Goal: Task Accomplishment & Management: Use online tool/utility

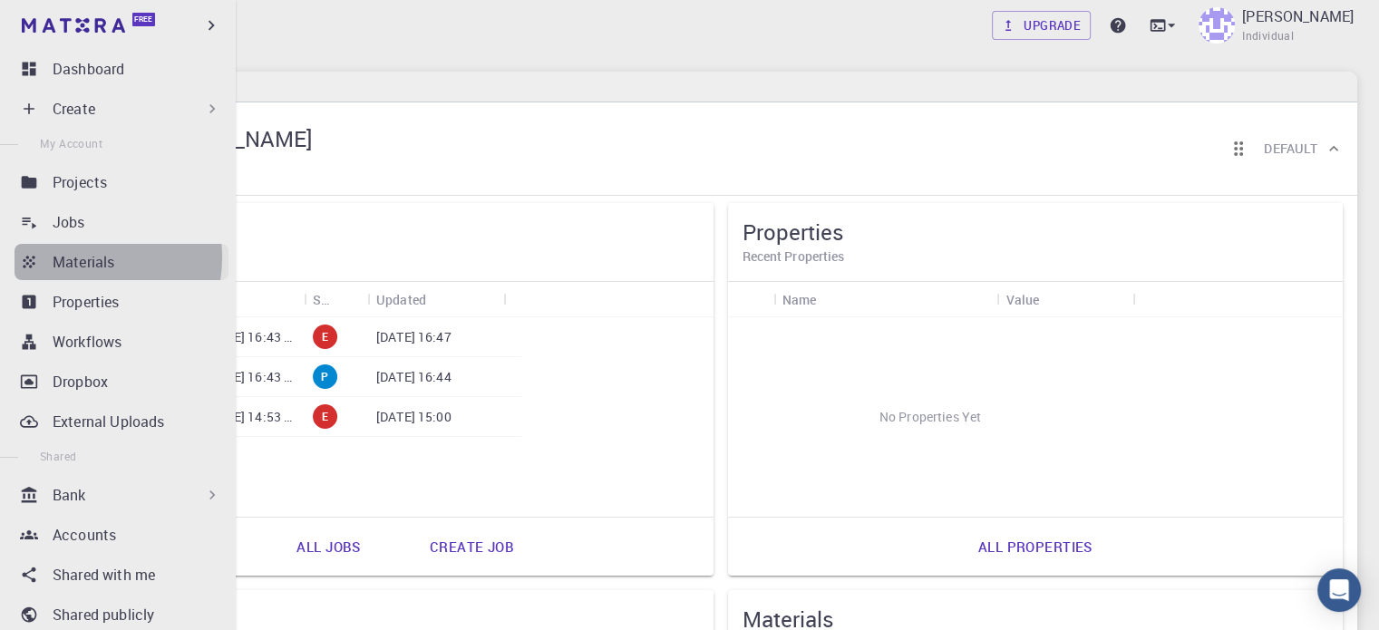
click at [70, 257] on p "Materials" at bounding box center [84, 262] width 62 height 22
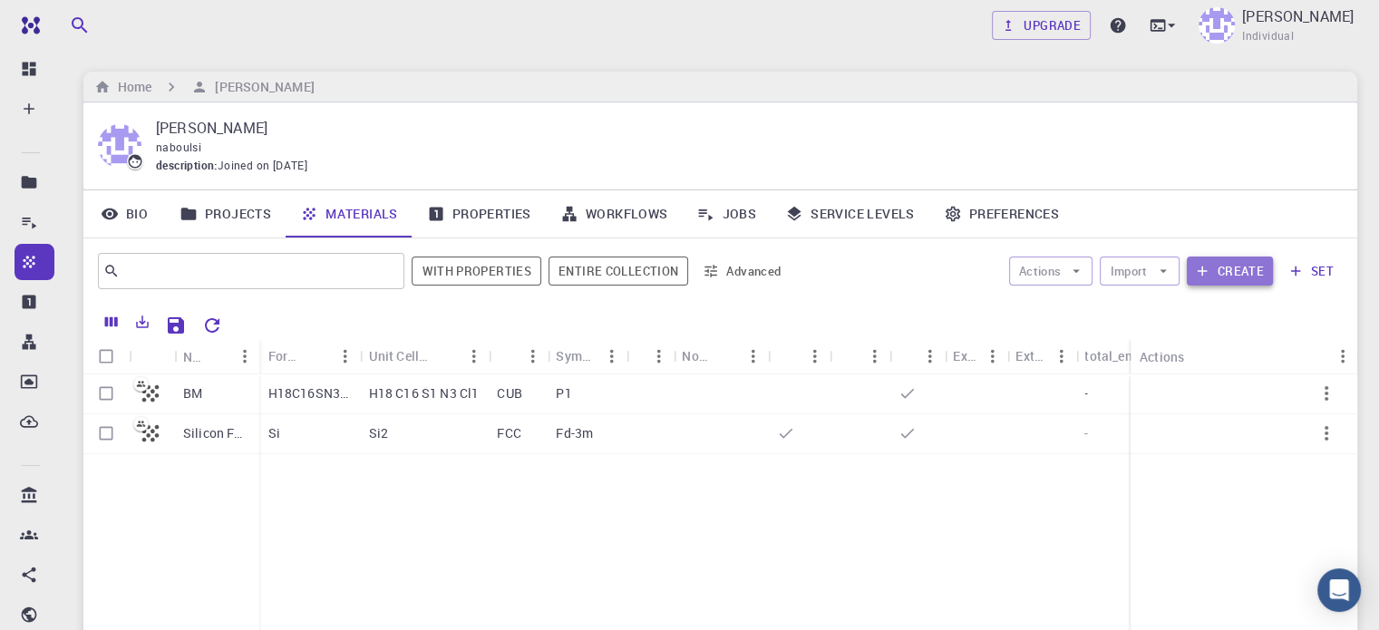
click at [1229, 270] on button "Create" at bounding box center [1230, 271] width 86 height 29
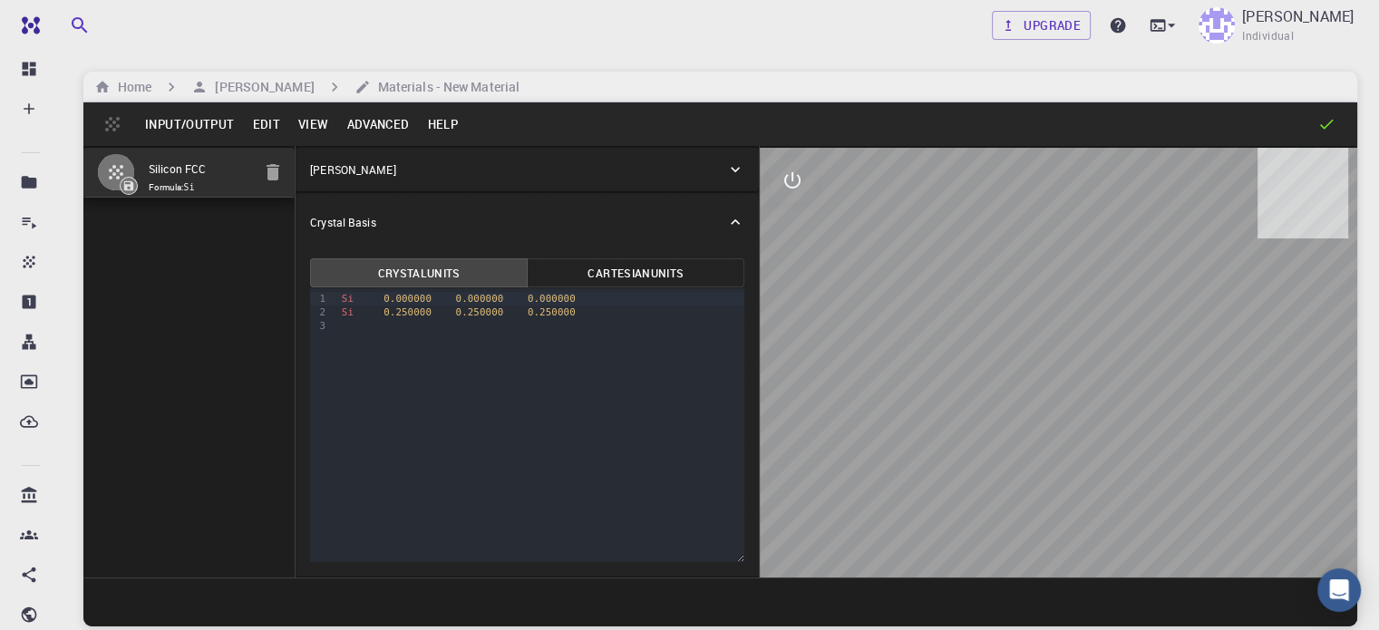
click at [317, 126] on button "View" at bounding box center [313, 124] width 49 height 29
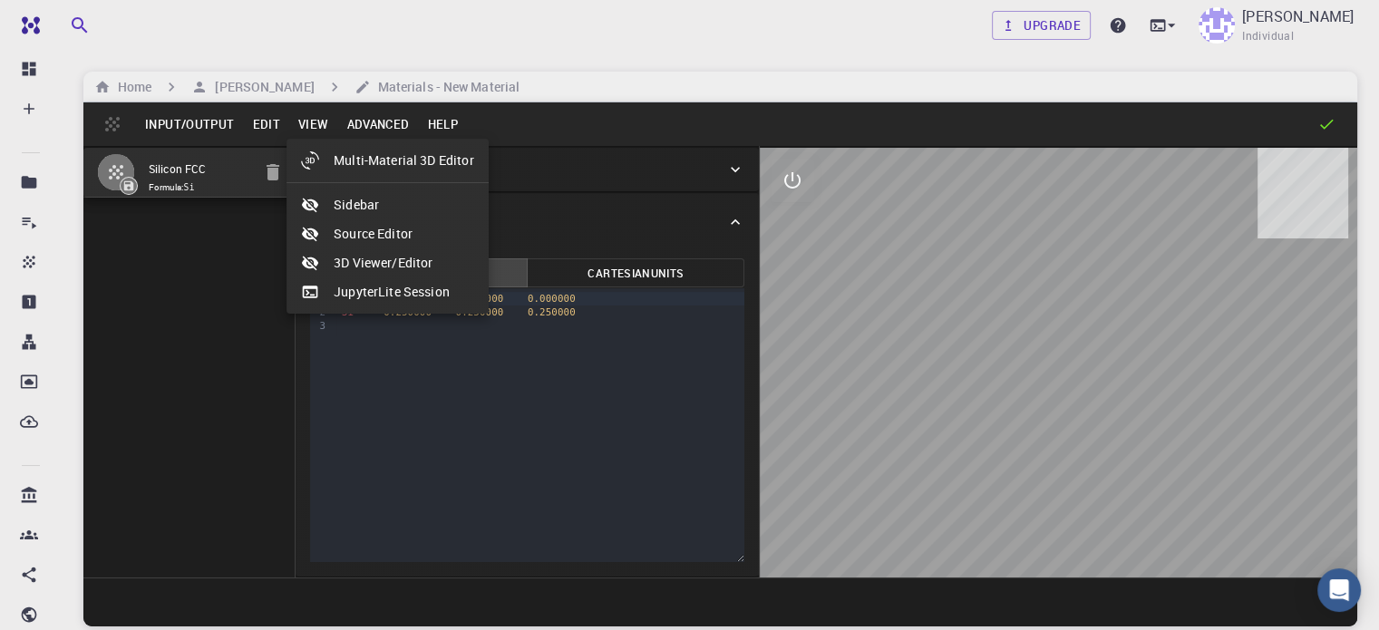
click at [250, 122] on div at bounding box center [689, 315] width 1379 height 630
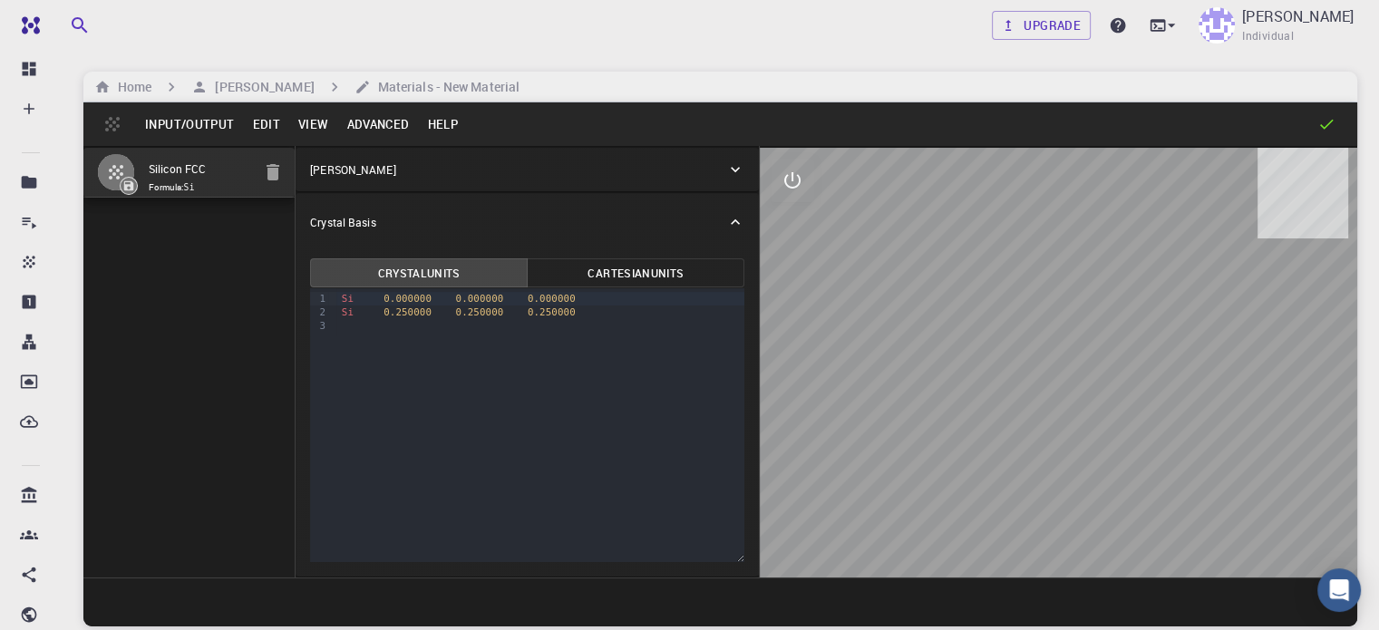
click at [264, 120] on button "Edit" at bounding box center [266, 124] width 46 height 29
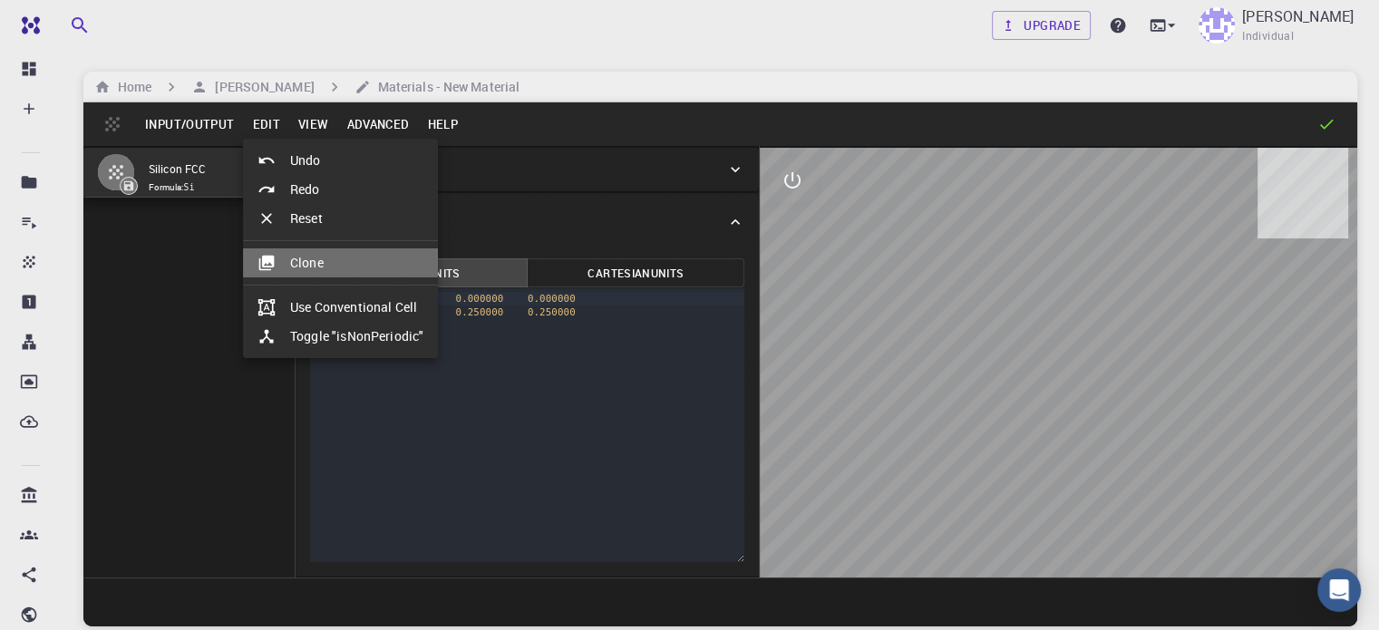
click at [315, 264] on li "Clone" at bounding box center [340, 262] width 195 height 29
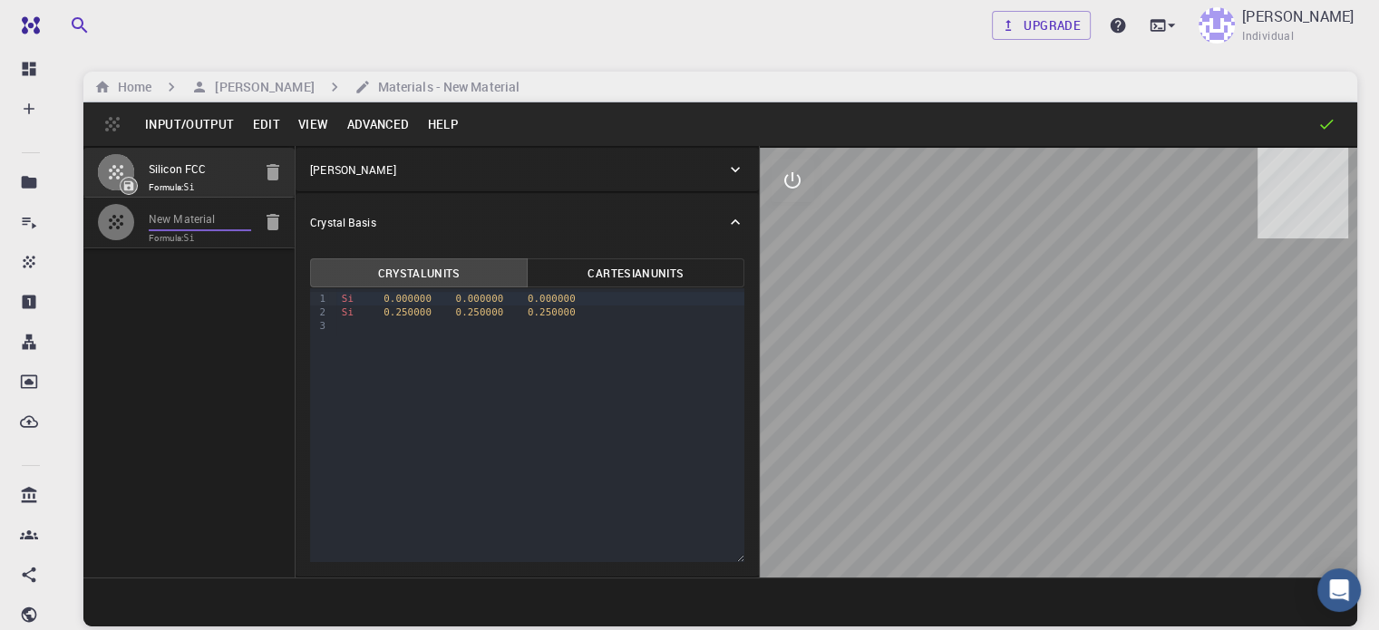
click at [164, 218] on input "New Material" at bounding box center [200, 219] width 102 height 21
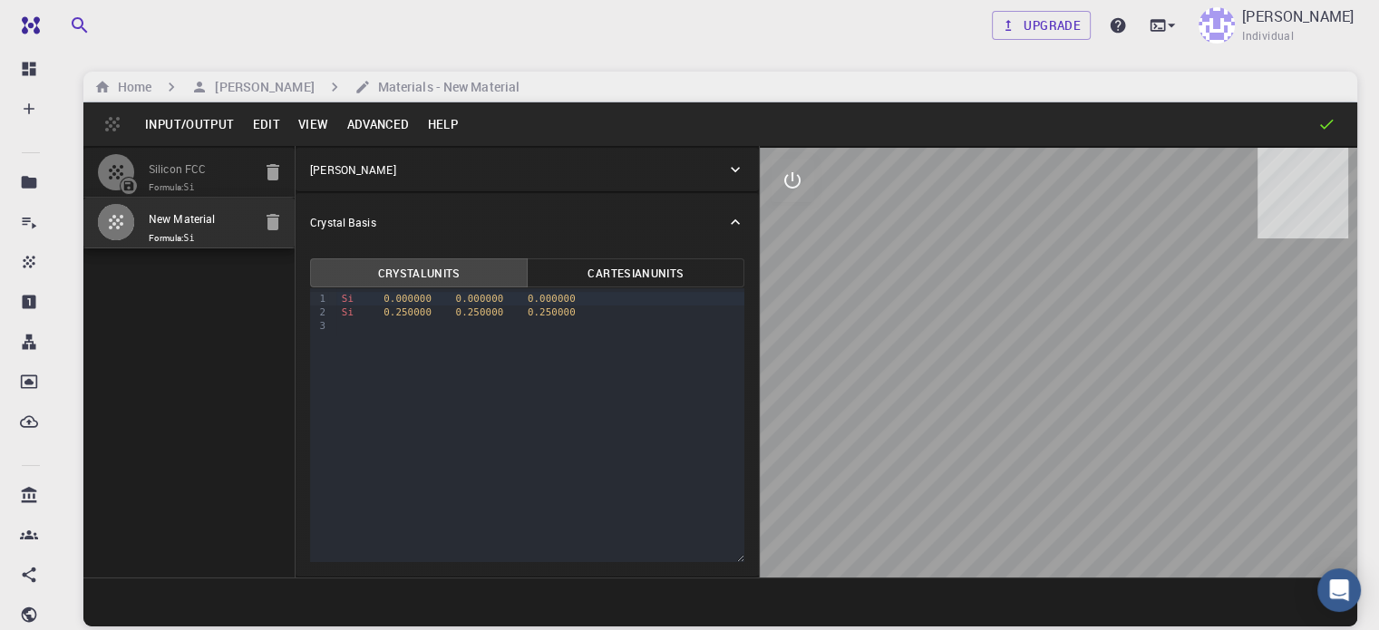
click at [150, 217] on li "New Material Formula: Si" at bounding box center [188, 223] width 211 height 50
drag, startPoint x: 150, startPoint y: 217, endPoint x: 272, endPoint y: 215, distance: 121.5
click at [272, 215] on div "Silicon FCC Formula: Si New Material Formula: Si Crystal Lattice Lattice units …" at bounding box center [720, 361] width 1274 height 431
type input "RMCAP"
click at [204, 295] on div "Silicon FCC Formula: Si RMCAP Formula: Si" at bounding box center [189, 361] width 212 height 431
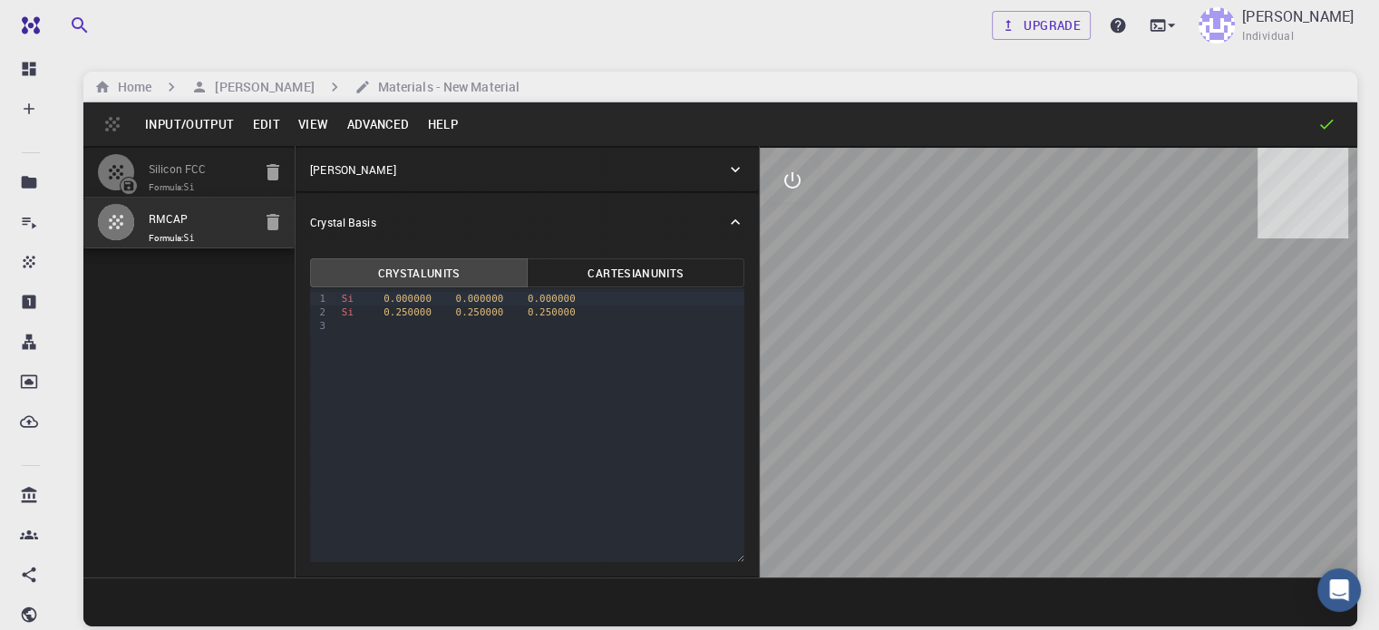
click at [312, 218] on p "Crystal Basis" at bounding box center [342, 222] width 65 height 16
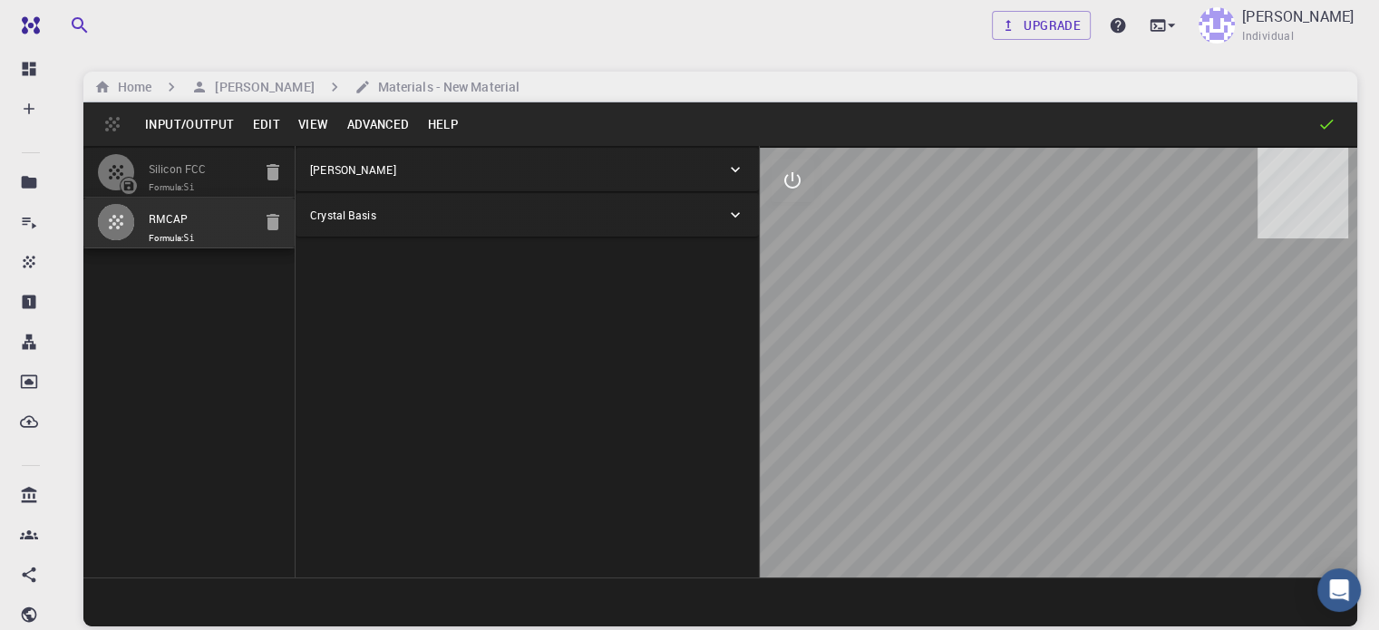
click at [312, 218] on p "Crystal Basis" at bounding box center [342, 215] width 65 height 16
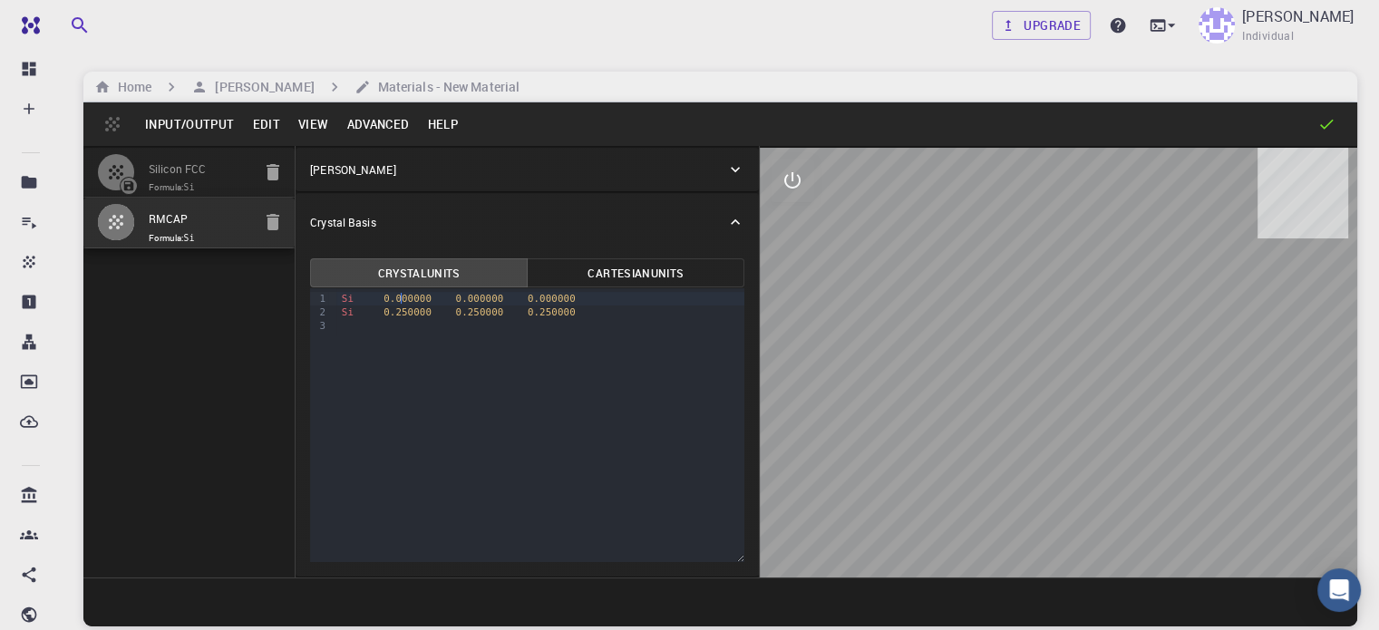
click at [383, 297] on span "0.000000" at bounding box center [407, 299] width 48 height 12
click at [383, 272] on button "Crystal Units" at bounding box center [419, 272] width 218 height 29
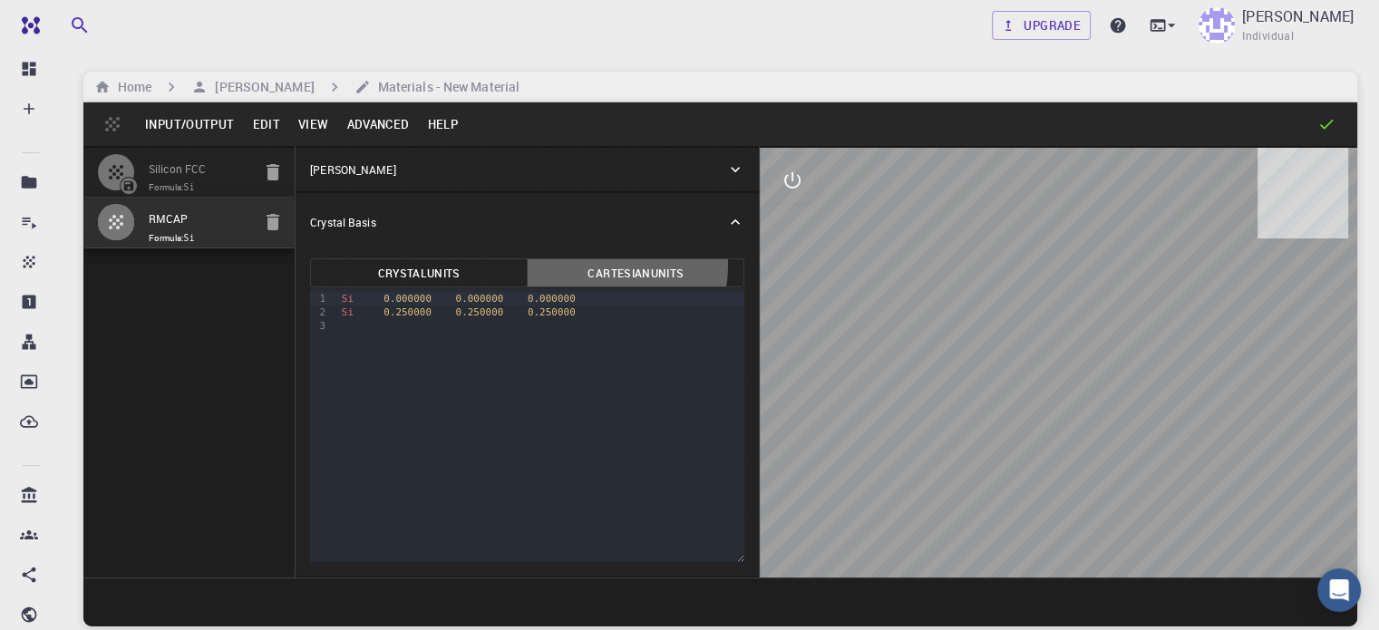
click at [537, 266] on button "Cartesian Units" at bounding box center [636, 272] width 218 height 29
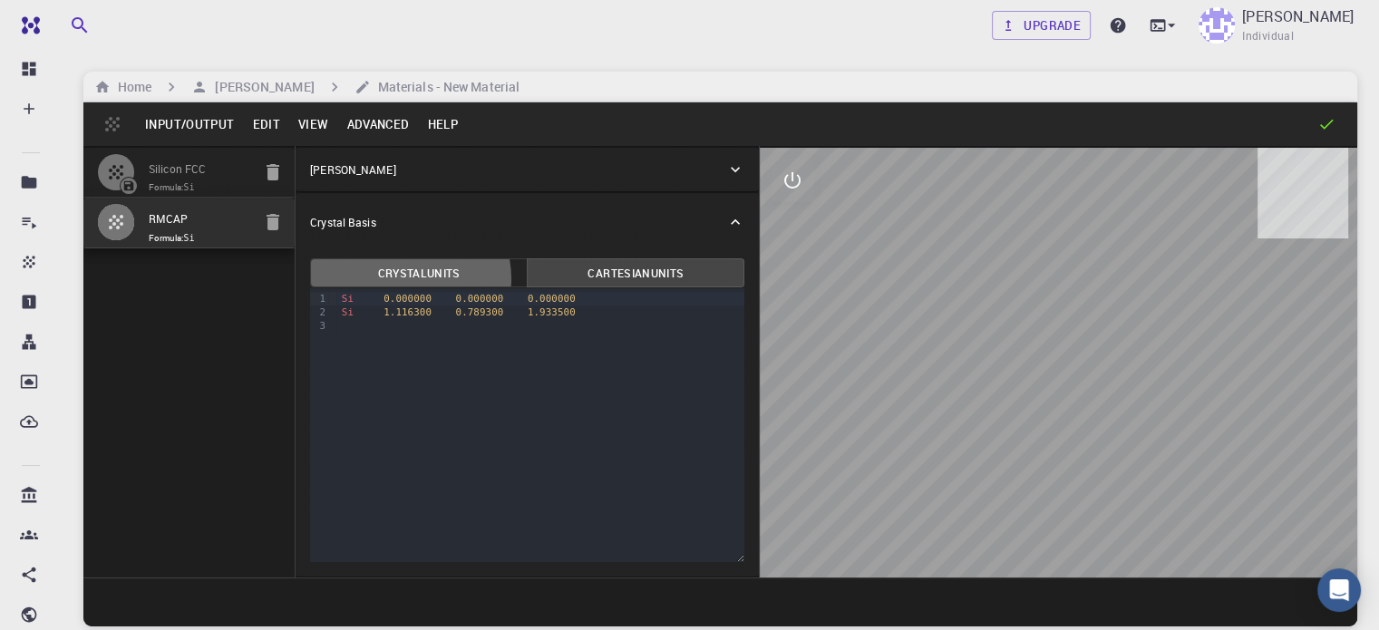
click at [356, 278] on button "Crystal Units" at bounding box center [419, 272] width 218 height 29
click at [616, 169] on div "[PERSON_NAME]" at bounding box center [518, 169] width 416 height 16
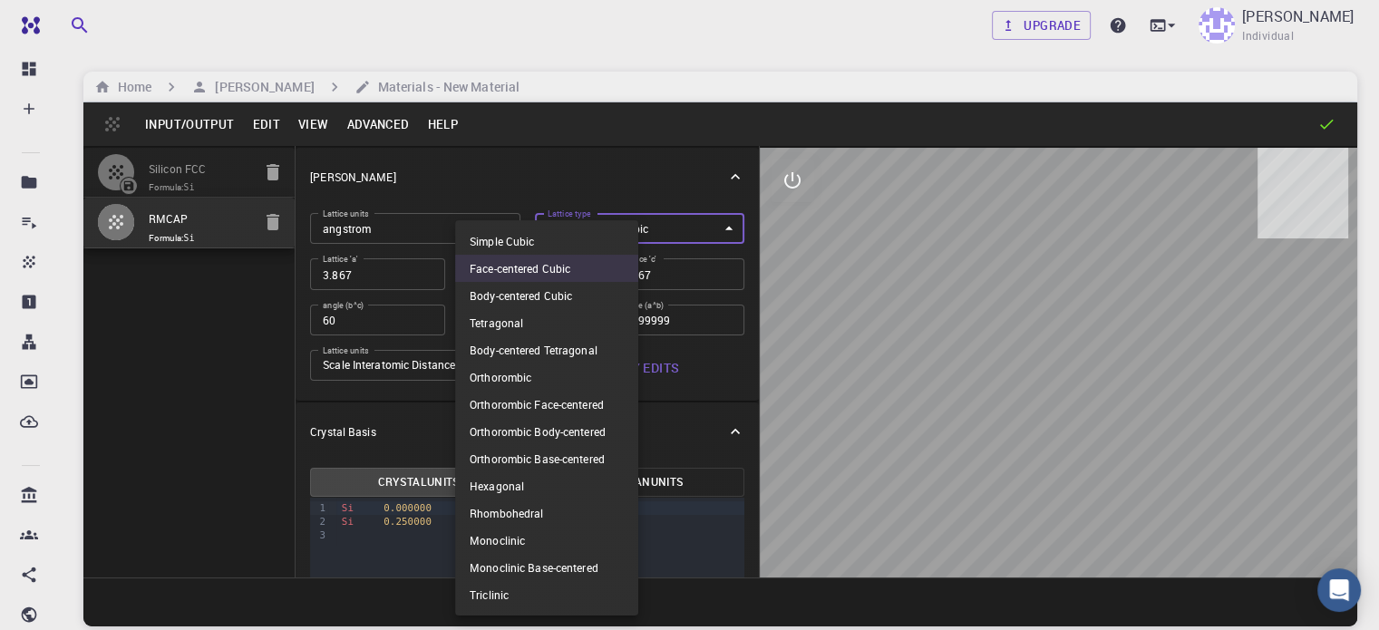
click at [627, 224] on body "Free Dashboard Create New Job New Material Create Material Upload File Import f…" at bounding box center [689, 384] width 1379 height 768
click at [582, 237] on li "Simple Cubic" at bounding box center [546, 241] width 183 height 27
type input "CUB"
type input "90"
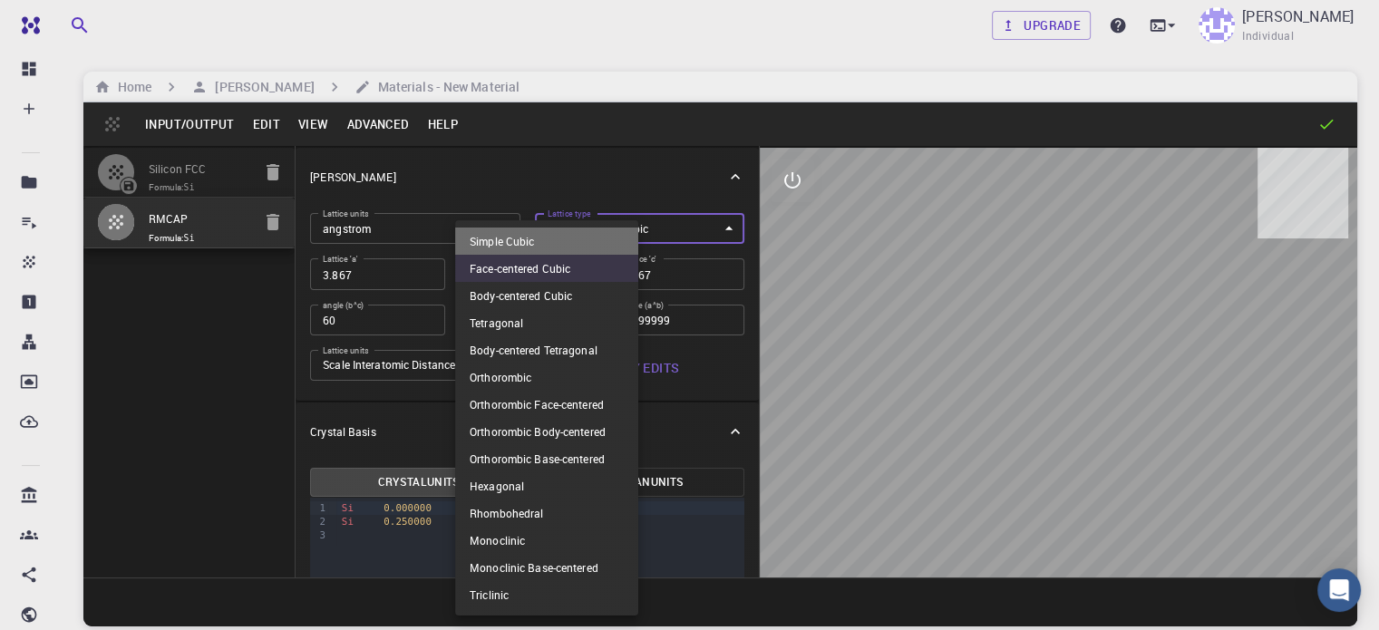
type input "90"
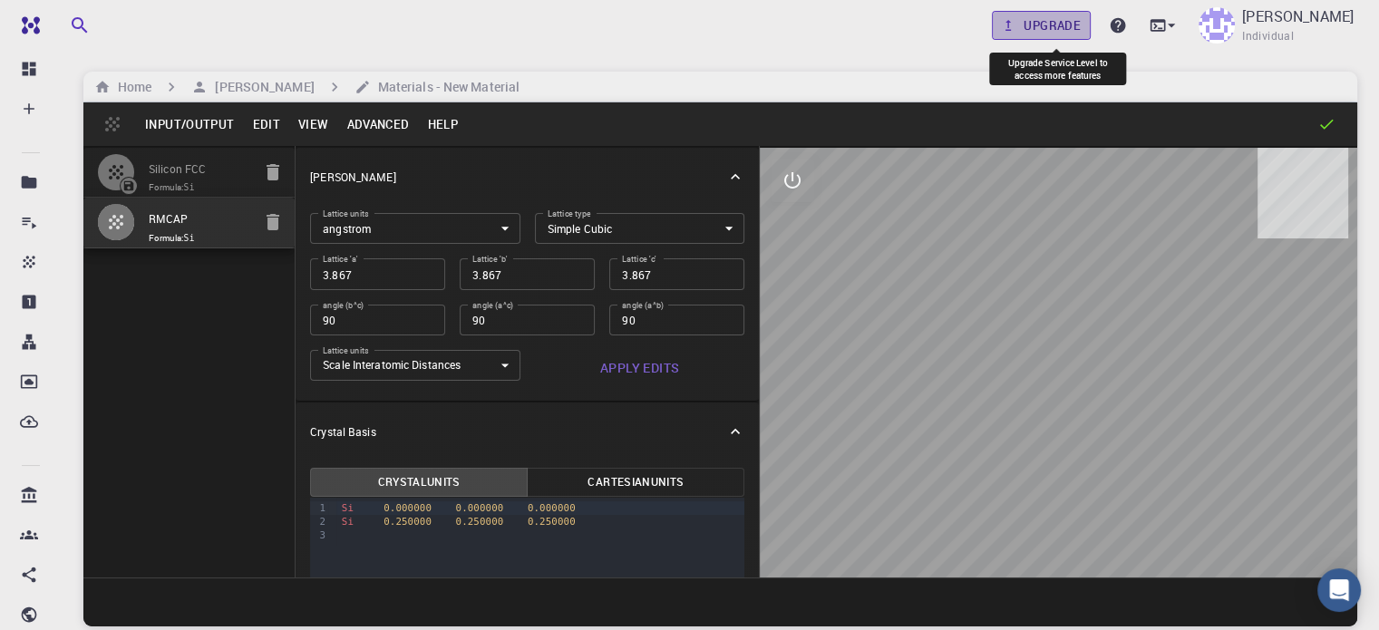
click at [1070, 26] on link "Upgrade" at bounding box center [1041, 25] width 99 height 29
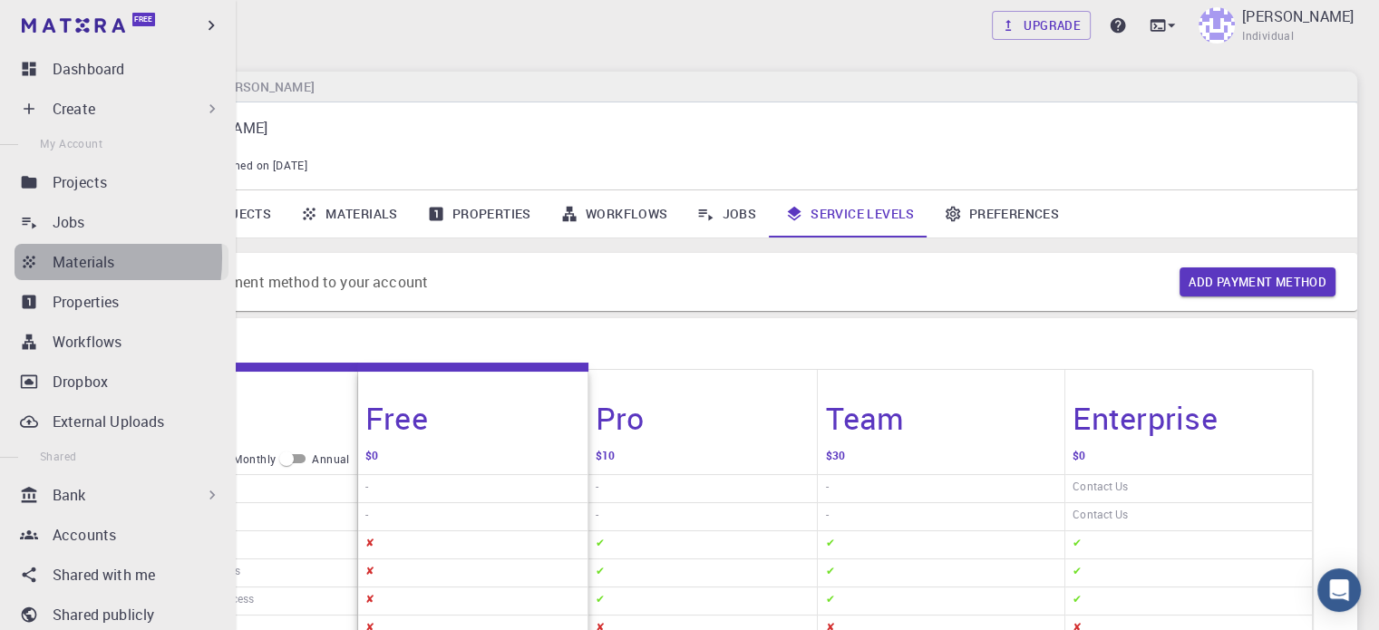
click at [43, 257] on link "Materials" at bounding box center [122, 262] width 214 height 36
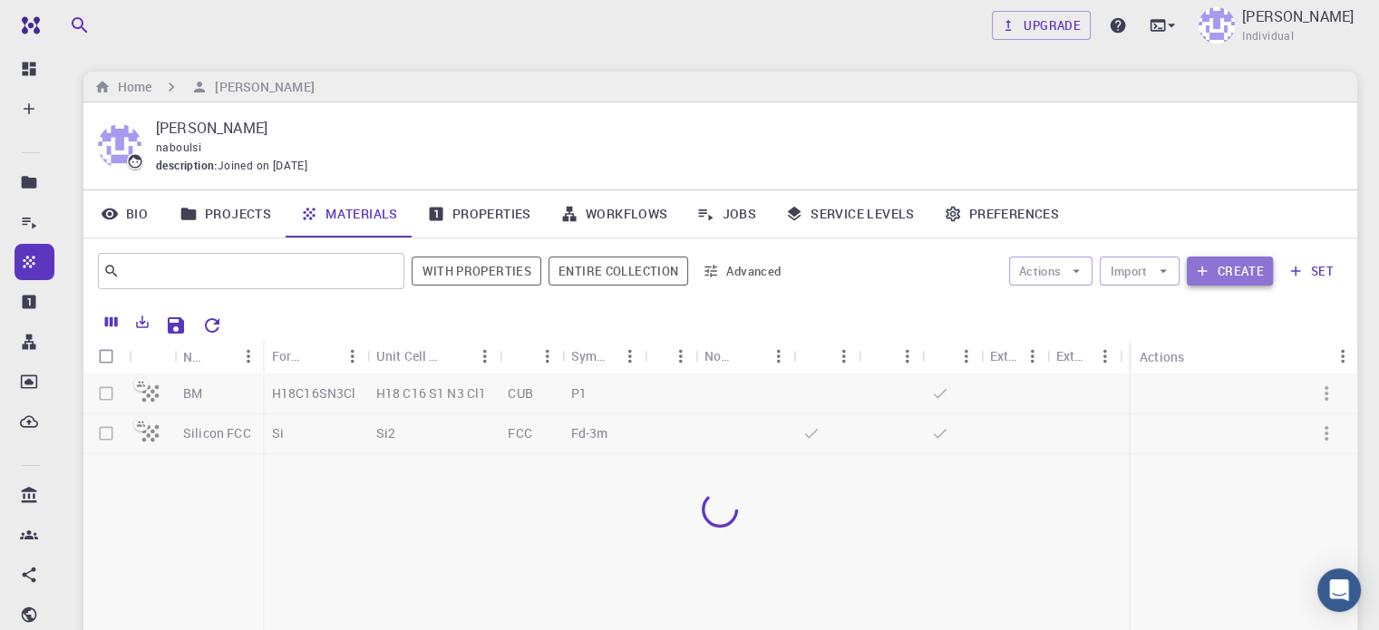
click at [1230, 275] on button "Create" at bounding box center [1230, 271] width 86 height 29
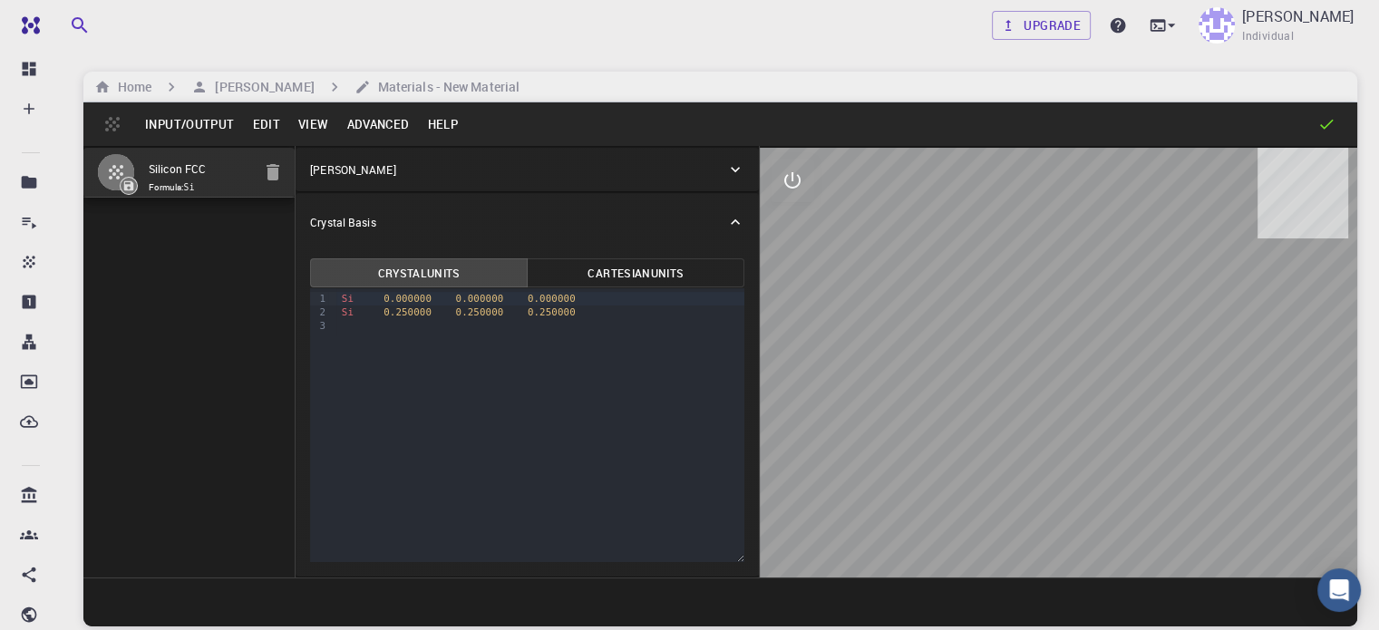
click at [1175, 281] on div at bounding box center [1058, 363] width 597 height 430
click at [1180, 34] on icon at bounding box center [1171, 25] width 18 height 18
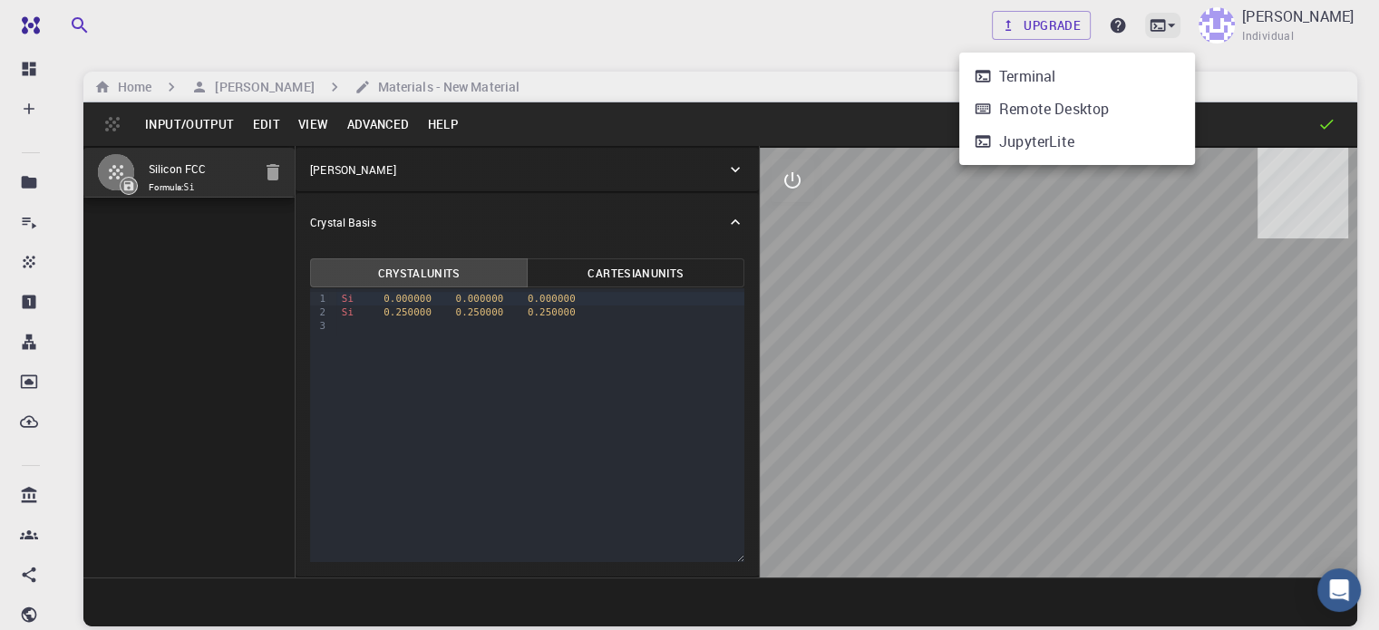
click at [1182, 34] on div at bounding box center [689, 315] width 1379 height 630
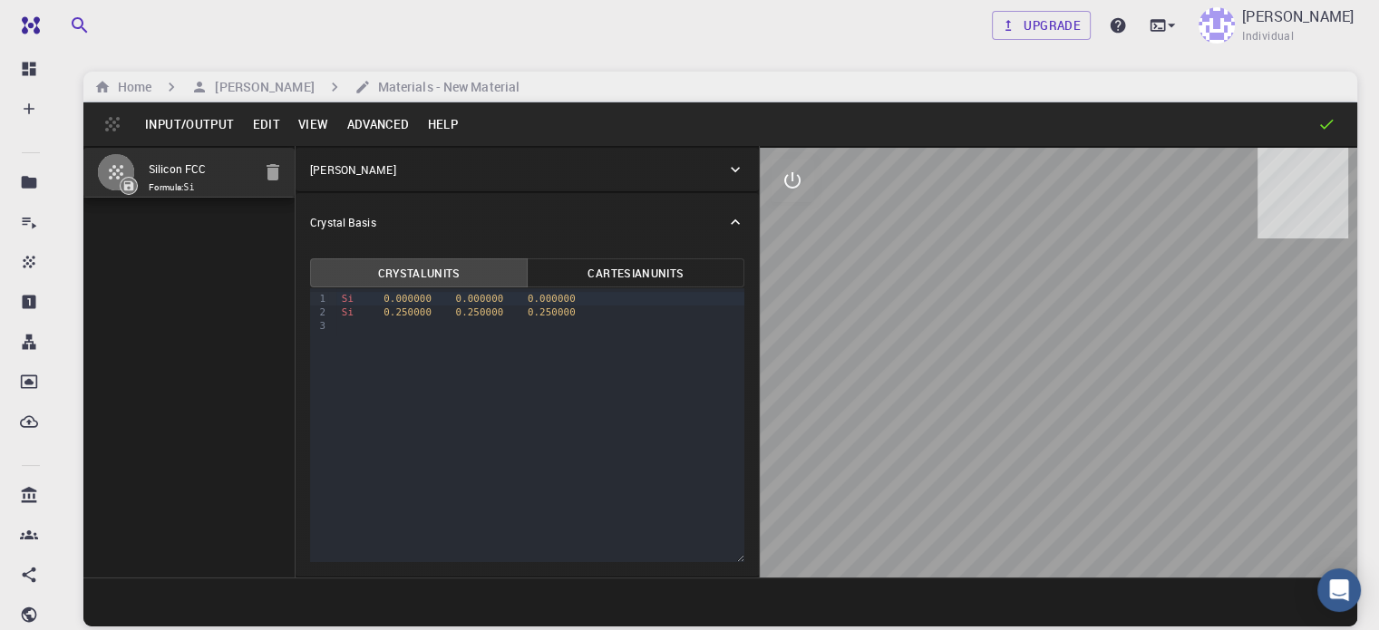
click at [189, 122] on button "Input/Output" at bounding box center [189, 124] width 107 height 29
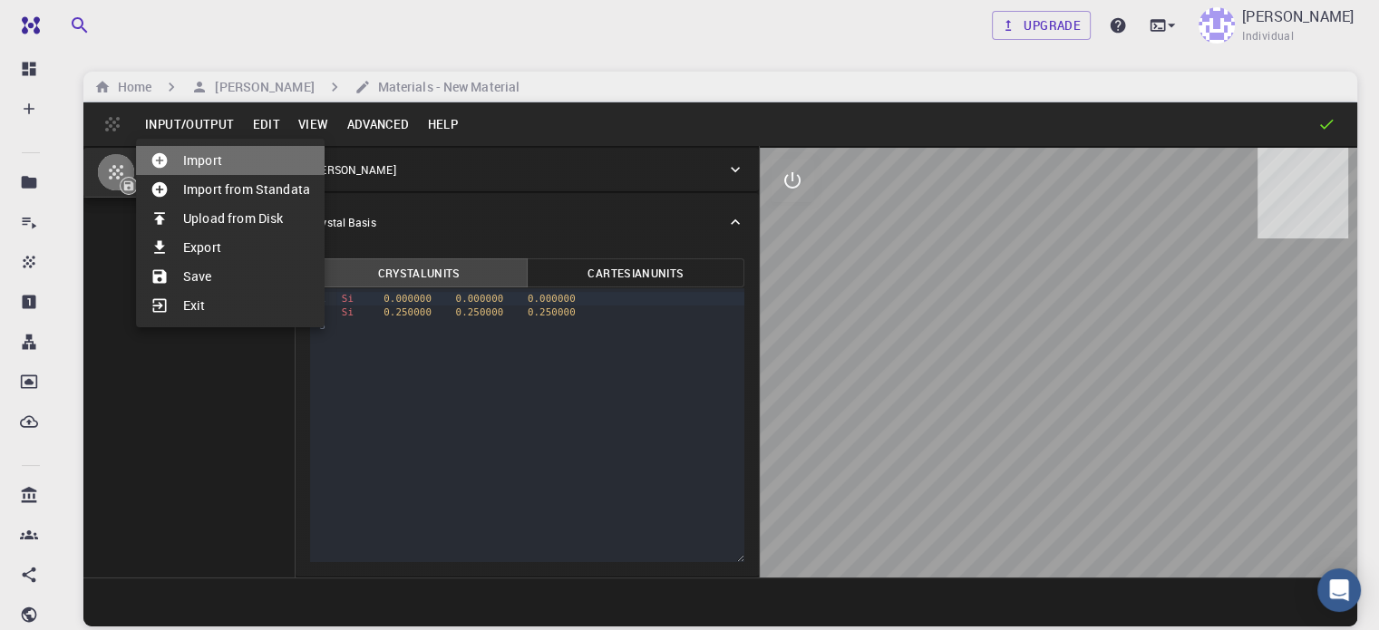
click at [199, 162] on li "Import" at bounding box center [230, 160] width 189 height 29
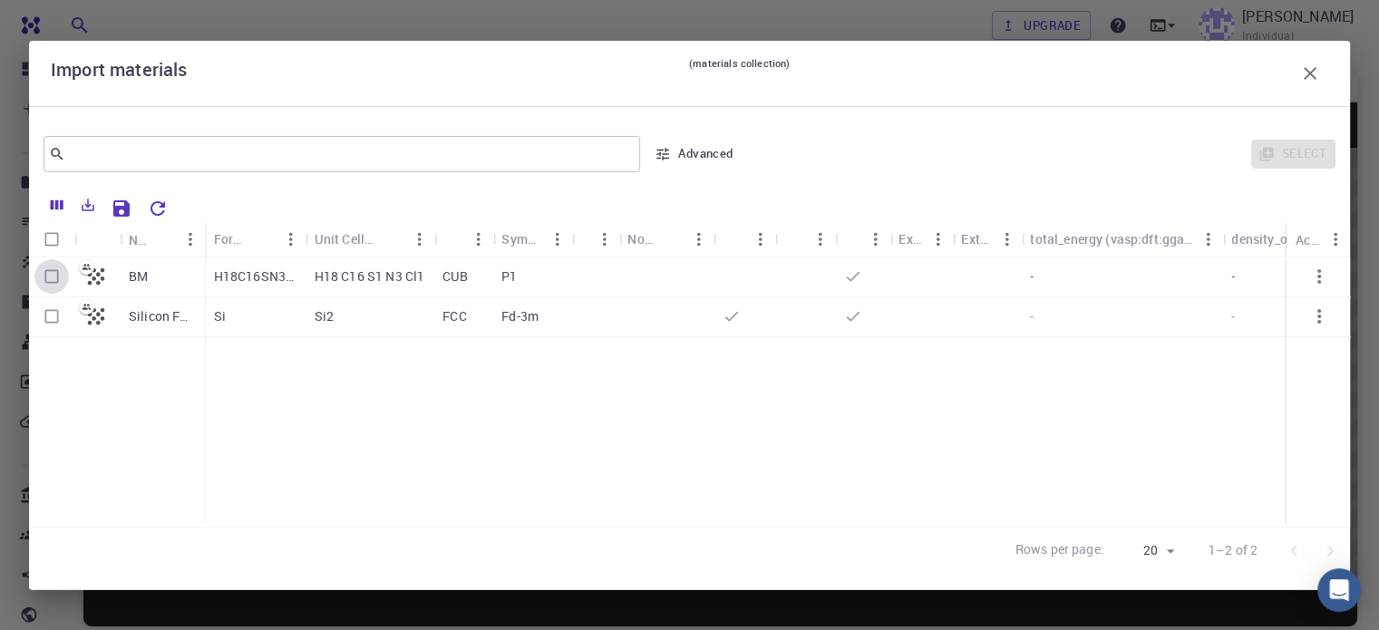
click at [48, 282] on input "Select row" at bounding box center [51, 276] width 34 height 34
checkbox input "true"
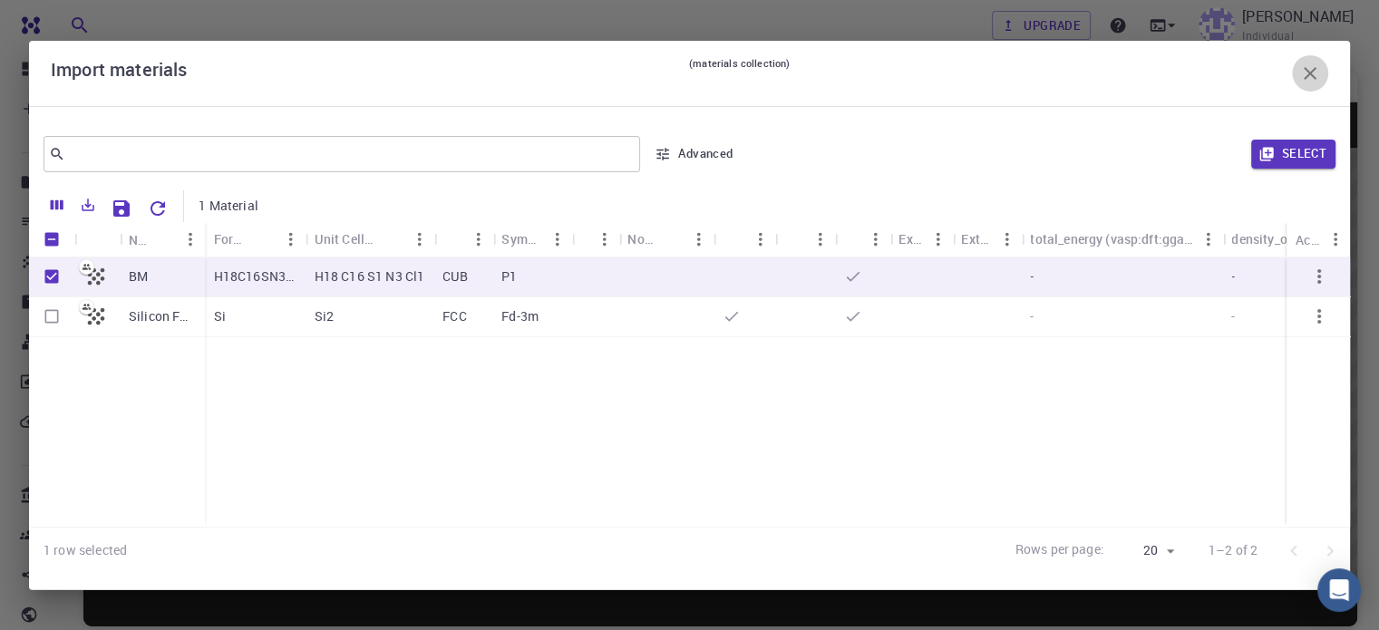
click at [1303, 73] on icon "button" at bounding box center [1310, 74] width 22 height 22
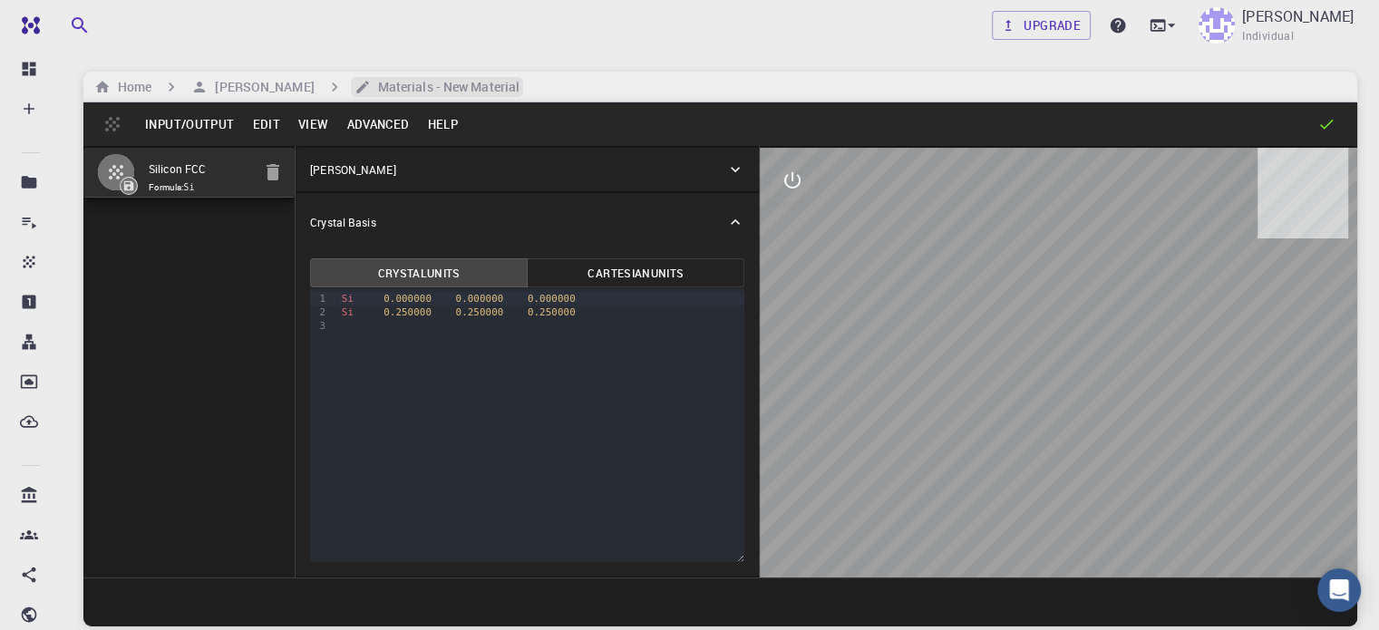
click at [431, 92] on h6 "Materials - New Material" at bounding box center [445, 87] width 149 height 20
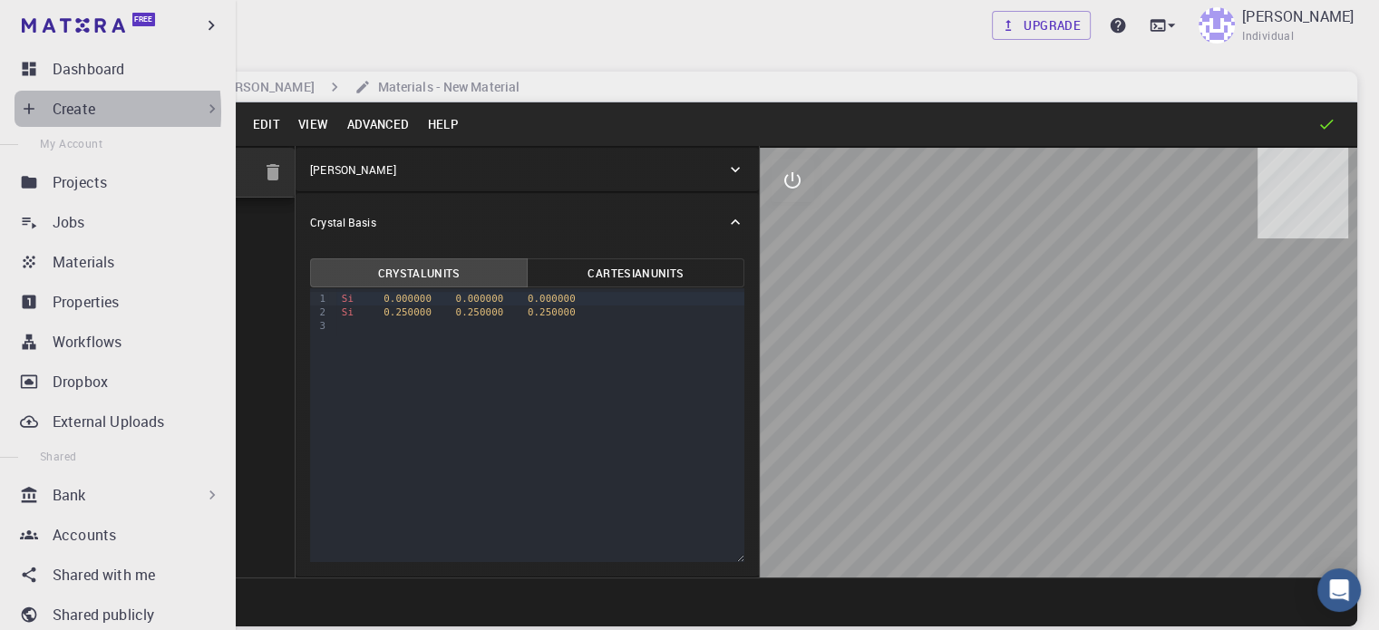
click at [26, 111] on icon at bounding box center [29, 109] width 18 height 18
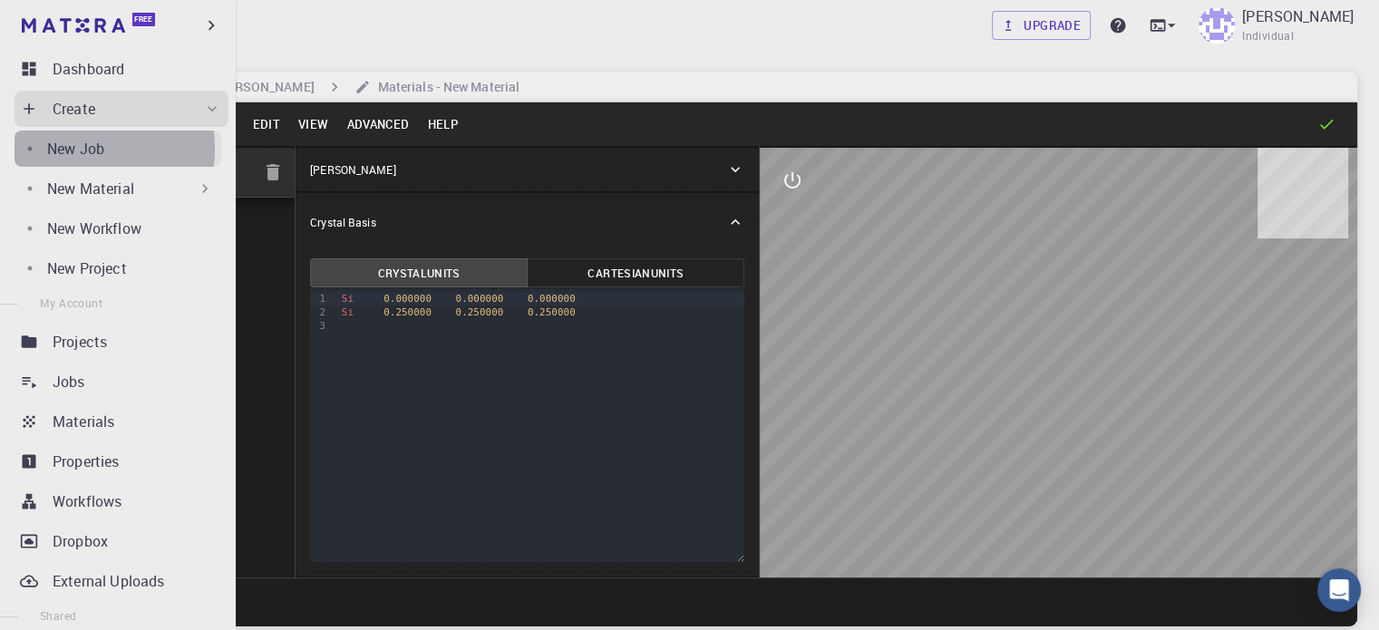
click at [69, 148] on p "New Job" at bounding box center [75, 149] width 57 height 22
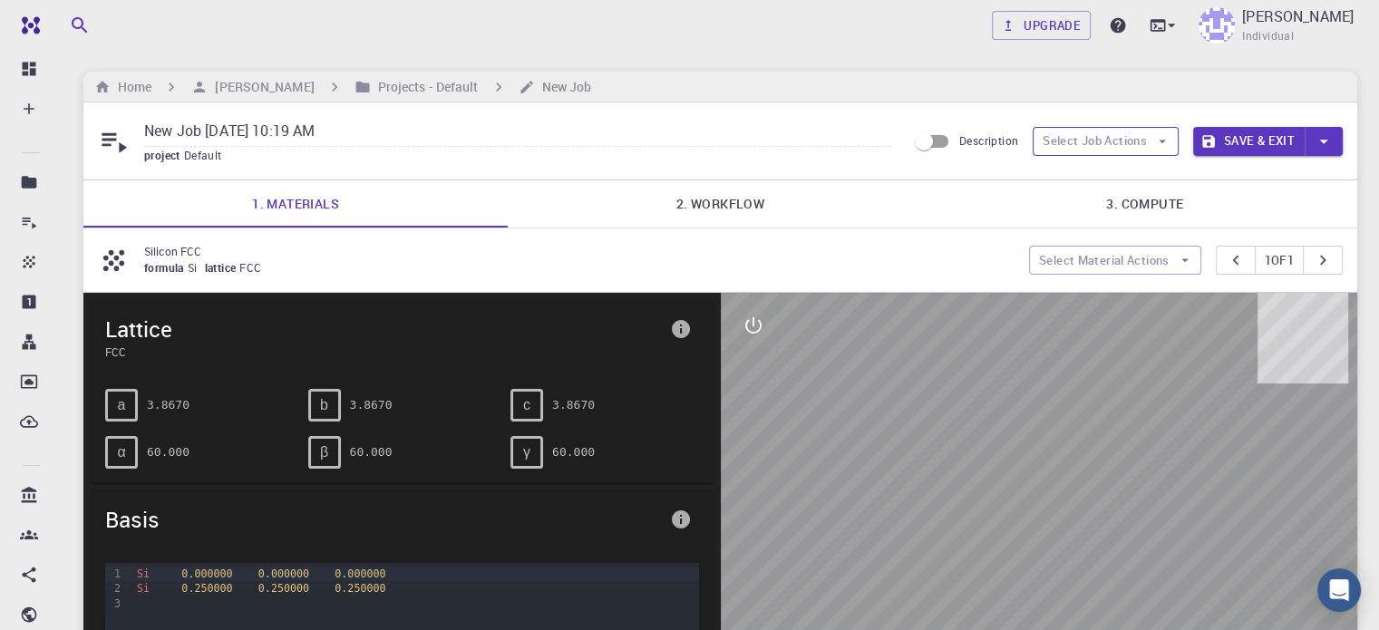
click at [1168, 142] on icon "button" at bounding box center [1162, 141] width 16 height 16
click at [1331, 140] on icon "button" at bounding box center [1323, 141] width 20 height 20
click at [917, 275] on div at bounding box center [689, 315] width 1379 height 630
click at [1168, 264] on button "Select Material Actions" at bounding box center [1115, 260] width 172 height 29
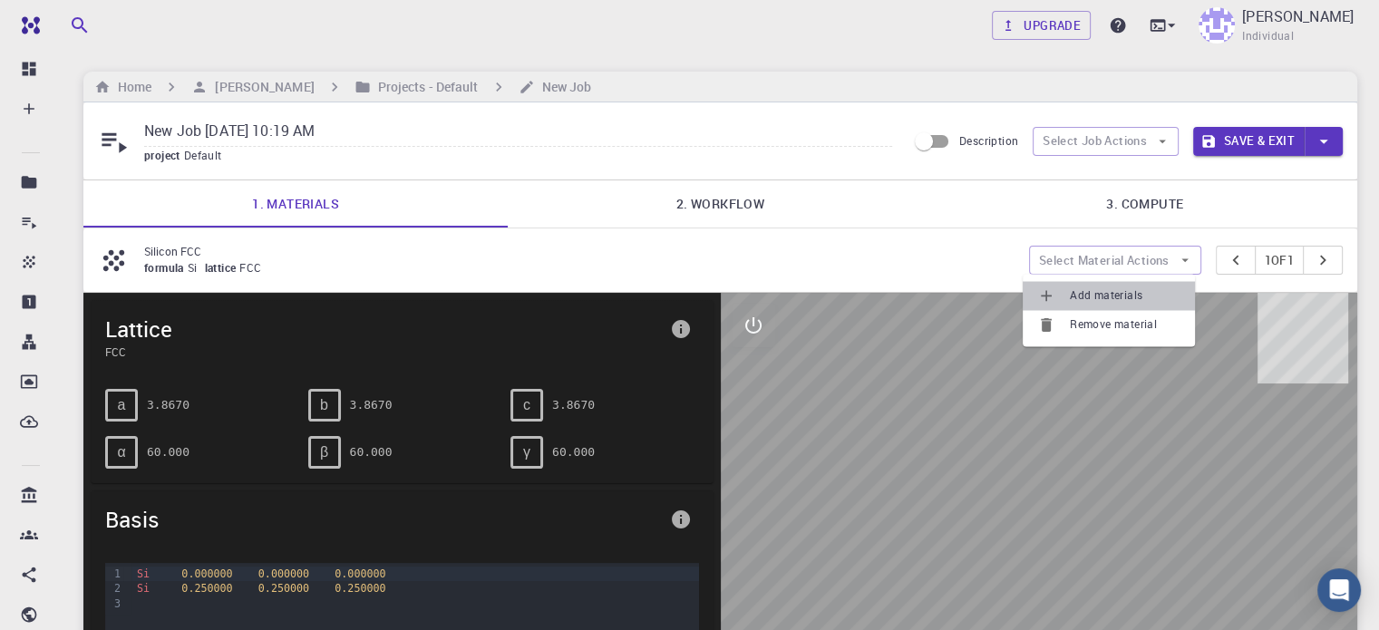
click at [1154, 293] on span "Add materials" at bounding box center [1125, 295] width 111 height 18
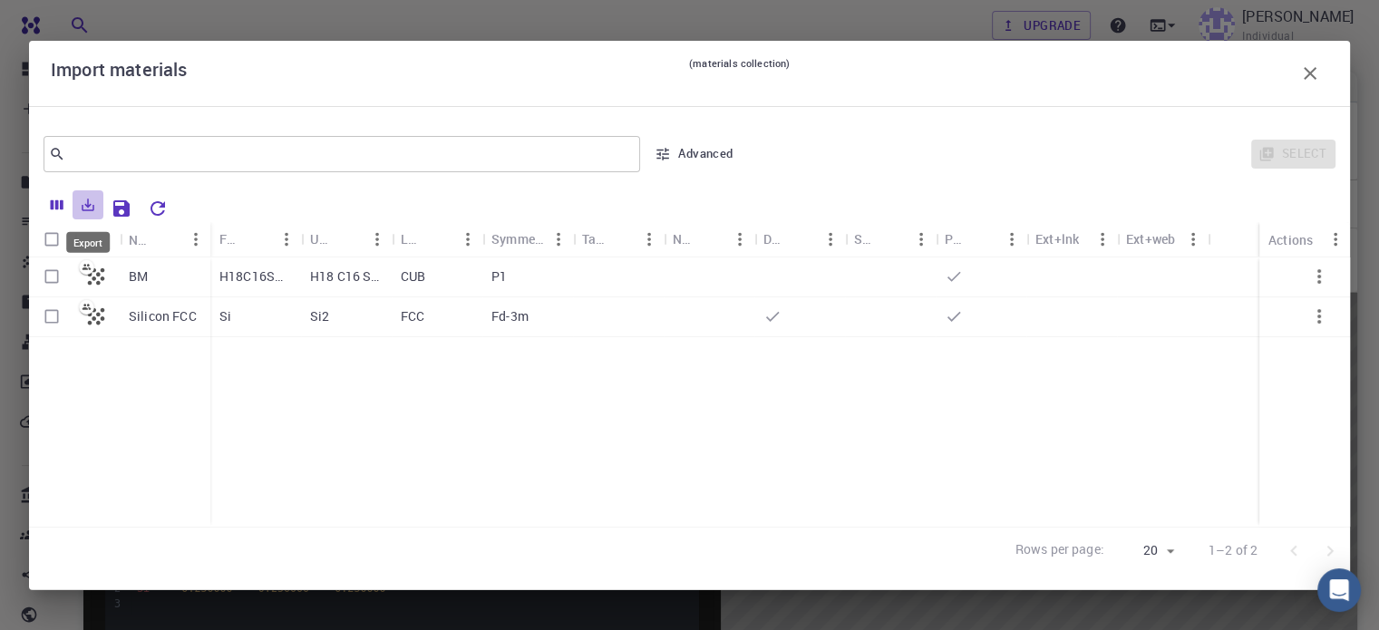
click at [90, 204] on icon "Export" at bounding box center [88, 205] width 13 height 13
click at [132, 451] on div "BM Silicon FCC" at bounding box center [119, 391] width 181 height 269
click at [705, 144] on button "Advanced" at bounding box center [694, 154] width 94 height 29
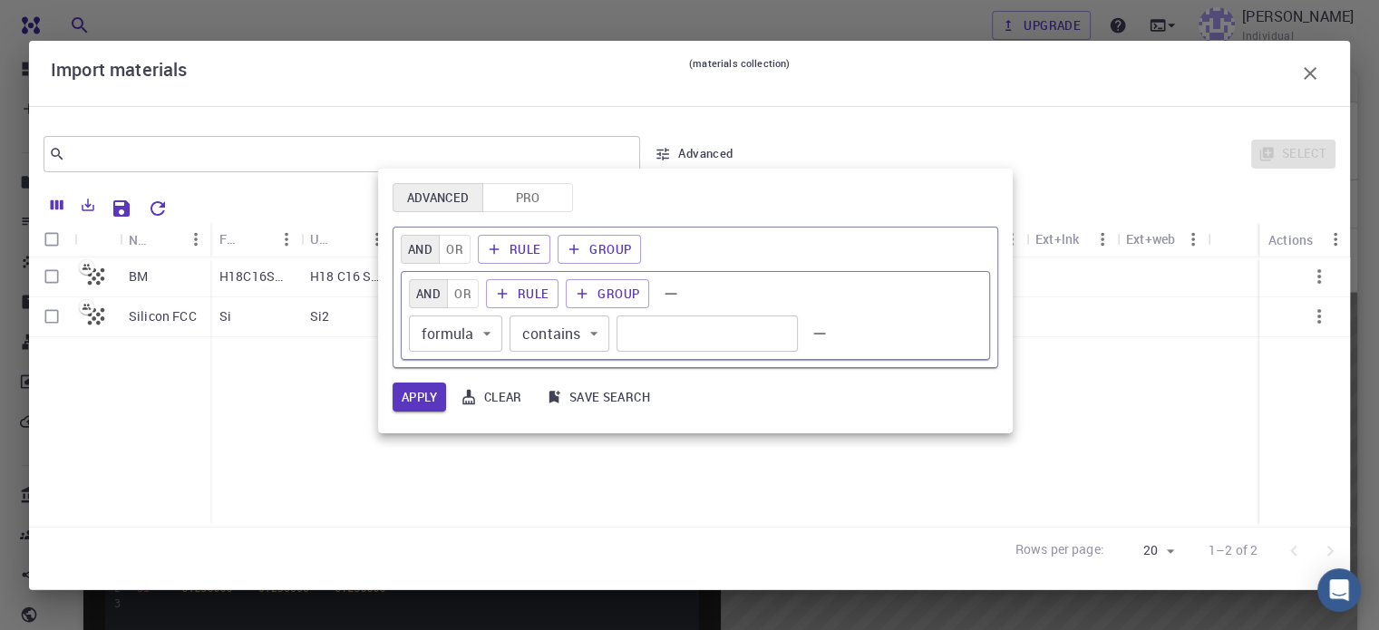
click at [962, 109] on div at bounding box center [689, 315] width 1379 height 630
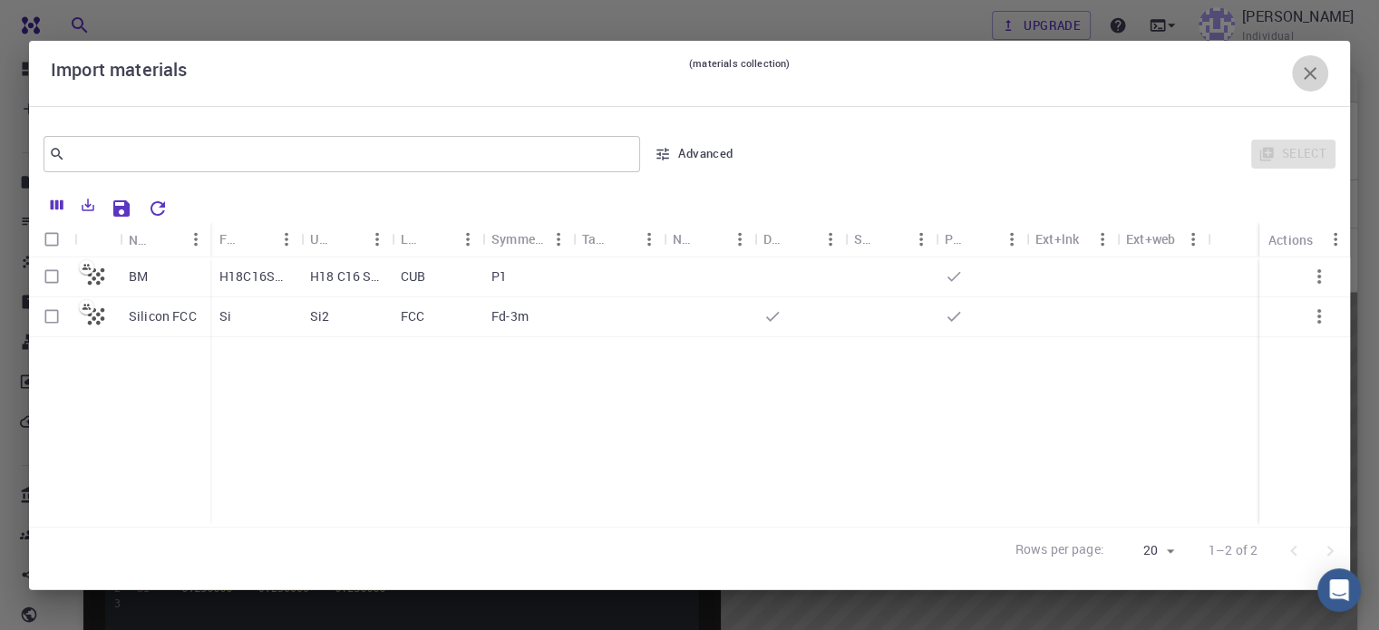
click at [1314, 74] on icon "button" at bounding box center [1310, 74] width 22 height 22
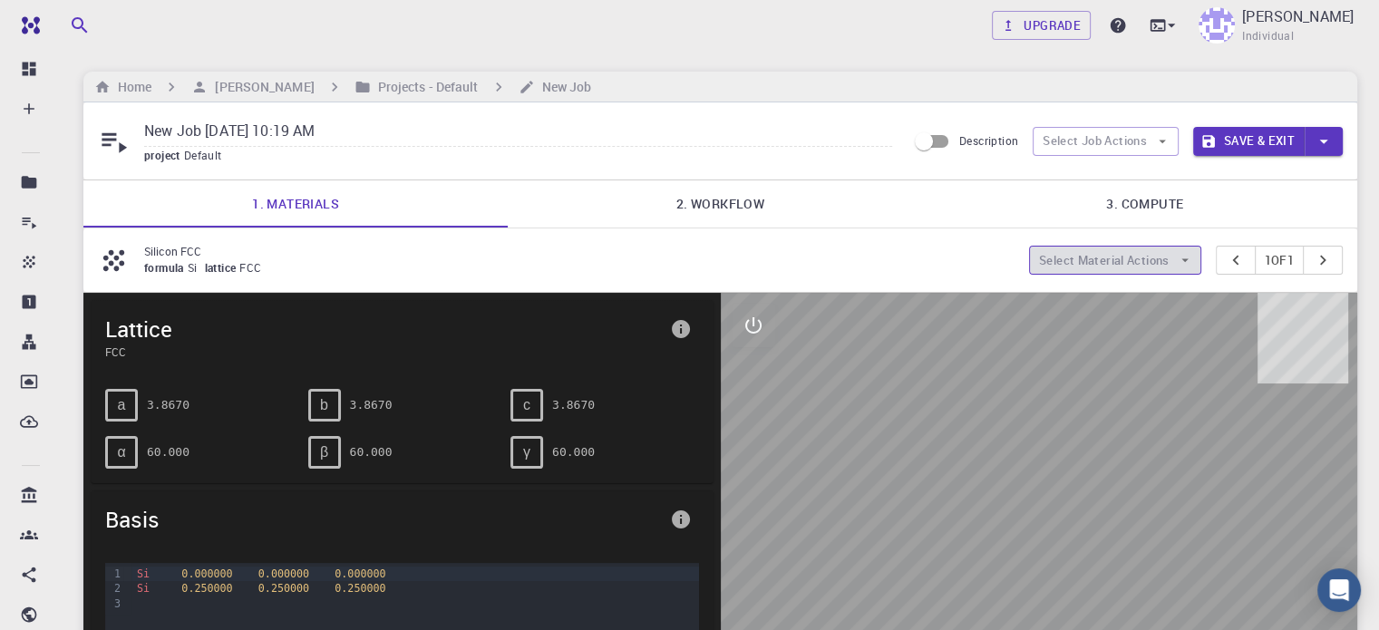
click at [1149, 257] on button "Select Material Actions" at bounding box center [1115, 260] width 172 height 29
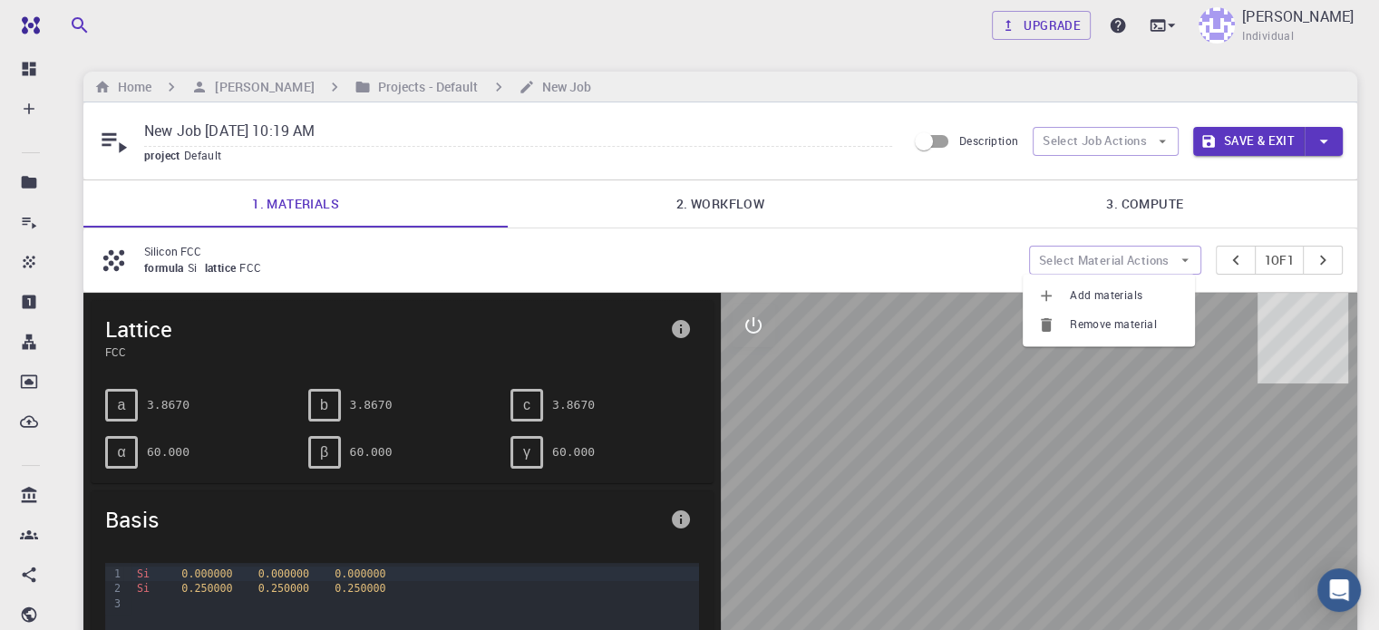
click at [1128, 300] on span "Add materials" at bounding box center [1125, 295] width 111 height 18
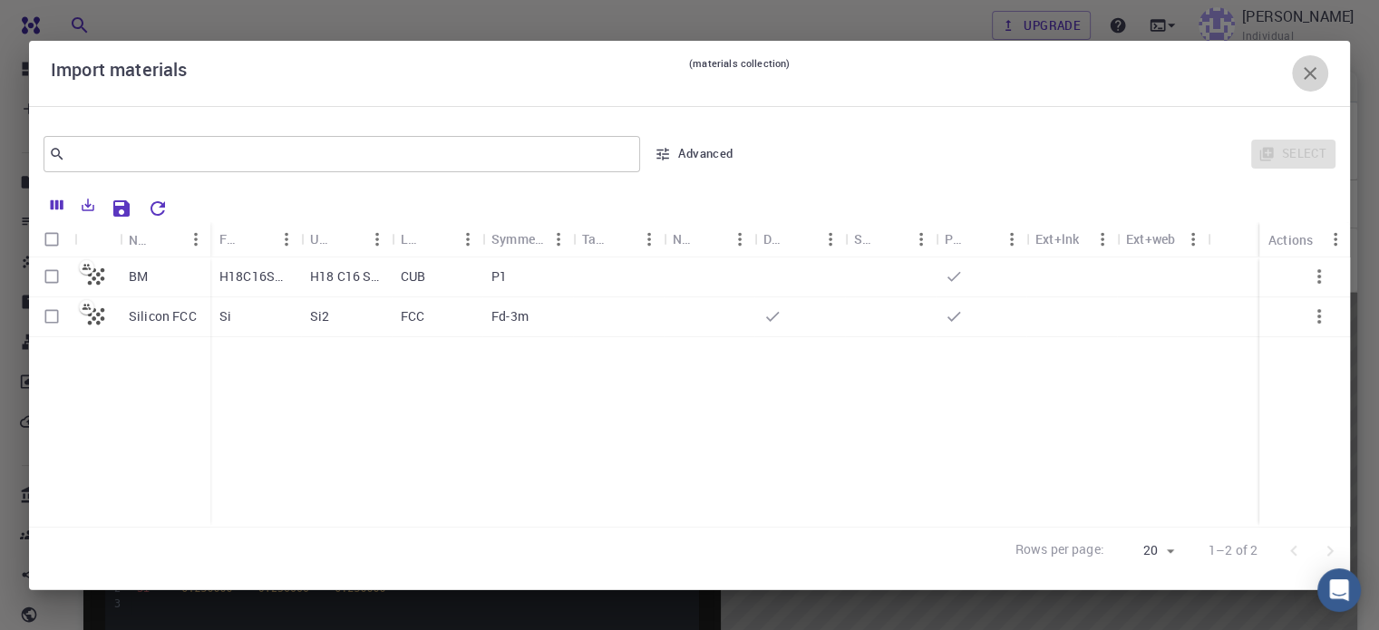
click at [1313, 76] on icon "button" at bounding box center [1309, 73] width 13 height 13
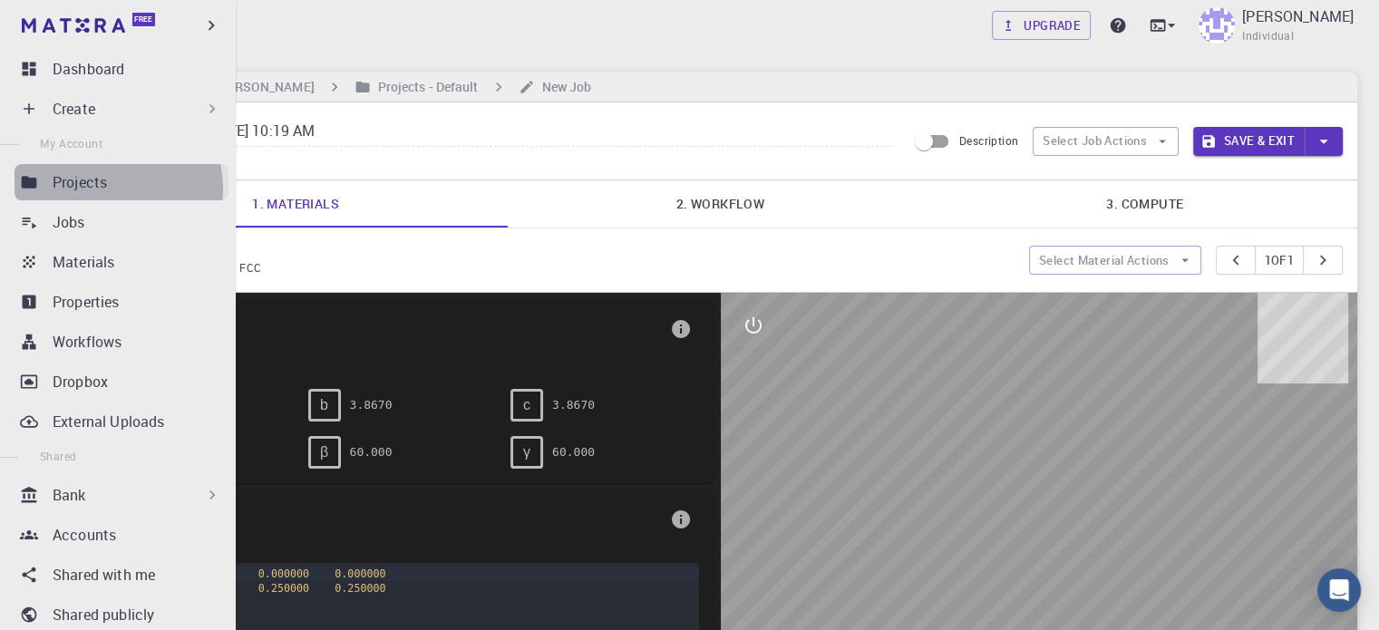
click at [105, 189] on p "Projects" at bounding box center [80, 182] width 54 height 22
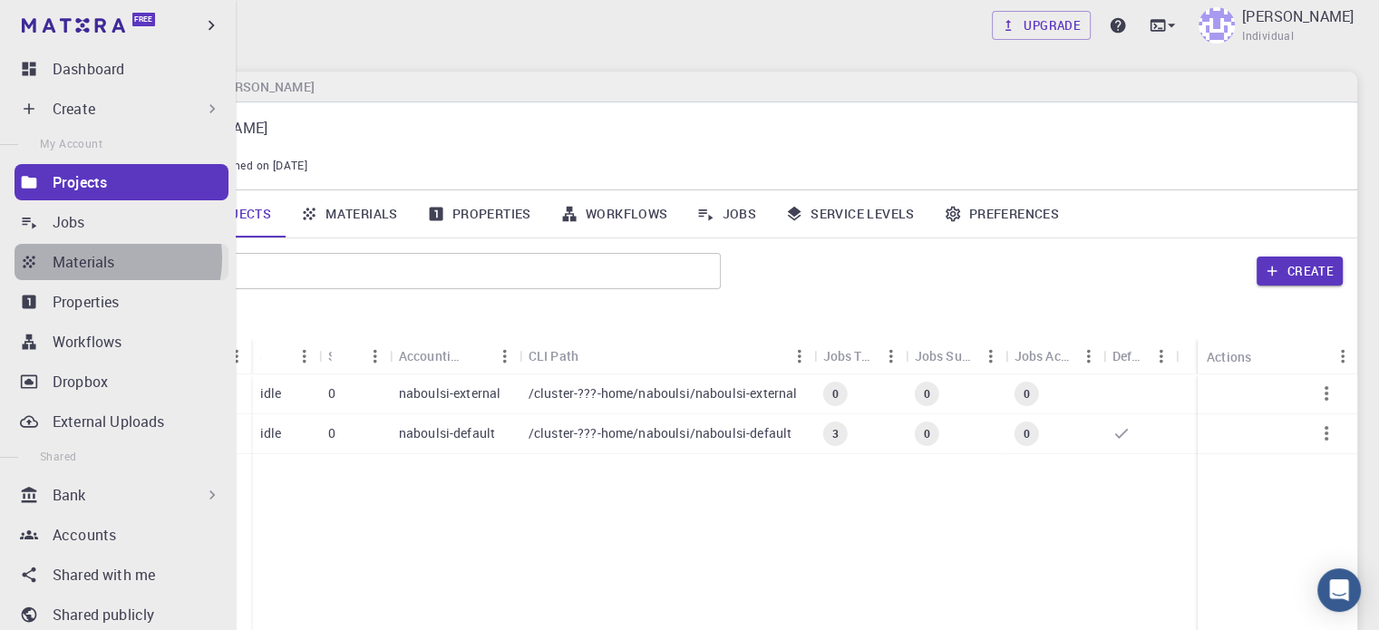
click at [103, 258] on p "Materials" at bounding box center [84, 262] width 62 height 22
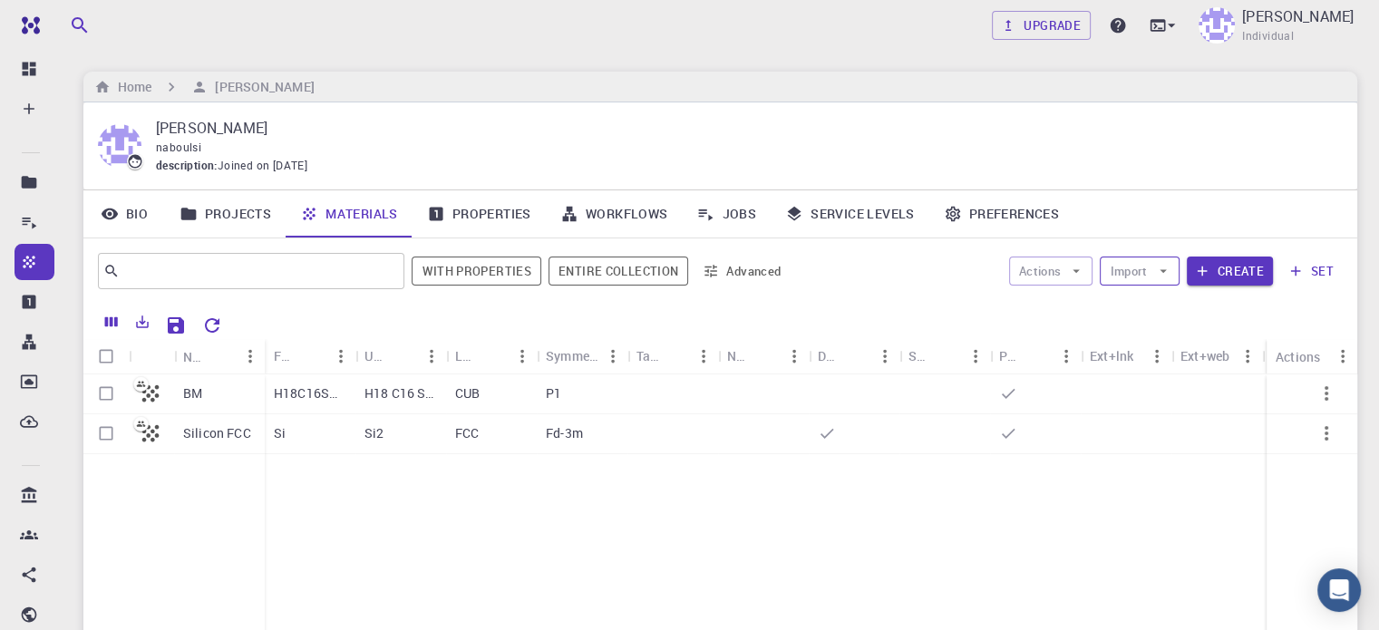
click at [1164, 275] on icon "button" at bounding box center [1163, 271] width 16 height 16
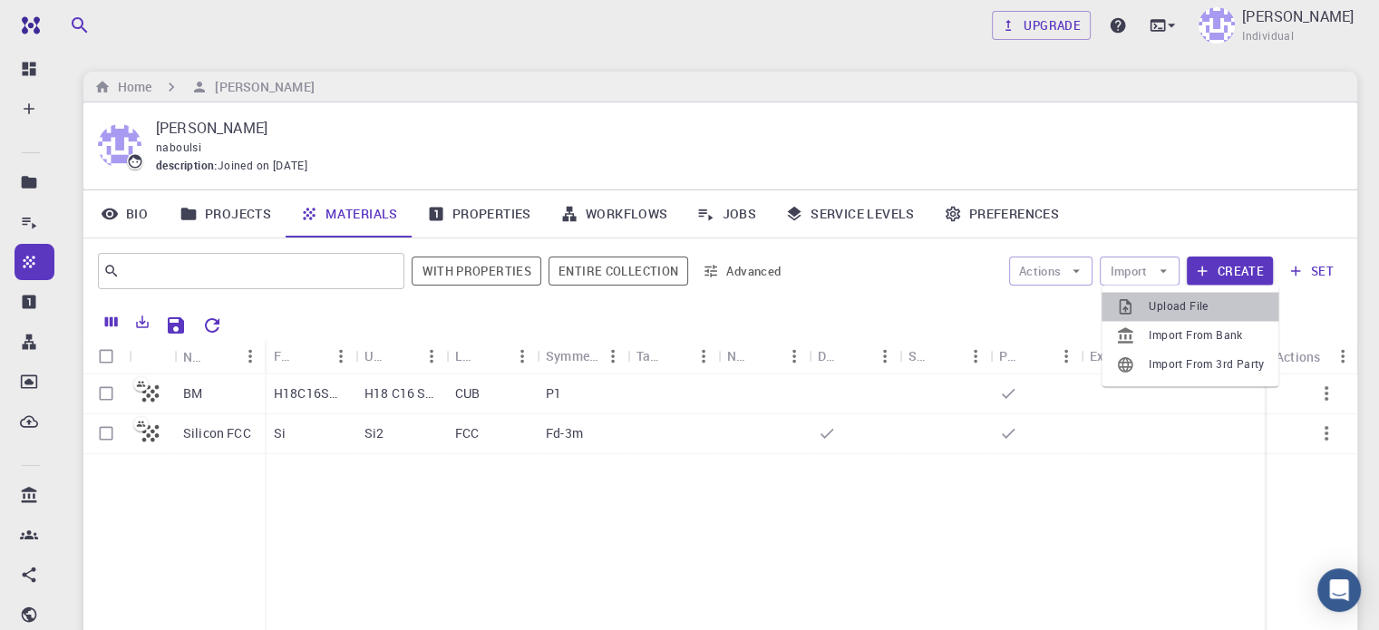
click at [1164, 301] on span "Upload File" at bounding box center [1205, 306] width 115 height 18
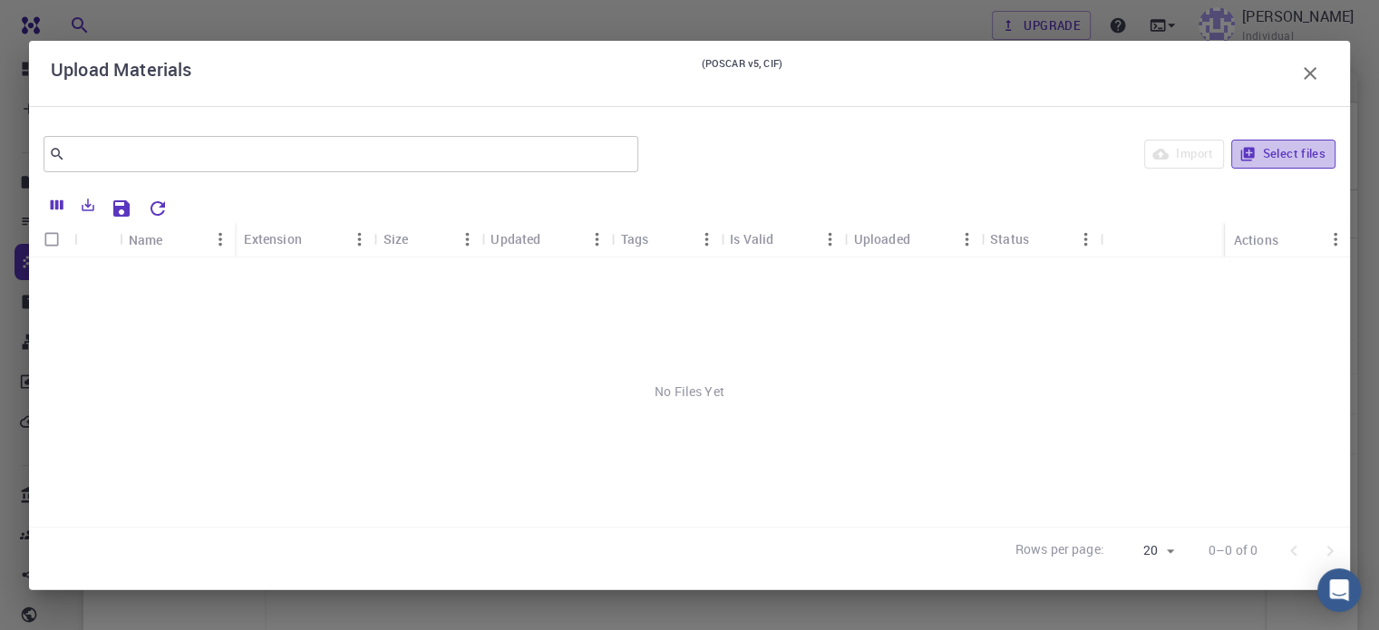
click at [1294, 144] on button "Select files" at bounding box center [1283, 154] width 104 height 29
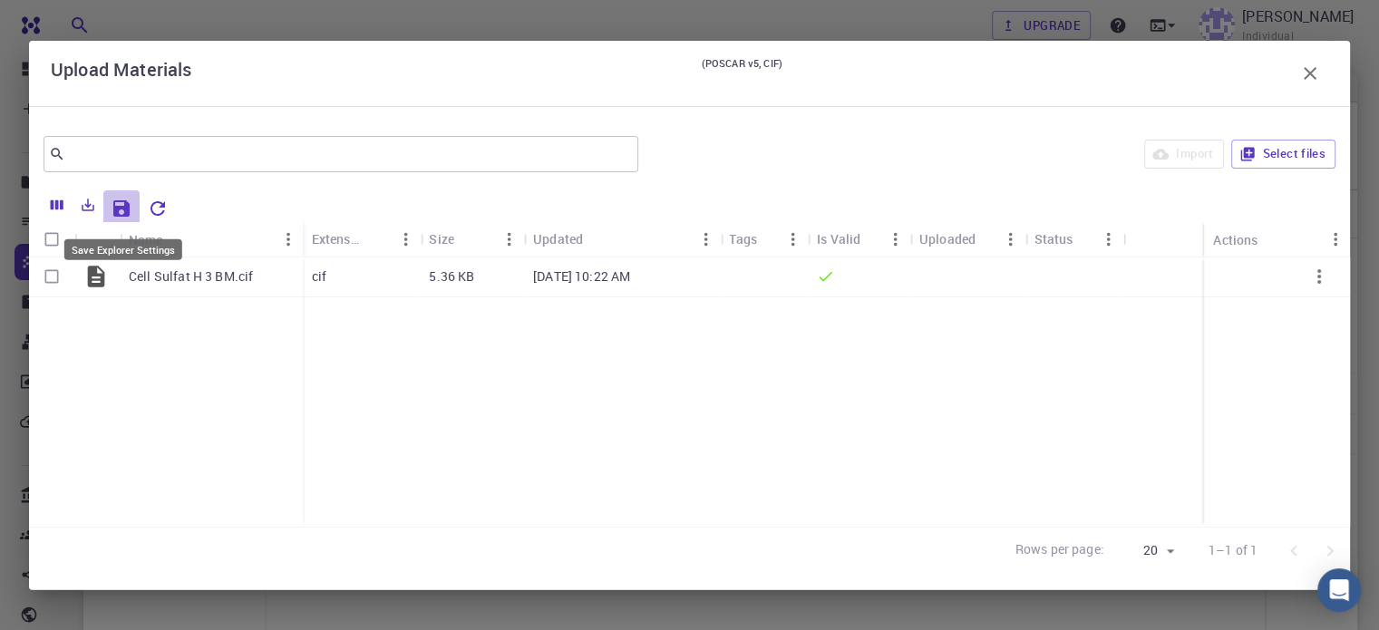
click at [125, 198] on icon "Save Explorer Settings" at bounding box center [122, 209] width 22 height 22
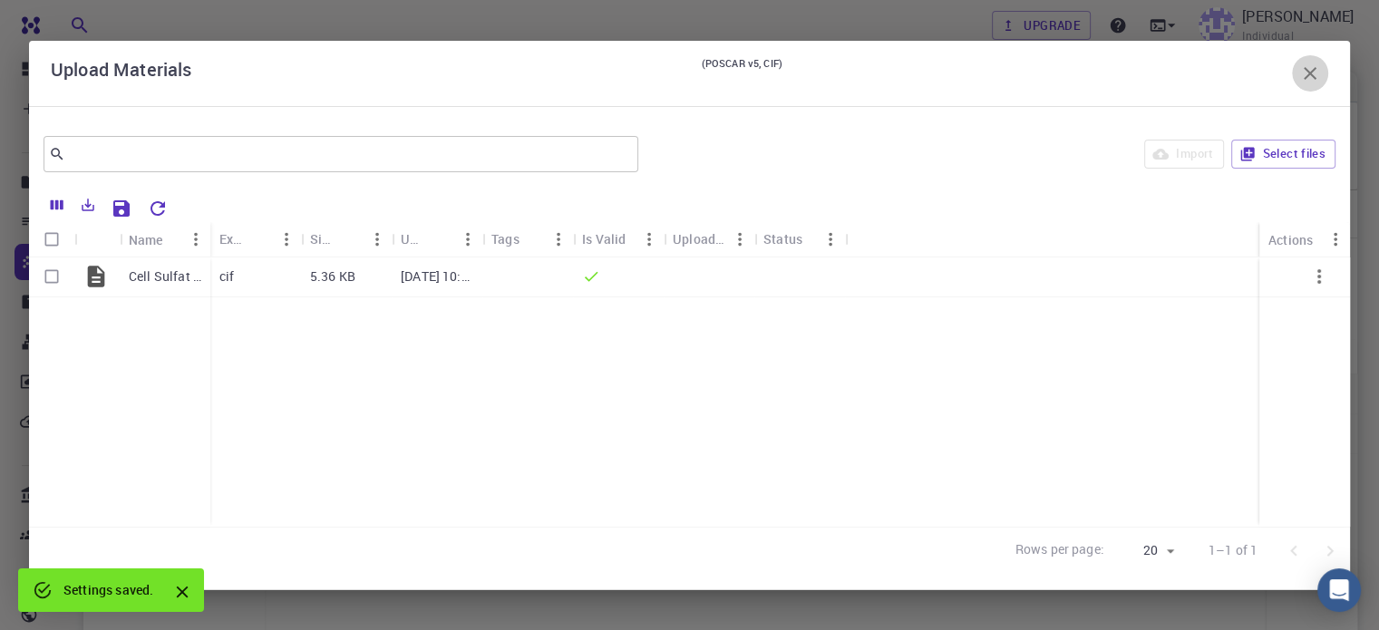
click at [1309, 64] on icon "button" at bounding box center [1310, 74] width 22 height 22
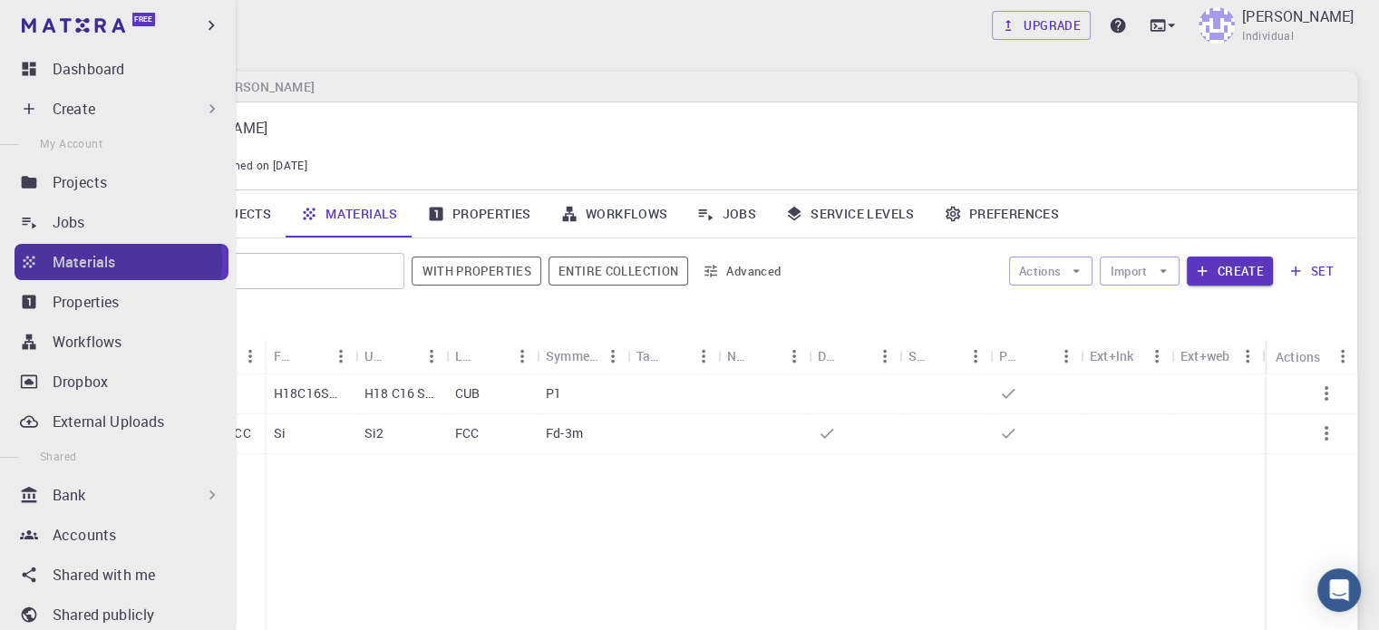
click at [83, 261] on p "Materials" at bounding box center [84, 262] width 63 height 22
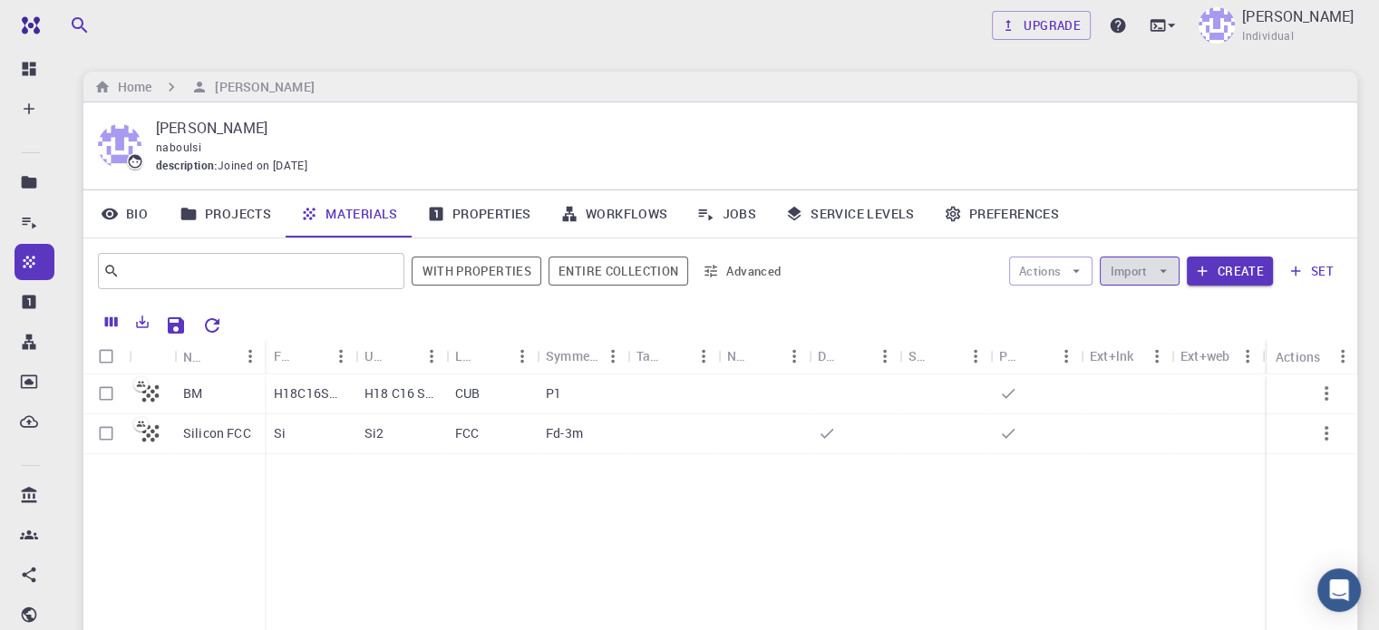
click at [1144, 270] on button "Import" at bounding box center [1139, 271] width 79 height 29
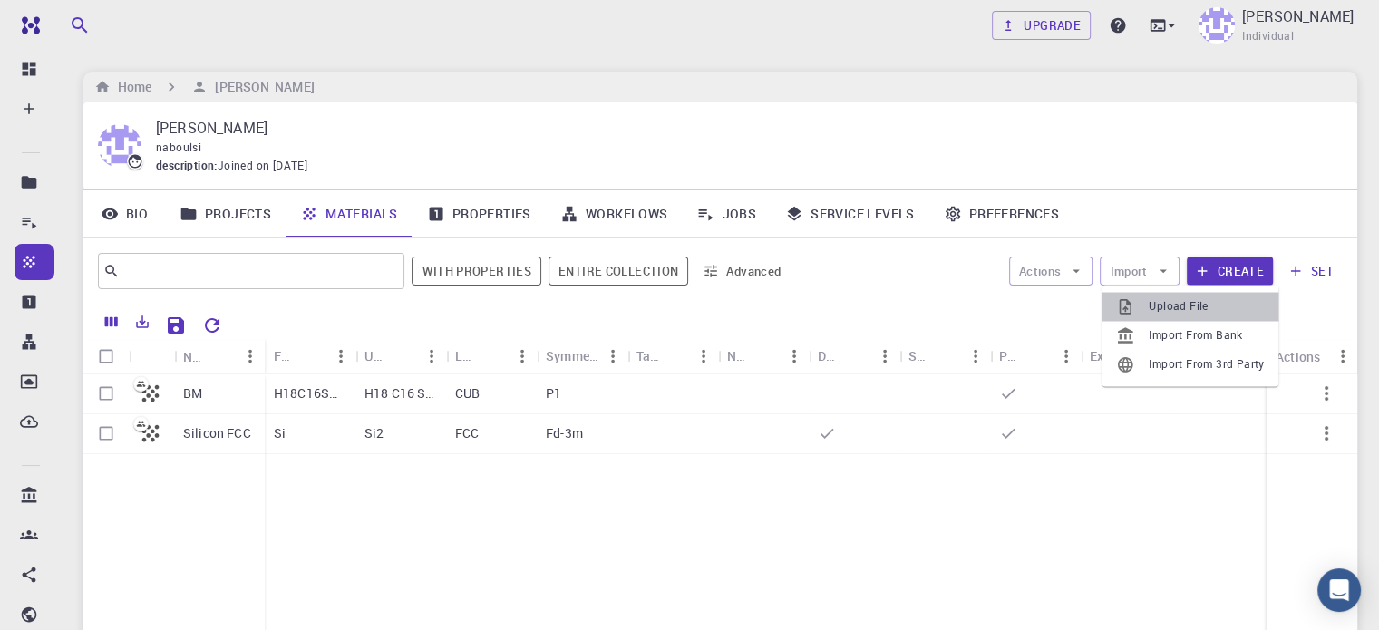
click at [1160, 308] on span "Upload File" at bounding box center [1205, 306] width 115 height 18
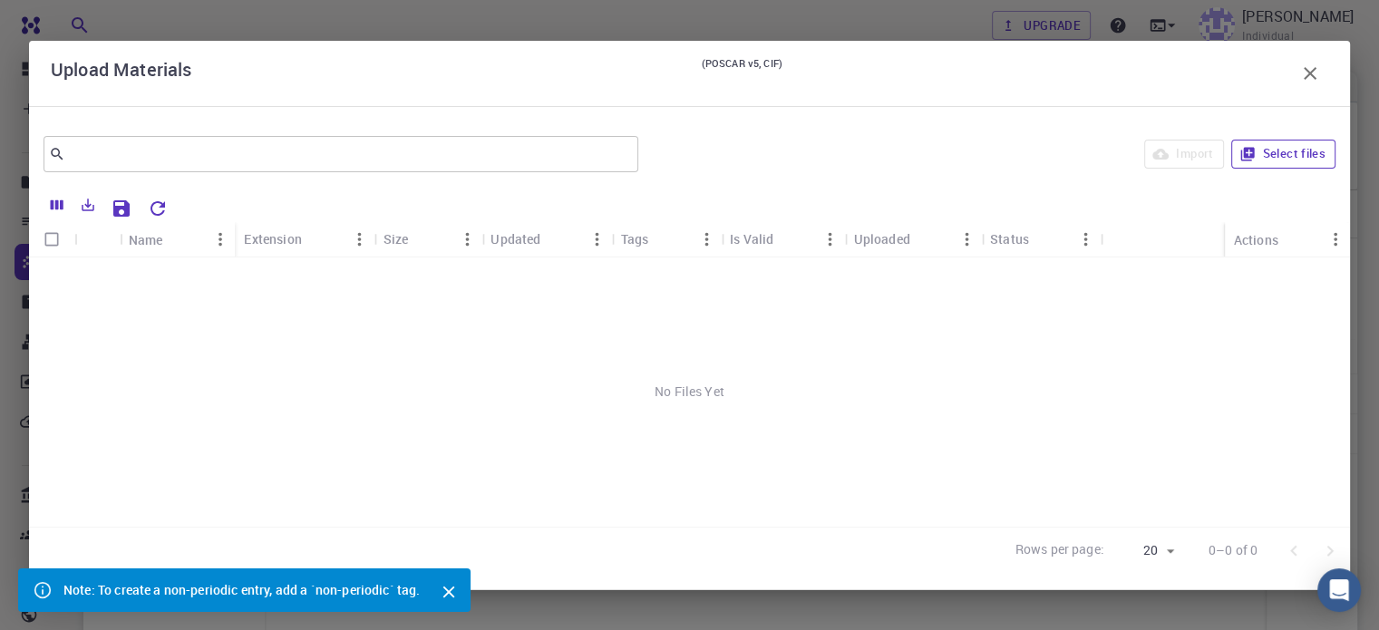
click at [1269, 158] on button "Select files" at bounding box center [1283, 154] width 104 height 29
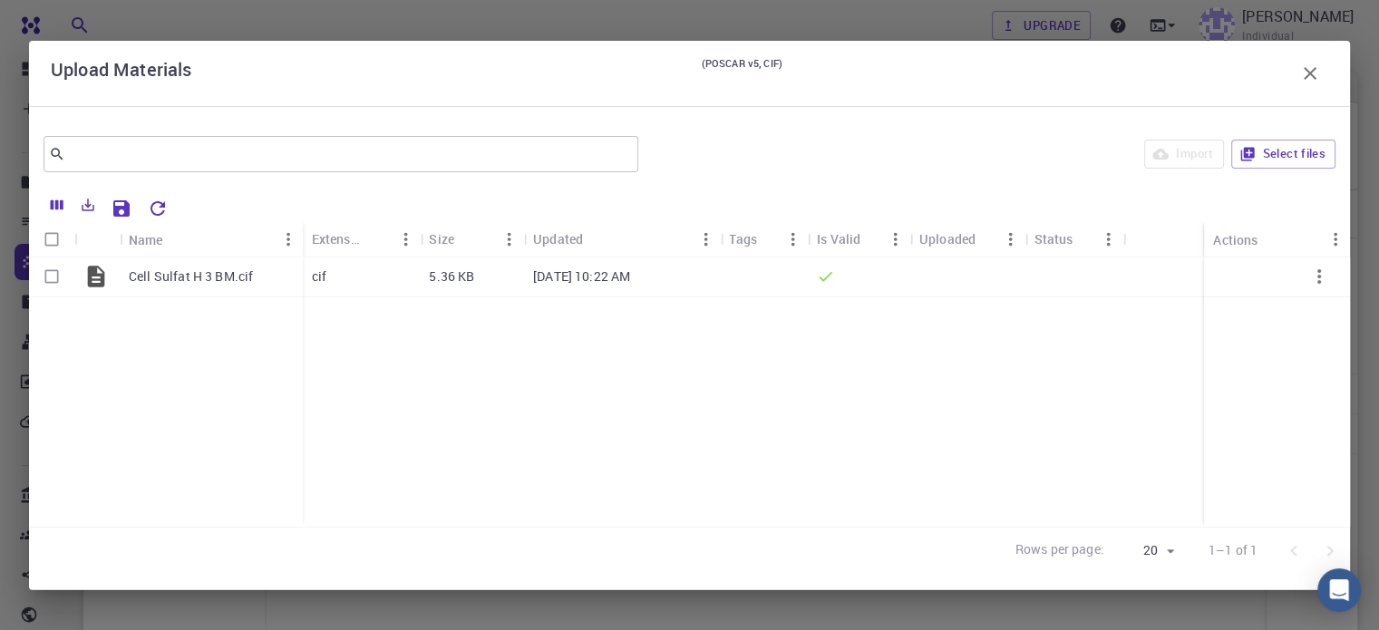
click at [1191, 157] on div "Import Select files" at bounding box center [990, 154] width 690 height 44
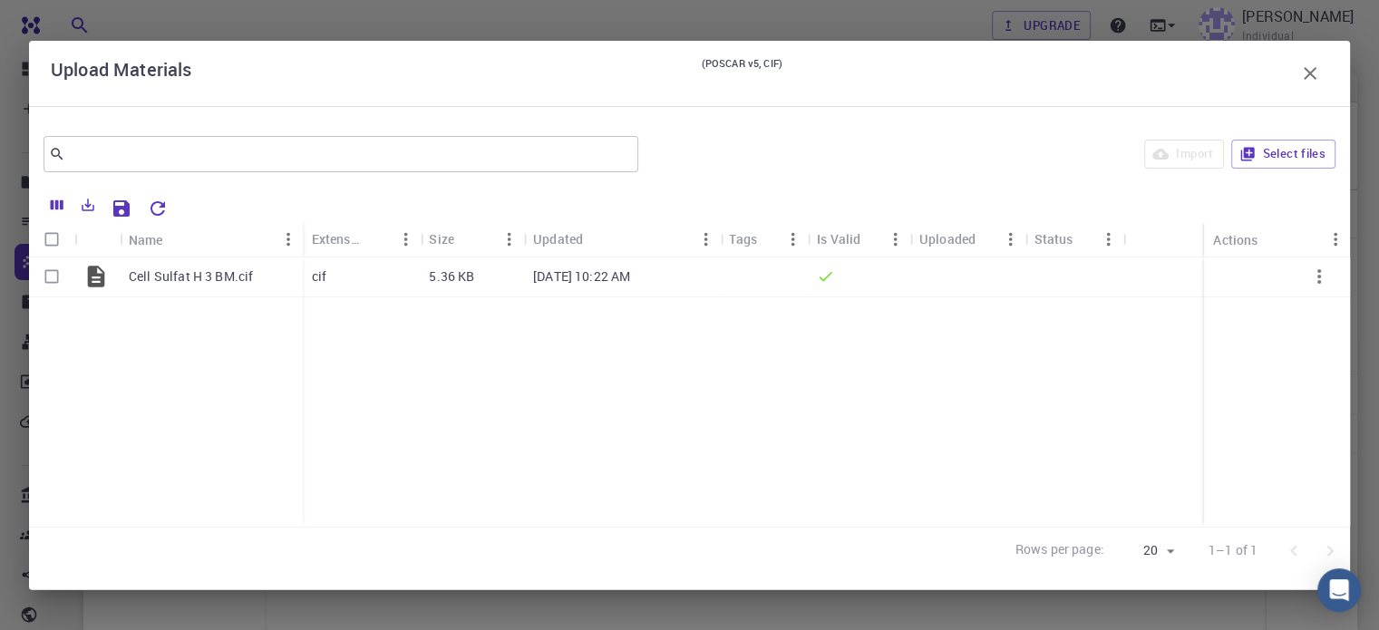
click at [1191, 157] on div "Import Select files" at bounding box center [990, 154] width 690 height 44
click at [52, 277] on input "Select row" at bounding box center [51, 276] width 34 height 34
checkbox input "true"
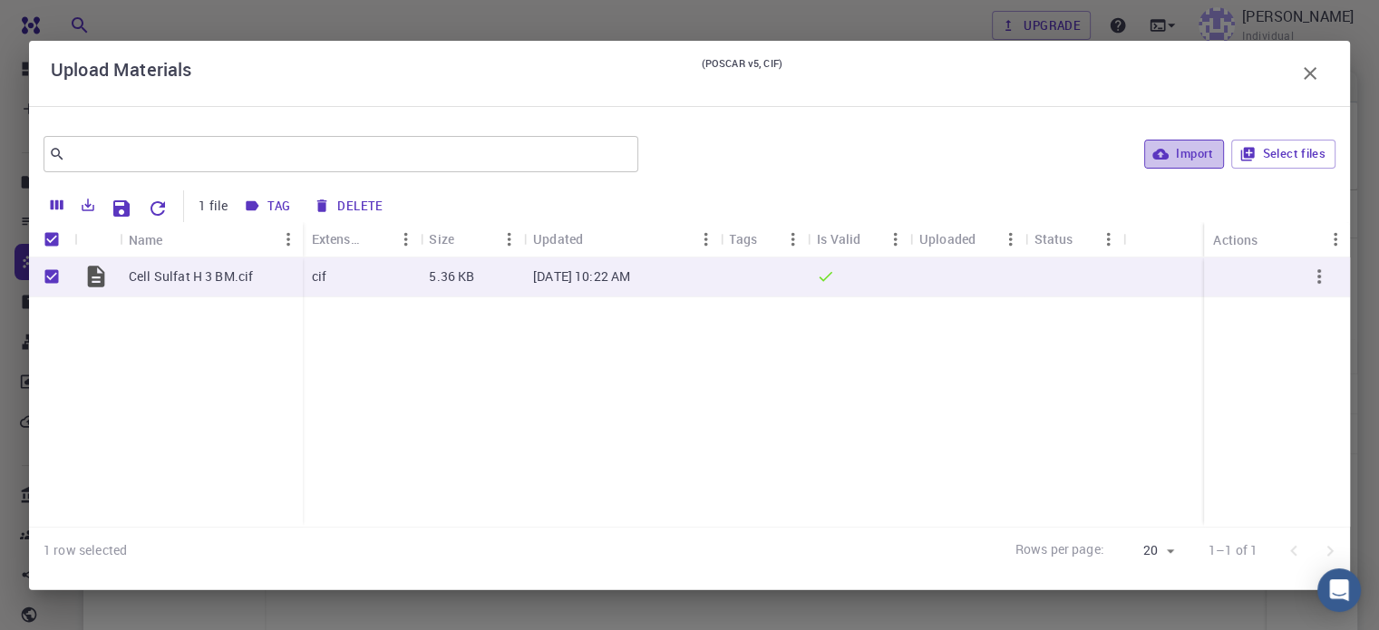
click at [1175, 154] on button "Import" at bounding box center [1183, 154] width 79 height 29
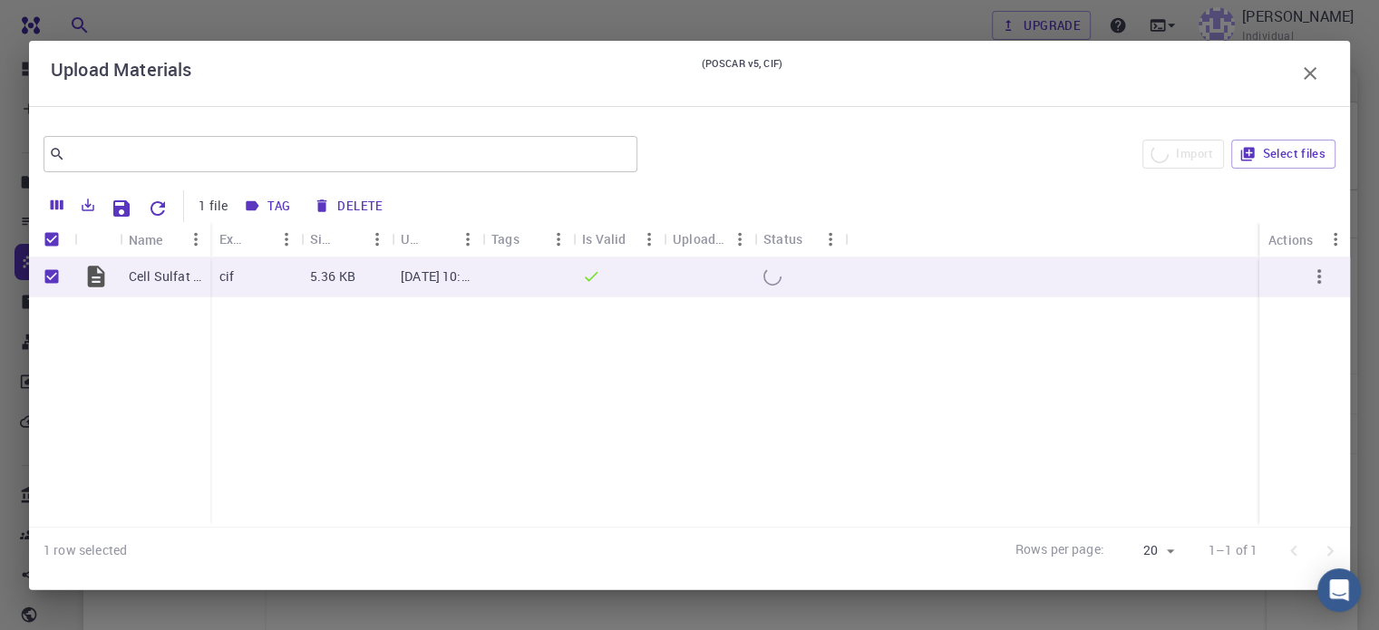
checkbox input "false"
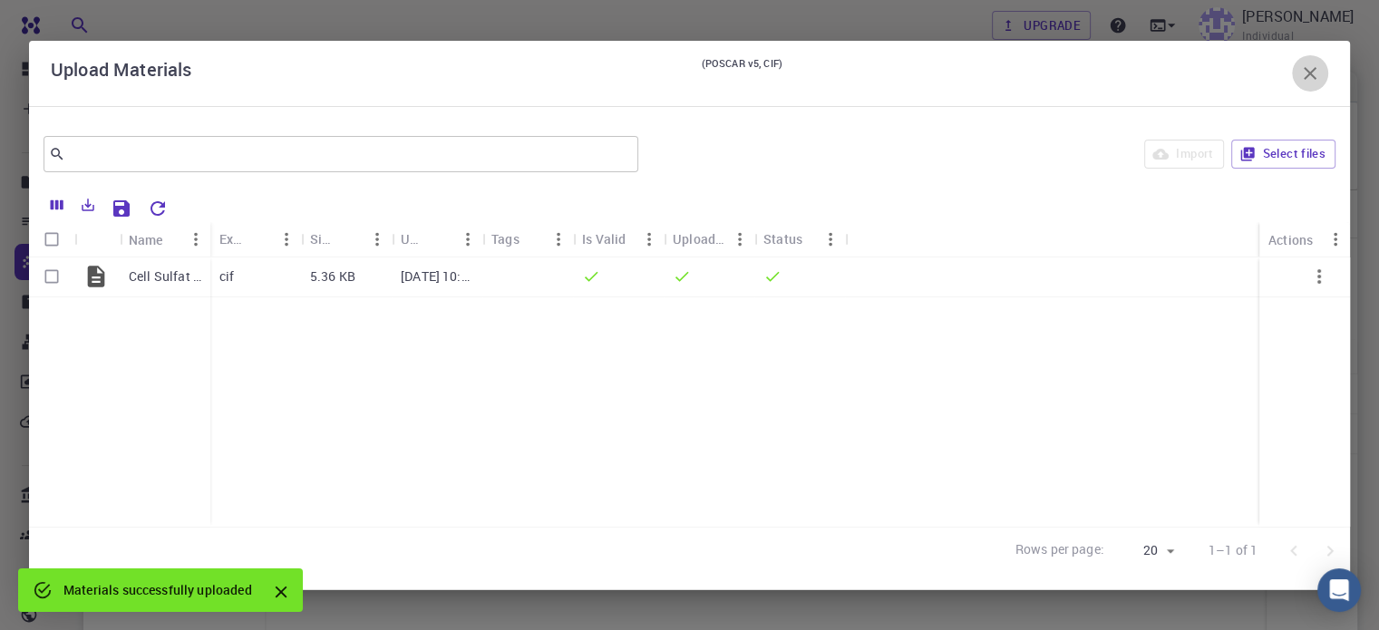
click at [1313, 70] on icon "button" at bounding box center [1309, 73] width 13 height 13
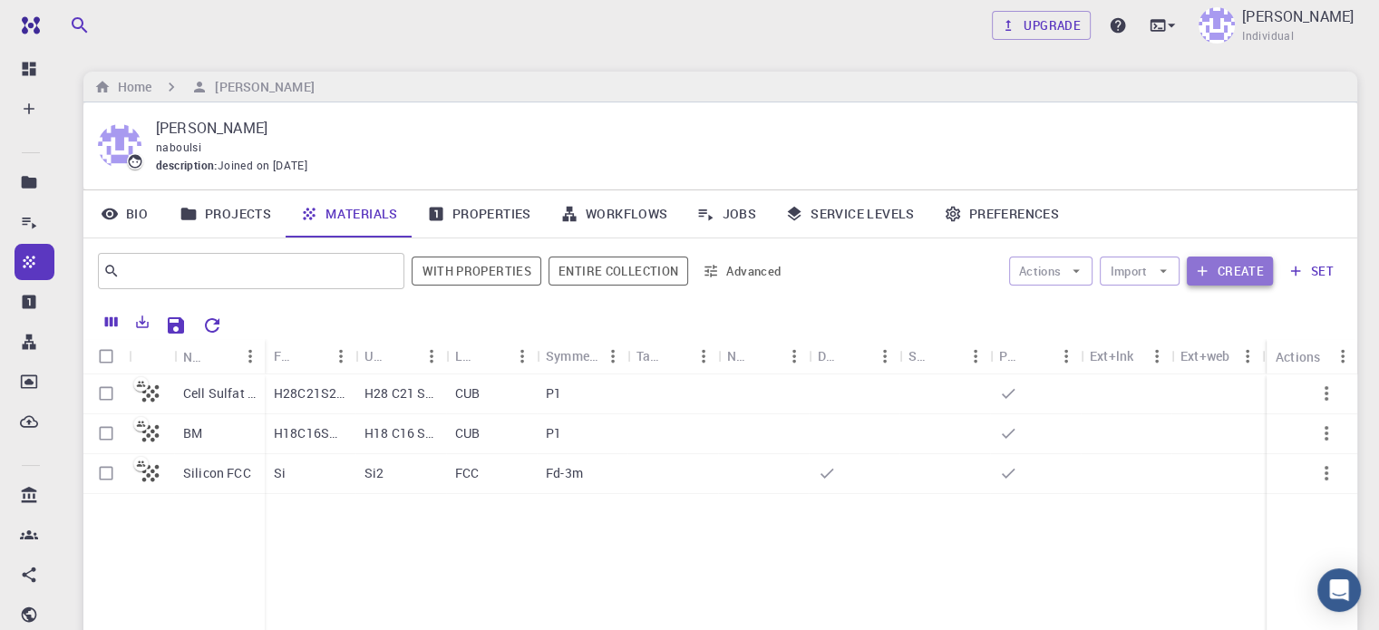
click at [1233, 266] on button "Create" at bounding box center [1230, 271] width 86 height 29
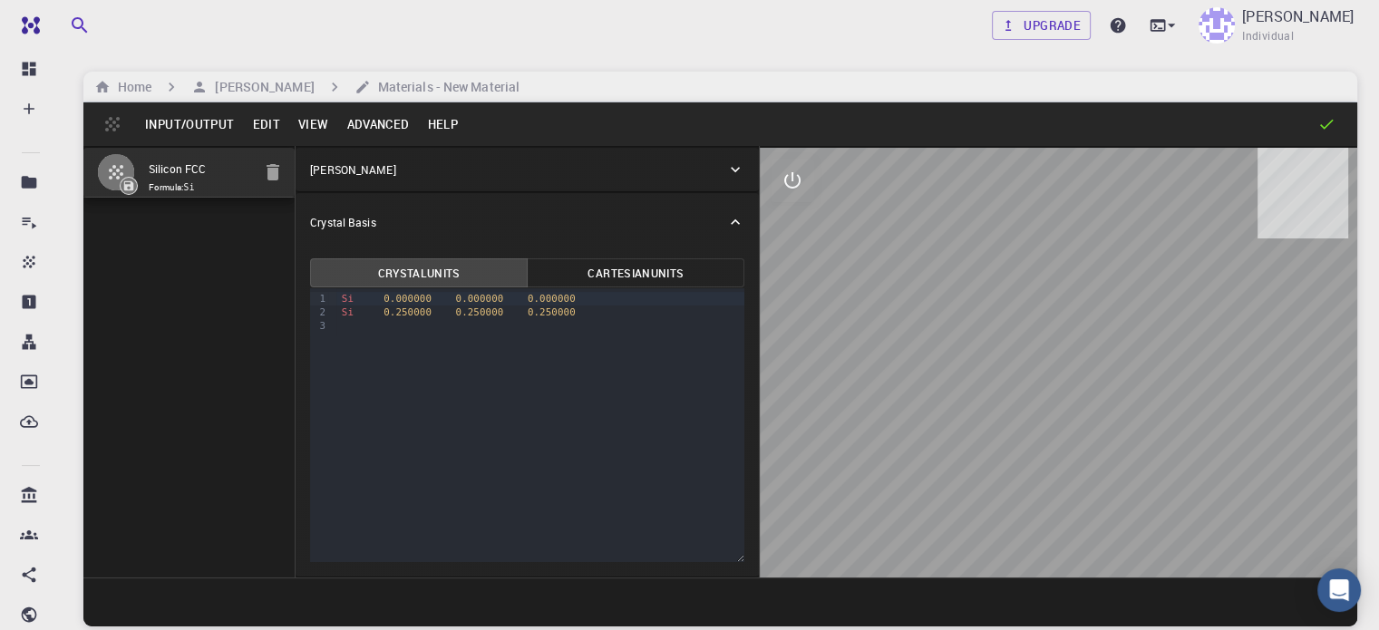
click at [257, 121] on button "Edit" at bounding box center [266, 124] width 46 height 29
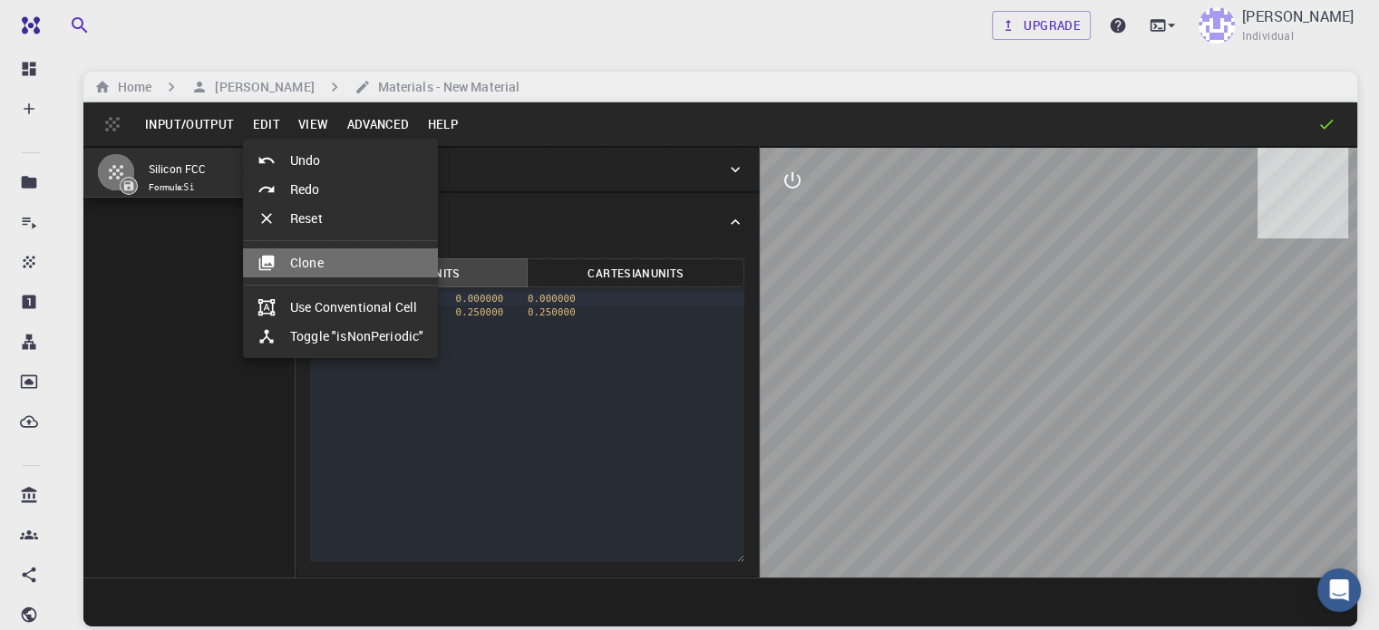
click at [291, 253] on li "Clone" at bounding box center [340, 262] width 195 height 29
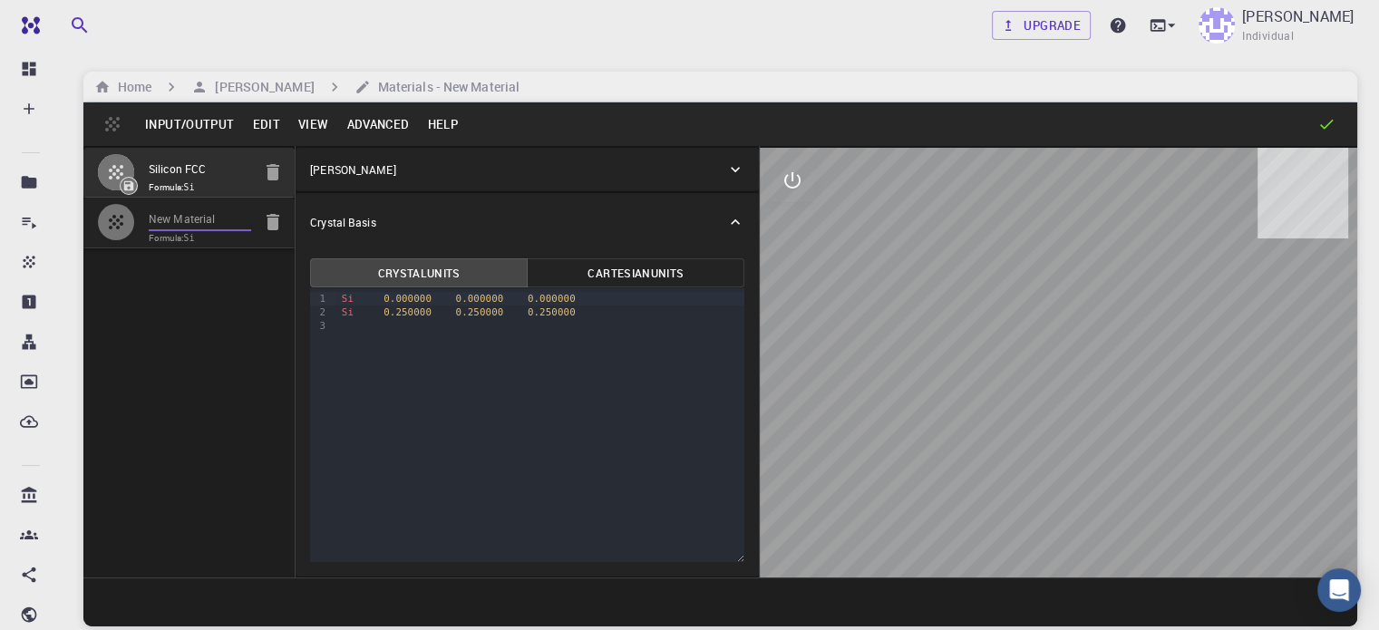
click at [173, 216] on input "New Material" at bounding box center [200, 219] width 102 height 21
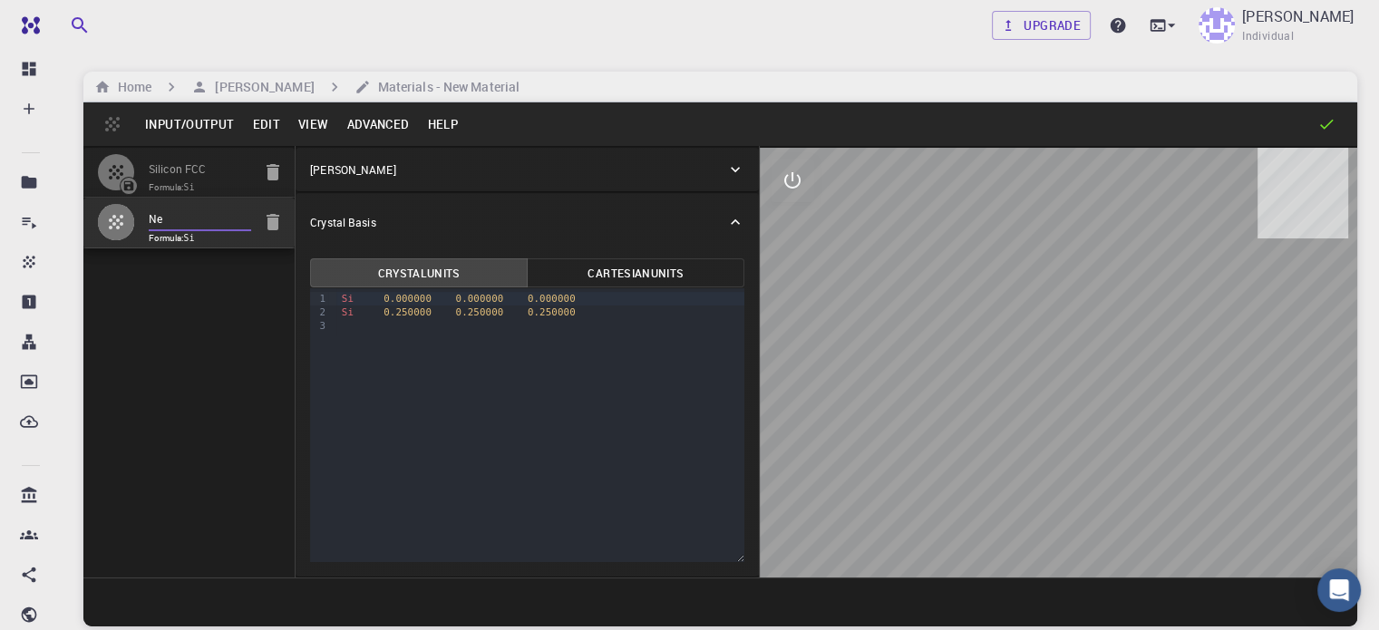
type input "N"
type input "C"
type input "cell-sulf-H p3"
click at [188, 331] on div "Silicon FCC Formula: Si cell-sulf-H p3 Formula: Si" at bounding box center [189, 361] width 212 height 431
click at [726, 224] on icon at bounding box center [735, 222] width 18 height 18
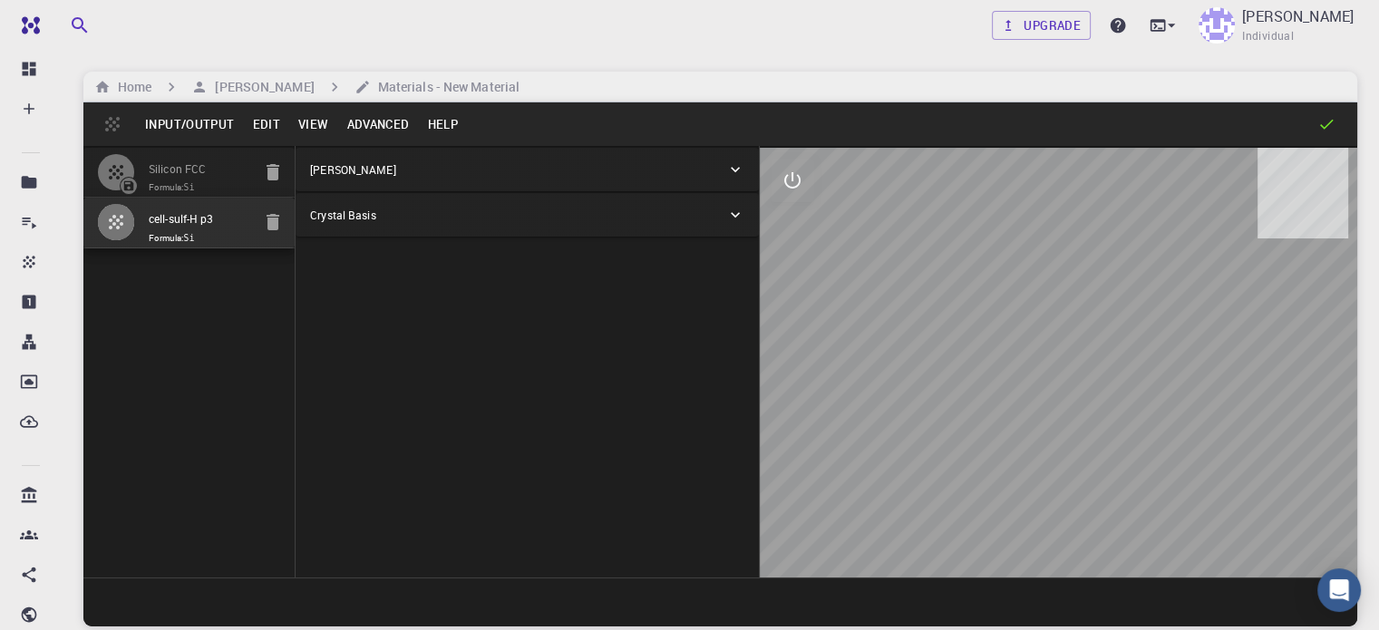
click at [636, 224] on div "Crystal Basis" at bounding box center [527, 215] width 463 height 44
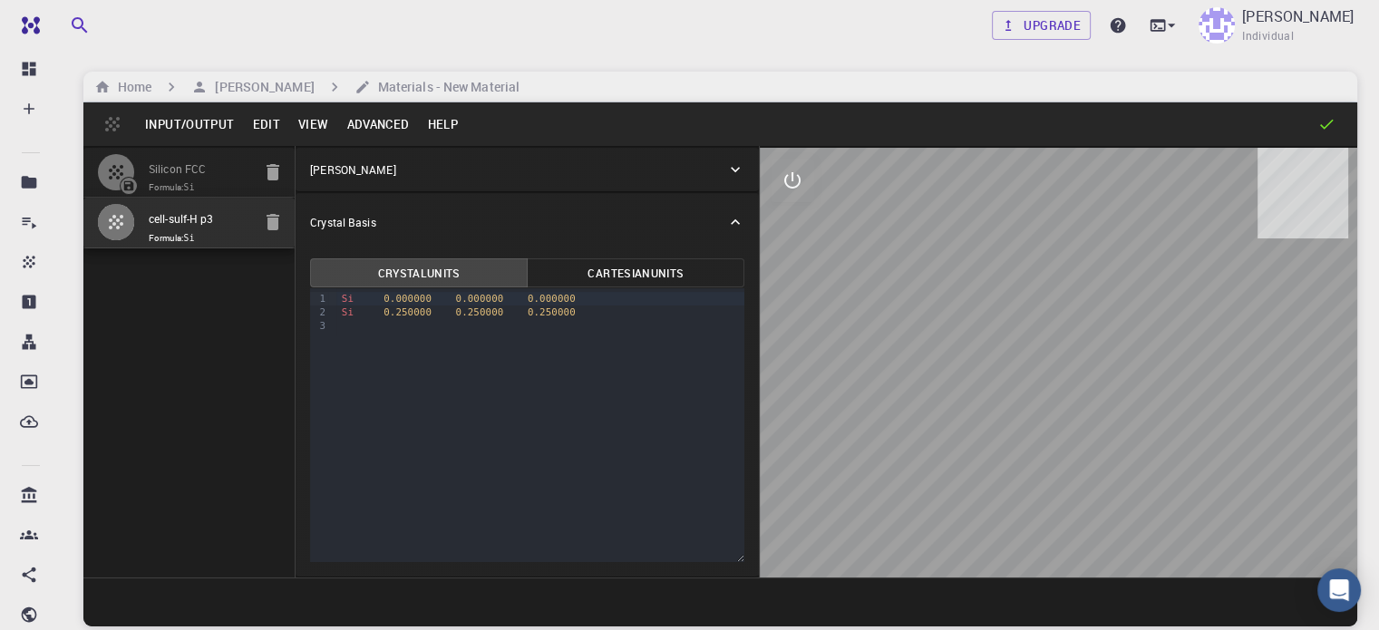
click at [731, 170] on icon at bounding box center [735, 169] width 9 height 5
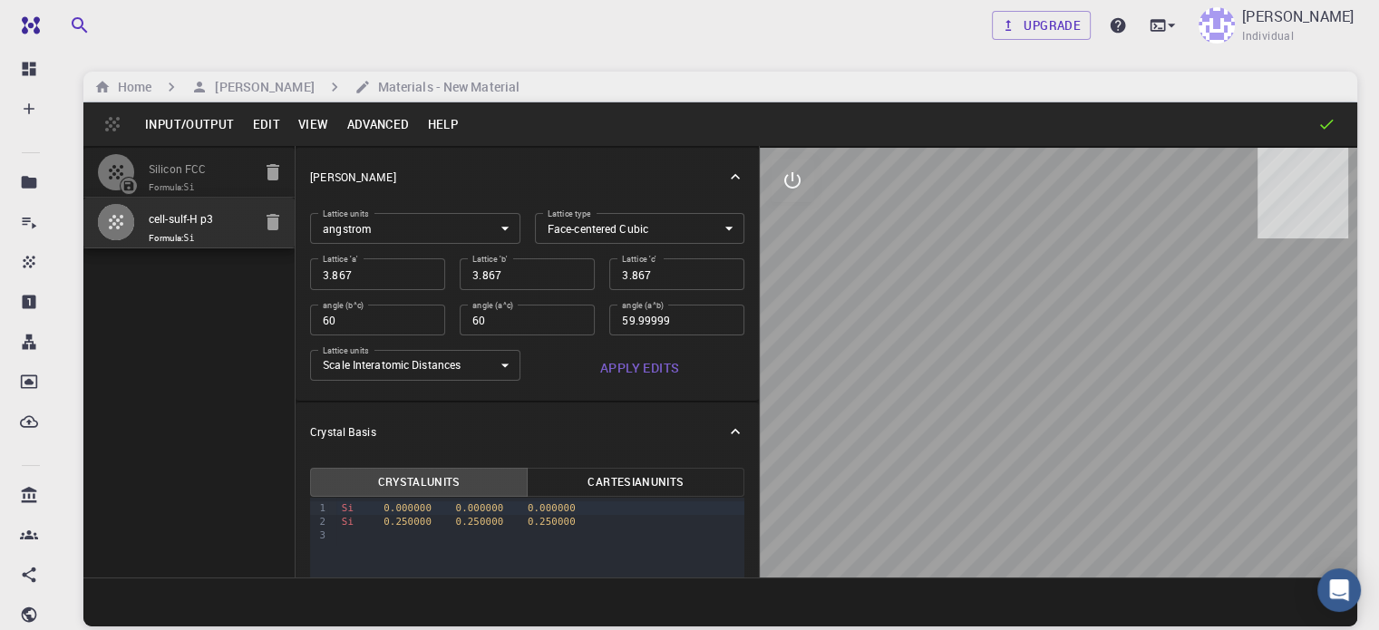
click at [622, 220] on body "Free Dashboard Create New Job New Material Create Material Upload File Import f…" at bounding box center [689, 384] width 1379 height 768
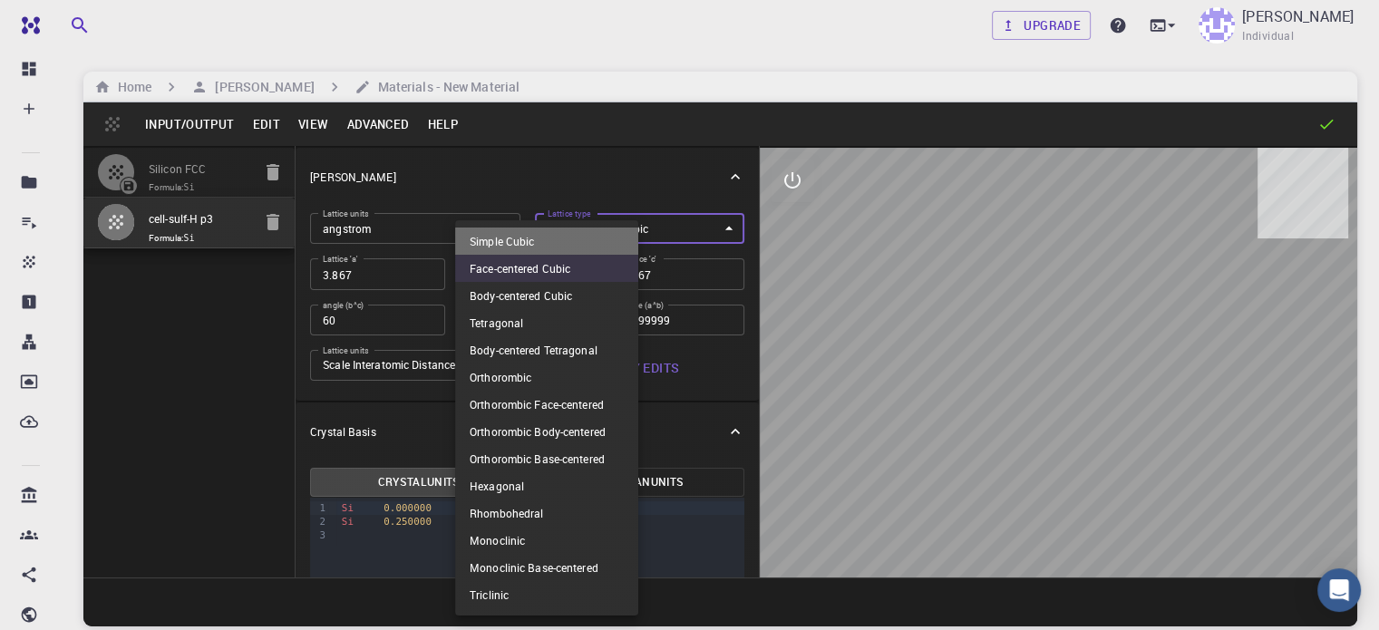
click at [604, 242] on li "Simple Cubic" at bounding box center [546, 241] width 183 height 27
type input "CUB"
type input "90"
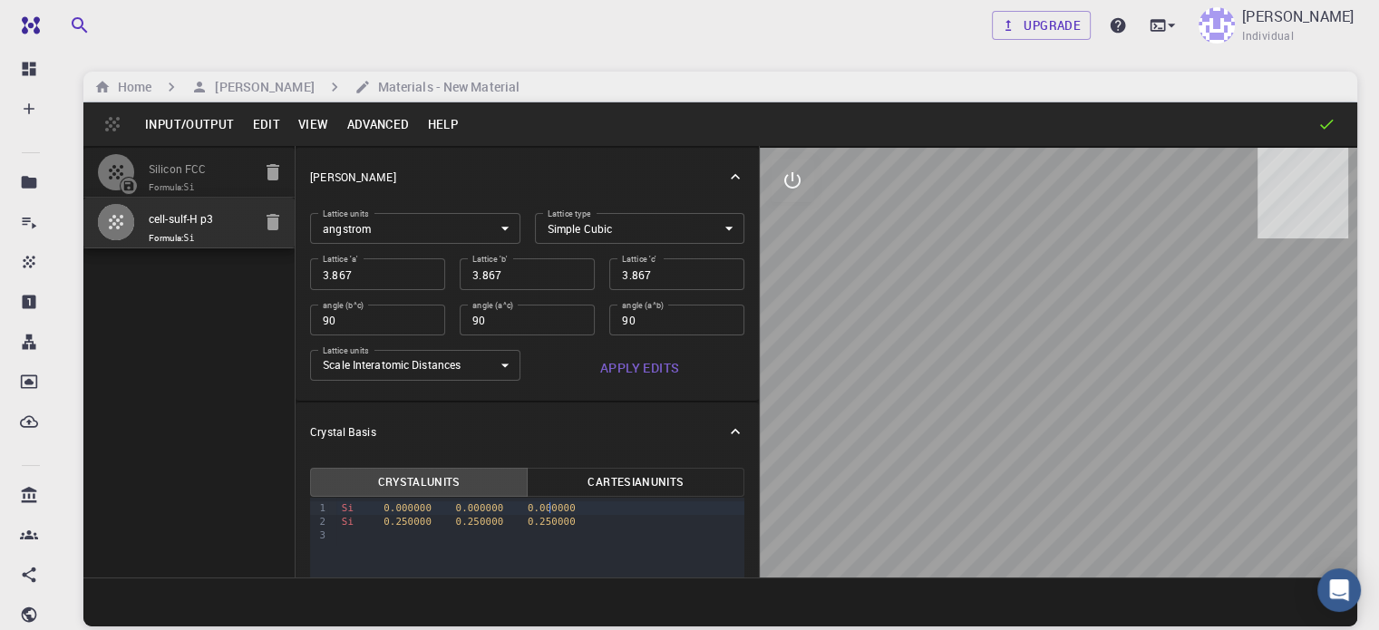
click at [494, 515] on div "Si 0.250000 0.250000 0.250000" at bounding box center [540, 522] width 409 height 14
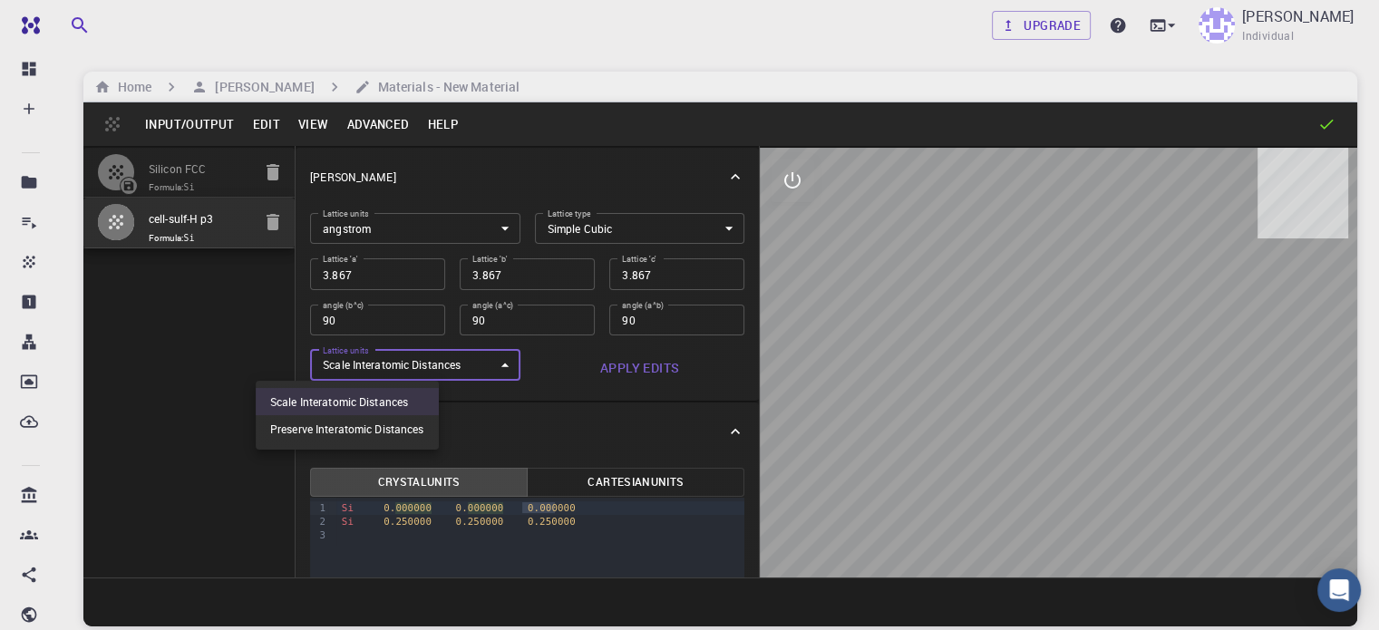
click at [426, 359] on body "Free Dashboard Create New Job New Material Create Material Upload File Import f…" at bounding box center [689, 384] width 1379 height 768
click at [426, 359] on div at bounding box center [689, 315] width 1379 height 630
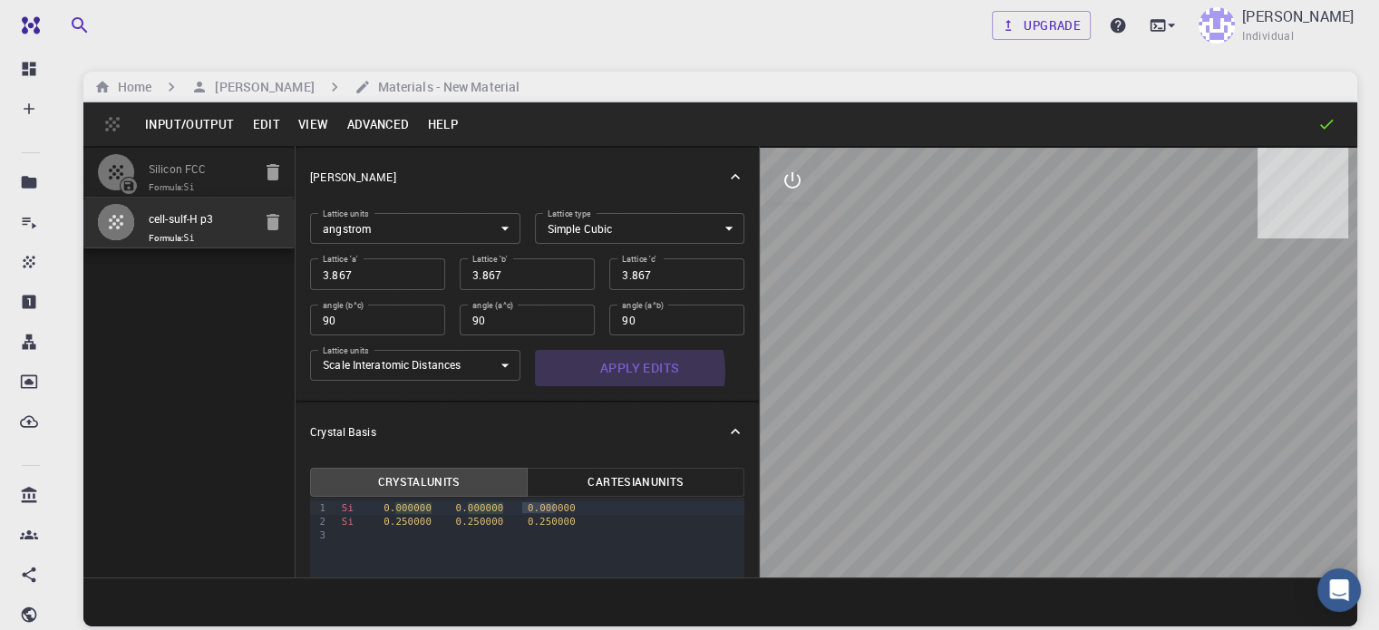
click at [548, 371] on button "Apply Edits" at bounding box center [640, 368] width 210 height 36
click at [731, 431] on icon at bounding box center [735, 431] width 9 height 5
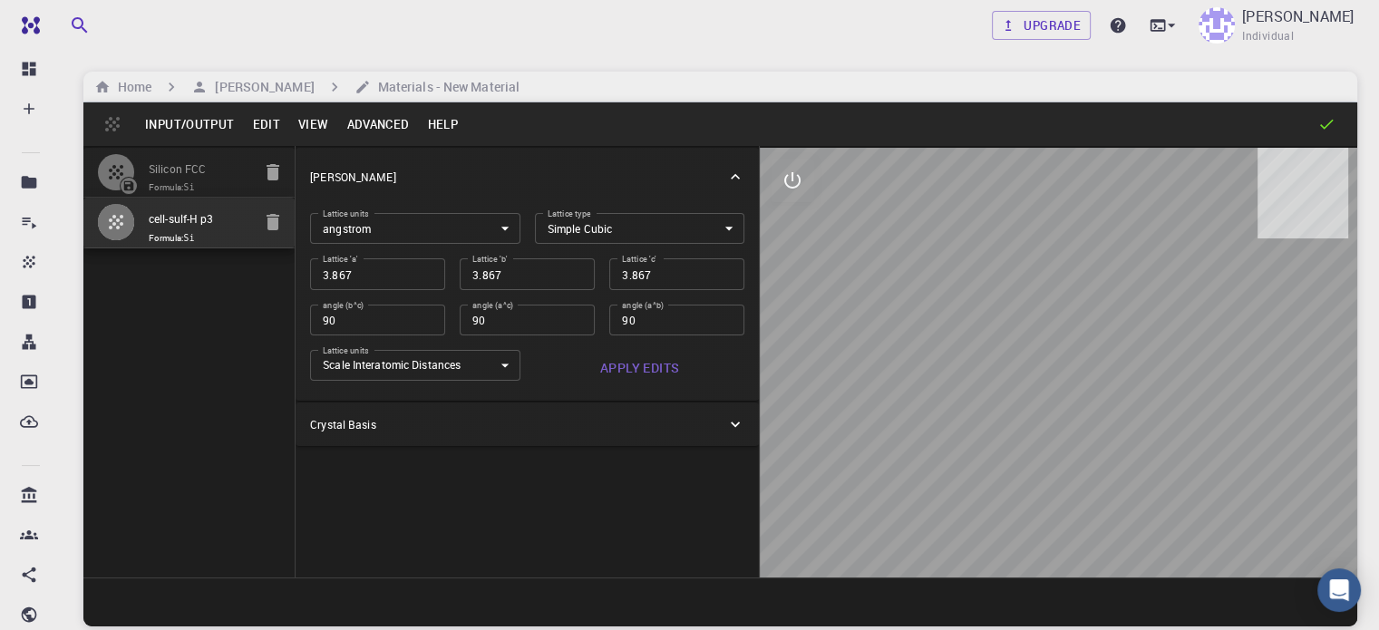
click at [726, 423] on icon at bounding box center [735, 424] width 18 height 18
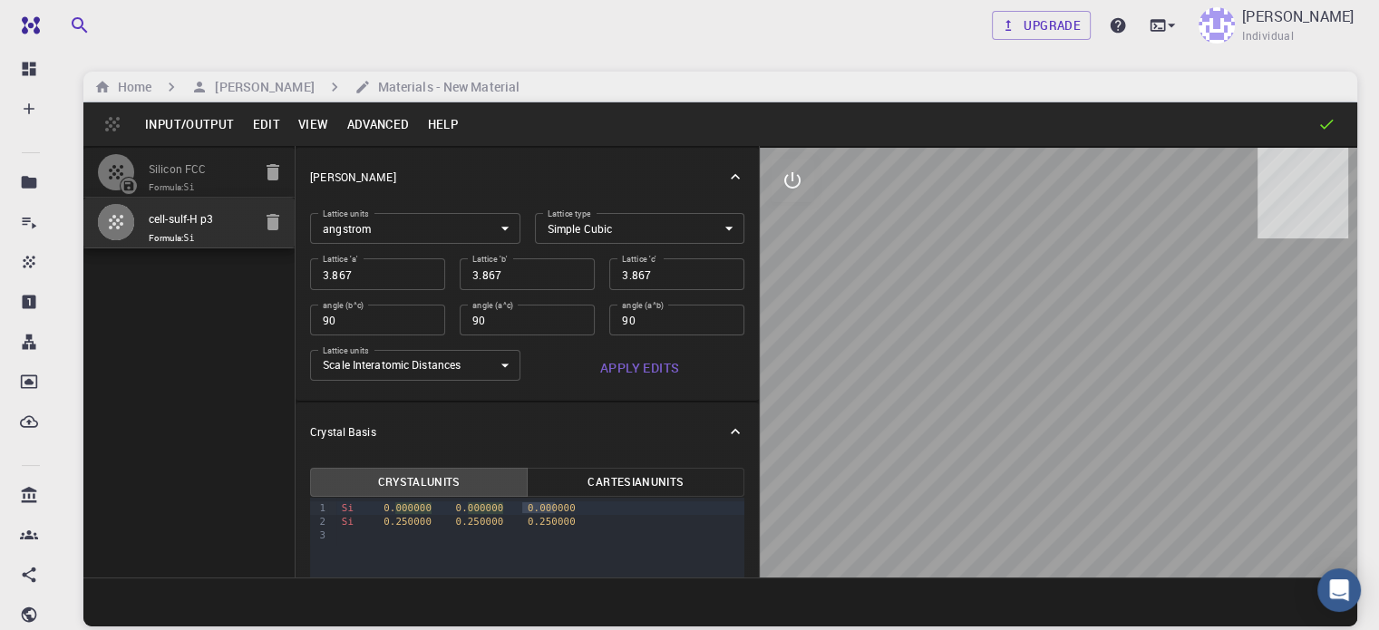
click at [580, 481] on button "Cartesian Units" at bounding box center [636, 482] width 218 height 29
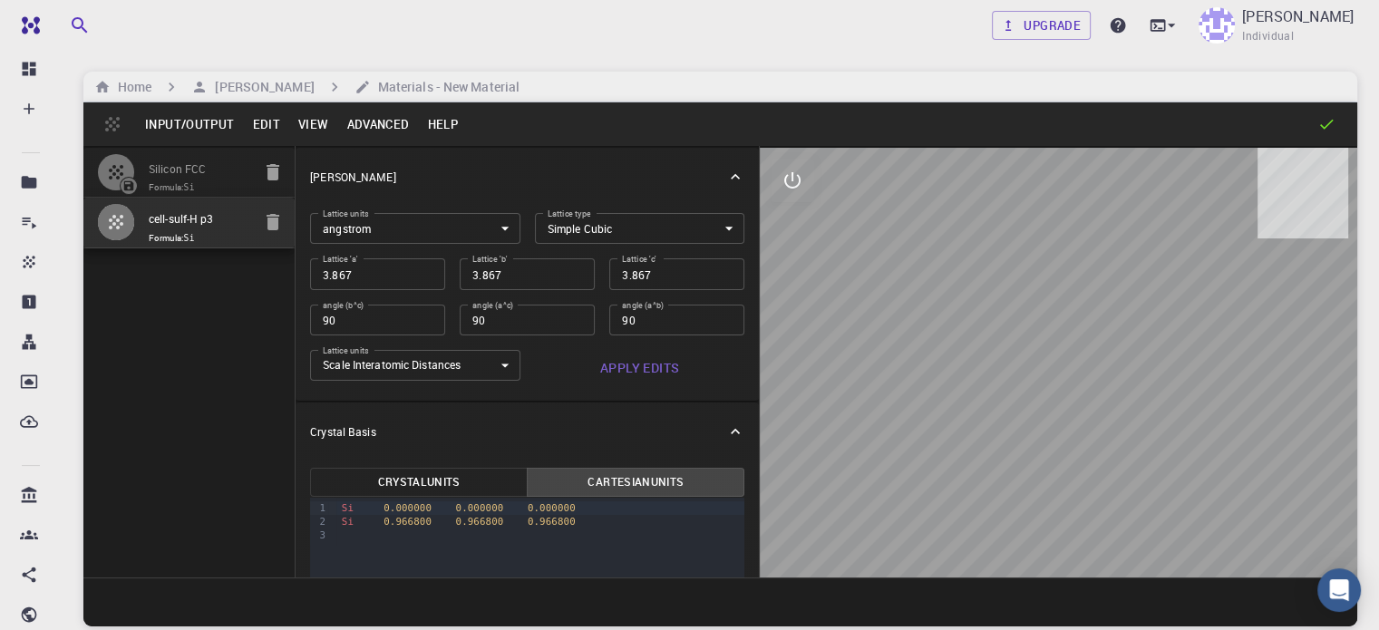
click at [385, 483] on button "Crystal Units" at bounding box center [419, 482] width 218 height 29
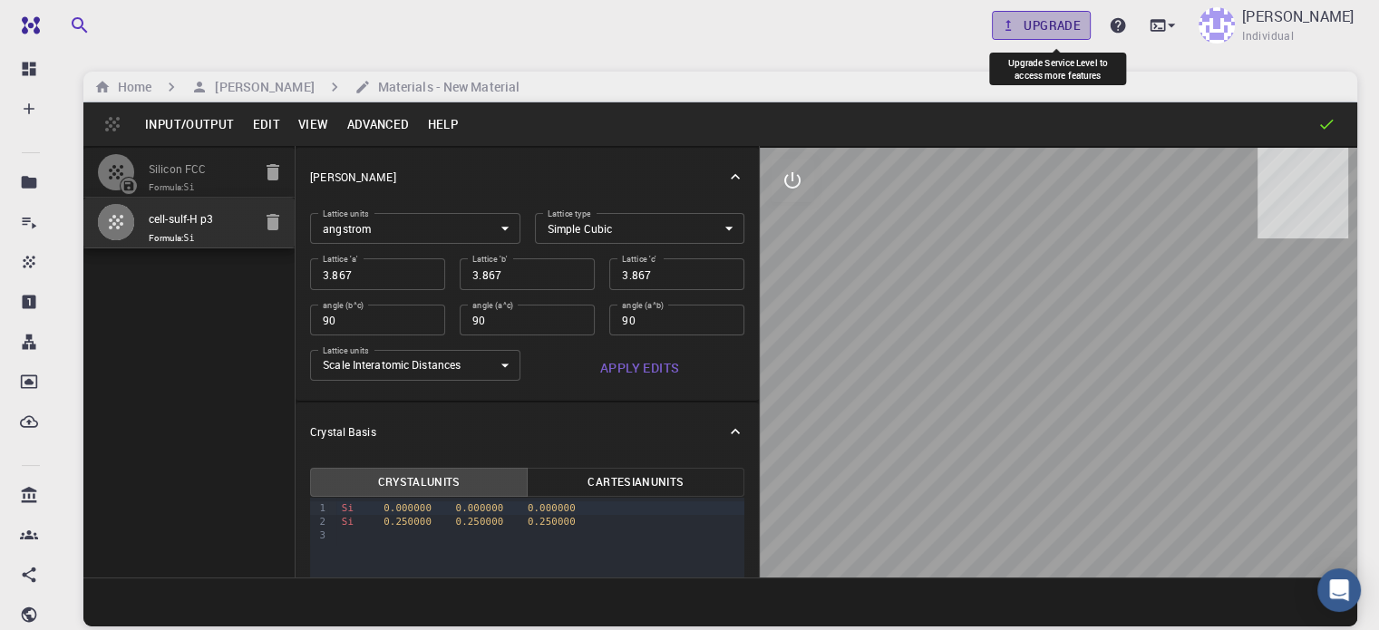
click at [1042, 18] on link "Upgrade" at bounding box center [1041, 25] width 99 height 29
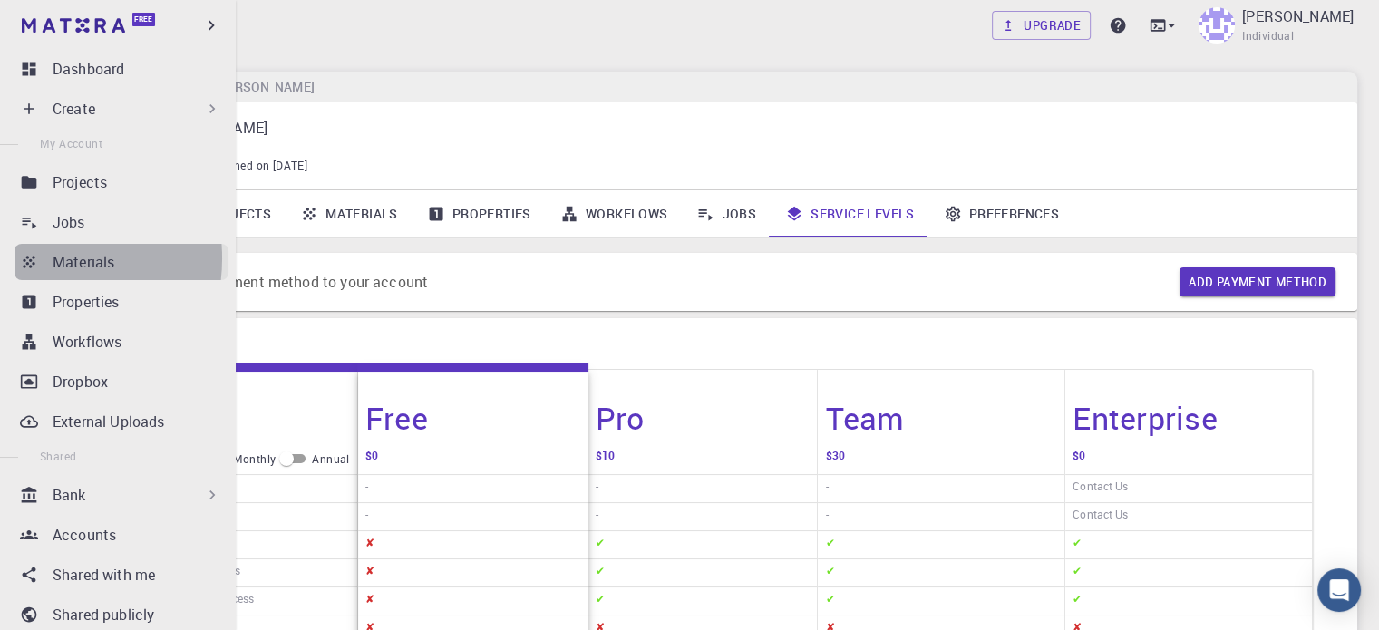
click at [41, 258] on link "Materials" at bounding box center [122, 262] width 214 height 36
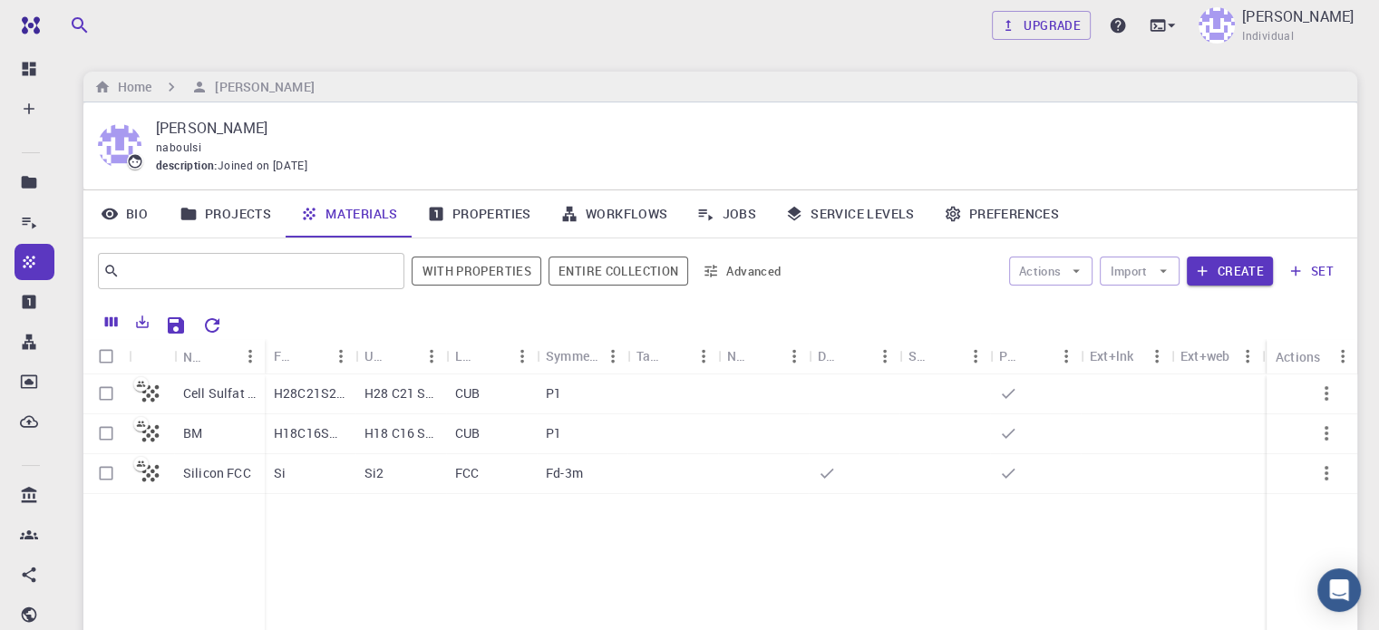
click at [111, 397] on input "Select row" at bounding box center [106, 393] width 34 height 34
checkbox input "true"
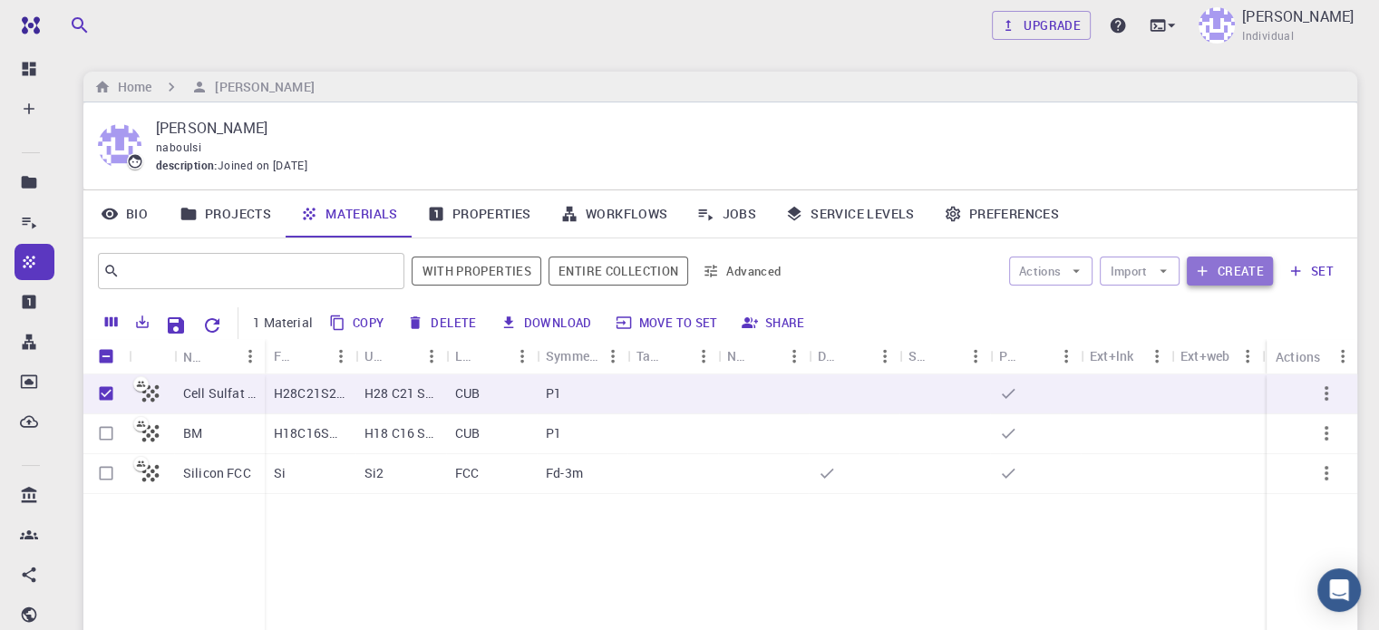
click at [1236, 276] on button "Create" at bounding box center [1230, 271] width 86 height 29
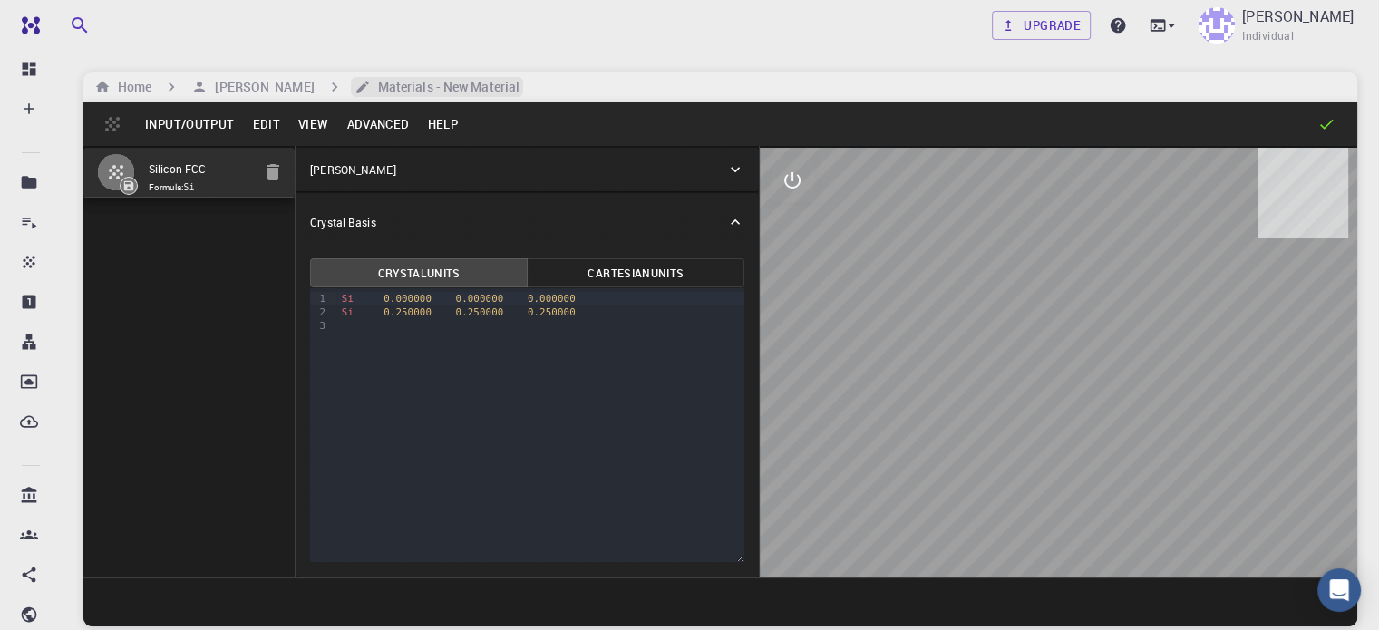
click at [402, 86] on h6 "Materials - New Material" at bounding box center [445, 87] width 149 height 20
click at [266, 129] on button "Edit" at bounding box center [266, 124] width 46 height 29
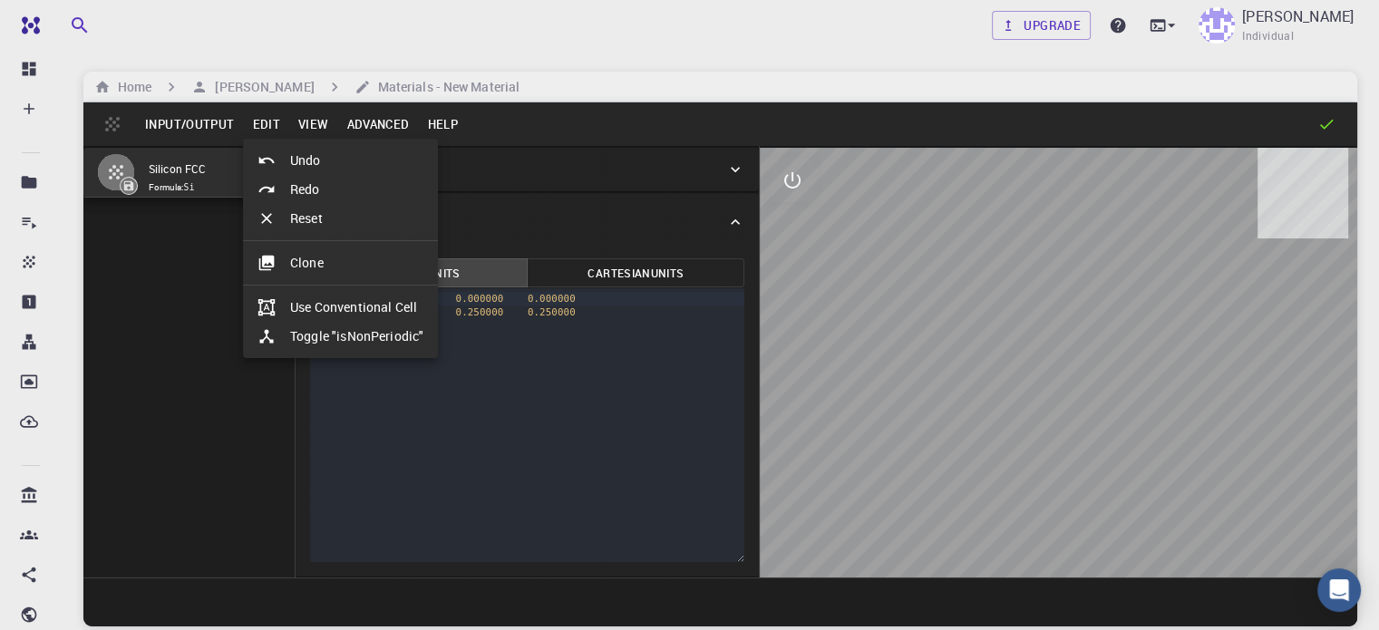
click at [189, 111] on div at bounding box center [689, 315] width 1379 height 630
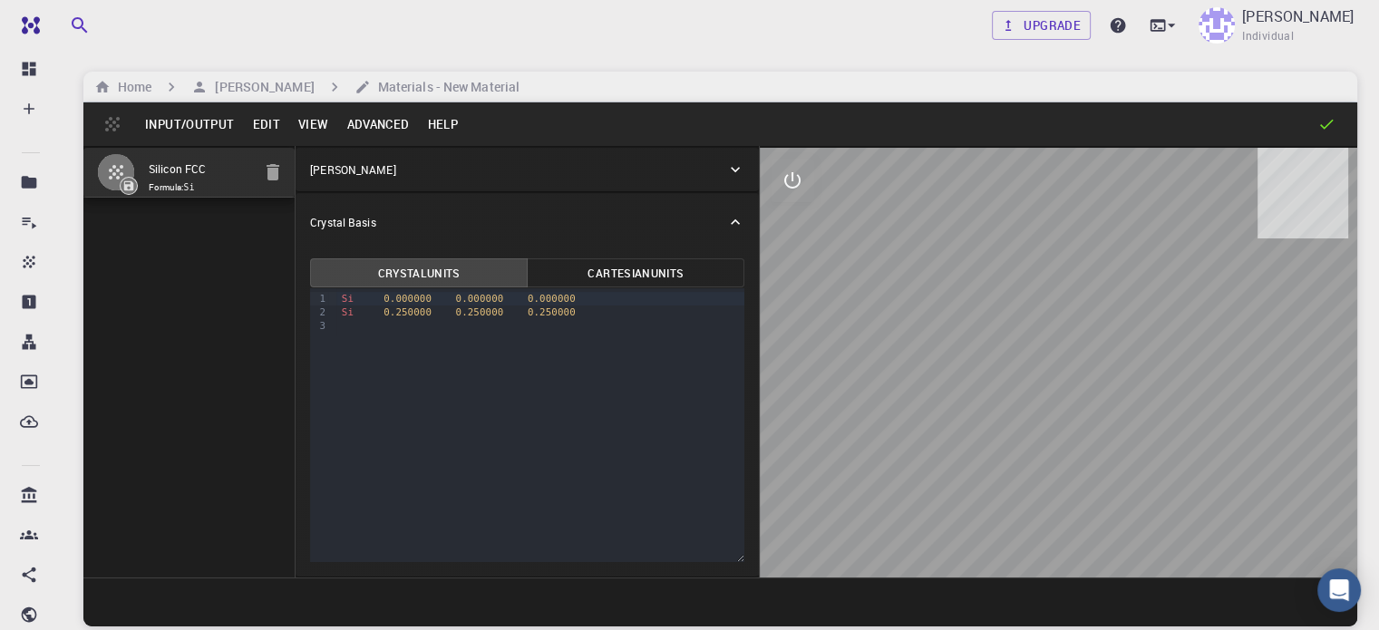
click at [195, 128] on button "Input/Output" at bounding box center [189, 124] width 107 height 29
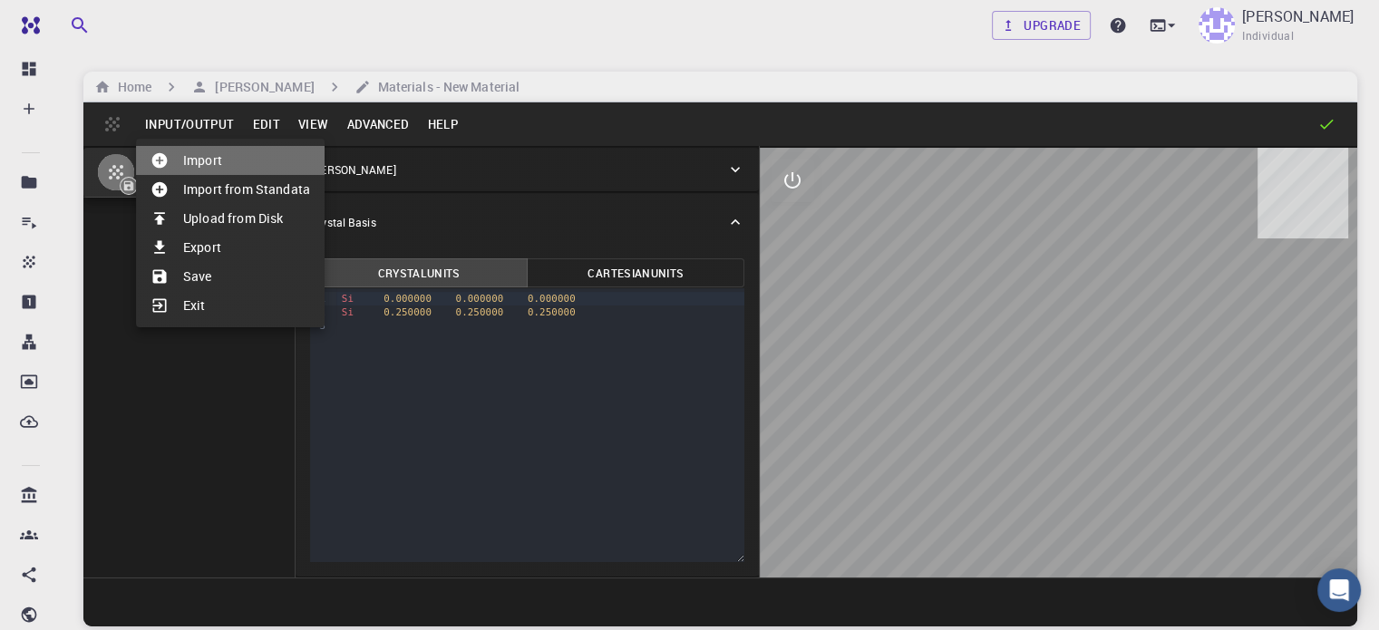
click at [199, 160] on li "Import" at bounding box center [230, 160] width 189 height 29
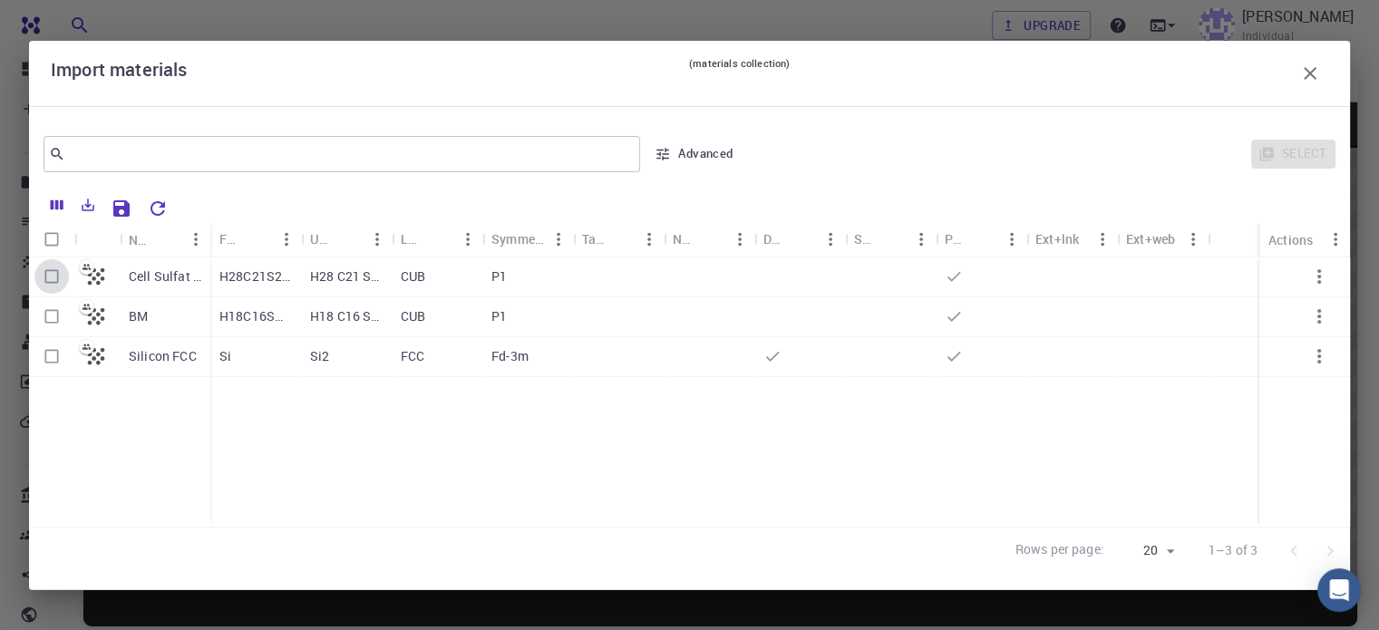
click at [58, 279] on input "Select row" at bounding box center [51, 276] width 34 height 34
checkbox input "true"
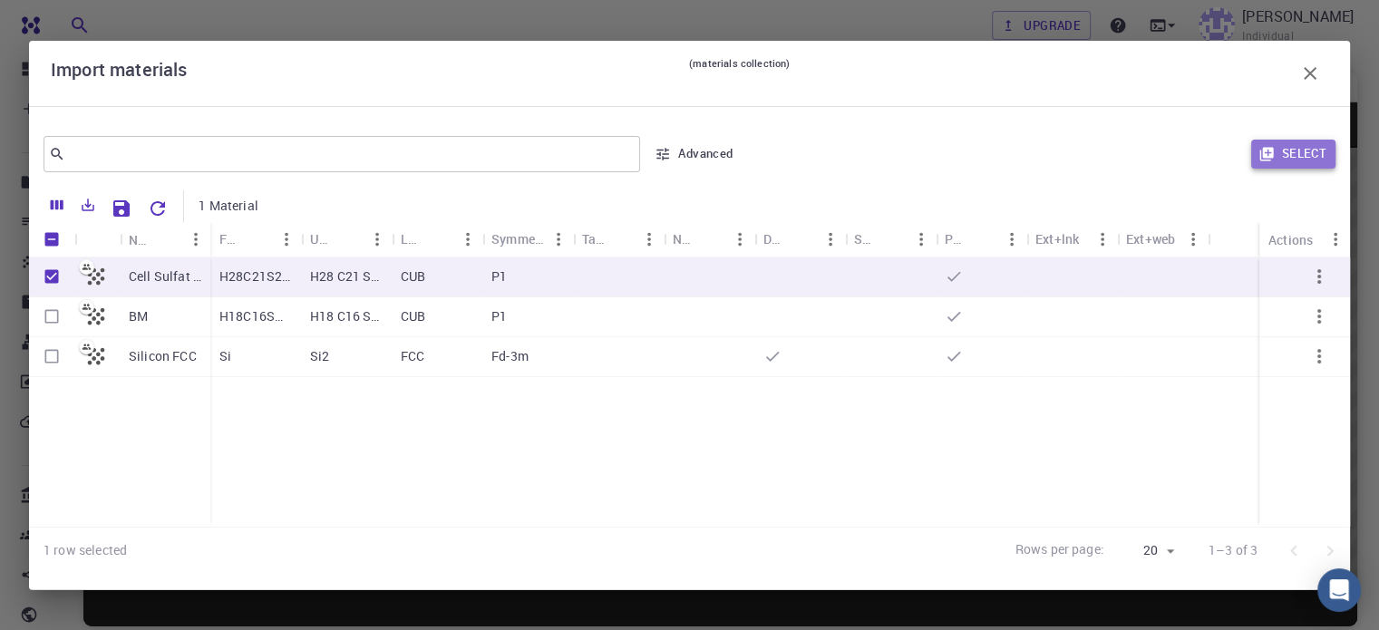
click at [1302, 160] on button "Select" at bounding box center [1293, 154] width 84 height 29
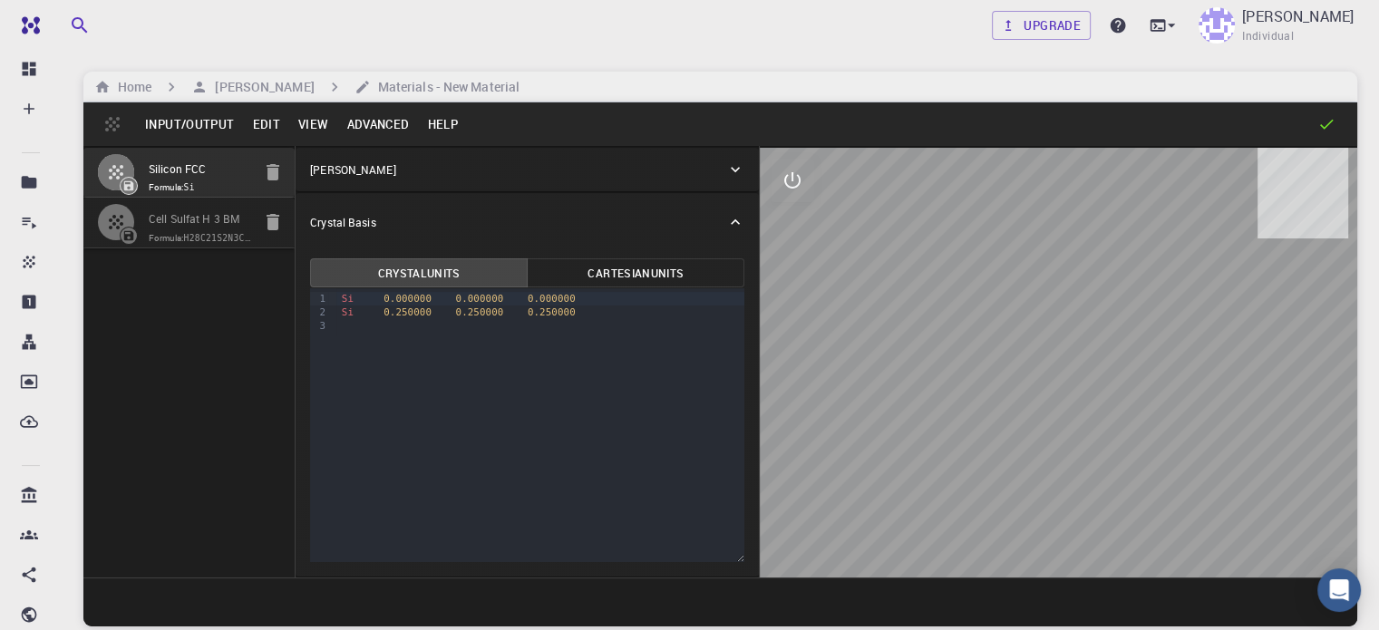
click at [166, 242] on span "Formula: H28C21S2N3ClO9" at bounding box center [200, 238] width 102 height 15
type input "CUB"
type input "22.851"
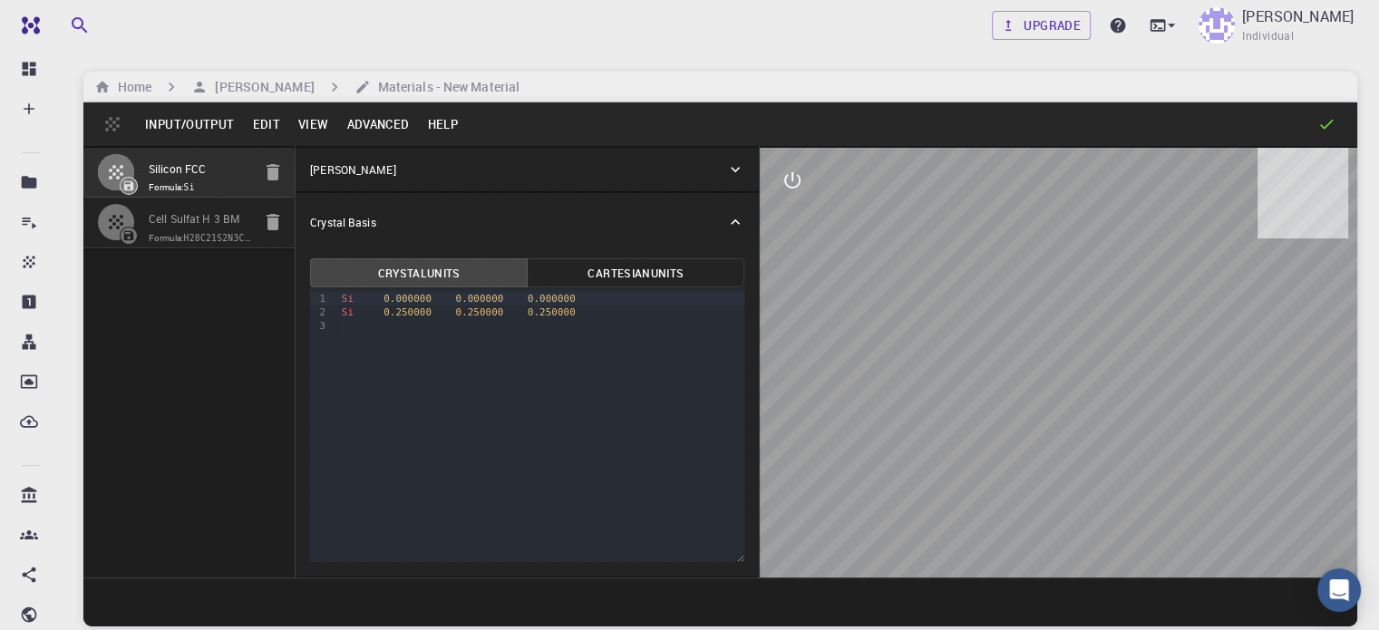
type input "90"
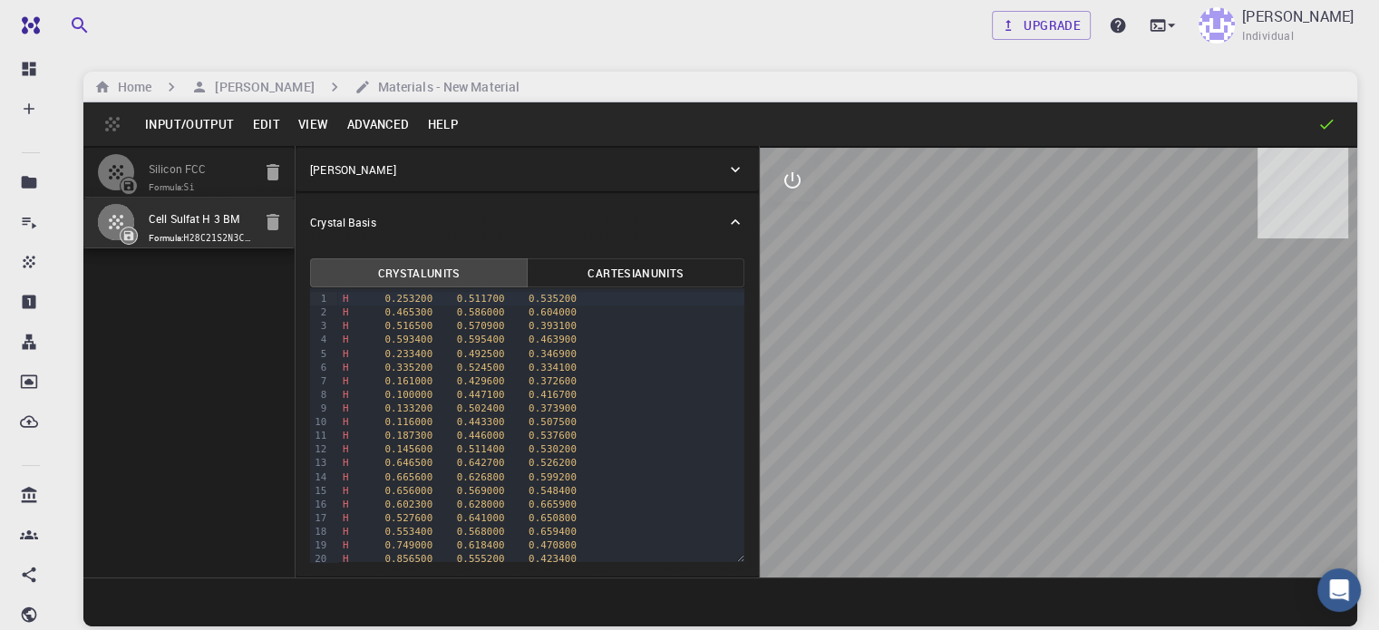
click at [589, 163] on div "[PERSON_NAME]" at bounding box center [518, 169] width 416 height 16
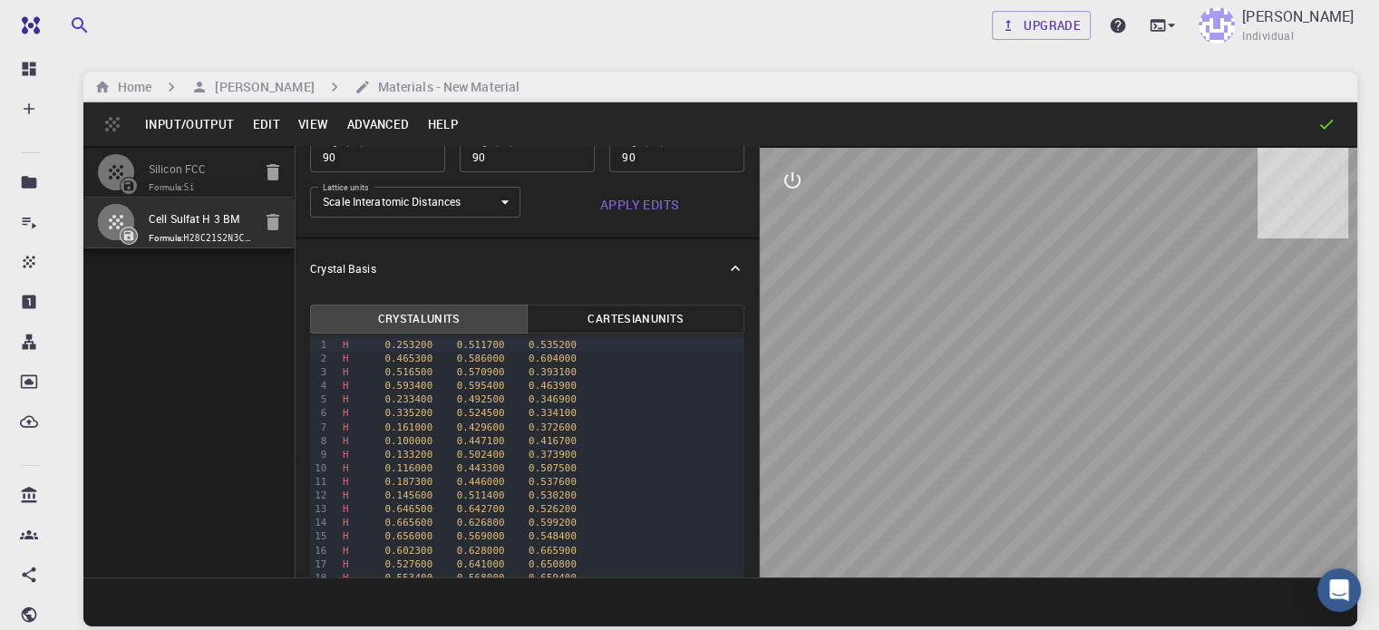
scroll to position [208, 0]
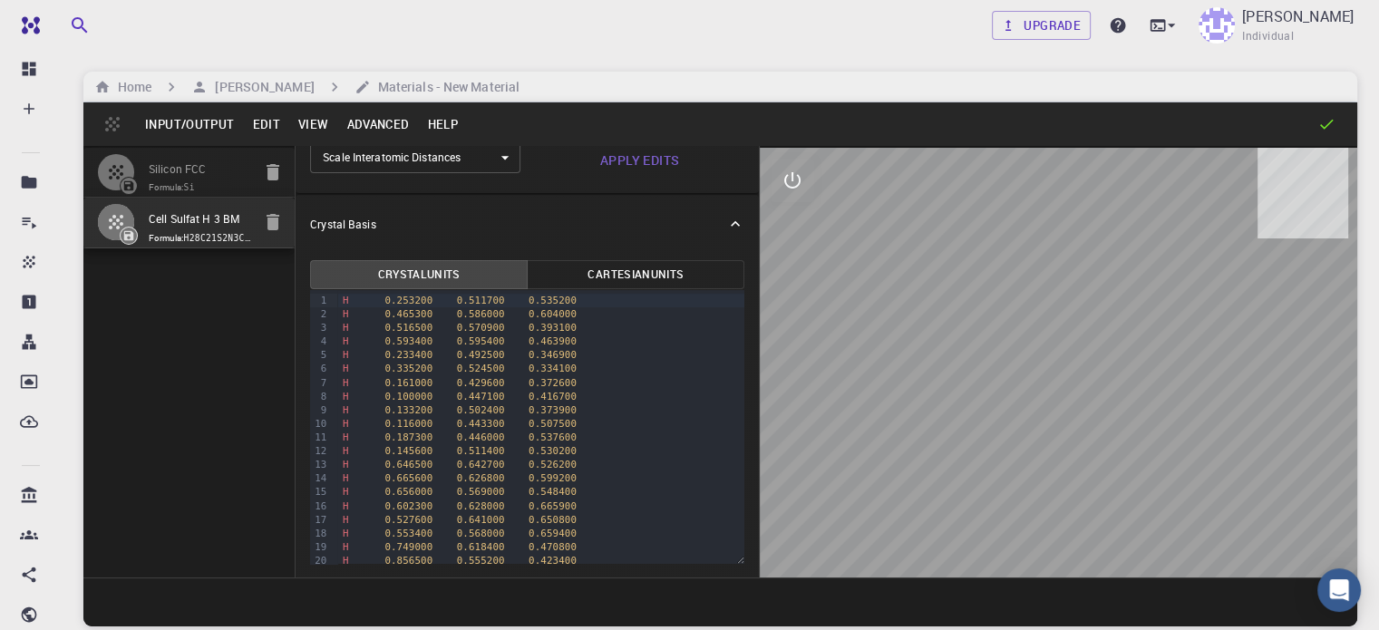
click at [221, 125] on button "Input/Output" at bounding box center [189, 124] width 107 height 29
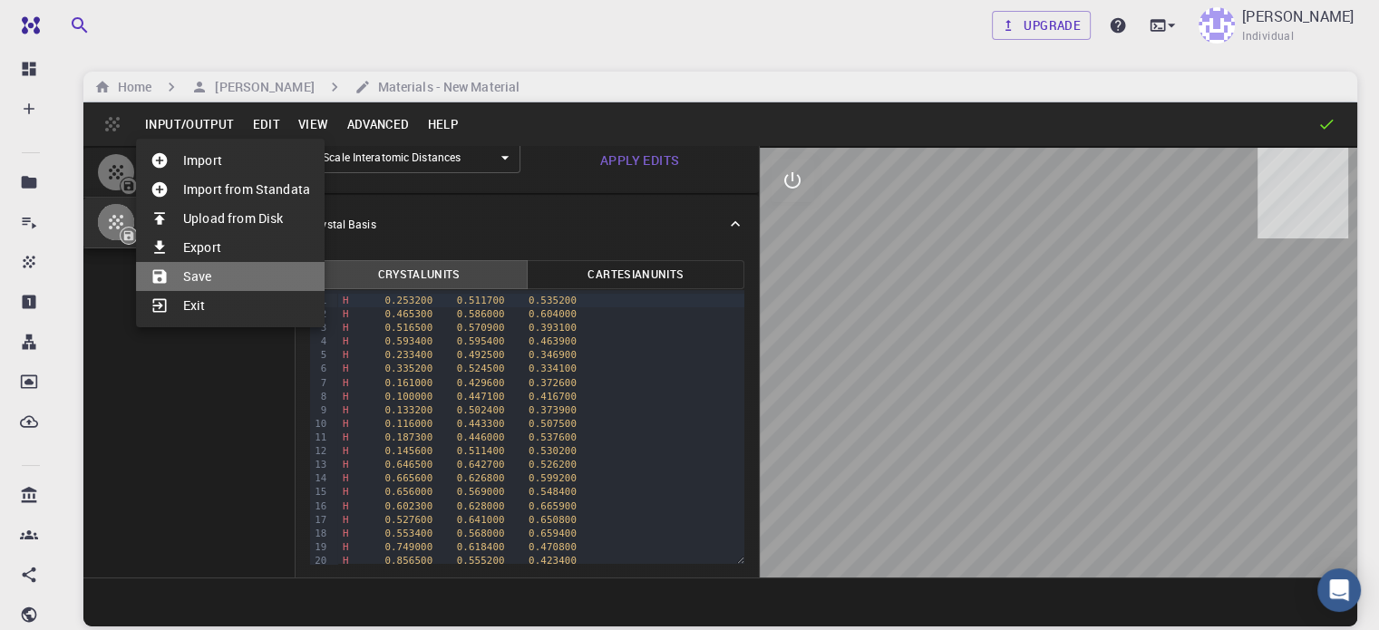
click at [211, 280] on li "Save" at bounding box center [230, 276] width 189 height 29
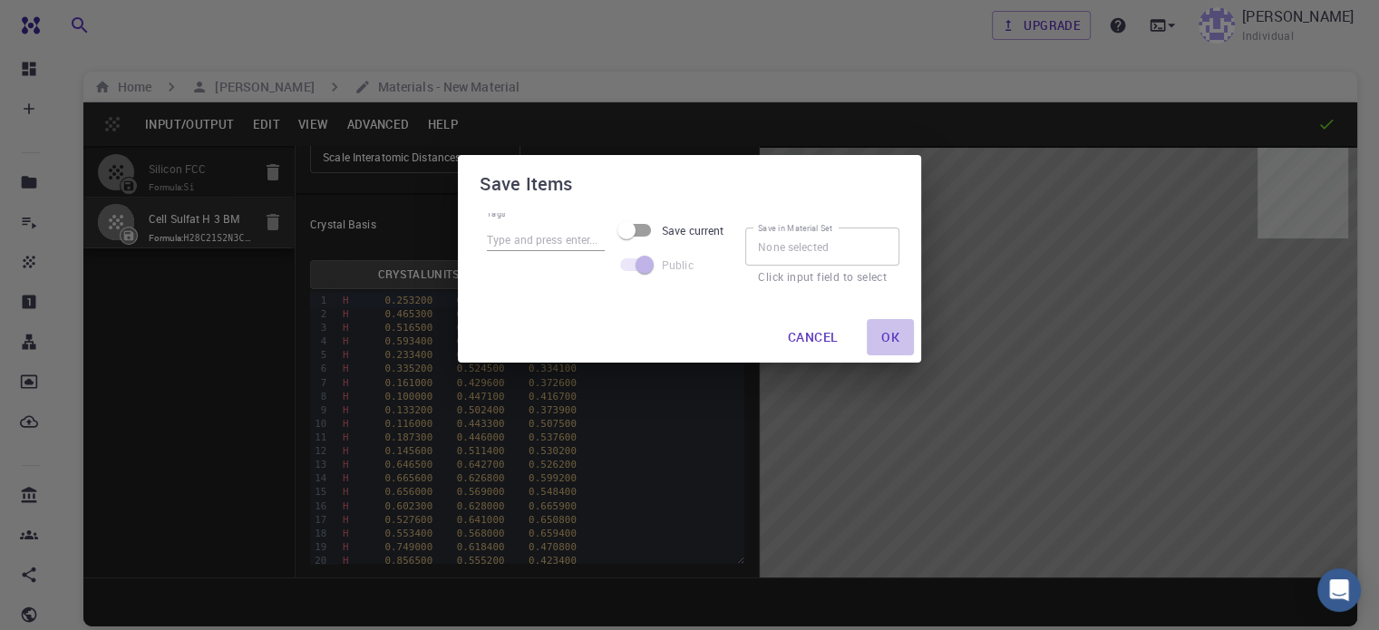
click at [896, 337] on button "Ok" at bounding box center [890, 337] width 47 height 36
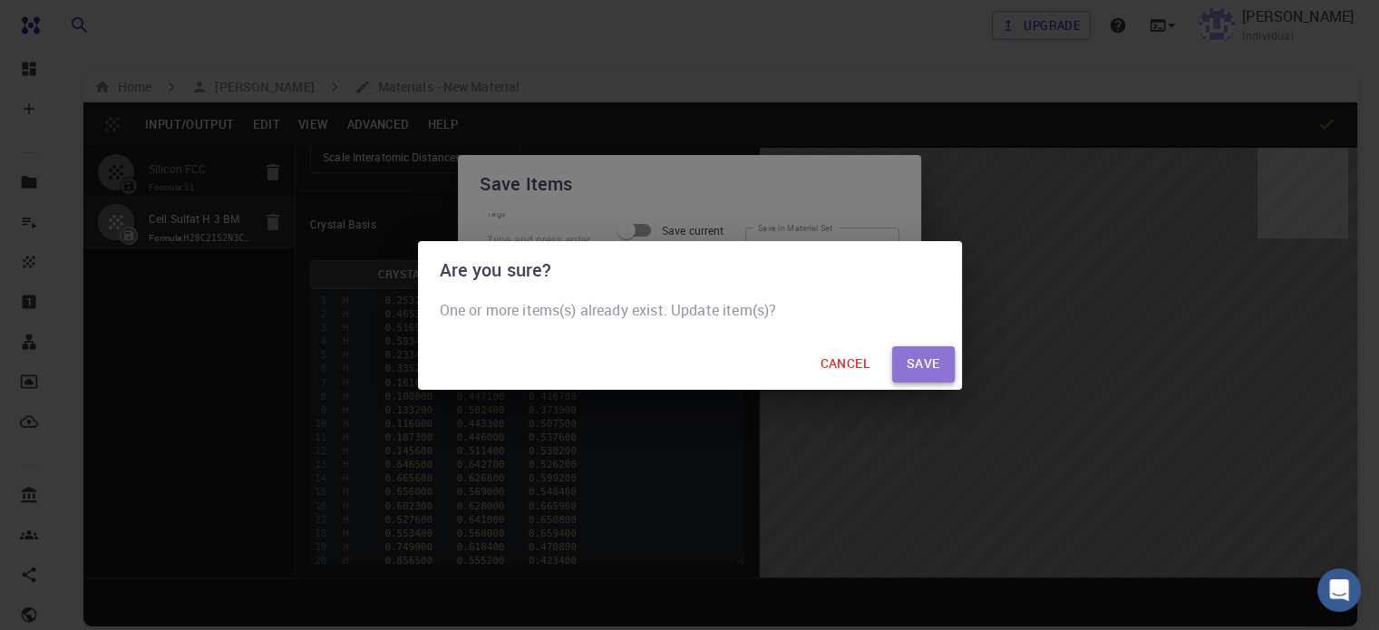
click at [929, 373] on button "save" at bounding box center [923, 364] width 63 height 36
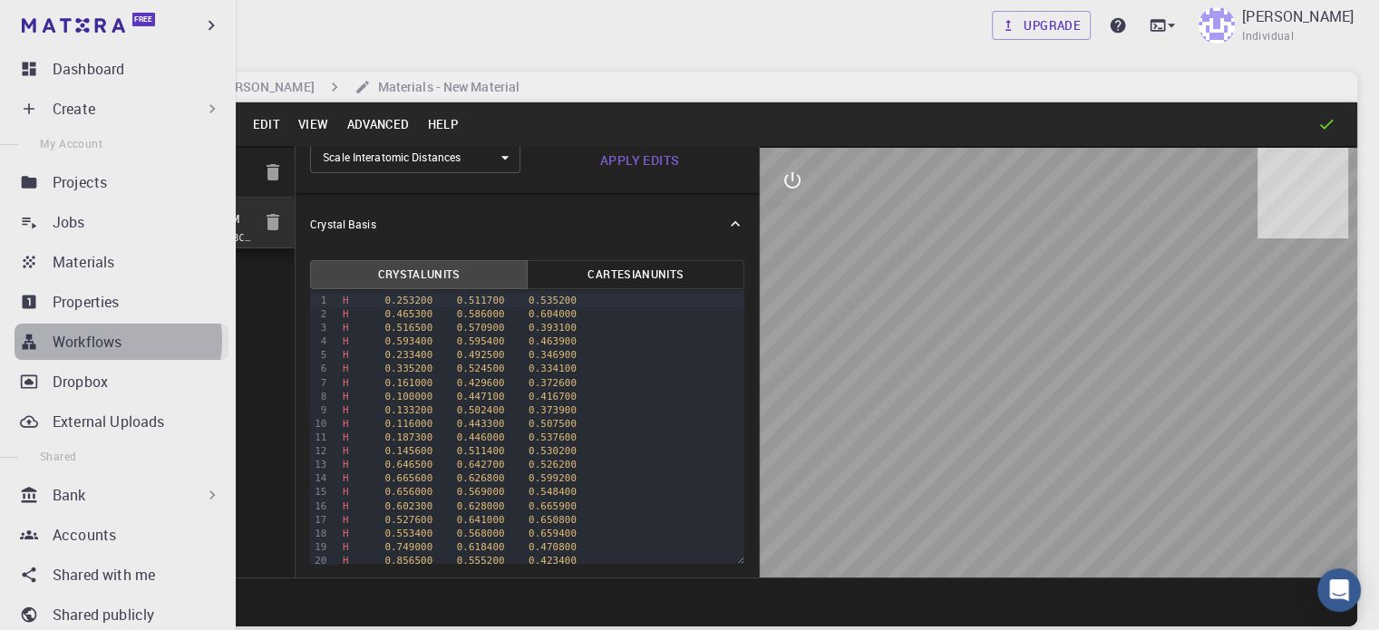
click at [98, 340] on p "Workflows" at bounding box center [87, 342] width 69 height 22
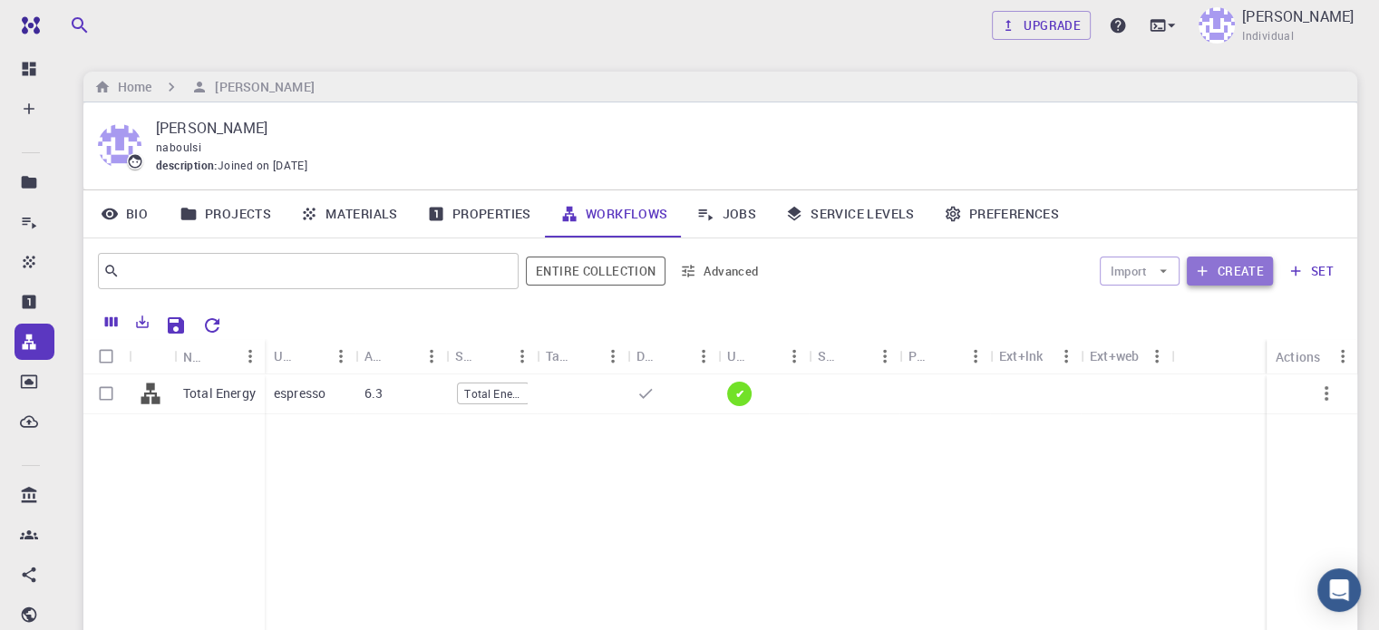
click at [1222, 270] on button "Create" at bounding box center [1230, 271] width 86 height 29
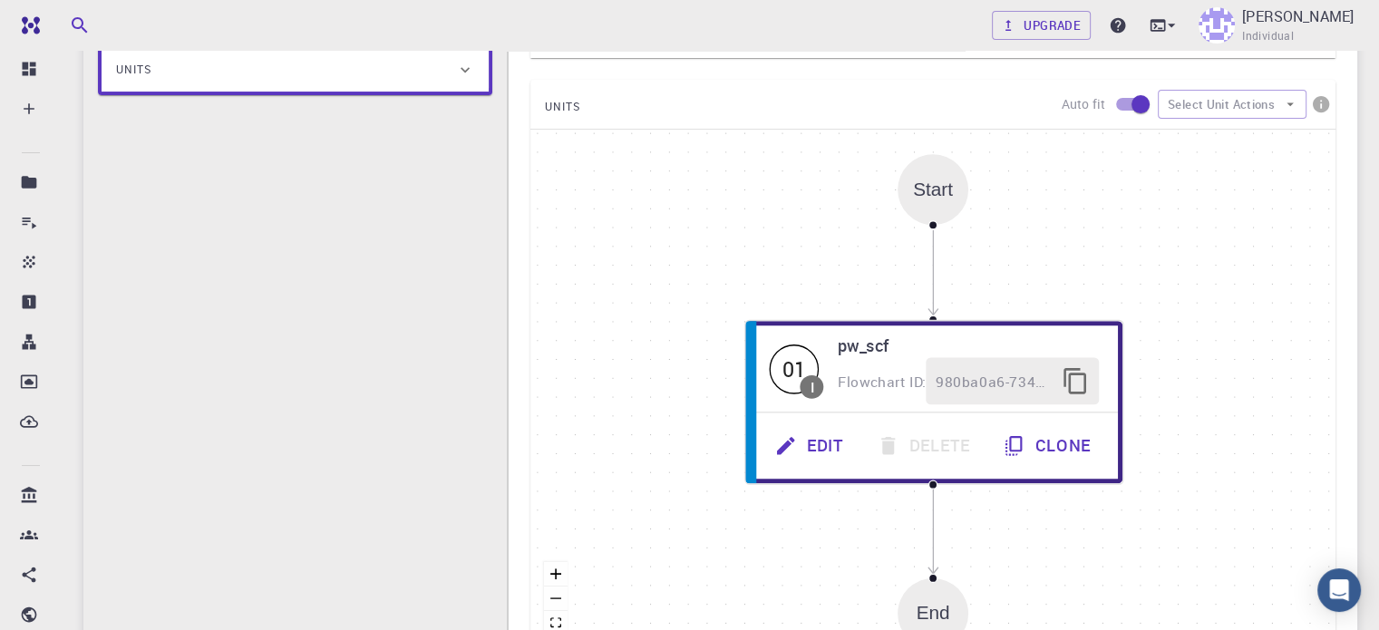
scroll to position [315, 0]
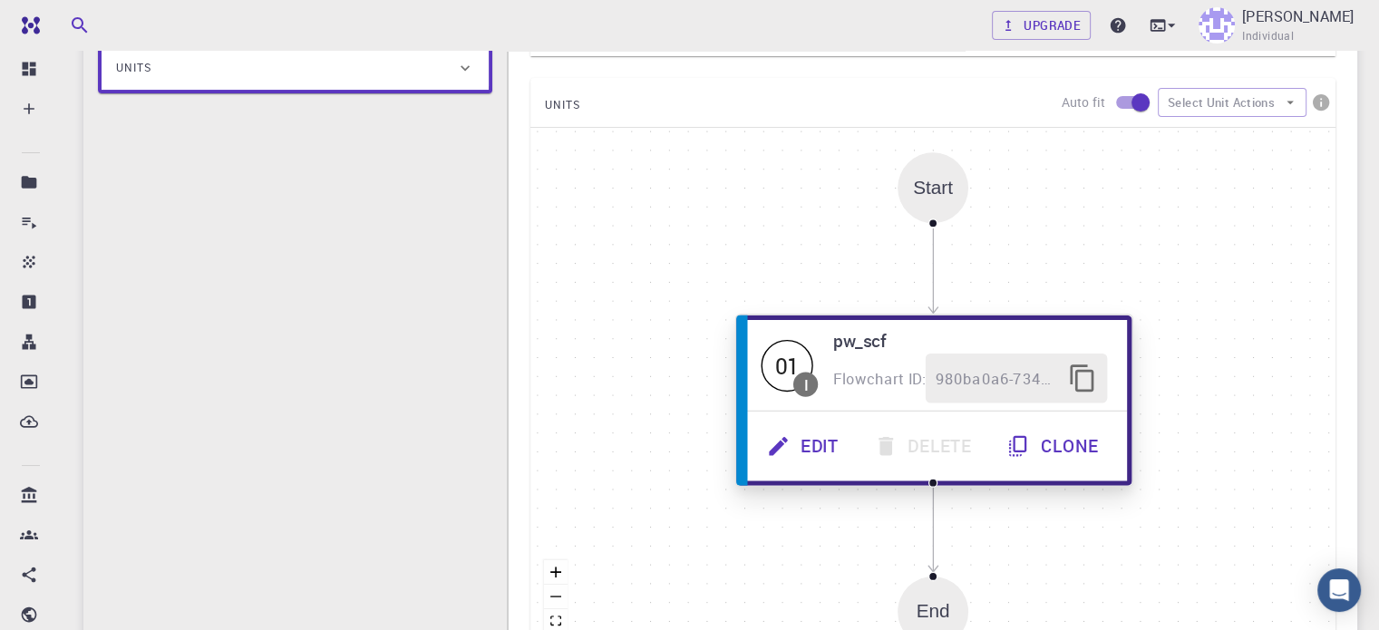
click at [810, 440] on button "Edit" at bounding box center [804, 446] width 107 height 50
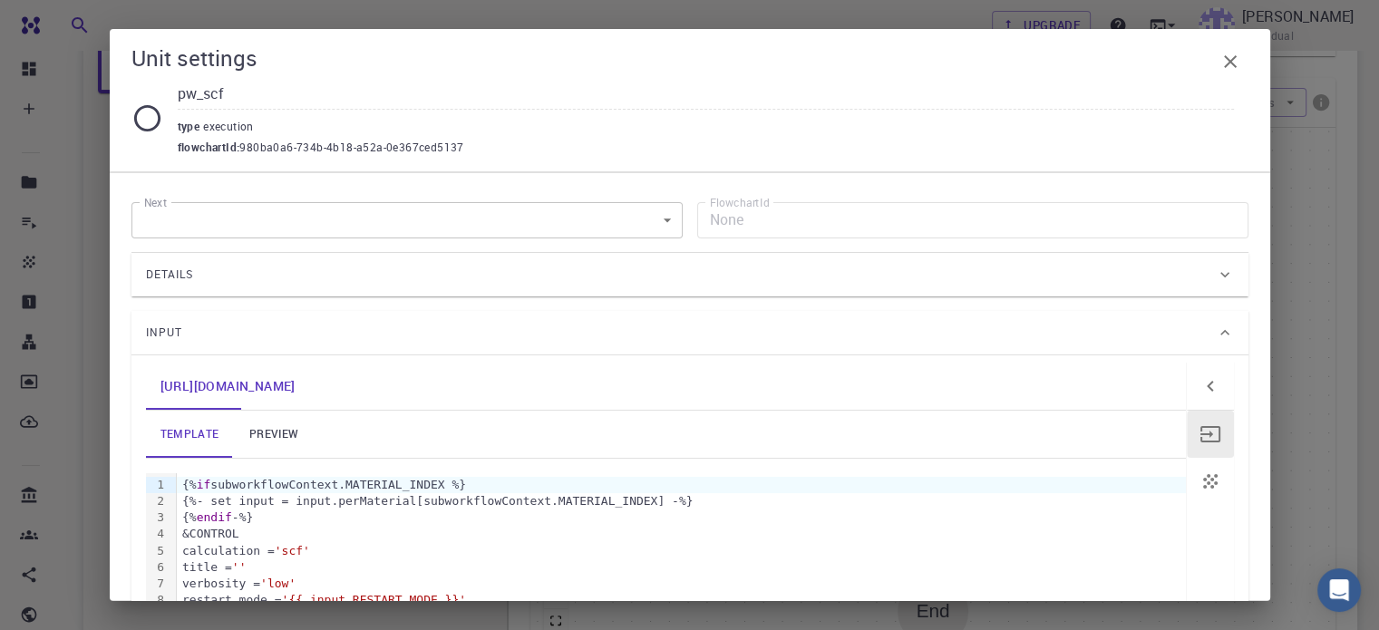
click at [974, 318] on div "Input" at bounding box center [681, 332] width 1070 height 29
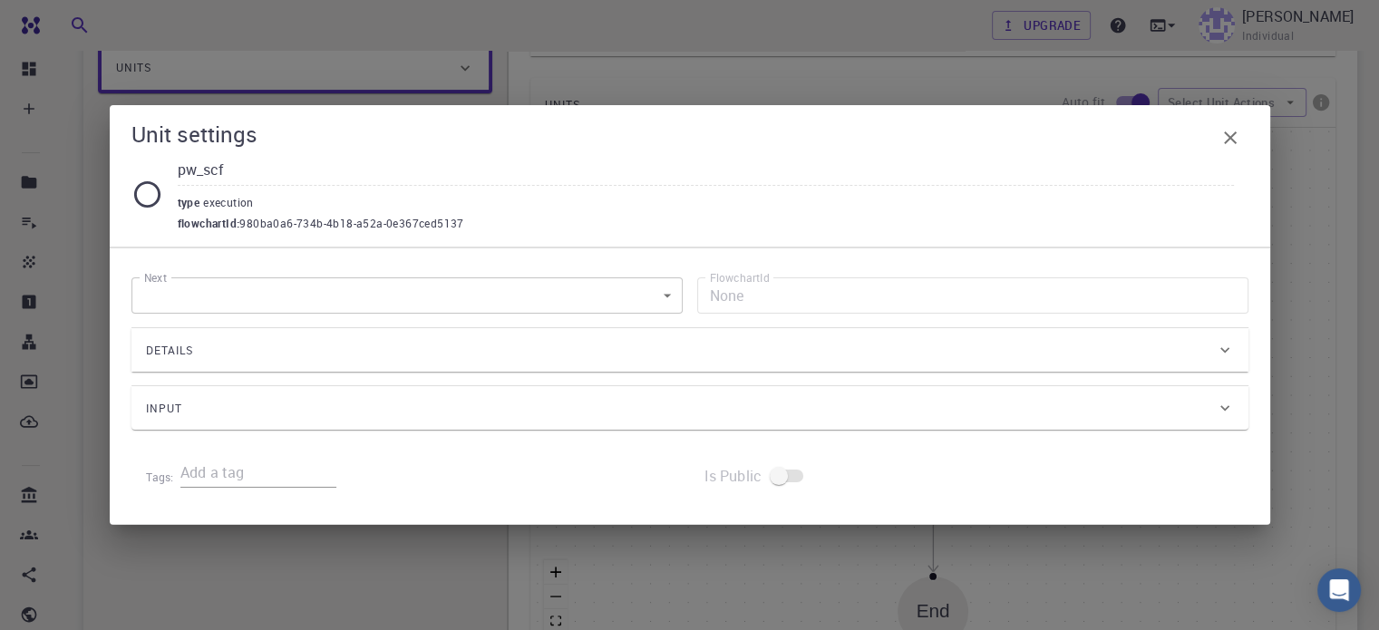
click at [1004, 363] on div "Details" at bounding box center [681, 350] width 1070 height 29
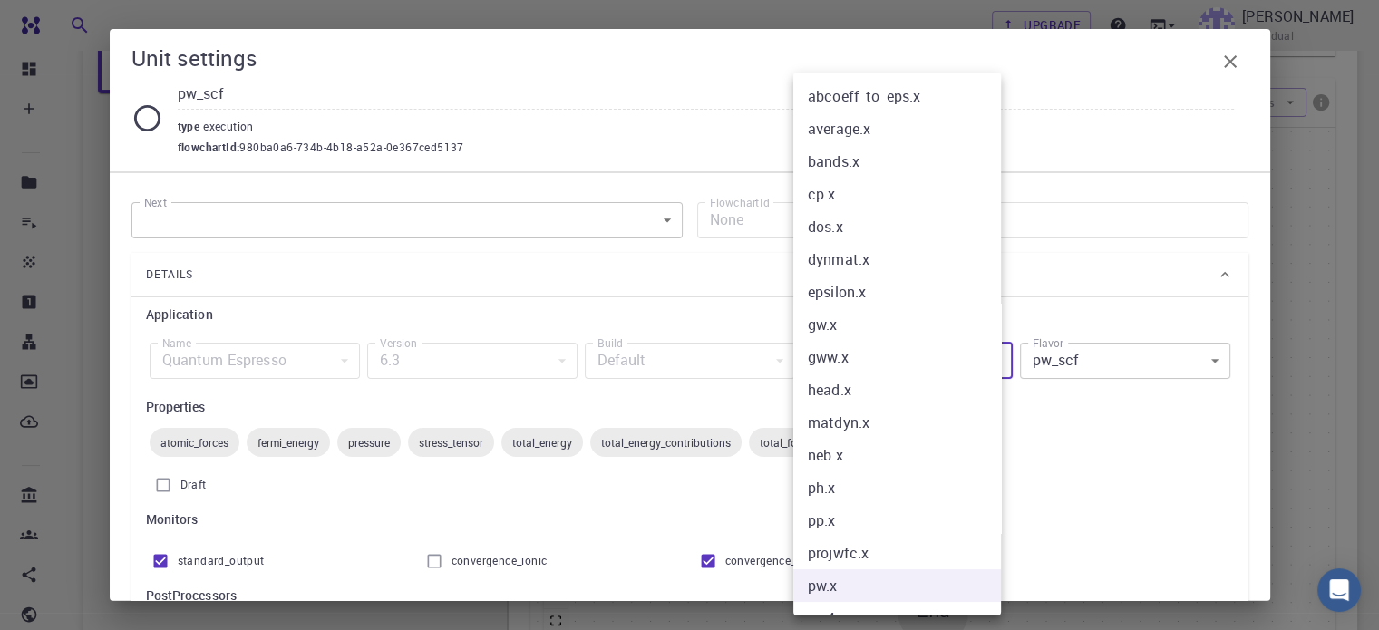
click at [977, 362] on body "Free Dashboard Create New Job New Material Create Material Upload File Import f…" at bounding box center [689, 317] width 1379 height 1265
click at [838, 191] on li "cp.x" at bounding box center [903, 194] width 221 height 33
type input "cp.x"
type input "cp"
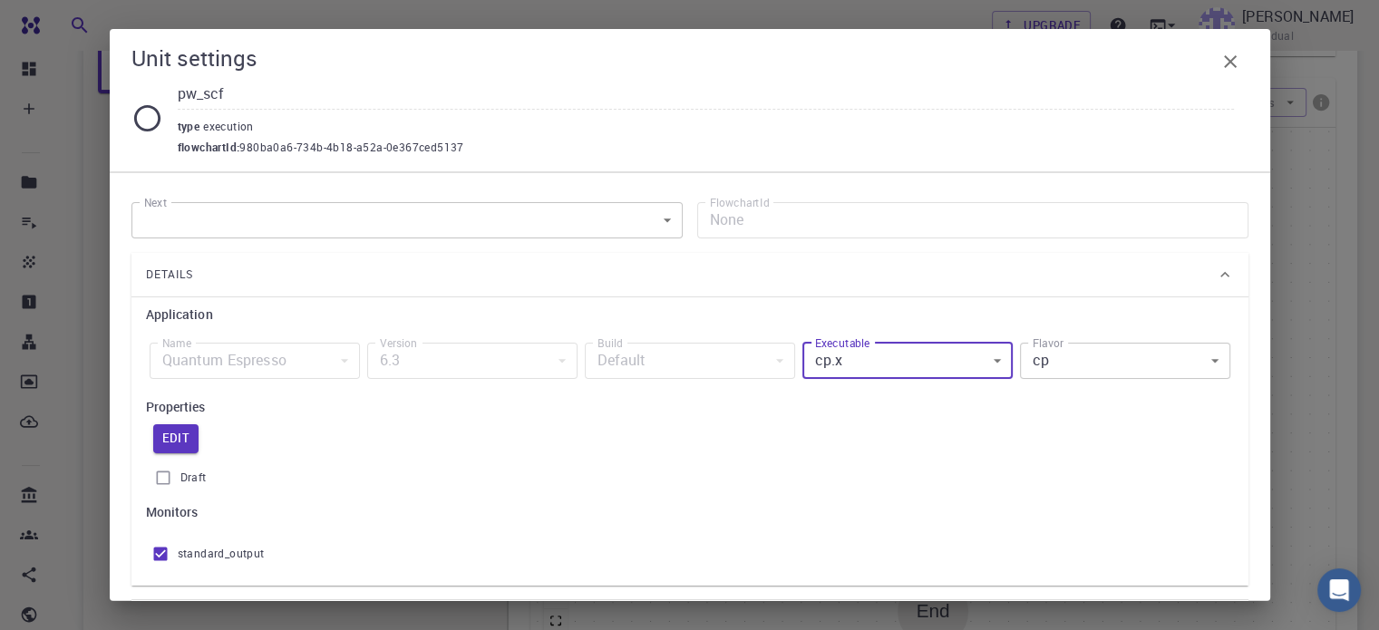
click at [802, 278] on div "Details" at bounding box center [681, 274] width 1070 height 29
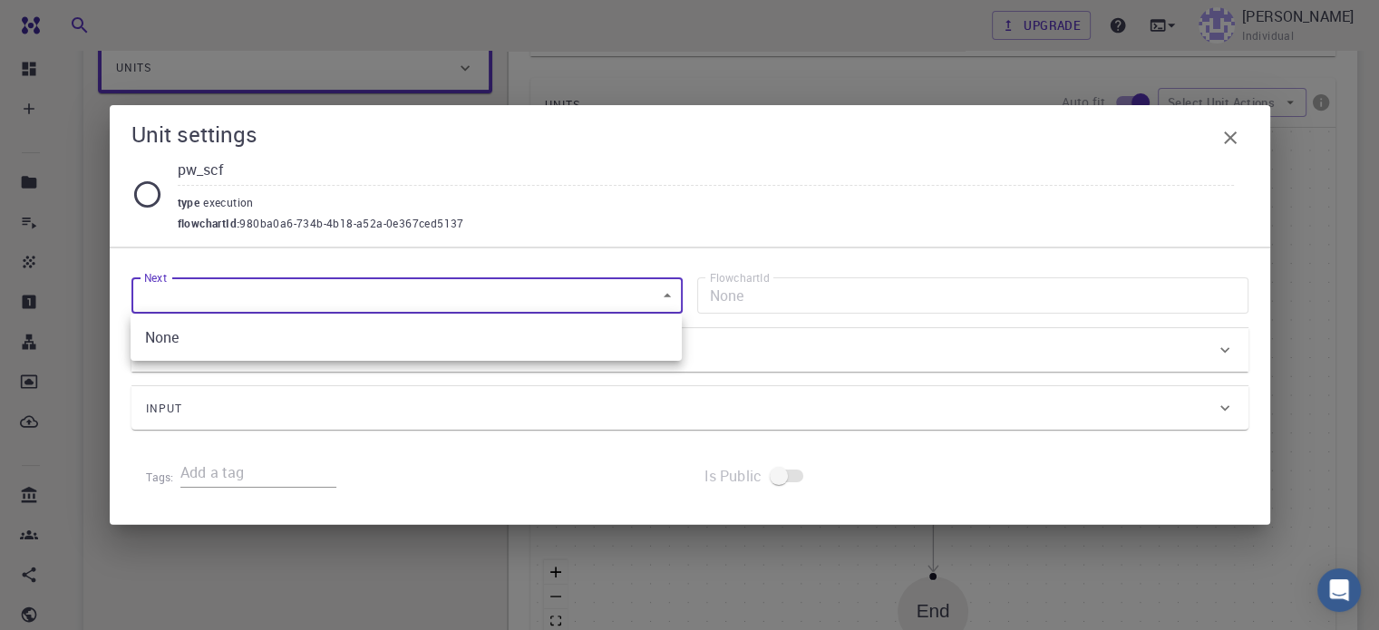
click at [659, 296] on body "Free Dashboard Create New Job New Material Create Material Upload File Import f…" at bounding box center [689, 317] width 1379 height 1265
click at [659, 296] on div at bounding box center [689, 315] width 1379 height 630
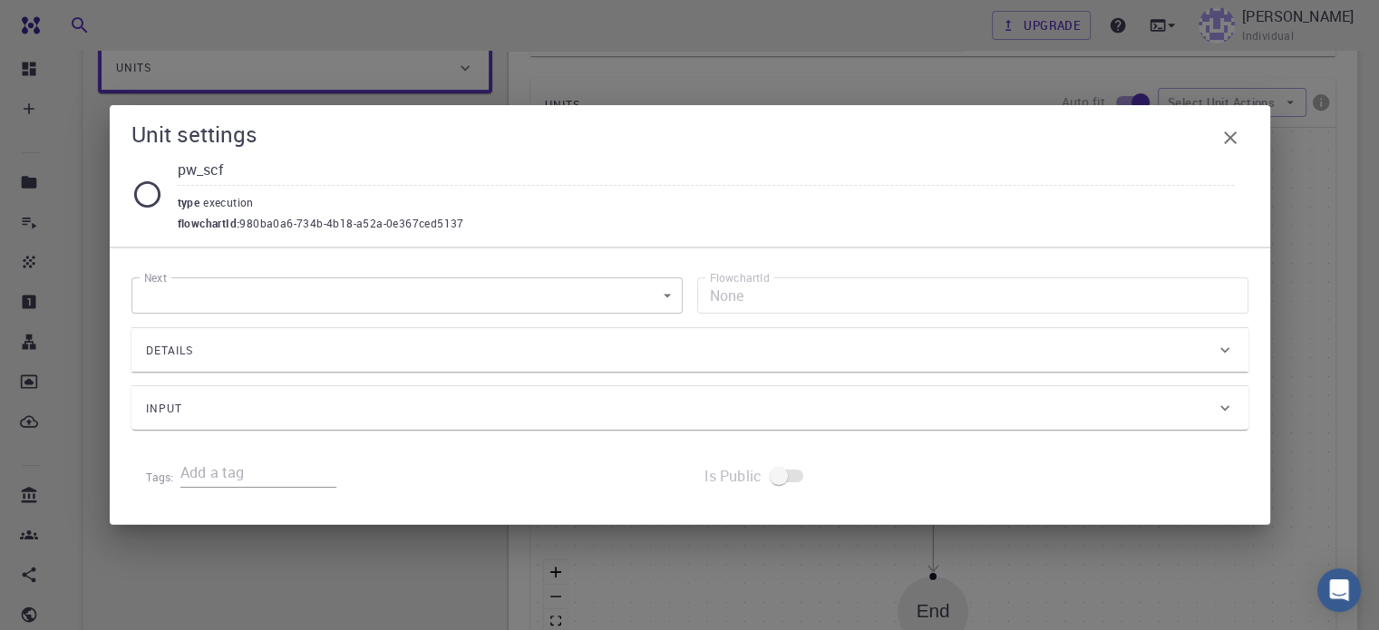
click at [731, 351] on div "Details" at bounding box center [681, 350] width 1070 height 29
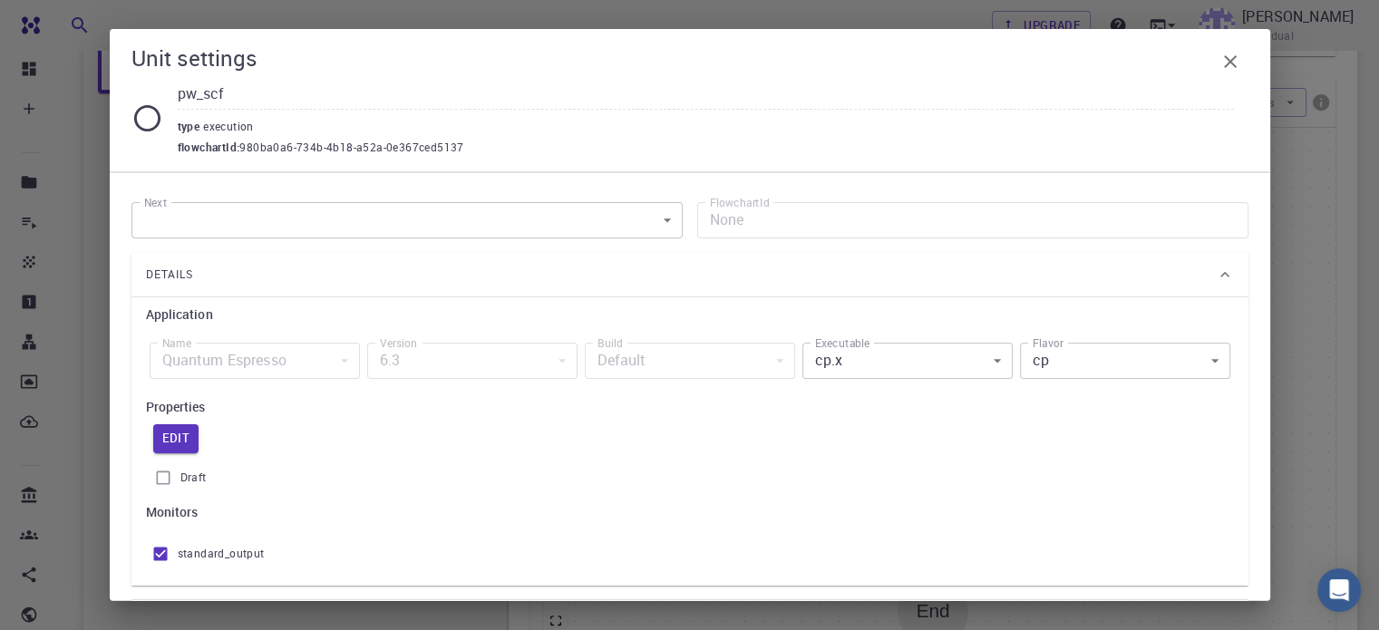
drag, startPoint x: 225, startPoint y: 93, endPoint x: 145, endPoint y: 93, distance: 79.8
click at [145, 93] on div "pw_scf type execution flowchartId : 980ba0a6-734b-4b18-a52a-0e367ced5137" at bounding box center [689, 118] width 1117 height 77
type input "cp"
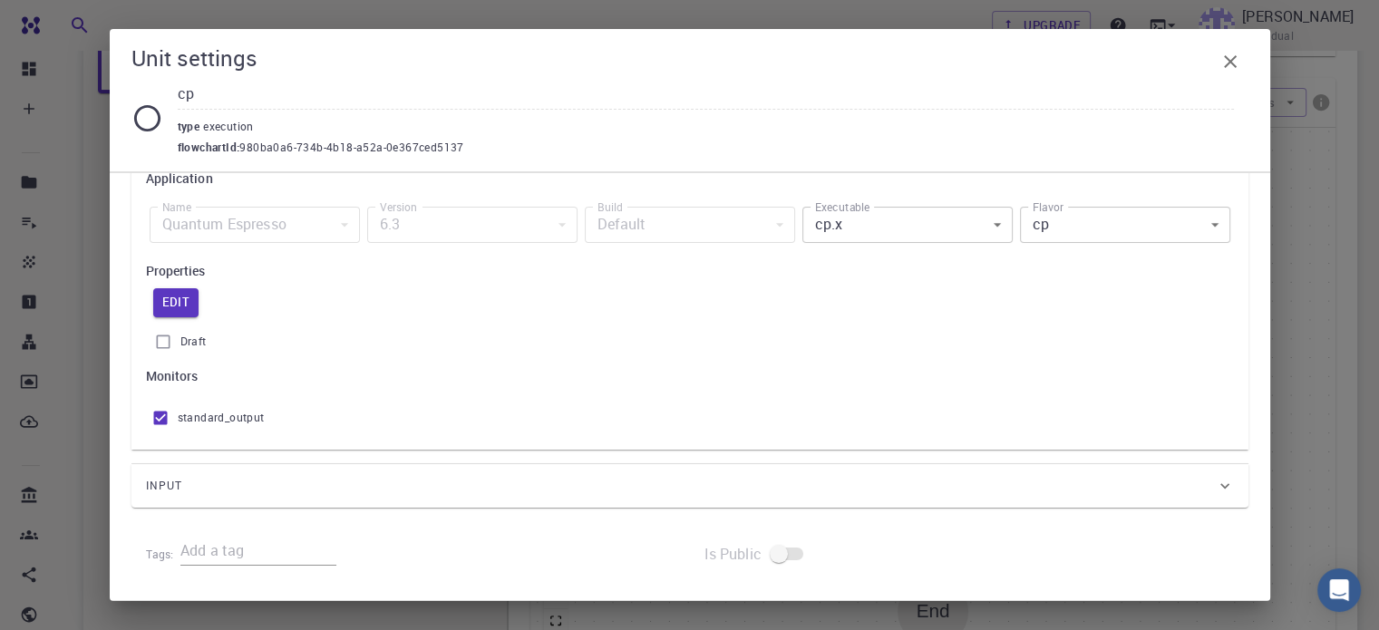
click at [747, 489] on div "Input" at bounding box center [681, 485] width 1070 height 29
click at [342, 225] on div "Quantum Espresso" at bounding box center [255, 225] width 210 height 36
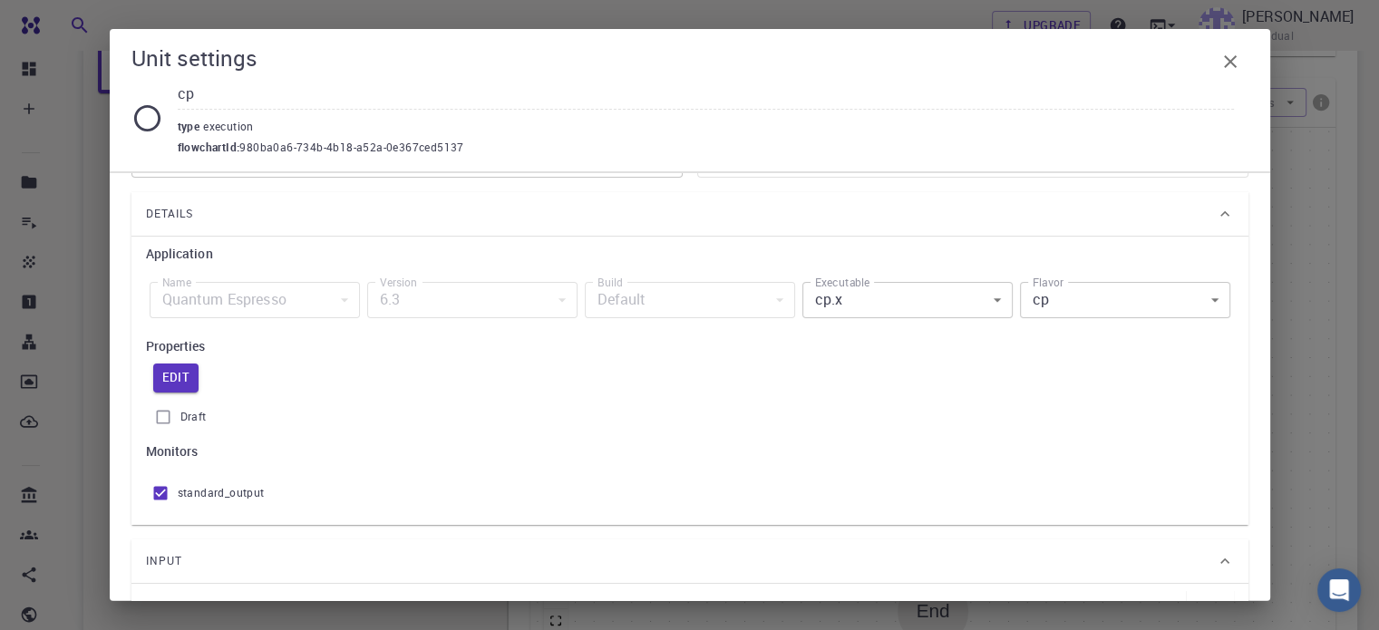
scroll to position [0, 0]
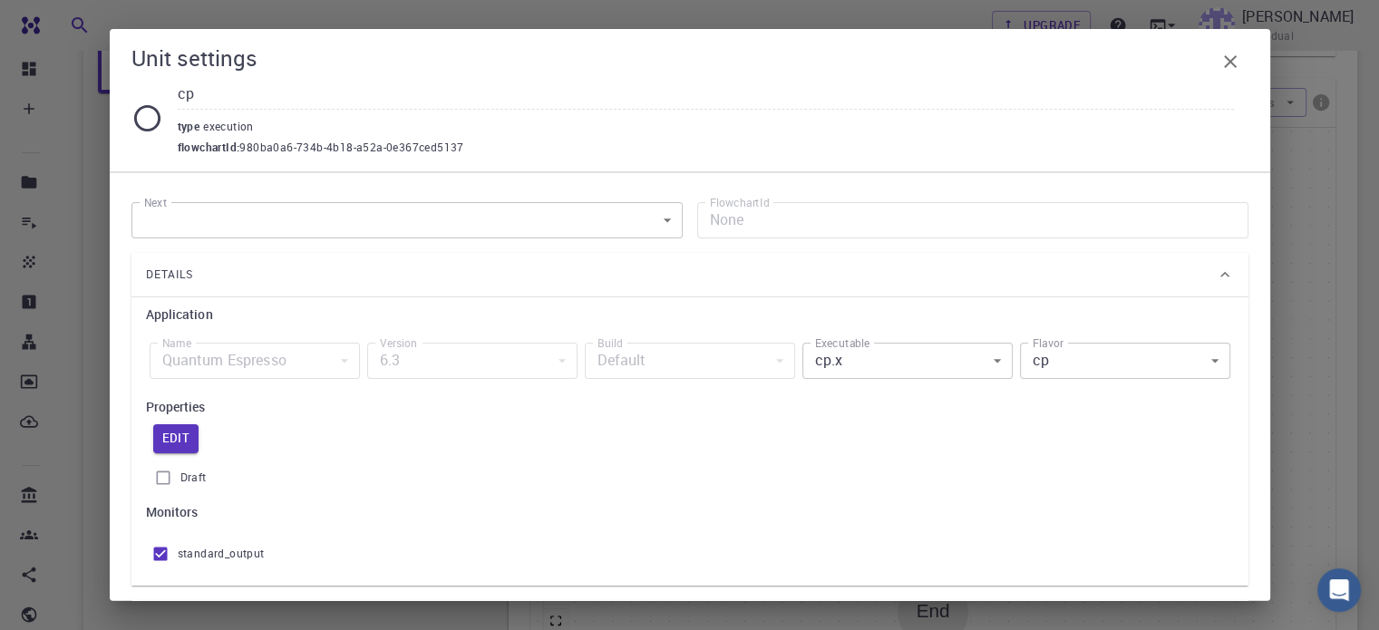
click at [352, 360] on div "Quantum Espresso" at bounding box center [255, 361] width 210 height 36
click at [186, 431] on button "Edit" at bounding box center [176, 438] width 46 height 29
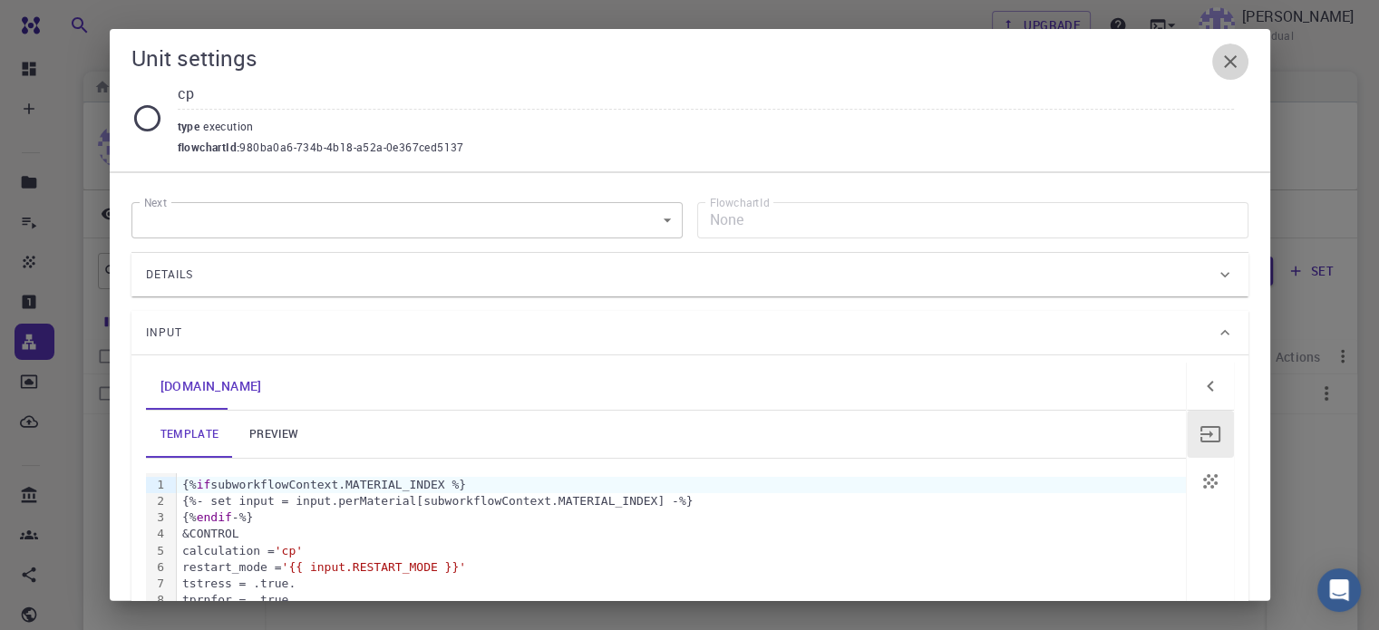
click at [1235, 53] on icon "button" at bounding box center [1230, 62] width 22 height 22
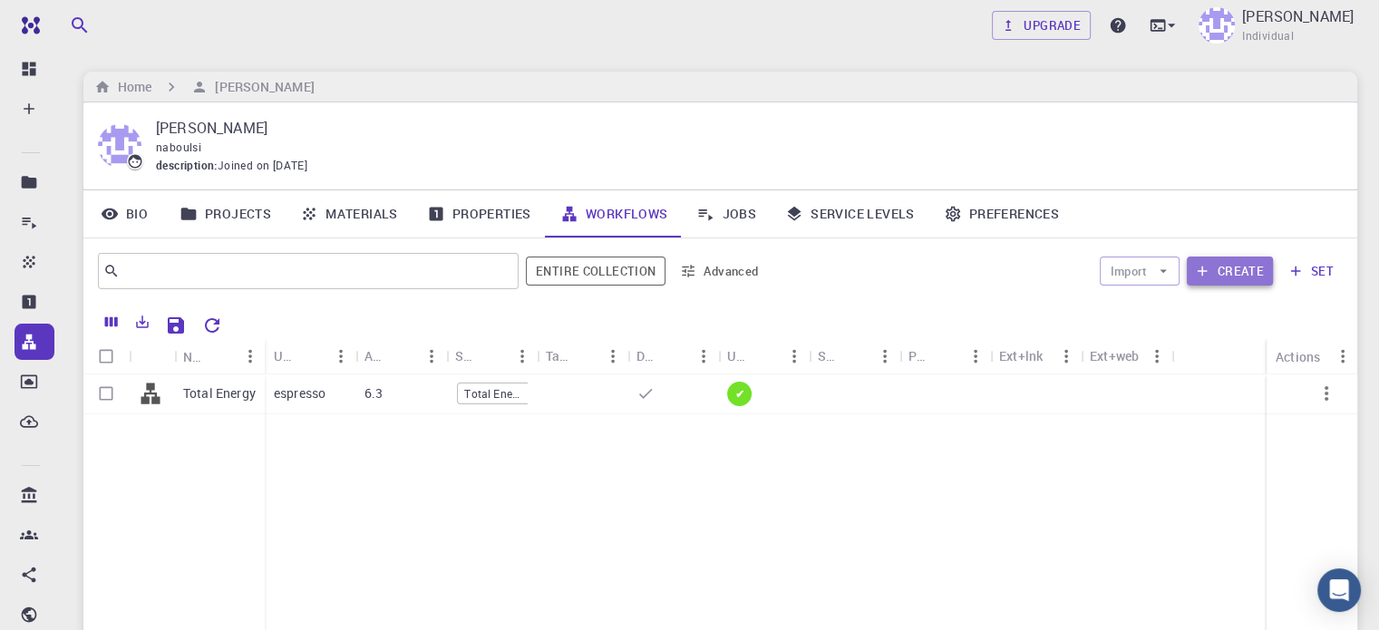
click at [1224, 267] on button "Create" at bounding box center [1230, 271] width 86 height 29
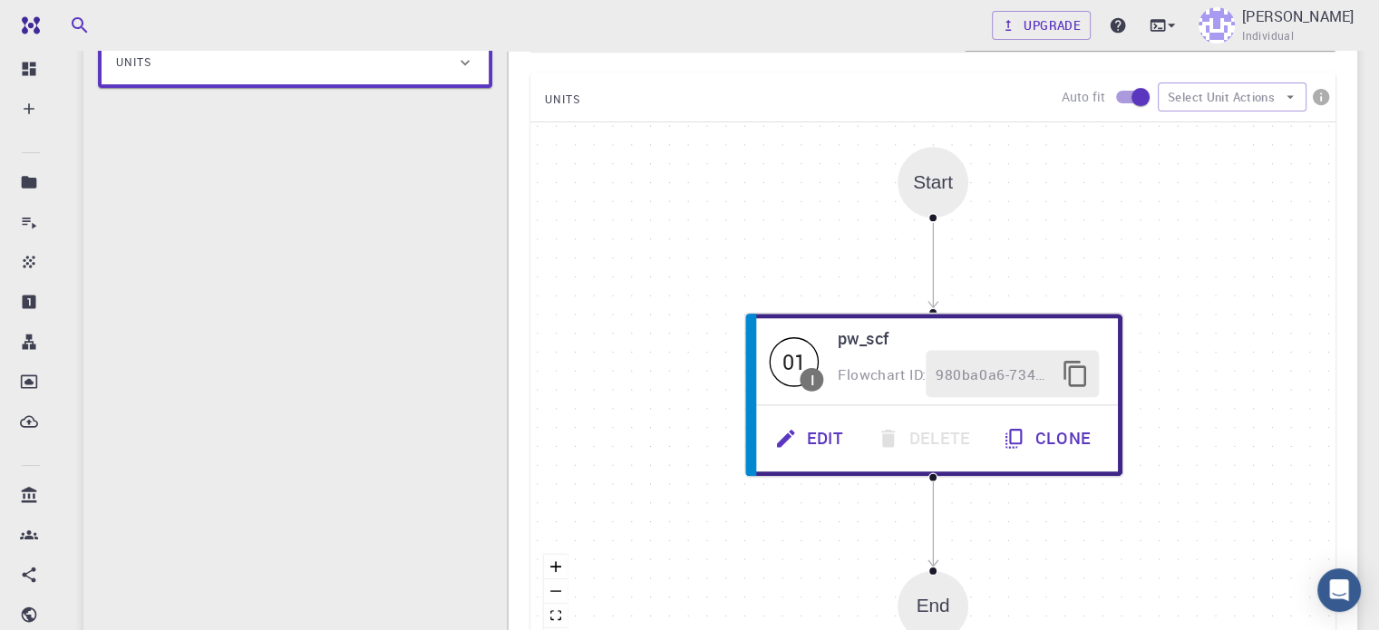
scroll to position [319, 0]
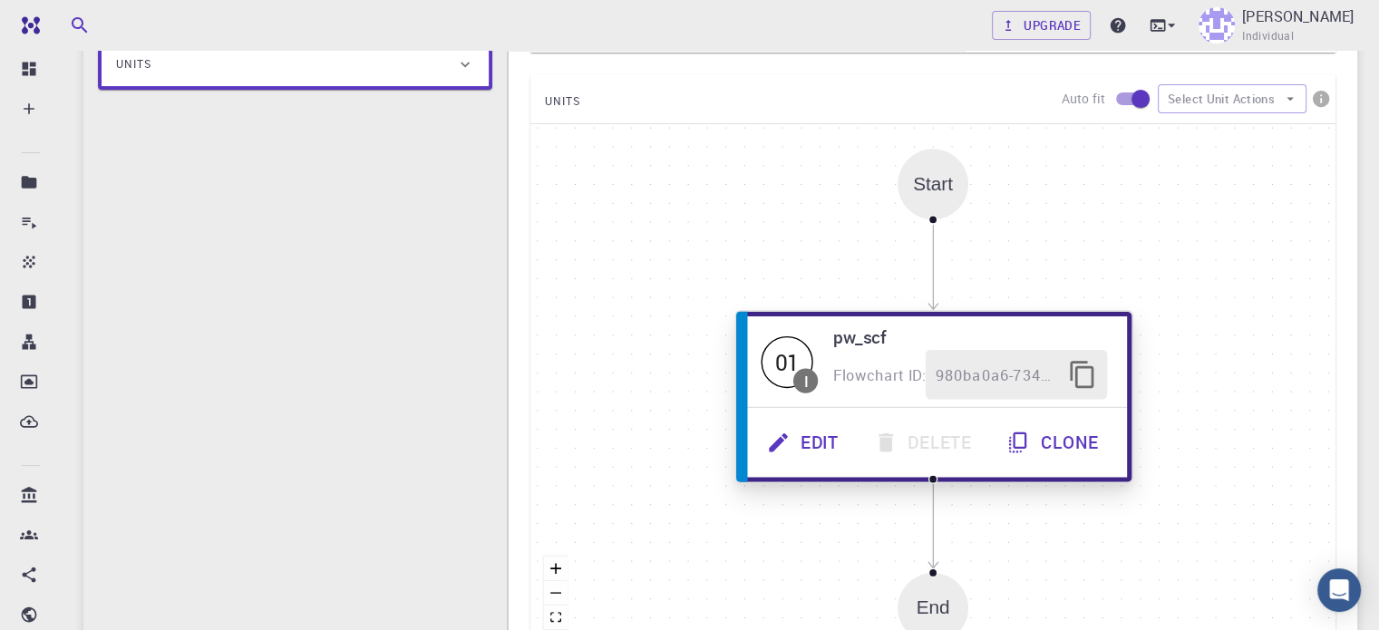
click at [825, 437] on button "Edit" at bounding box center [804, 443] width 107 height 50
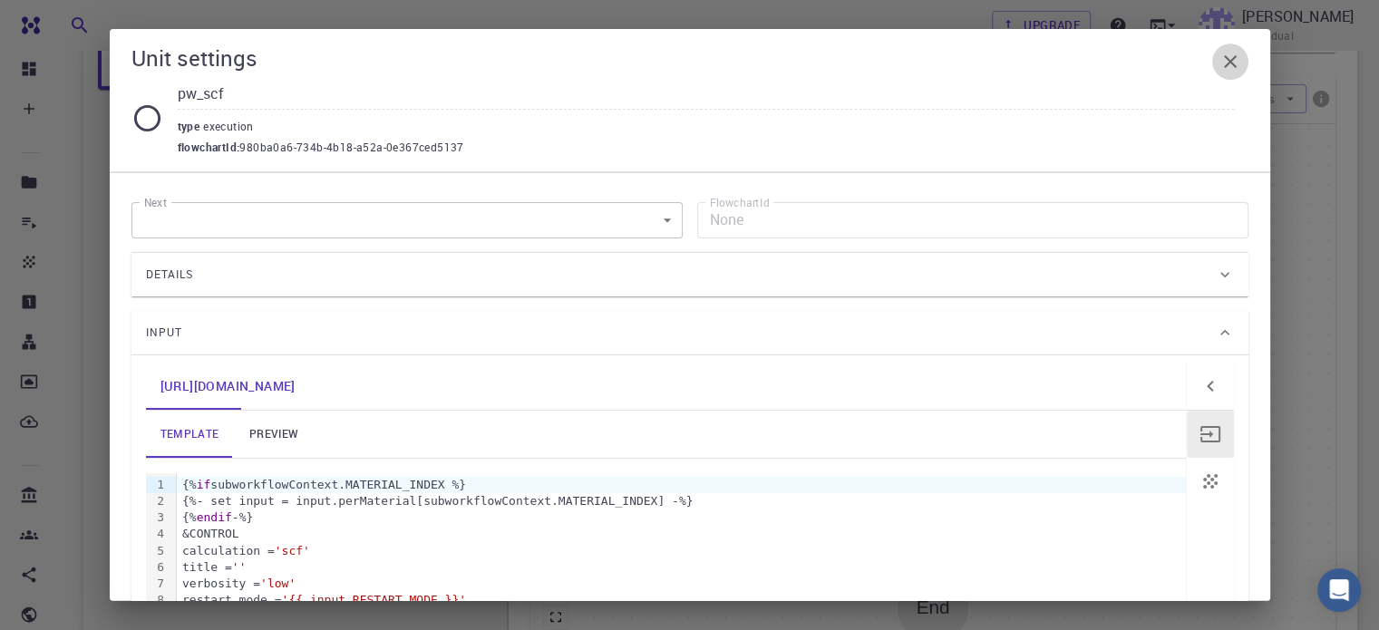
click at [1237, 66] on icon "button" at bounding box center [1230, 62] width 22 height 22
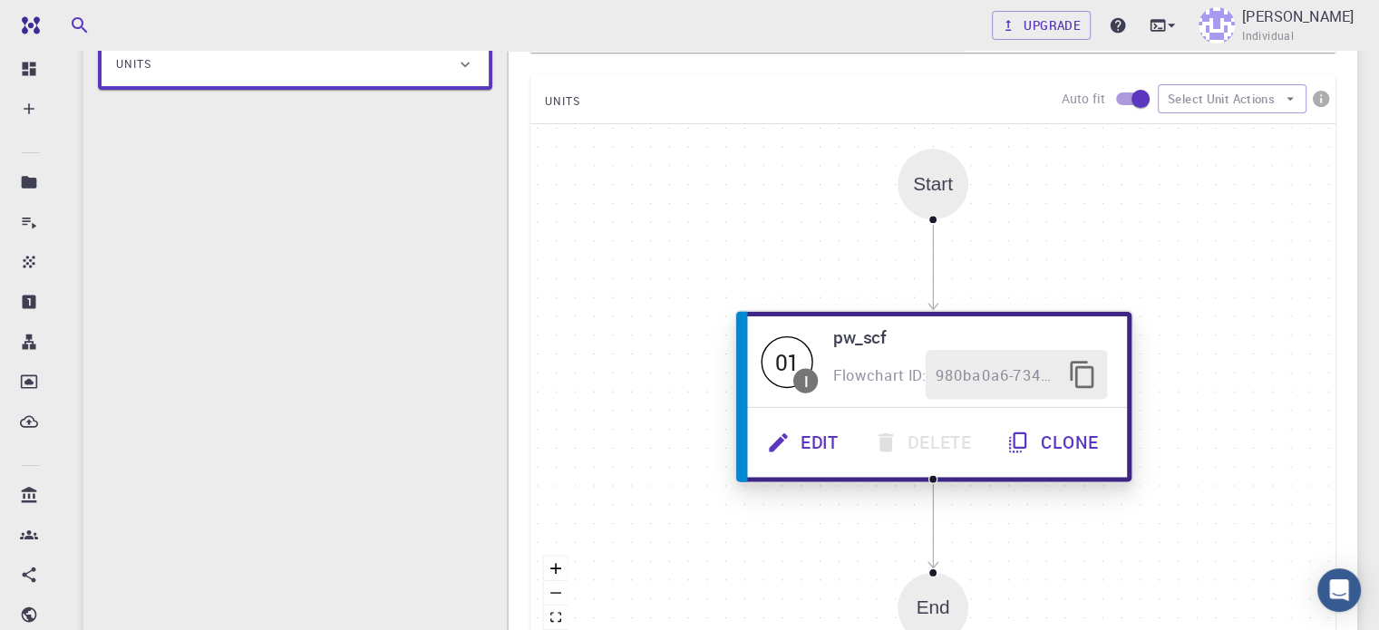
click at [856, 334] on h6 "pw_scf" at bounding box center [970, 337] width 275 height 27
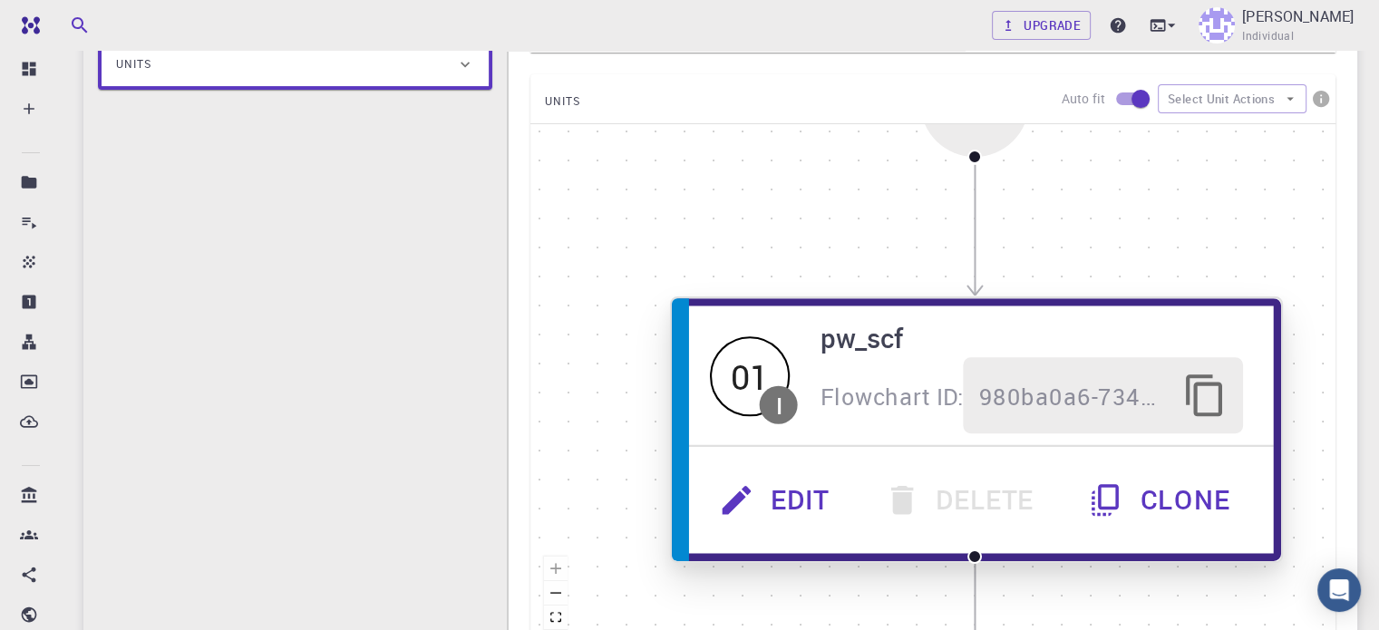
click at [856, 334] on h6 "pw_scf" at bounding box center [1031, 337] width 422 height 42
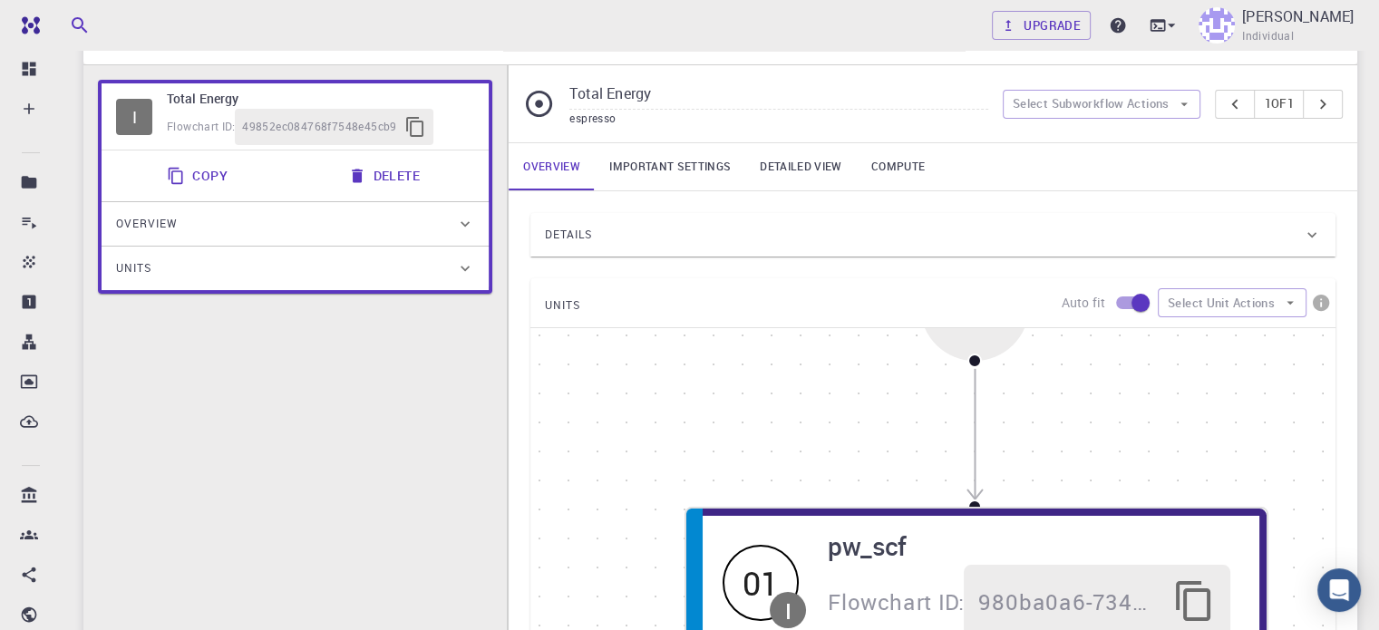
scroll to position [79, 0]
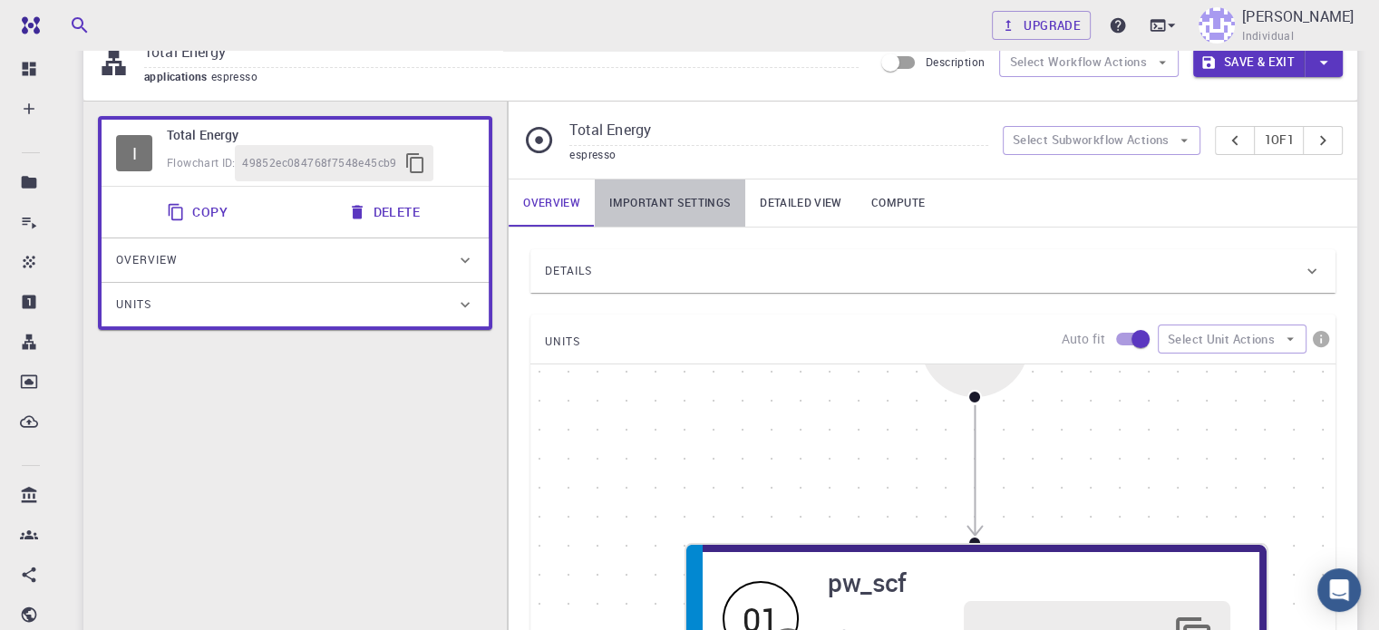
click at [680, 195] on link "Important settings" at bounding box center [670, 202] width 150 height 47
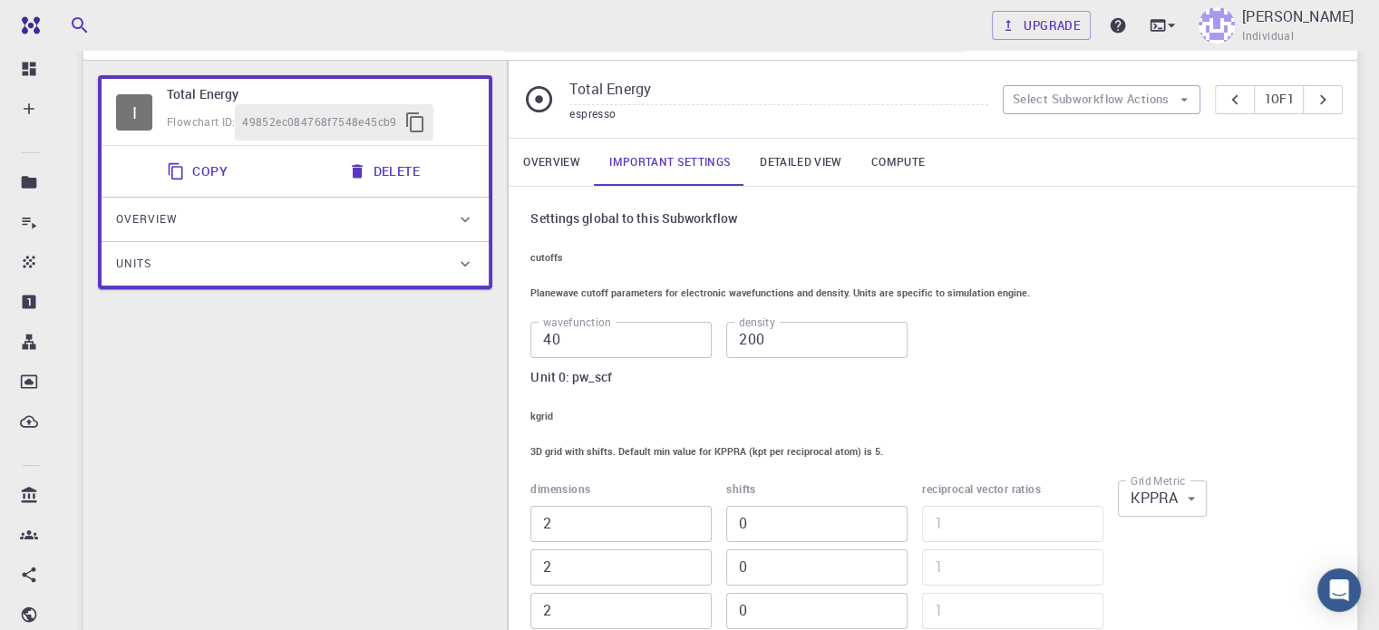
scroll to position [116, 0]
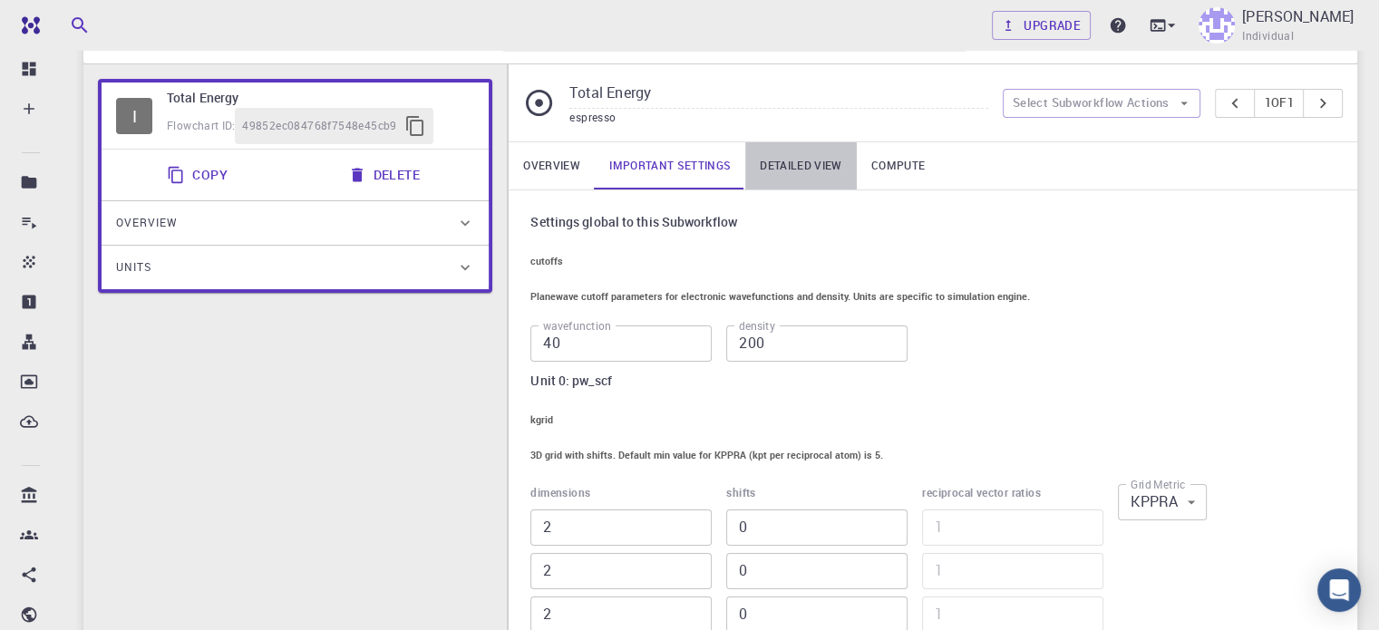
click at [821, 155] on link "Detailed view" at bounding box center [800, 165] width 111 height 47
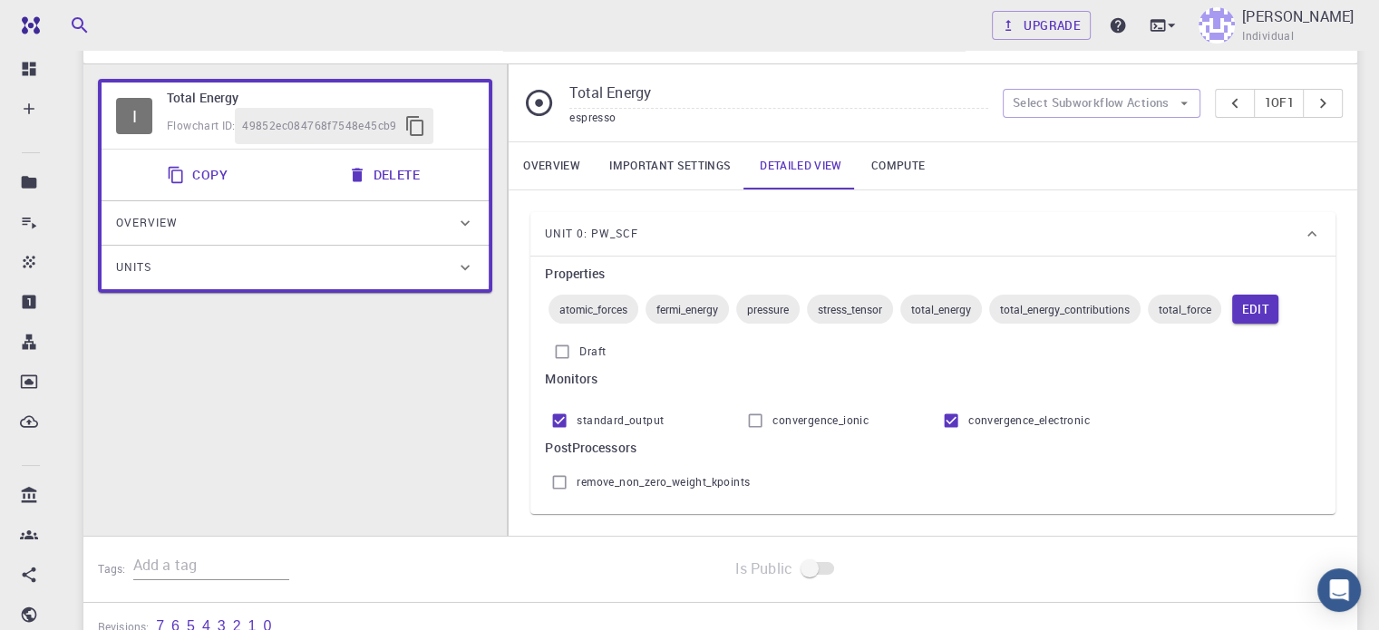
click at [909, 160] on link "Compute" at bounding box center [898, 165] width 82 height 47
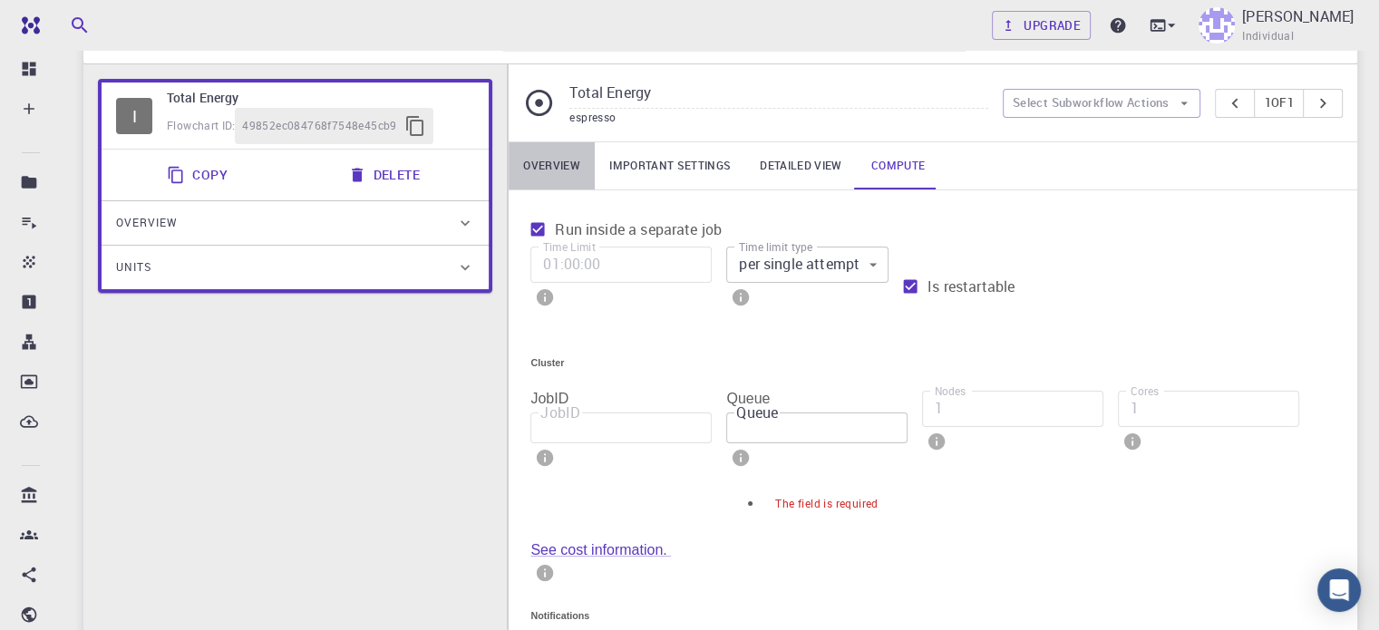
click at [560, 162] on link "Overview" at bounding box center [552, 165] width 86 height 47
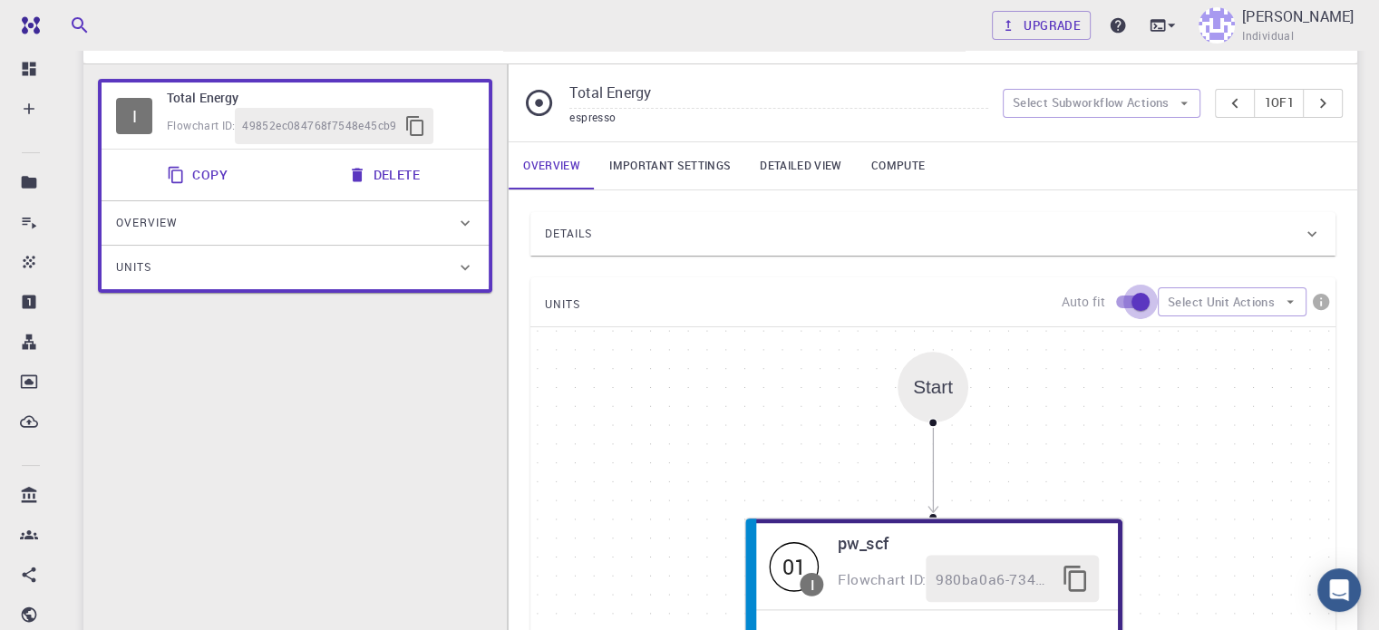
click at [1119, 297] on input "checkbox" at bounding box center [1140, 302] width 103 height 34
click at [1138, 296] on input "checkbox" at bounding box center [1122, 302] width 103 height 34
checkbox input "true"
click at [664, 171] on link "Important settings" at bounding box center [670, 165] width 150 height 47
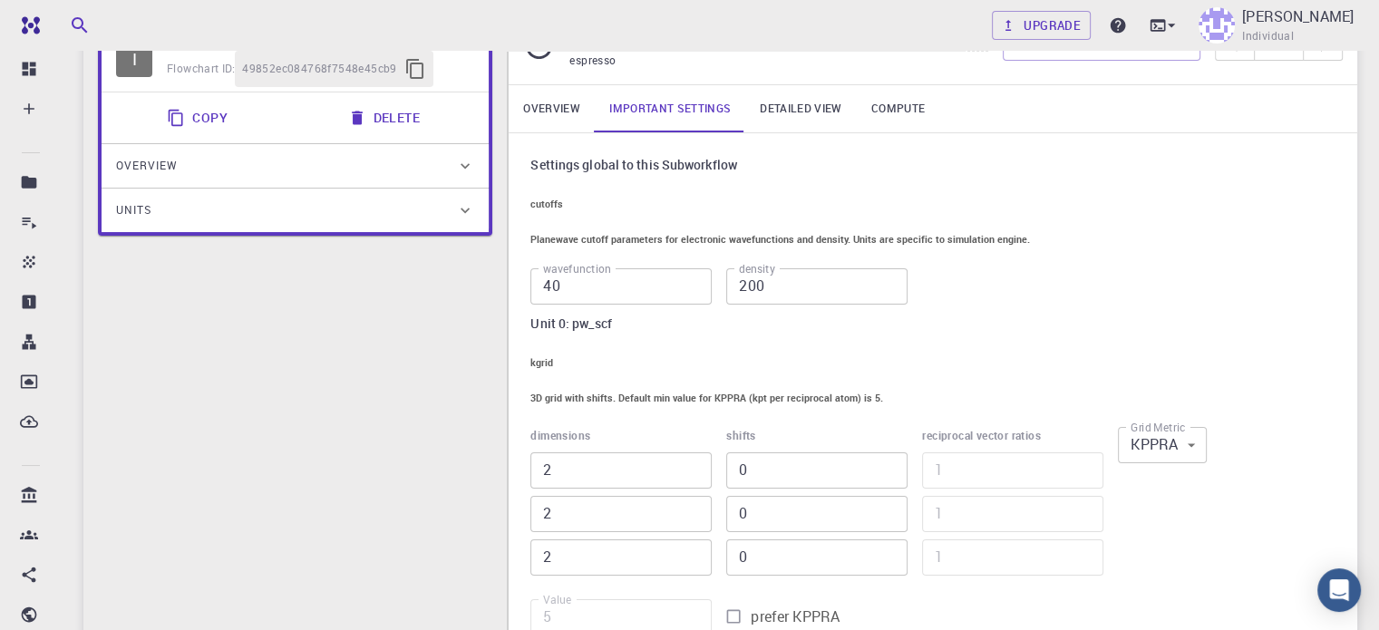
scroll to position [172, 0]
click at [839, 291] on input "200" at bounding box center [816, 287] width 181 height 36
type input "320"
click at [558, 102] on link "Overview" at bounding box center [552, 109] width 86 height 47
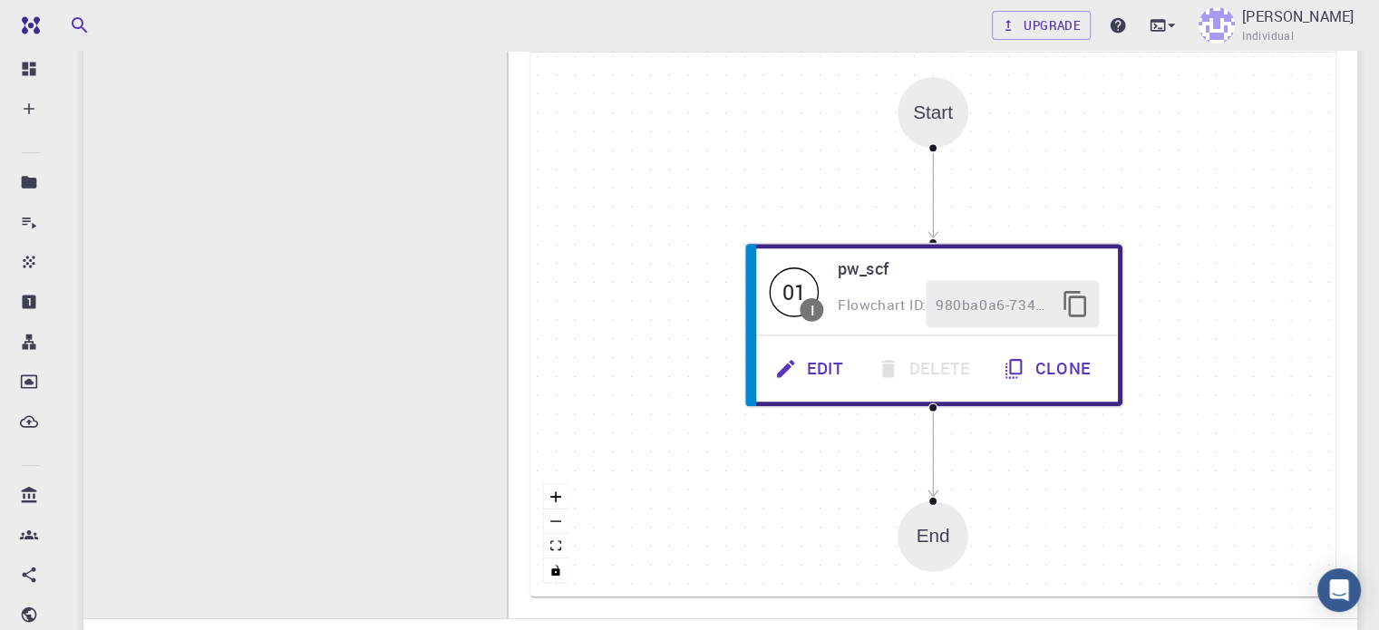
scroll to position [390, 0]
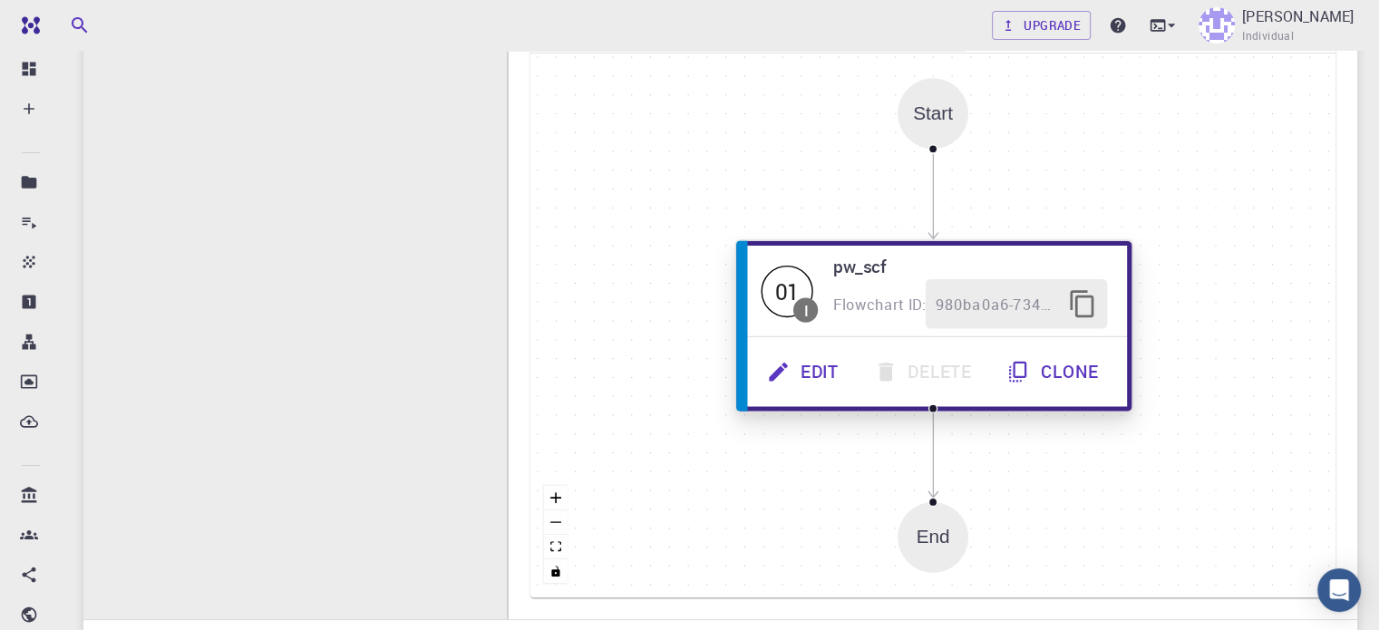
click at [827, 373] on button "Edit" at bounding box center [804, 372] width 107 height 50
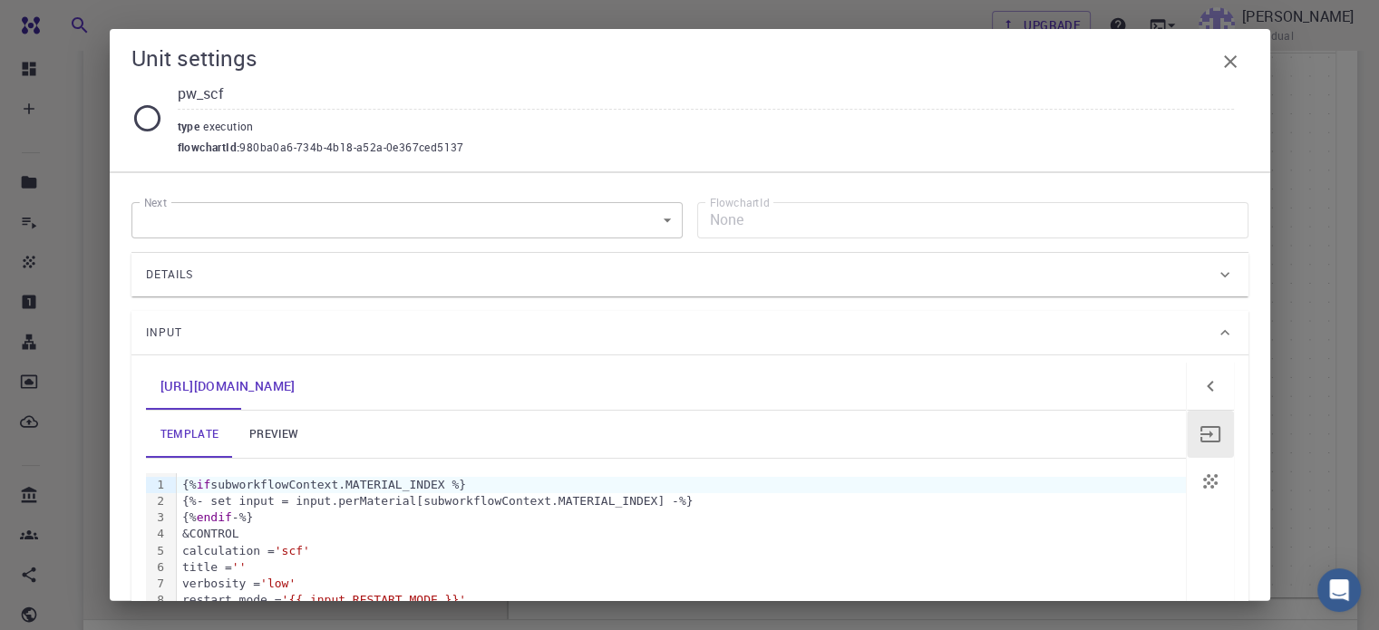
click at [873, 319] on div "Input" at bounding box center [681, 332] width 1070 height 29
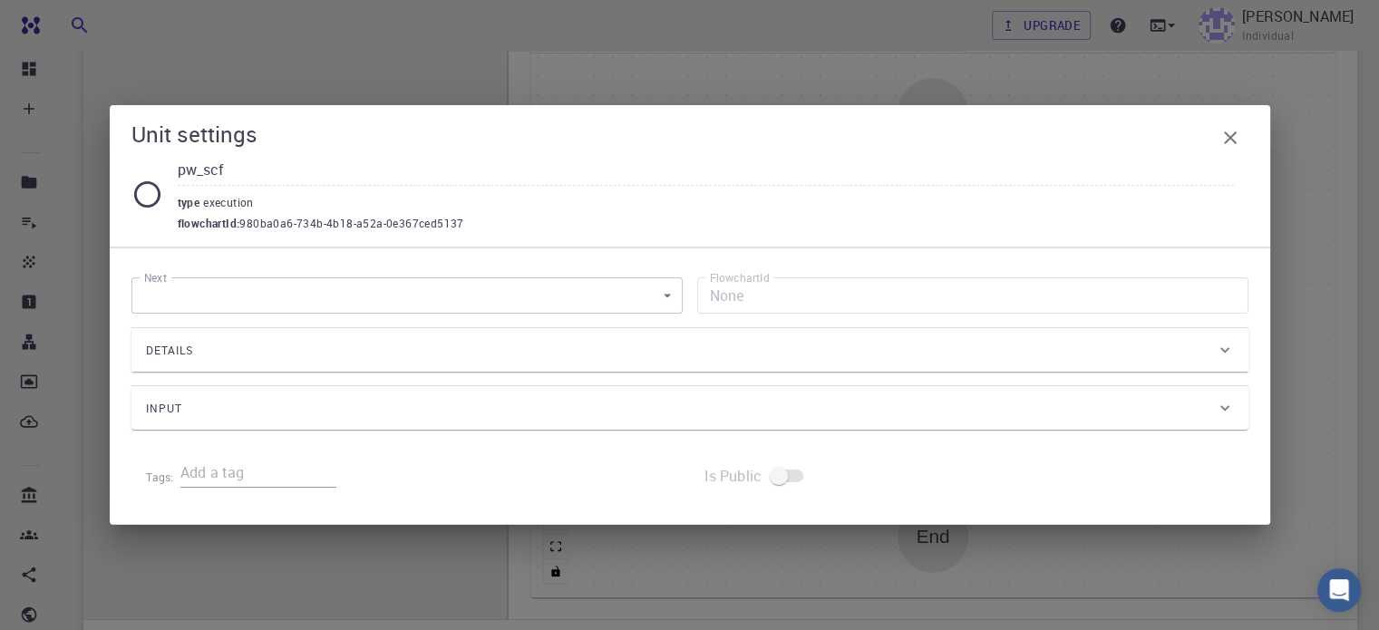
click at [856, 338] on div "Details" at bounding box center [681, 350] width 1070 height 29
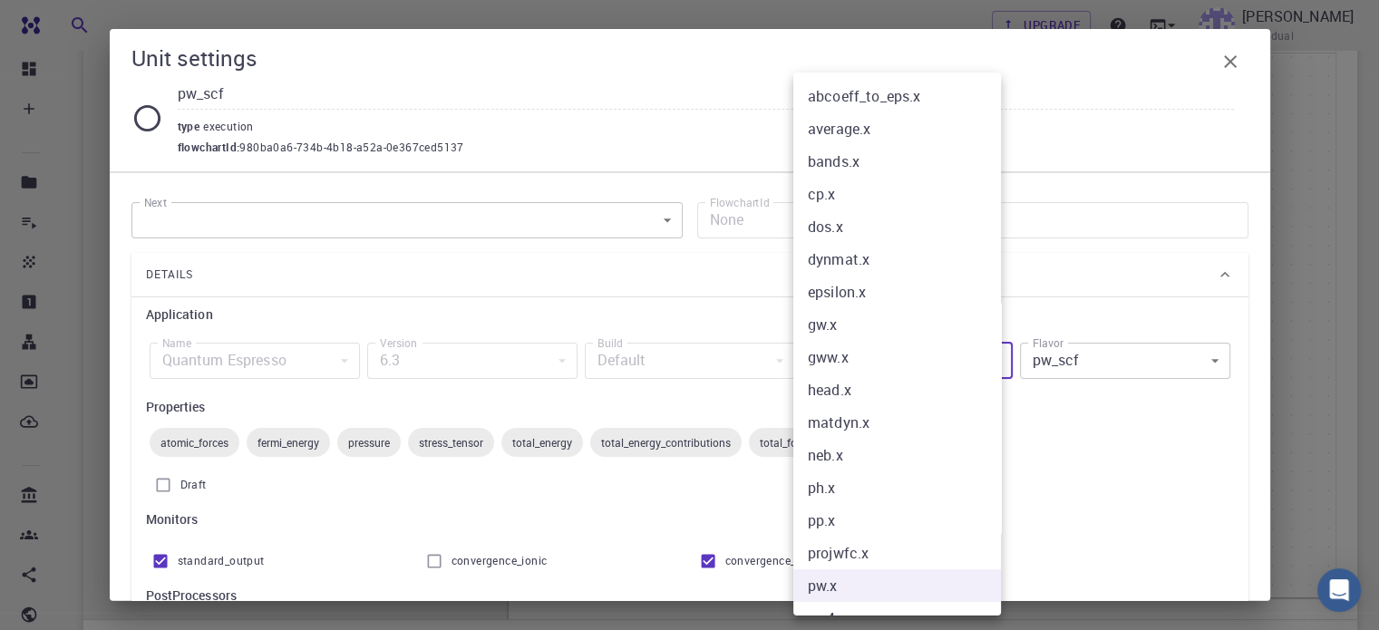
click at [994, 354] on body "Free Dashboard Create New Job New Material Create Material Upload File Import f…" at bounding box center [689, 242] width 1379 height 1265
click at [887, 189] on li "cp.x" at bounding box center [903, 194] width 221 height 33
type input "cp.x"
type input "cp"
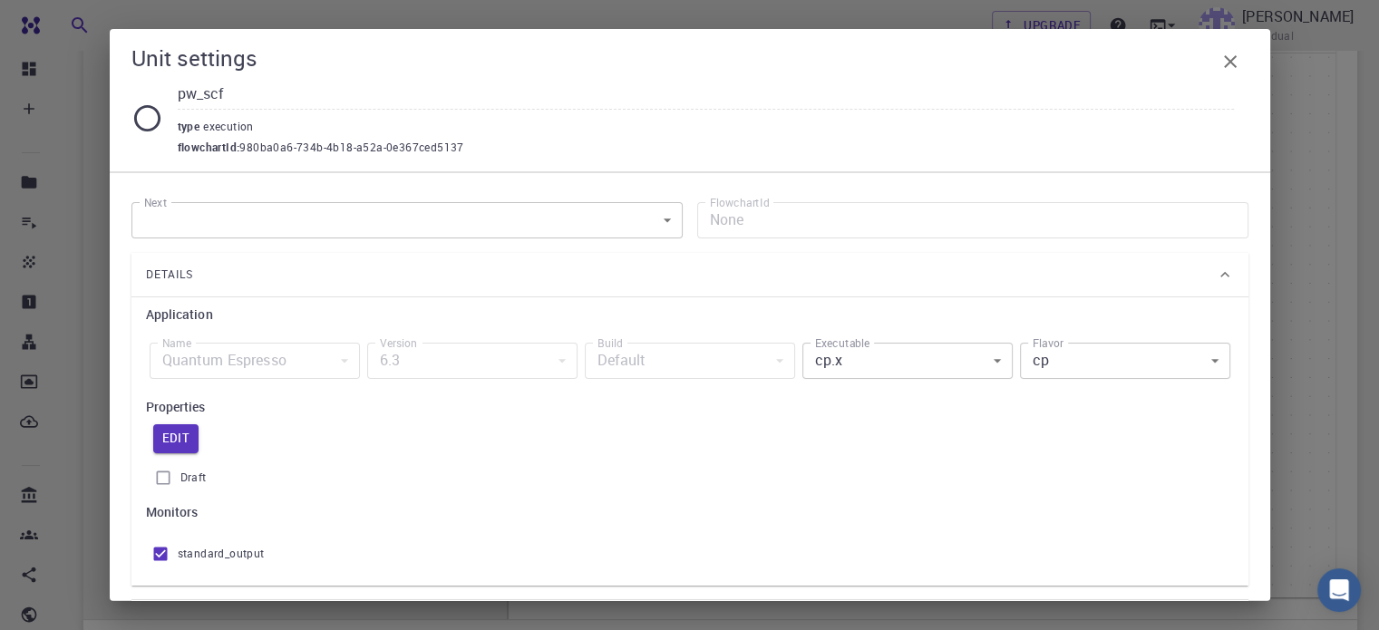
click at [528, 362] on div "6.3" at bounding box center [472, 361] width 210 height 36
click at [183, 445] on button "Edit" at bounding box center [176, 438] width 46 height 29
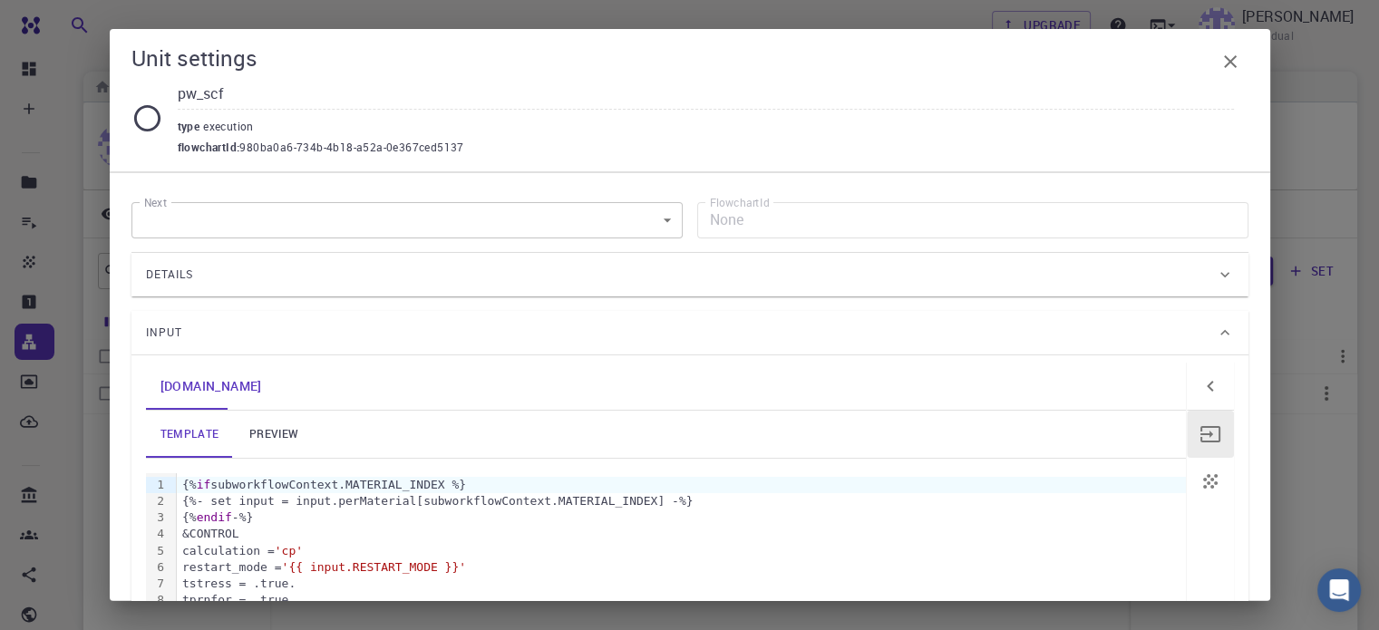
click at [221, 89] on input "pw_scf" at bounding box center [706, 95] width 1056 height 30
type input "p"
type input "cp"
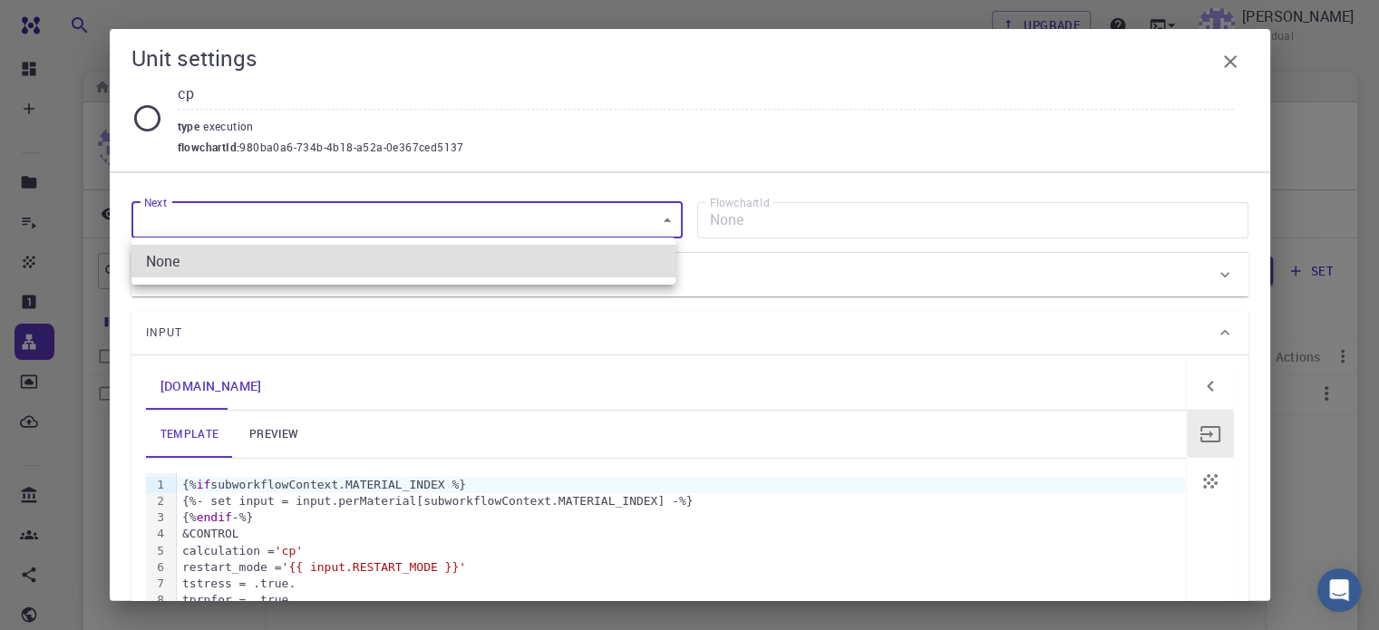
click at [245, 213] on body "Free Dashboard Create New Job New Material Create Material Upload File Import f…" at bounding box center [689, 416] width 1379 height 833
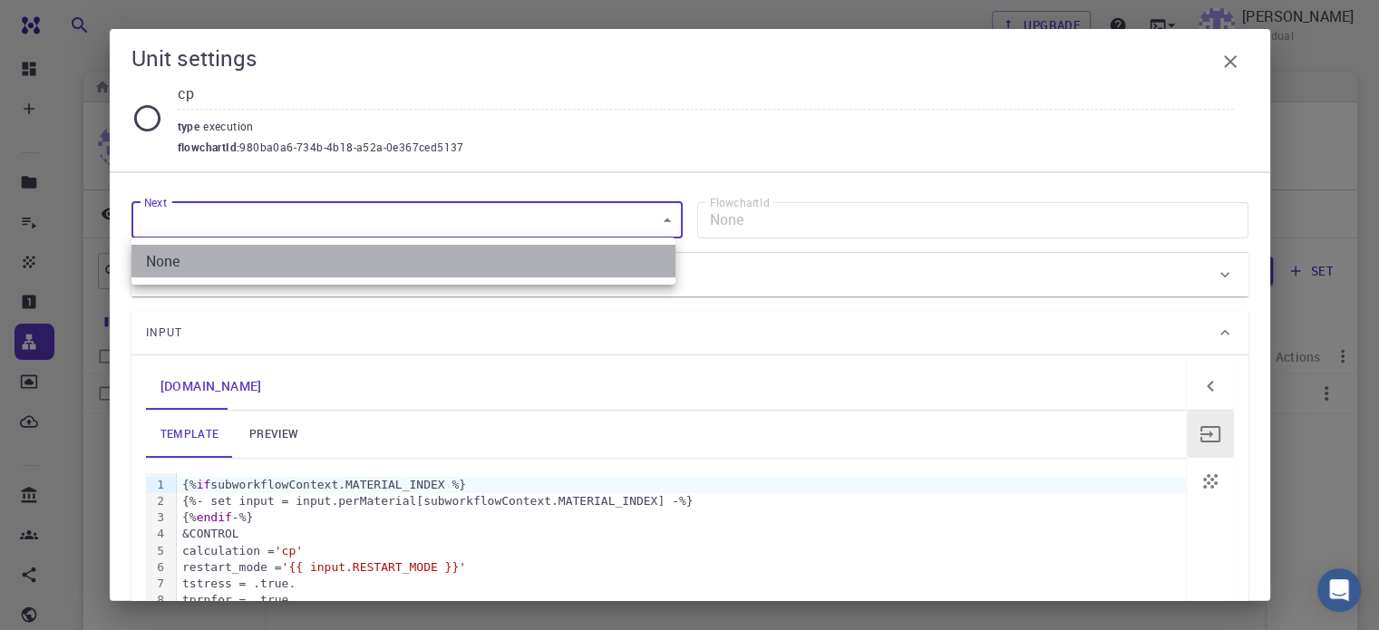
click at [246, 258] on li "None" at bounding box center [403, 261] width 544 height 33
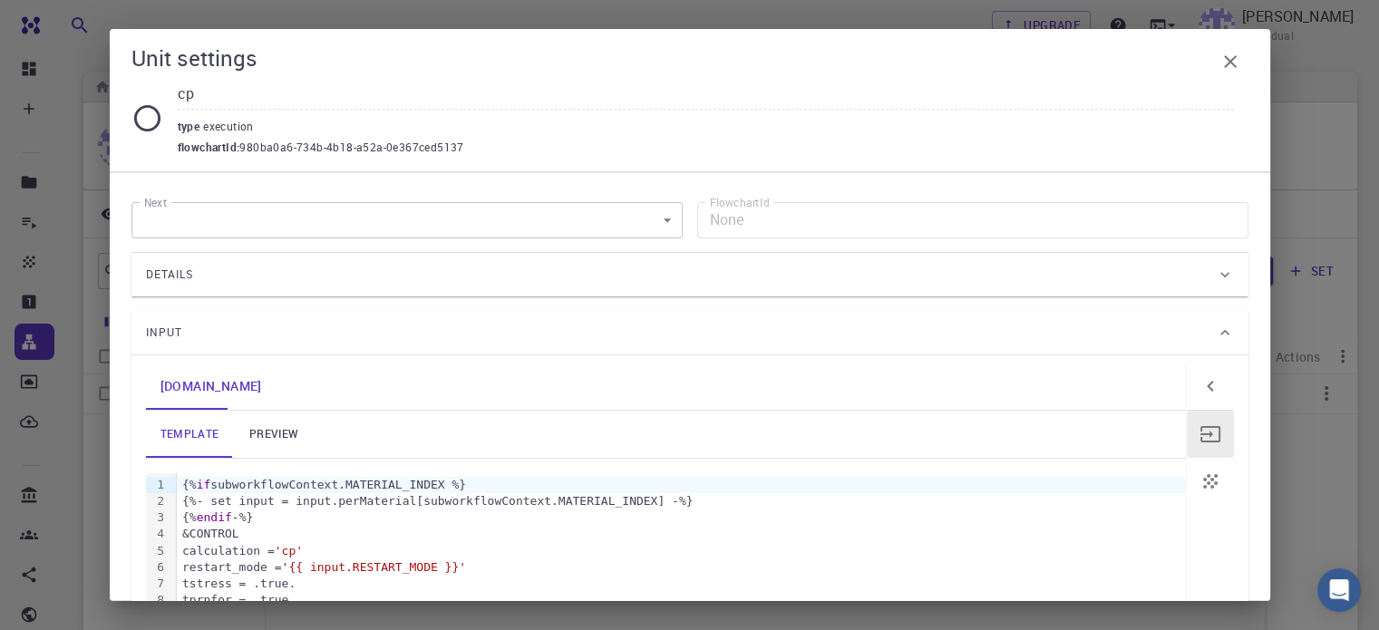
click at [247, 266] on div "Details" at bounding box center [681, 274] width 1070 height 29
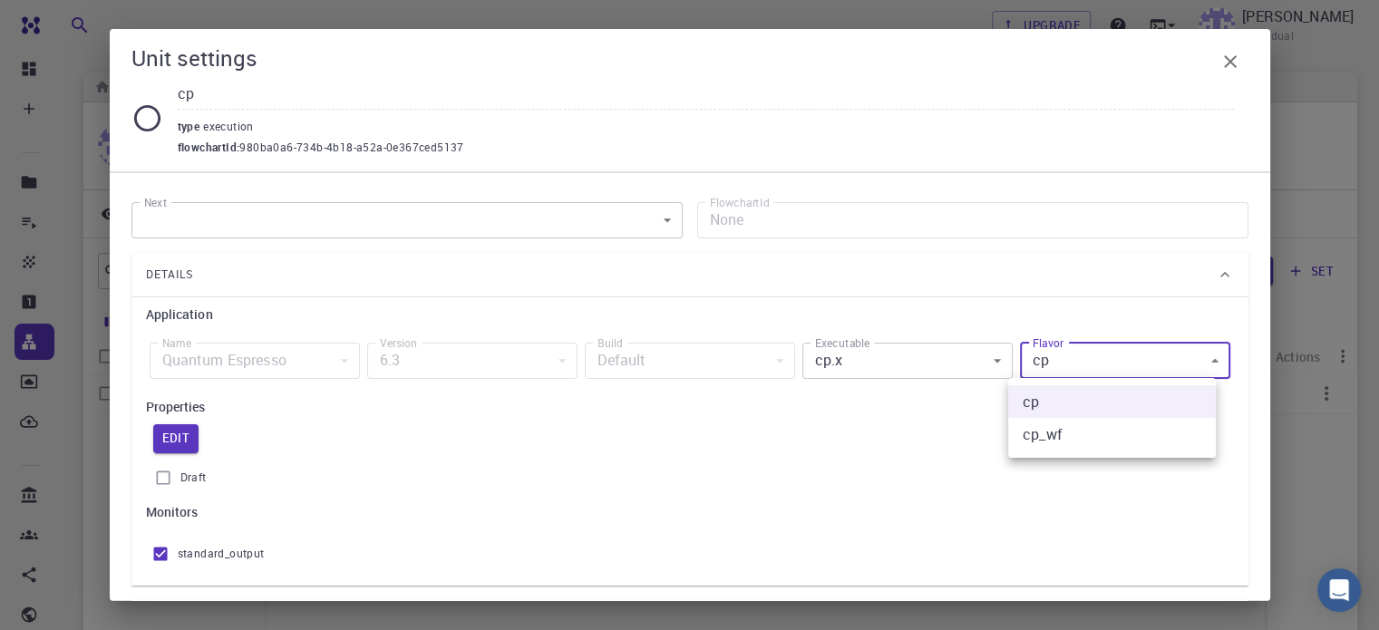
click at [1187, 356] on body "Free Dashboard Create New Job New Material Create Material Upload File Import f…" at bounding box center [689, 416] width 1379 height 833
click at [1158, 434] on li "cp_wf" at bounding box center [1112, 434] width 208 height 33
click at [1176, 363] on body "Free Dashboard Create New Job New Material Create Material Upload File Import f…" at bounding box center [689, 416] width 1379 height 833
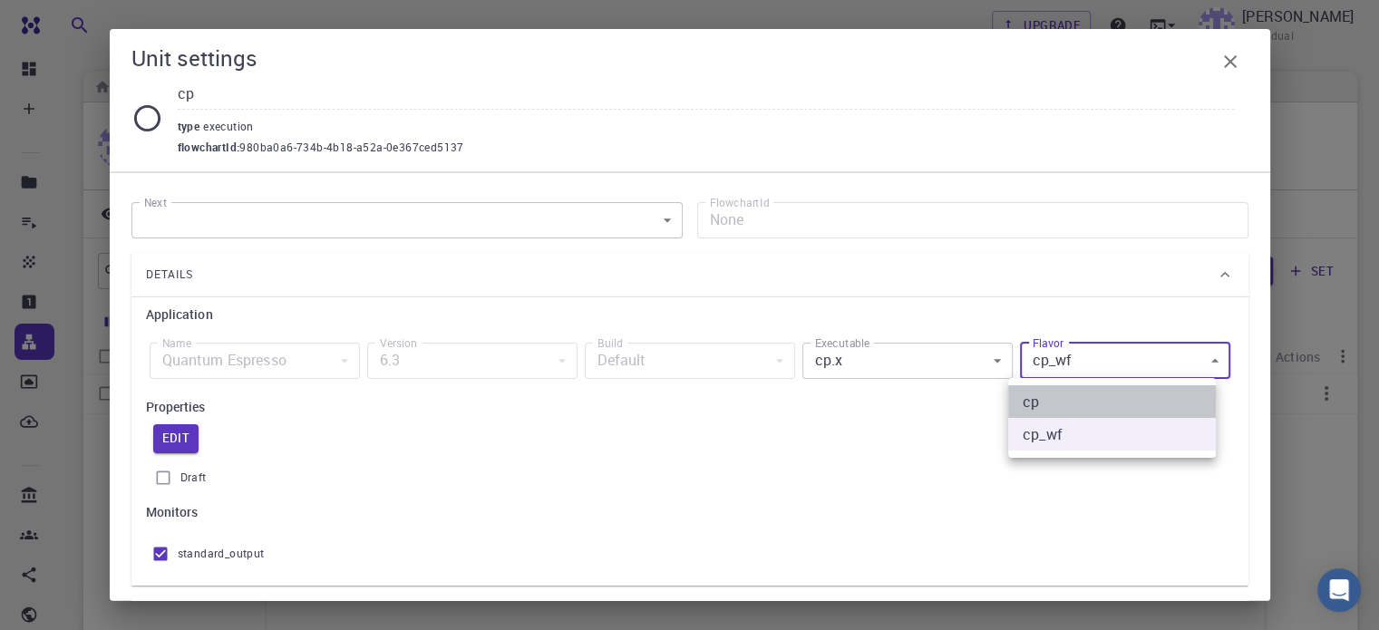
click at [1121, 399] on li "cp" at bounding box center [1112, 401] width 208 height 33
type input "cp"
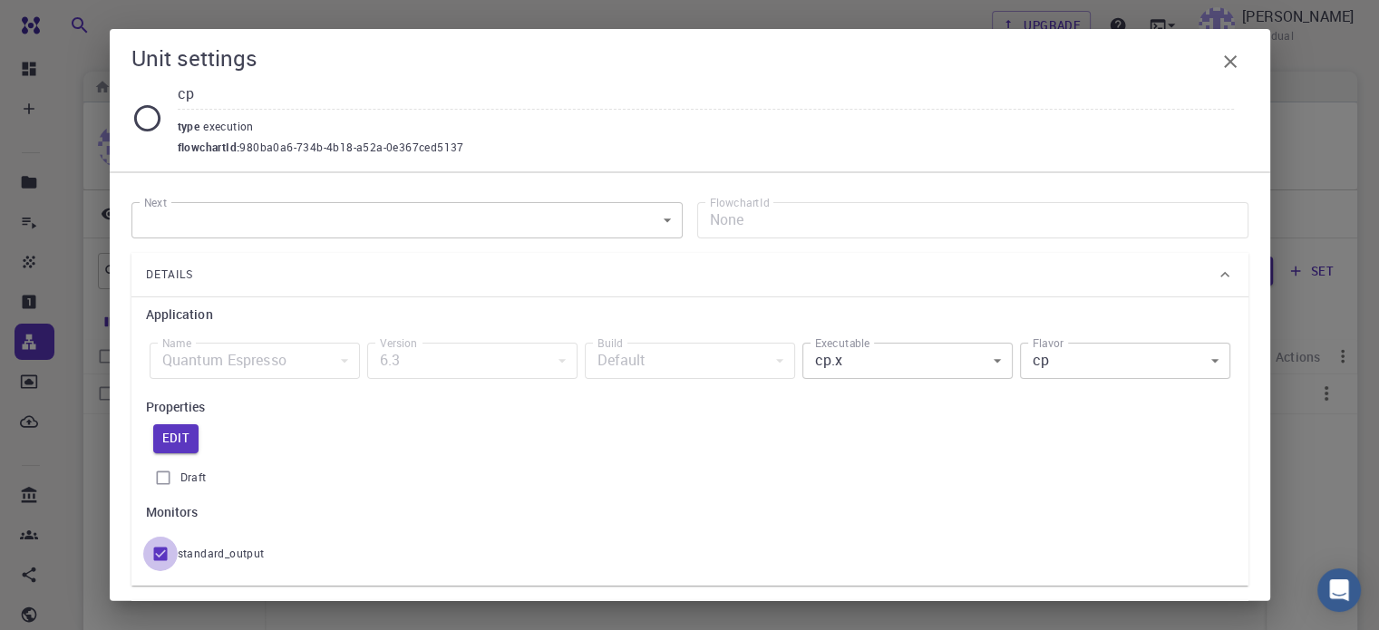
click at [158, 554] on input "standard_output" at bounding box center [160, 554] width 34 height 34
click at [340, 346] on div "Quantum Espresso" at bounding box center [255, 361] width 210 height 36
click at [155, 552] on input "standard_output" at bounding box center [160, 554] width 34 height 34
checkbox input "true"
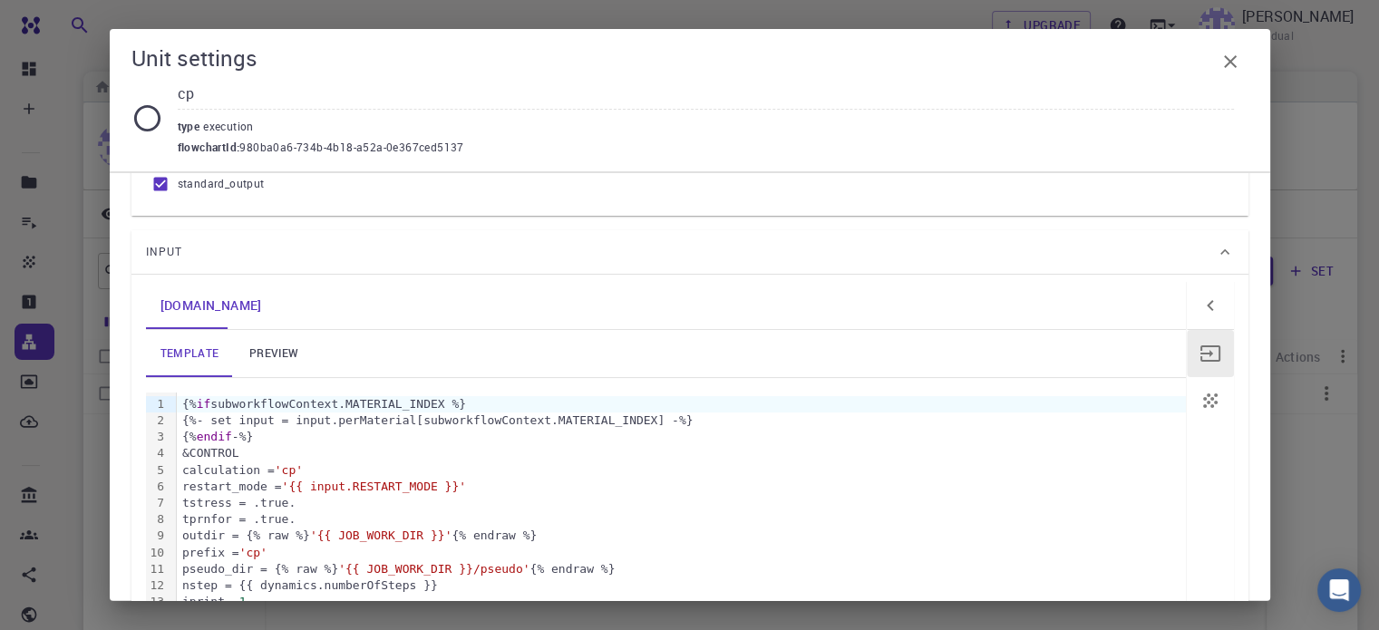
scroll to position [370, 0]
click at [279, 348] on link "preview" at bounding box center [274, 353] width 82 height 47
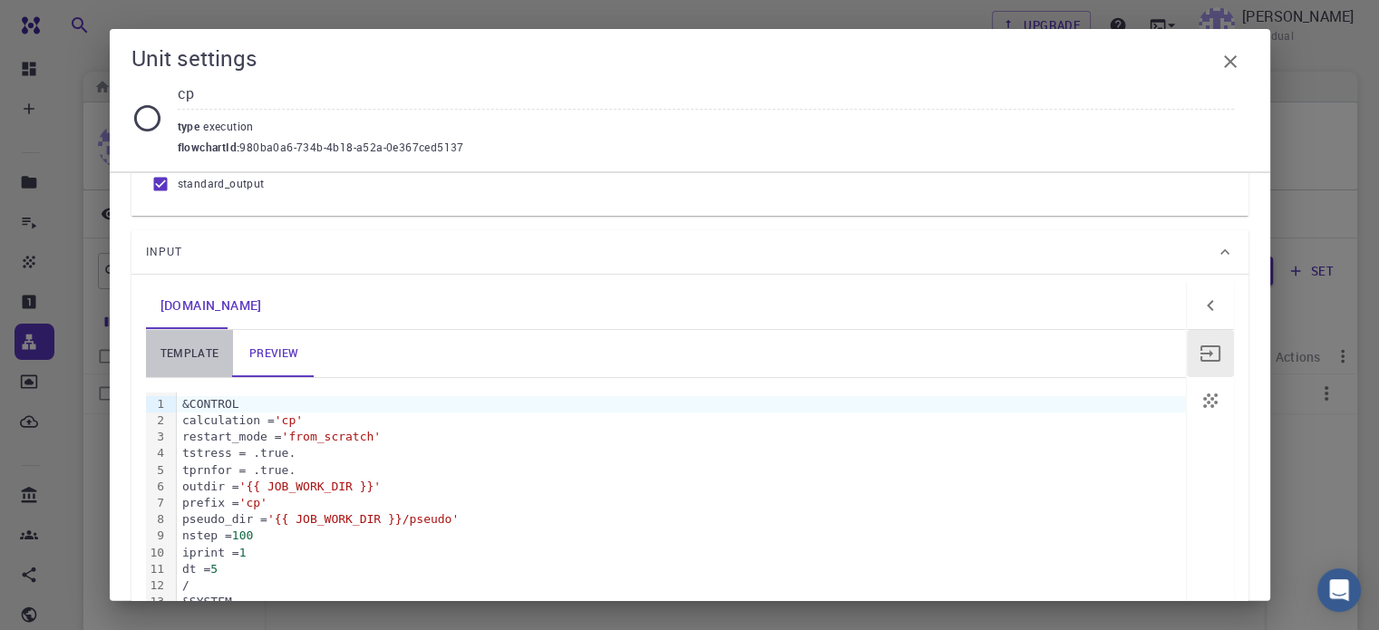
click at [218, 353] on link "template" at bounding box center [190, 353] width 88 height 47
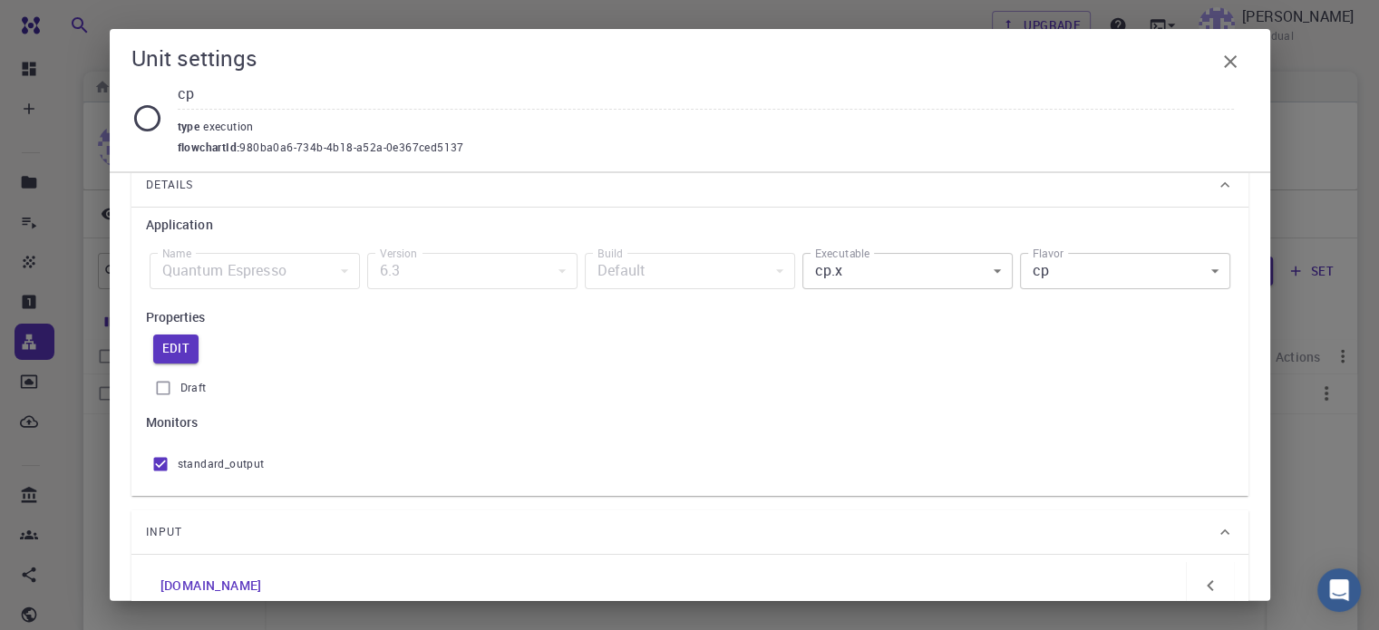
scroll to position [0, 0]
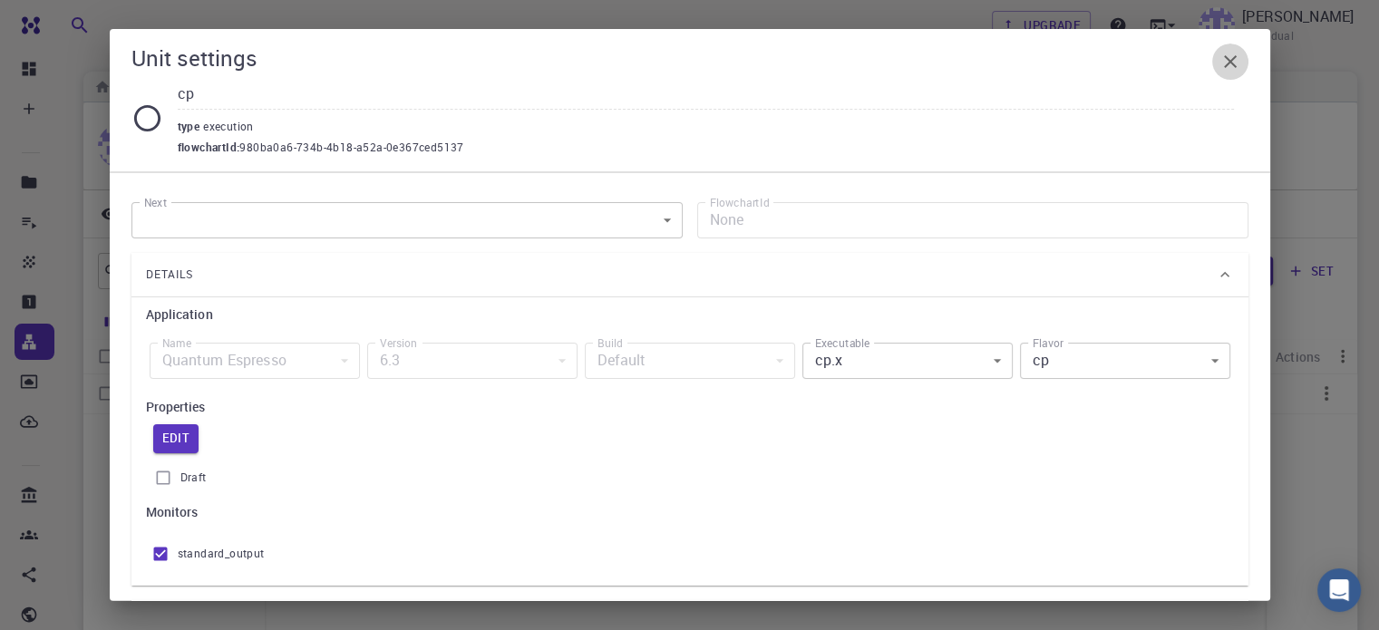
click at [1231, 62] on icon "button" at bounding box center [1230, 61] width 13 height 13
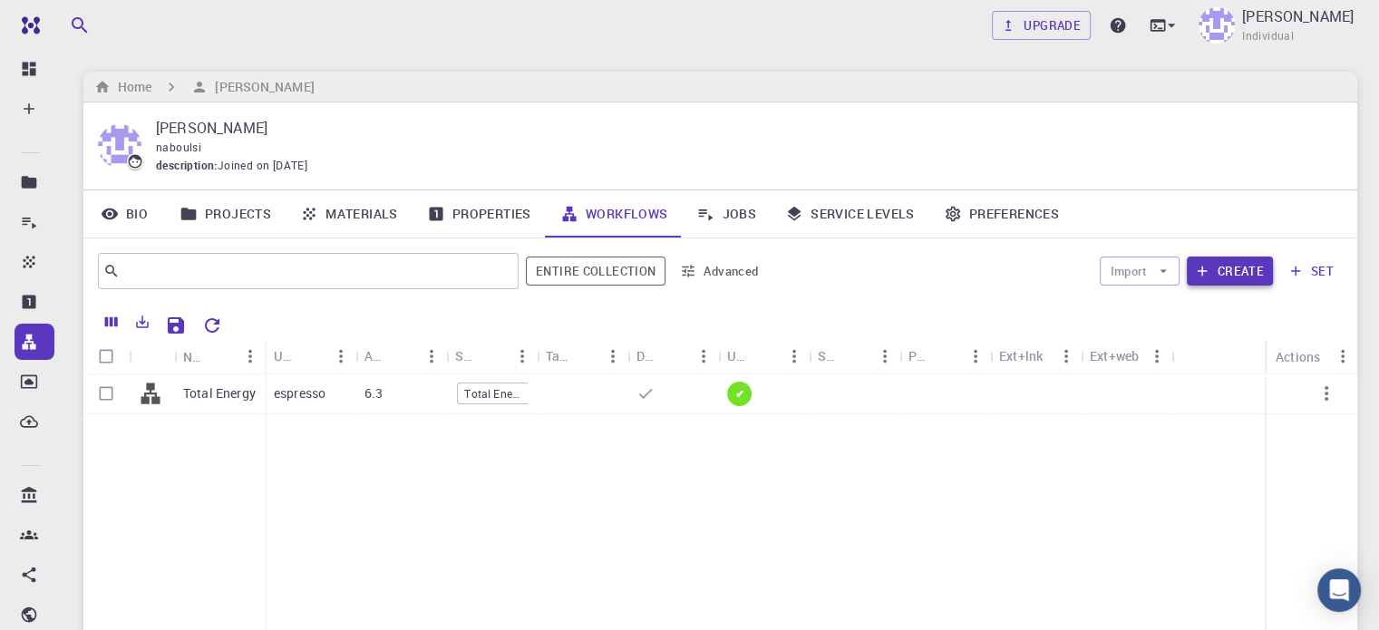
click at [1234, 264] on button "Create" at bounding box center [1230, 271] width 86 height 29
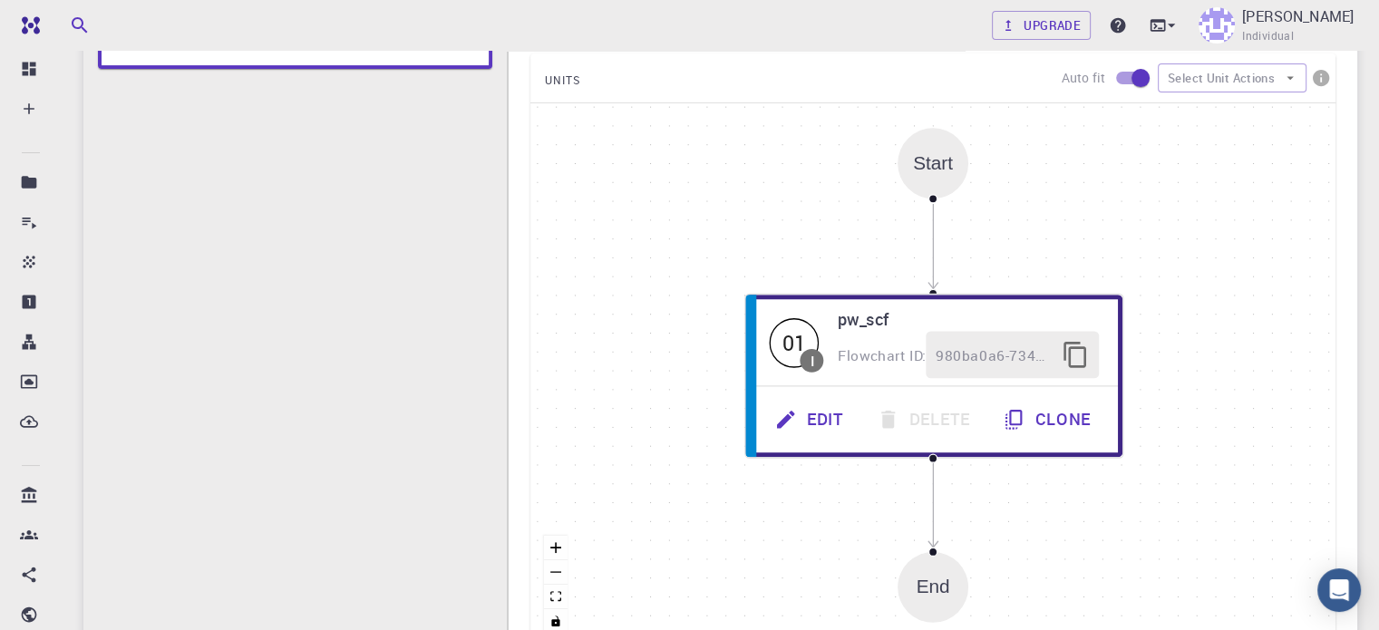
scroll to position [344, 0]
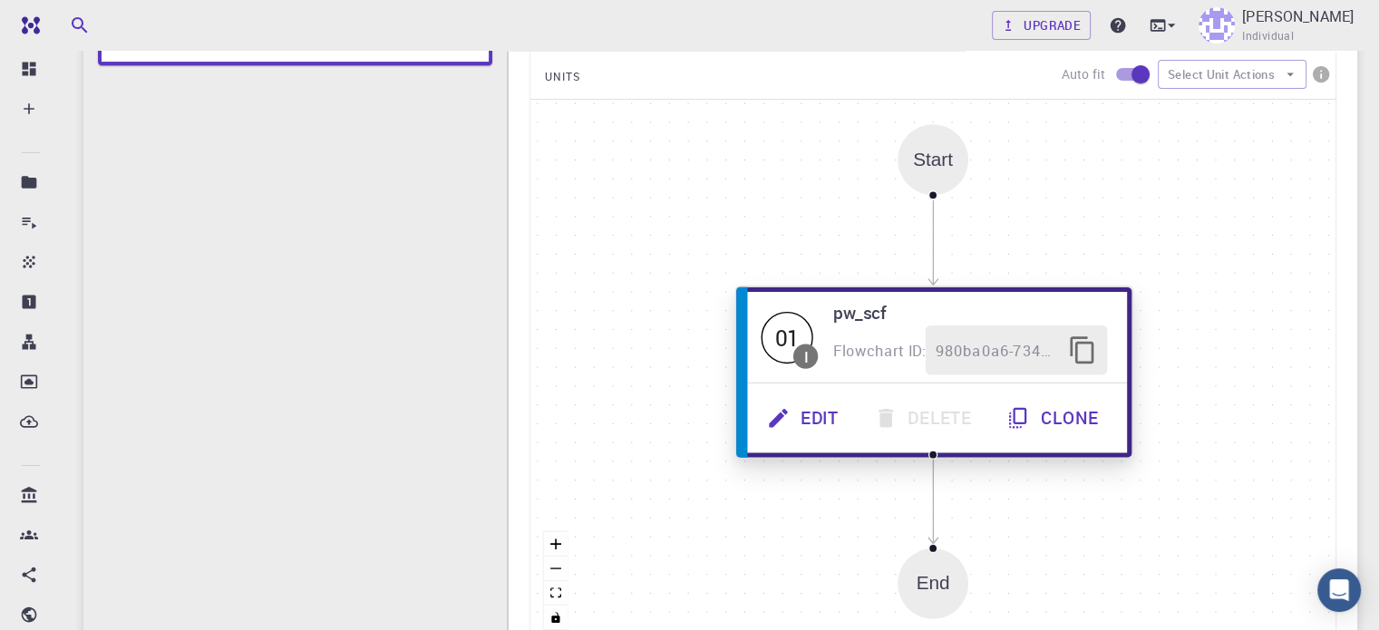
click at [815, 423] on button "Edit" at bounding box center [804, 418] width 107 height 50
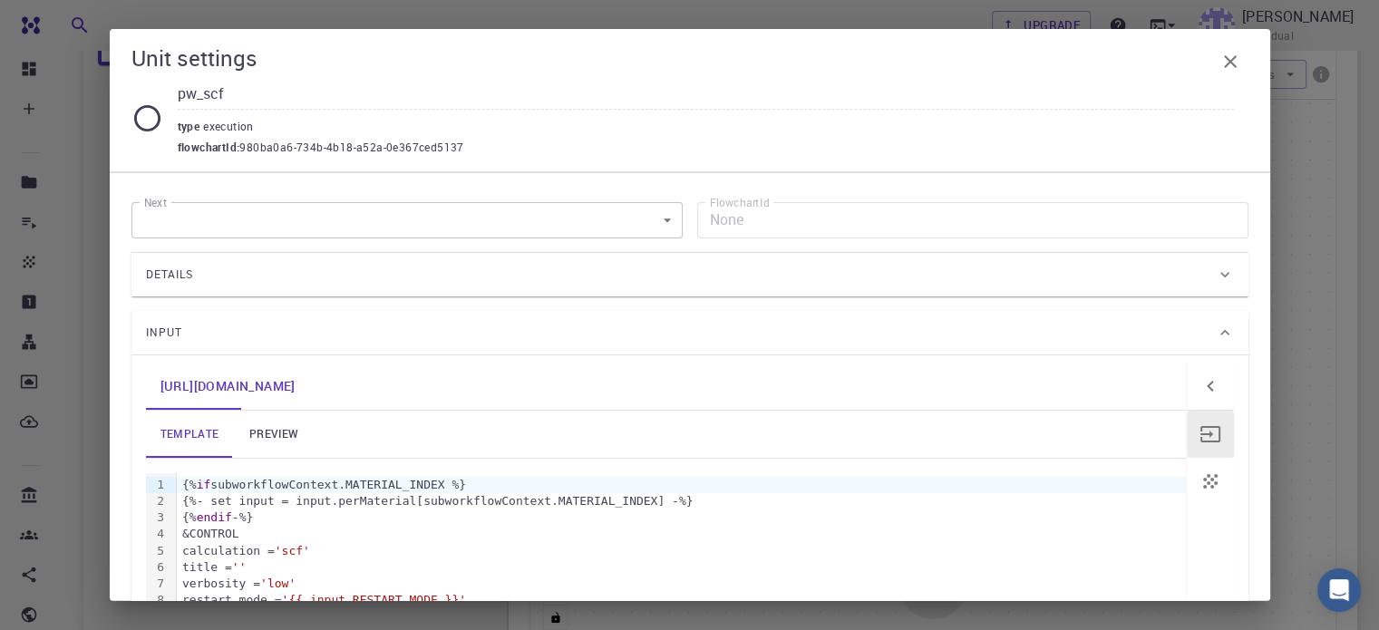
click at [763, 341] on div "Input" at bounding box center [681, 332] width 1070 height 29
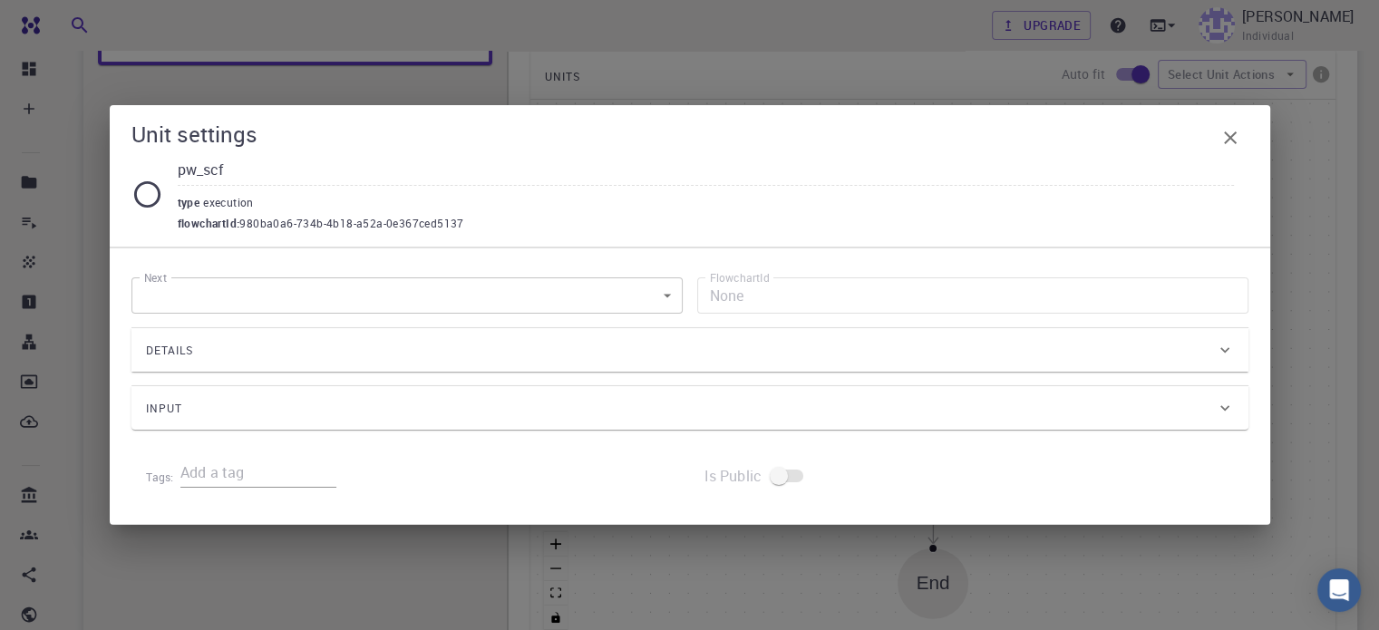
click at [764, 350] on div "Details" at bounding box center [681, 350] width 1070 height 29
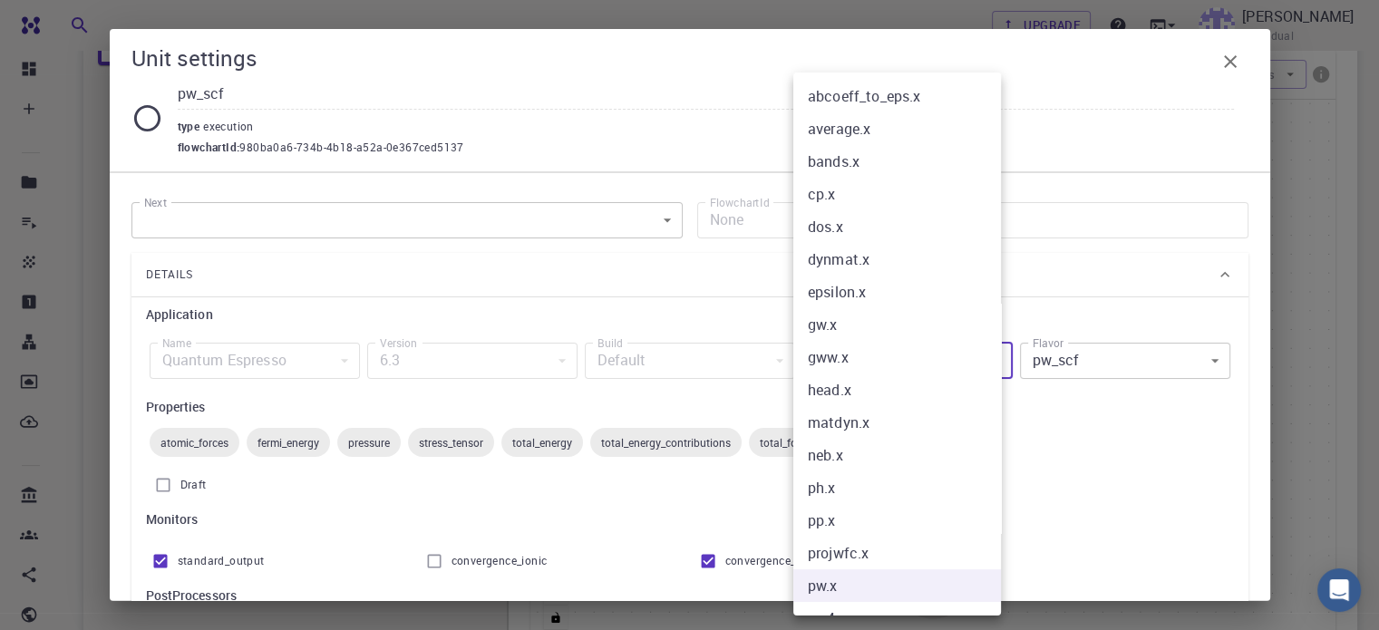
click at [852, 358] on body "Free Dashboard Create New Job New Material Create Material Upload File Import f…" at bounding box center [689, 288] width 1379 height 1265
click at [838, 195] on li "cp.x" at bounding box center [903, 194] width 221 height 33
type input "cp.x"
type input "cp"
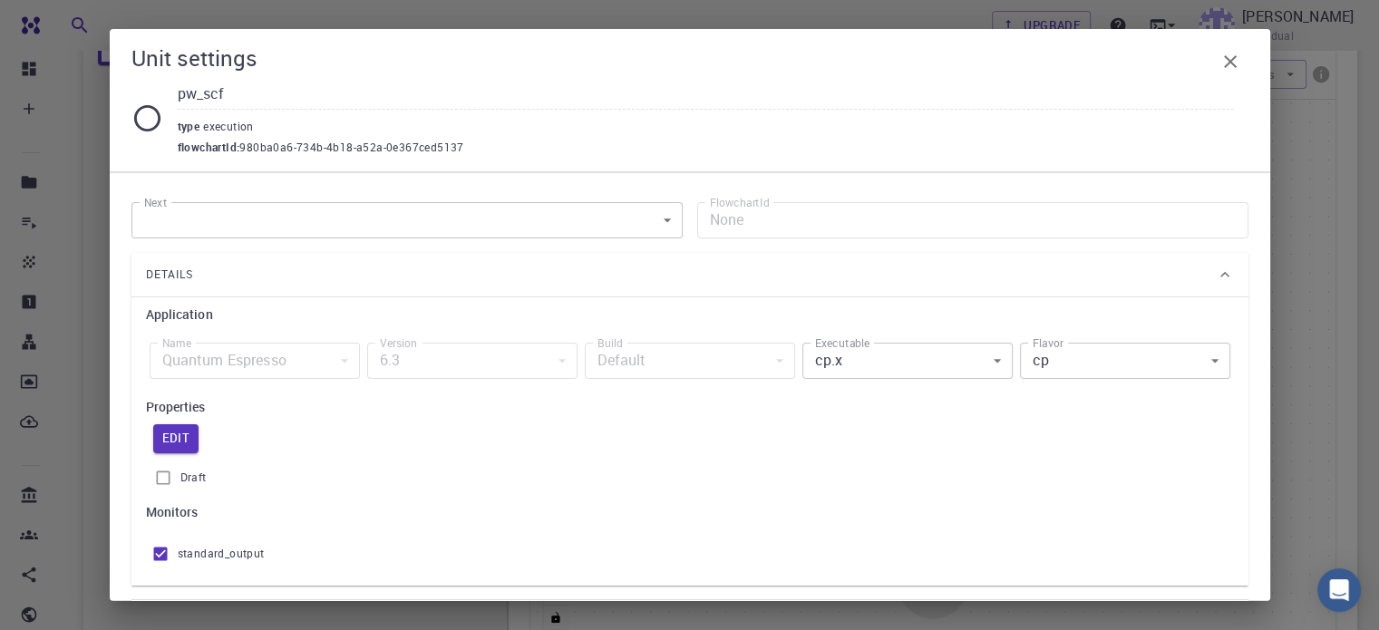
drag, startPoint x: 228, startPoint y: 82, endPoint x: 156, endPoint y: 90, distance: 72.0
click at [156, 90] on div "pw_scf type execution flowchartId : 980ba0a6-734b-4b18-a52a-0e367ced5137" at bounding box center [689, 118] width 1117 height 77
type input "cp"
click at [1014, 115] on div "type execution" at bounding box center [706, 124] width 1056 height 29
click at [1226, 60] on icon "button" at bounding box center [1230, 62] width 22 height 22
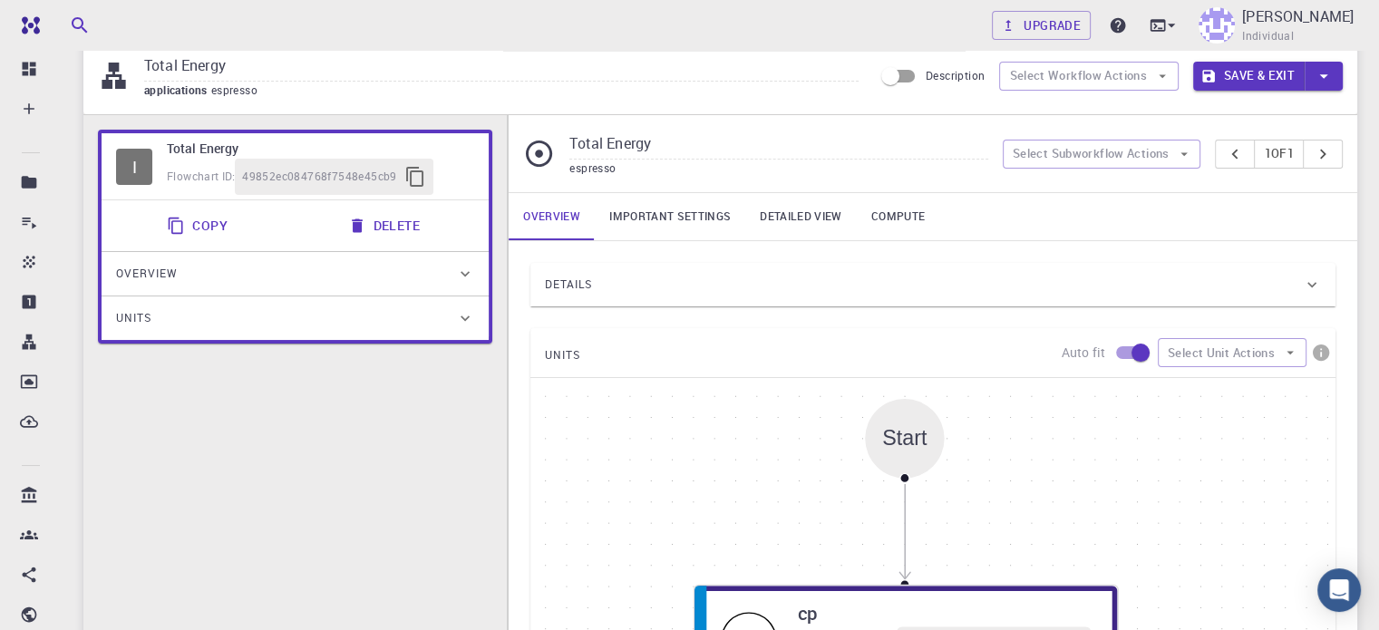
scroll to position [30, 0]
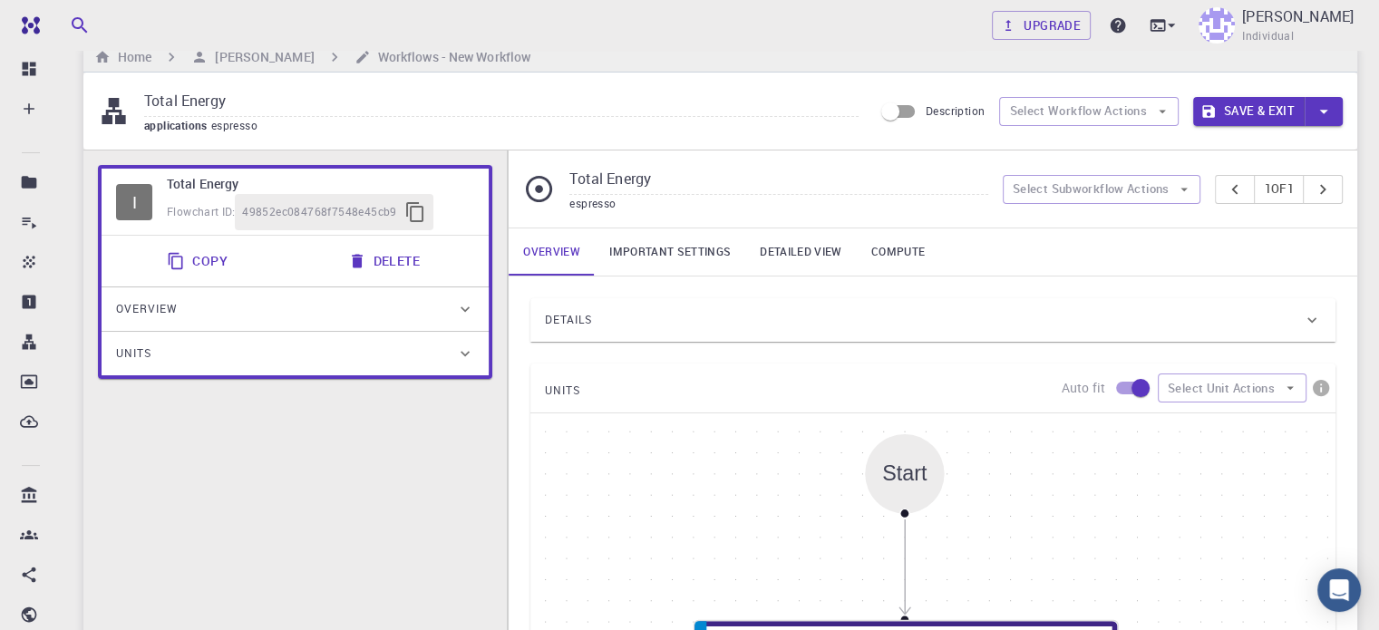
click at [605, 318] on div "Details" at bounding box center [924, 319] width 758 height 29
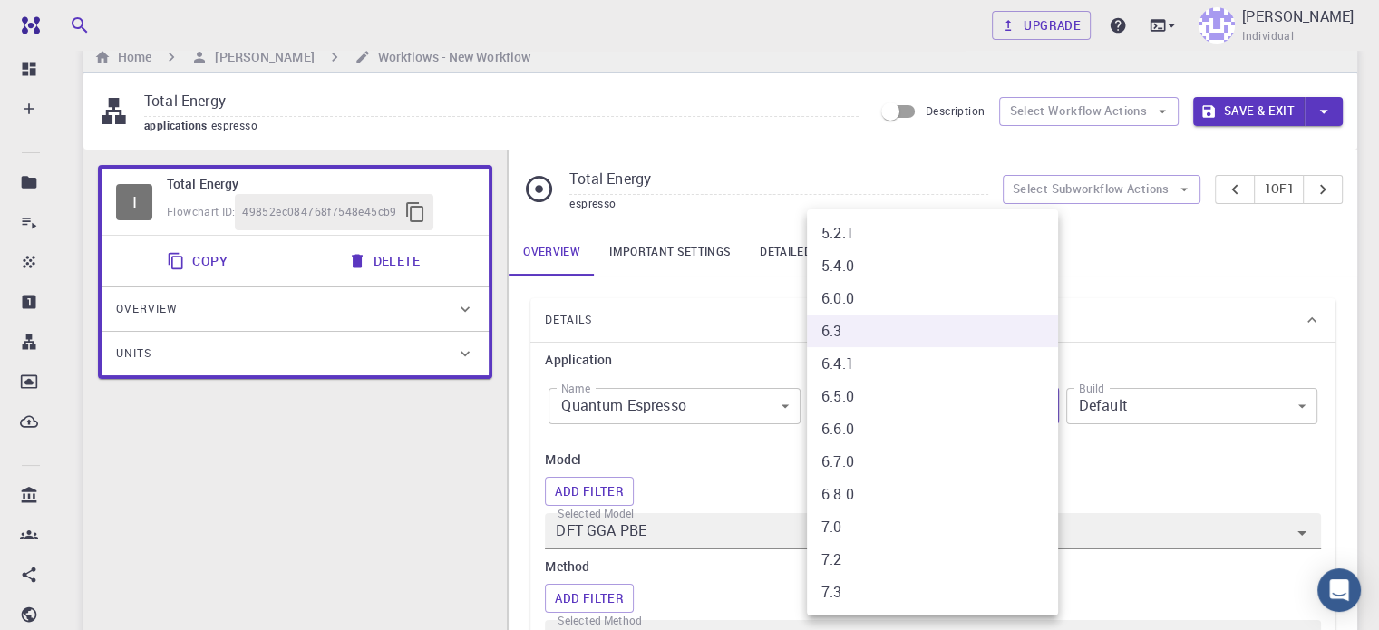
click at [906, 580] on li "7.3" at bounding box center [932, 592] width 251 height 33
type input "7.3"
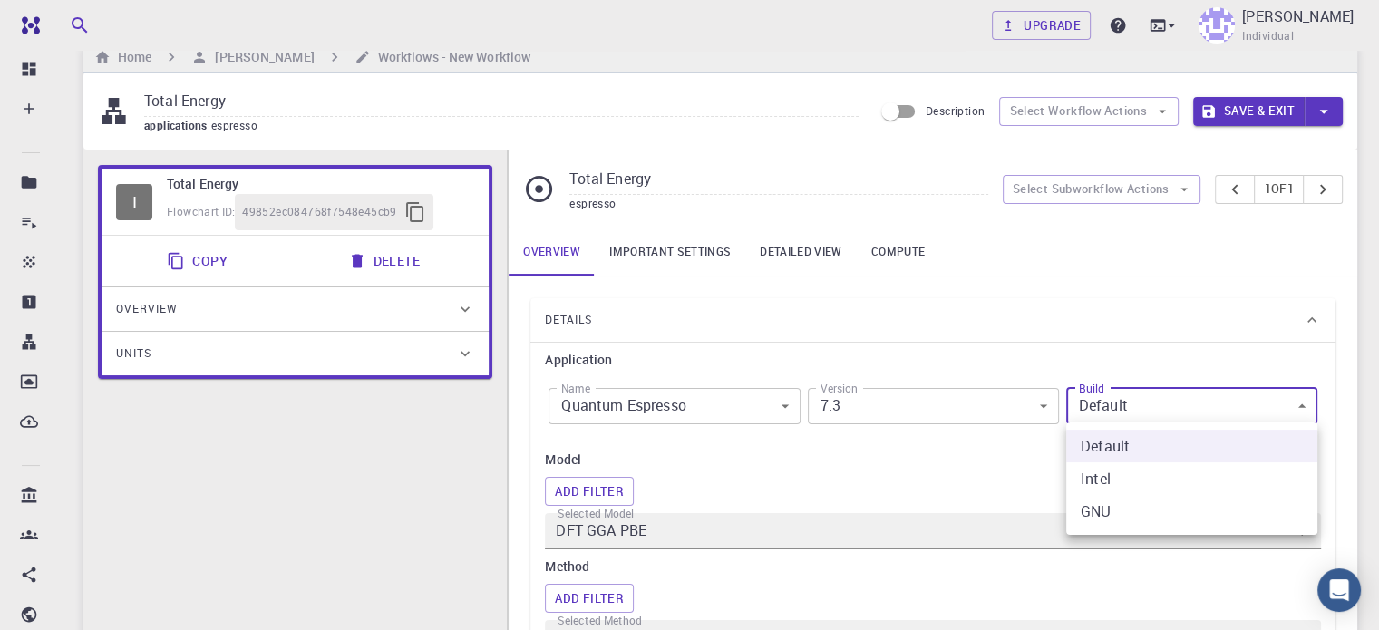
click at [1129, 524] on li "GNU" at bounding box center [1191, 511] width 251 height 33
type input "GNU"
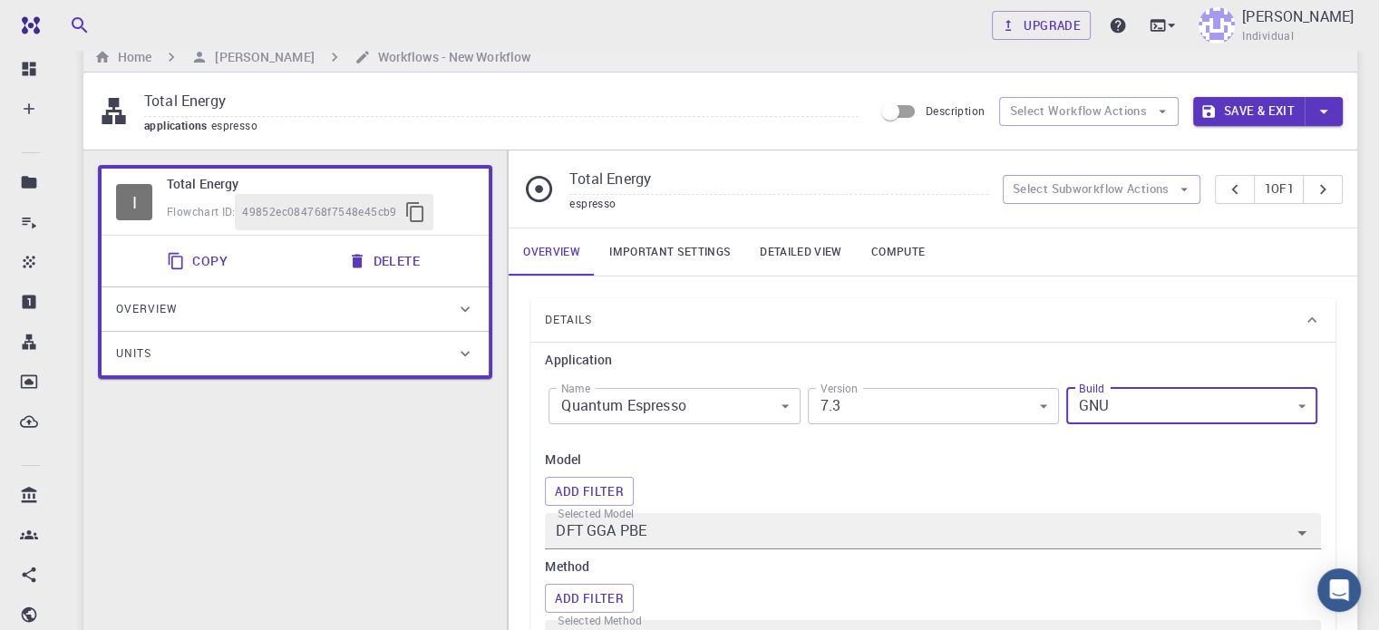
click at [678, 254] on link "Important settings" at bounding box center [670, 251] width 150 height 47
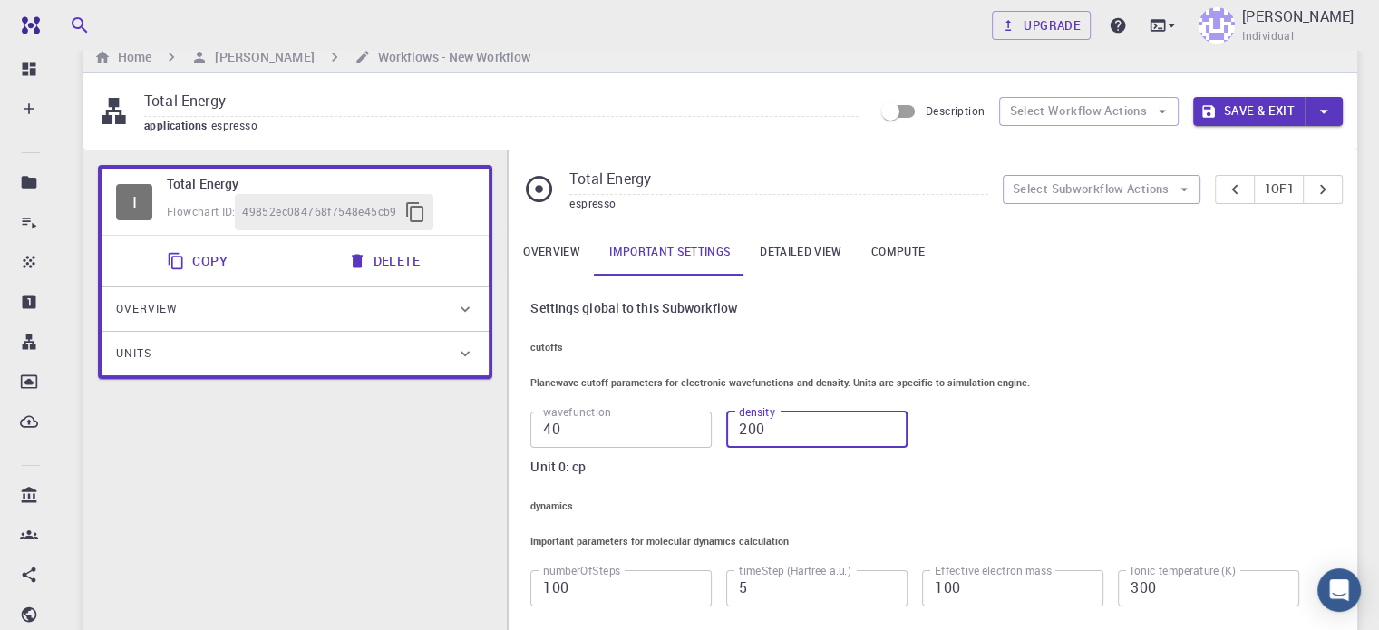
click at [845, 433] on input "200" at bounding box center [816, 430] width 181 height 36
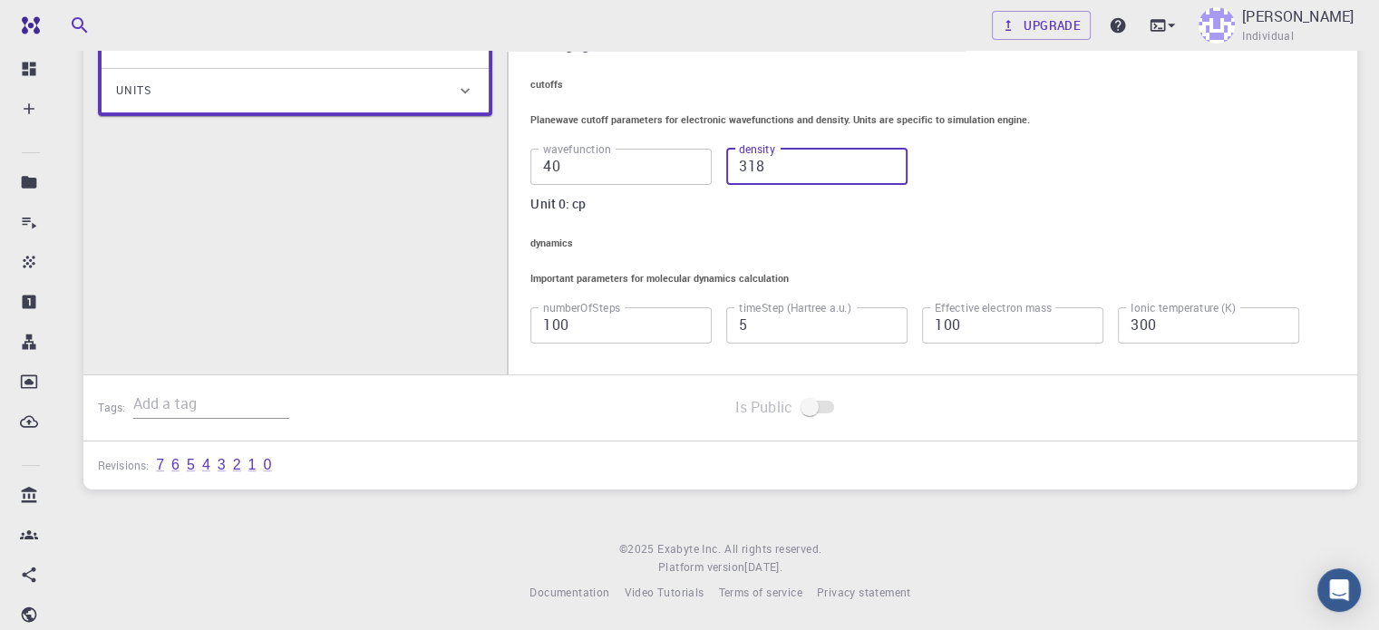
scroll to position [310, 0]
type input "318"
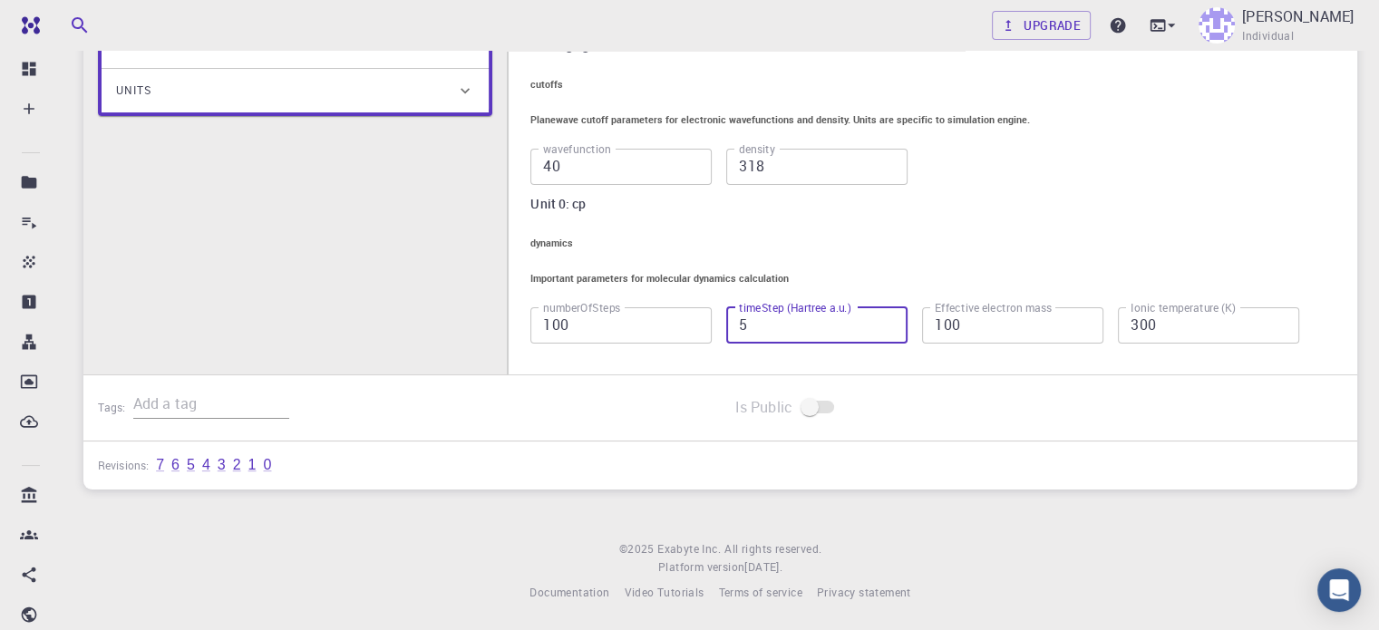
click at [838, 317] on input "5" at bounding box center [816, 325] width 181 height 36
click at [907, 322] on input "4" at bounding box center [816, 325] width 181 height 36
click at [907, 322] on input "3" at bounding box center [816, 325] width 181 height 36
click at [907, 322] on input "2" at bounding box center [816, 325] width 181 height 36
type input "1"
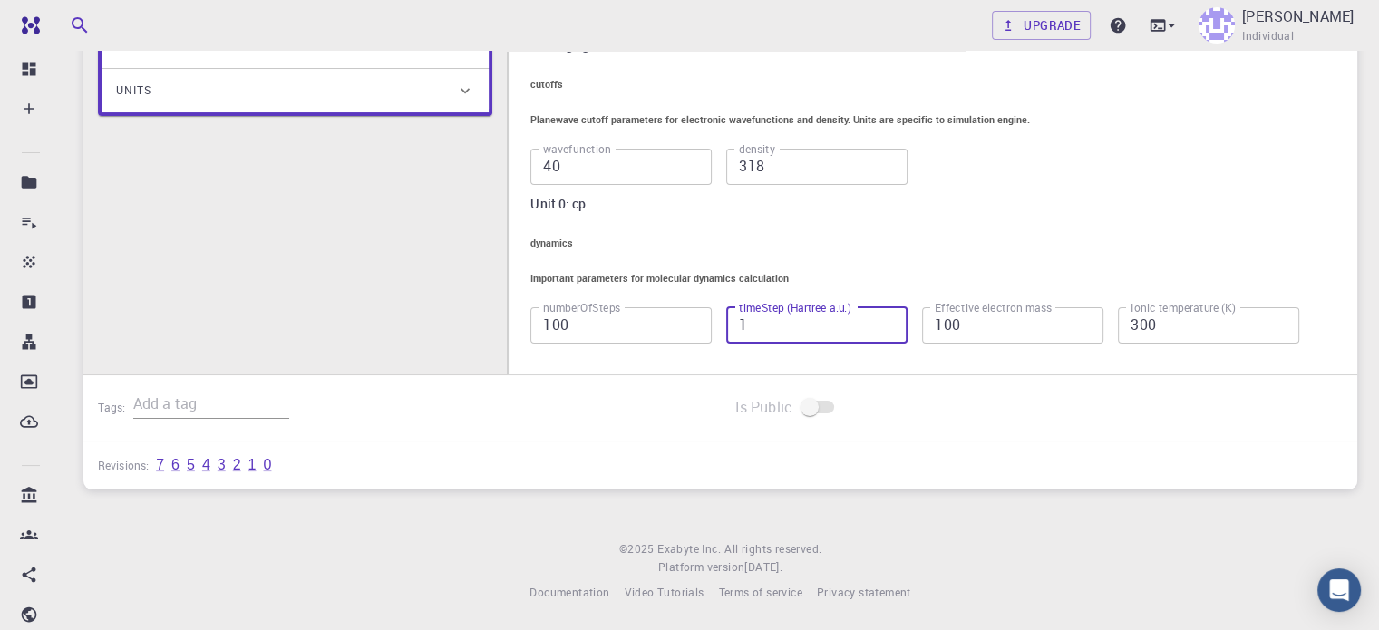
click at [907, 322] on input "1" at bounding box center [816, 325] width 181 height 36
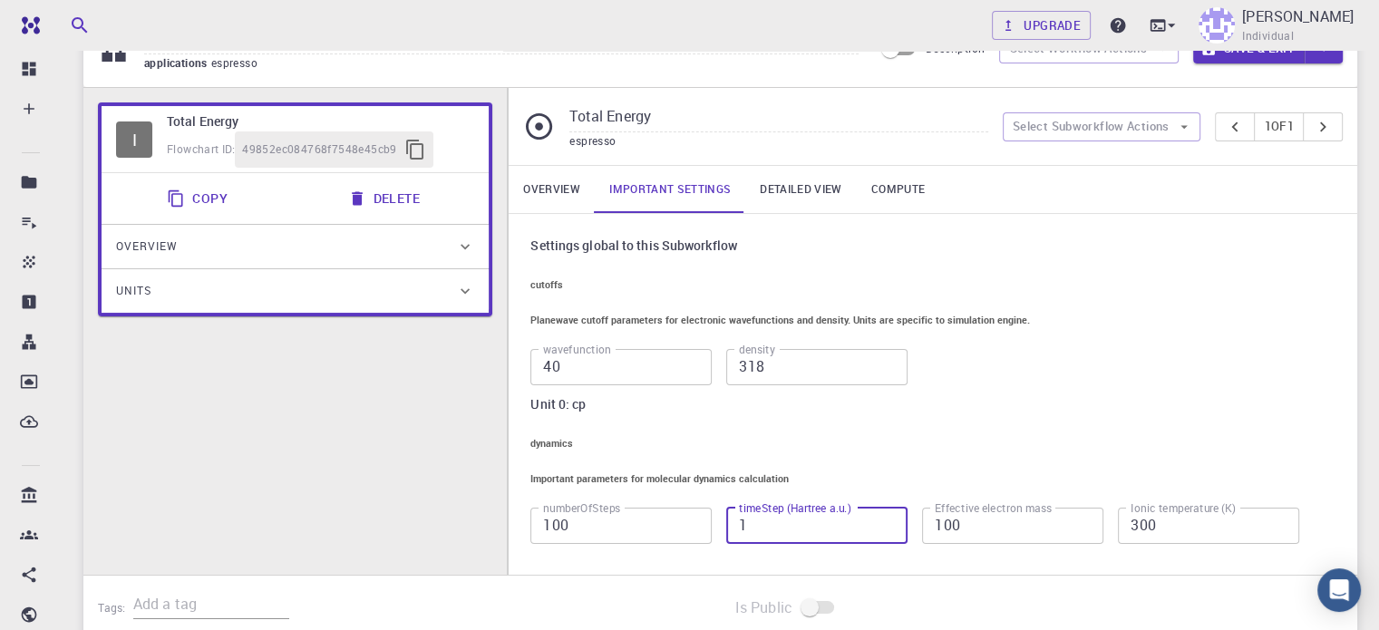
scroll to position [0, 0]
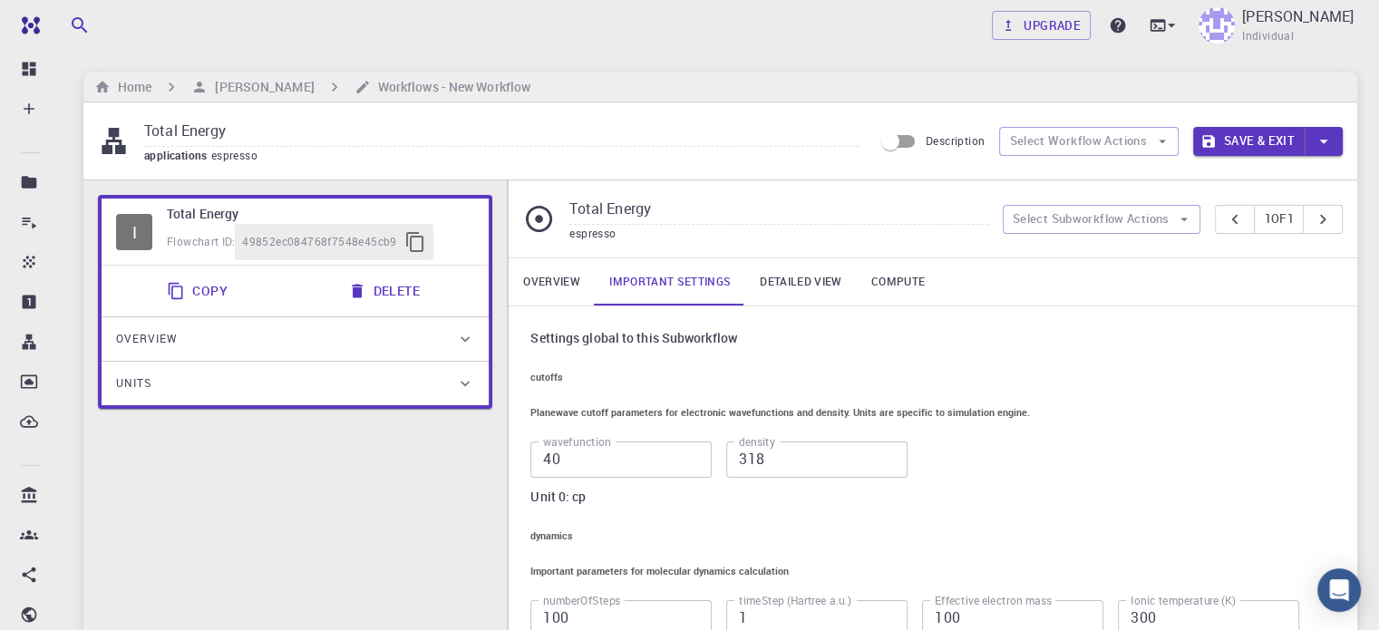
drag, startPoint x: 229, startPoint y: 131, endPoint x: 85, endPoint y: 131, distance: 144.1
click at [85, 131] on div "Total Energy applications espresso Description Select Workflow Actions Save & E…" at bounding box center [720, 140] width 1274 height 77
click at [216, 130] on input "molecular dynamics" at bounding box center [501, 132] width 714 height 30
click at [284, 131] on input "molecular-dynamics" at bounding box center [501, 132] width 714 height 30
type input "molecular-dynamic"
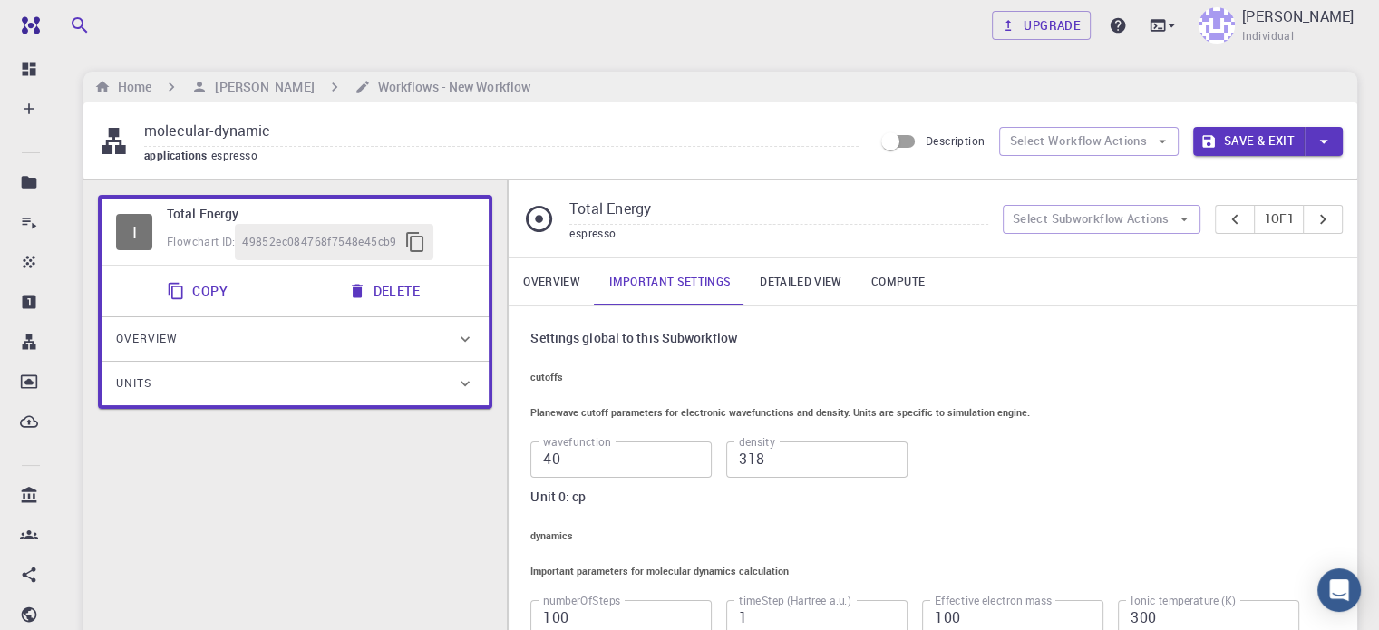
drag, startPoint x: 659, startPoint y: 207, endPoint x: 576, endPoint y: 204, distance: 83.4
click at [576, 204] on input "Total Energy" at bounding box center [778, 210] width 418 height 30
type input "T"
click at [1168, 223] on button "Select Subworkflow Actions" at bounding box center [1102, 219] width 199 height 29
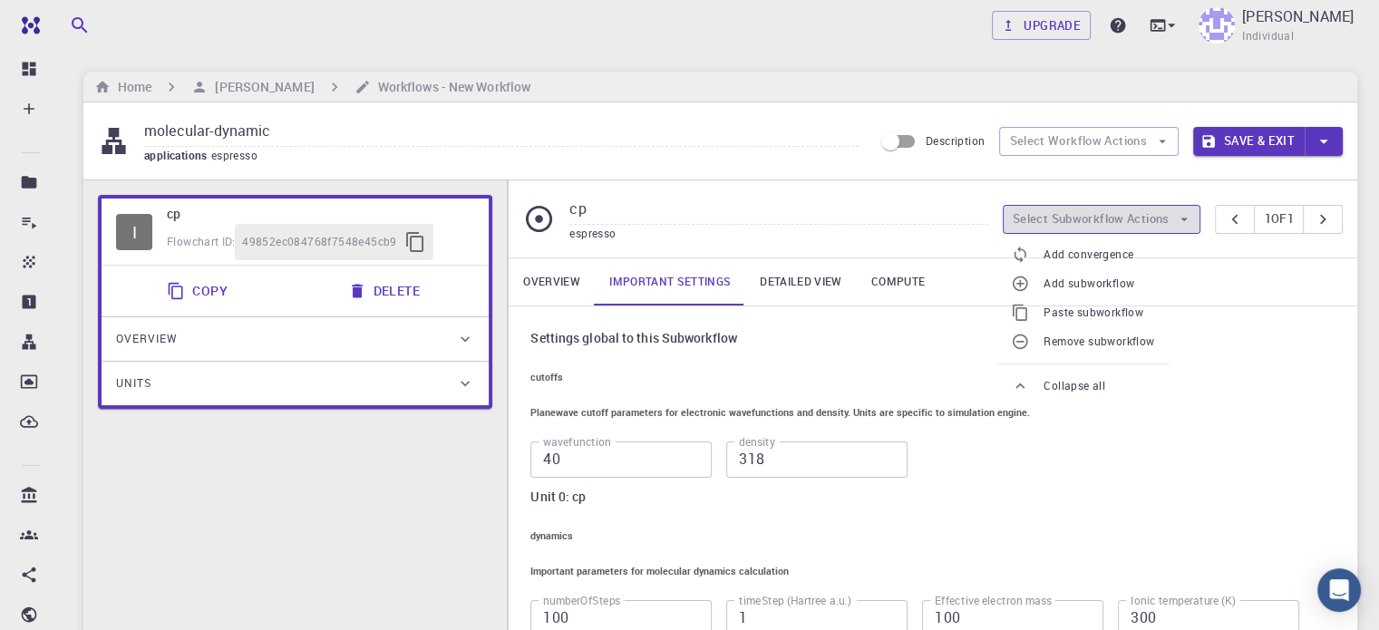
click at [1168, 223] on button "Select Subworkflow Actions" at bounding box center [1102, 219] width 199 height 29
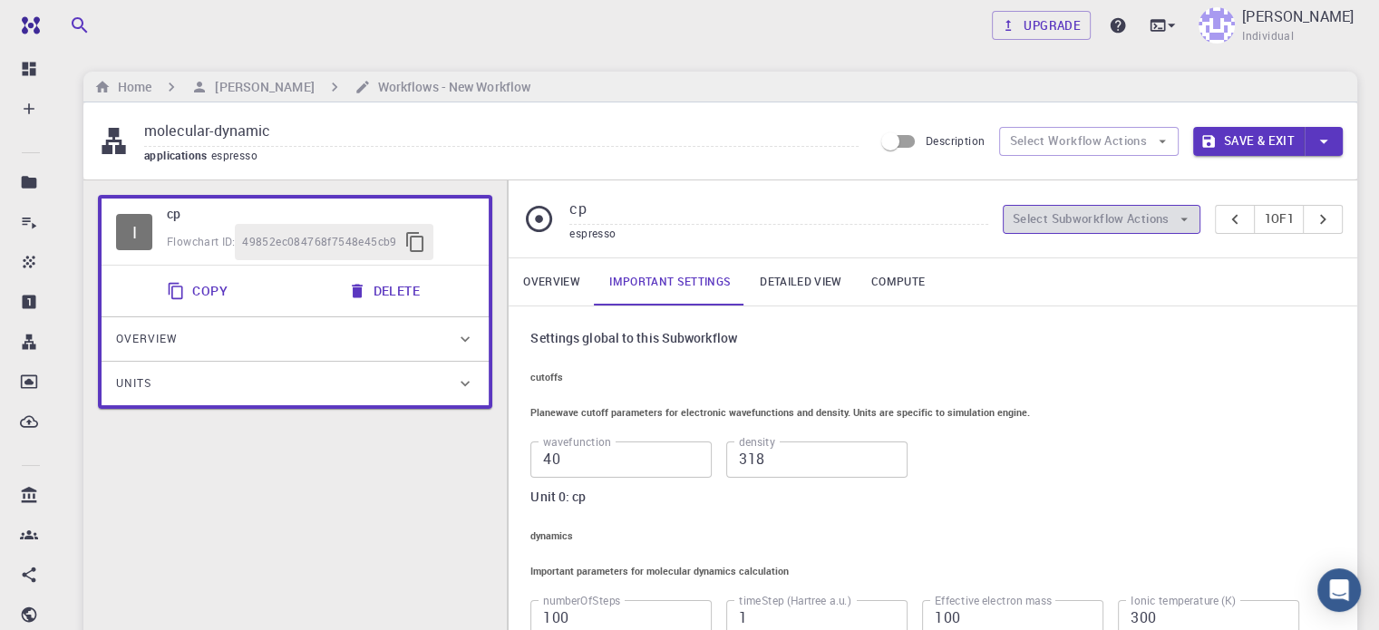
click at [1168, 223] on button "Select Subworkflow Actions" at bounding box center [1102, 219] width 199 height 29
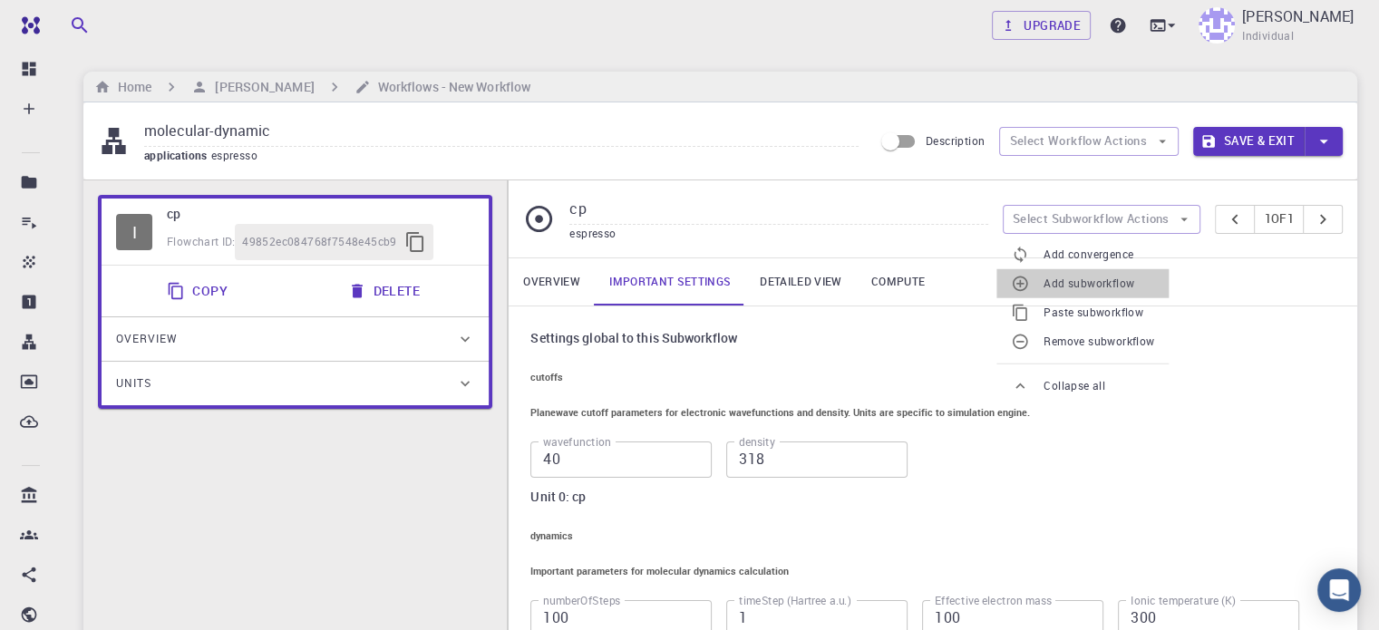
click at [1122, 288] on span "Add subworkflow" at bounding box center [1098, 284] width 111 height 18
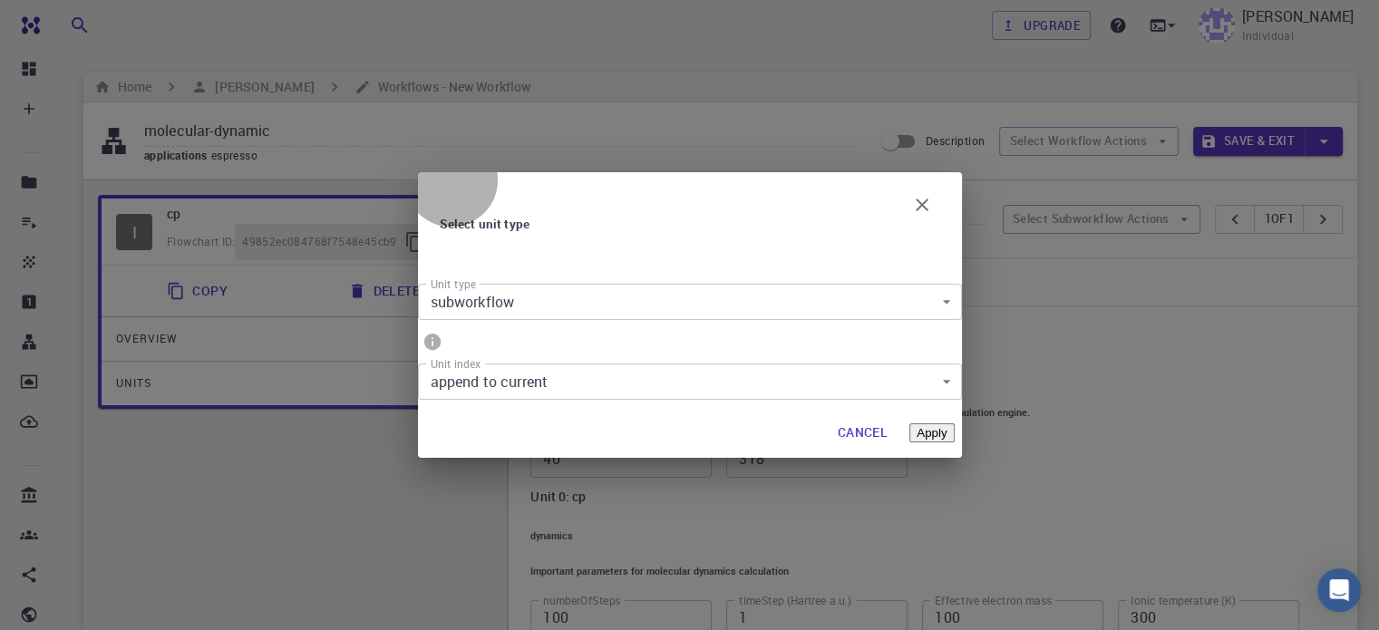
click at [919, 423] on button "Apply" at bounding box center [931, 432] width 44 height 19
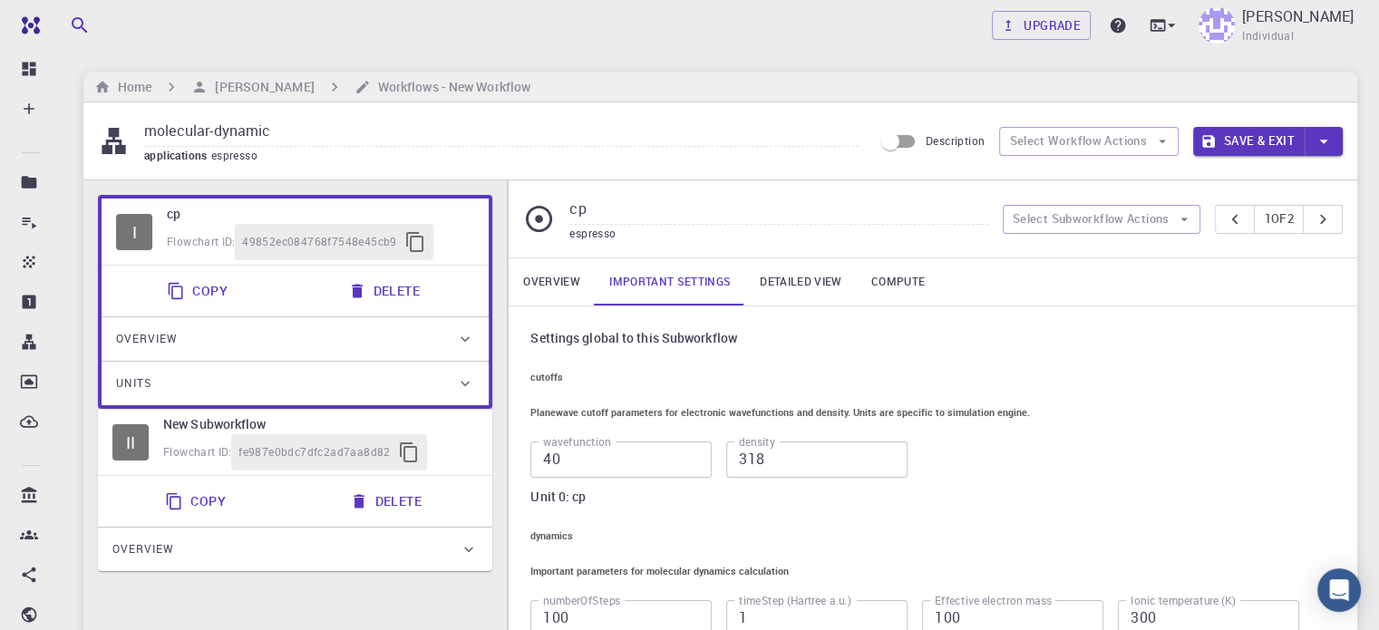
click at [276, 434] on h6 "New Subworkflow" at bounding box center [320, 424] width 315 height 20
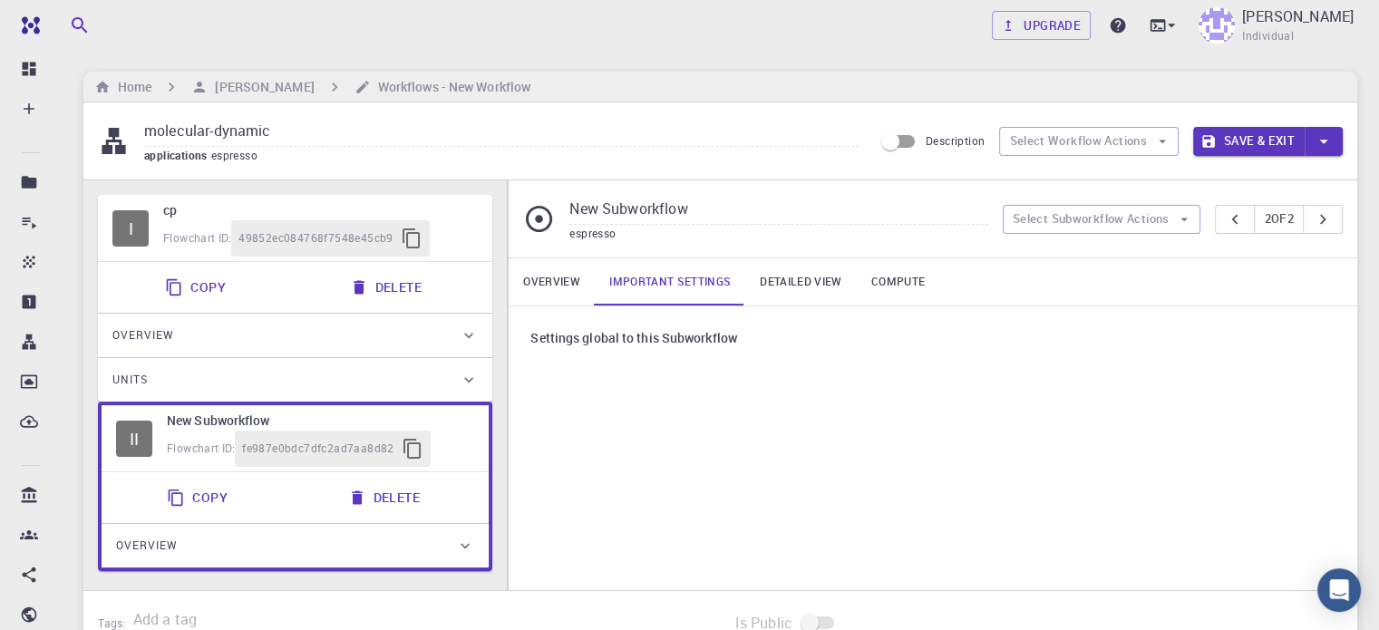
click at [692, 204] on input "New Subworkflow" at bounding box center [778, 210] width 418 height 30
type input "N"
type input "deepmd"
click at [555, 289] on link "Overview" at bounding box center [552, 281] width 86 height 47
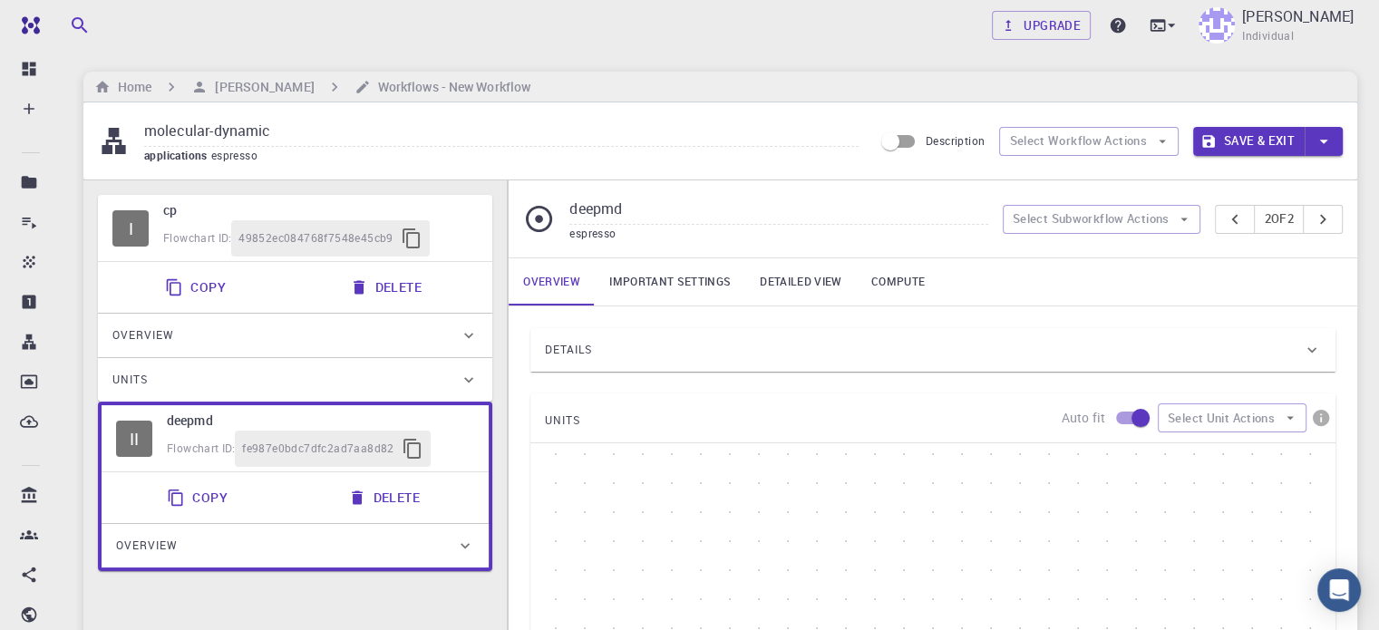
click at [685, 276] on link "Important settings" at bounding box center [670, 281] width 150 height 47
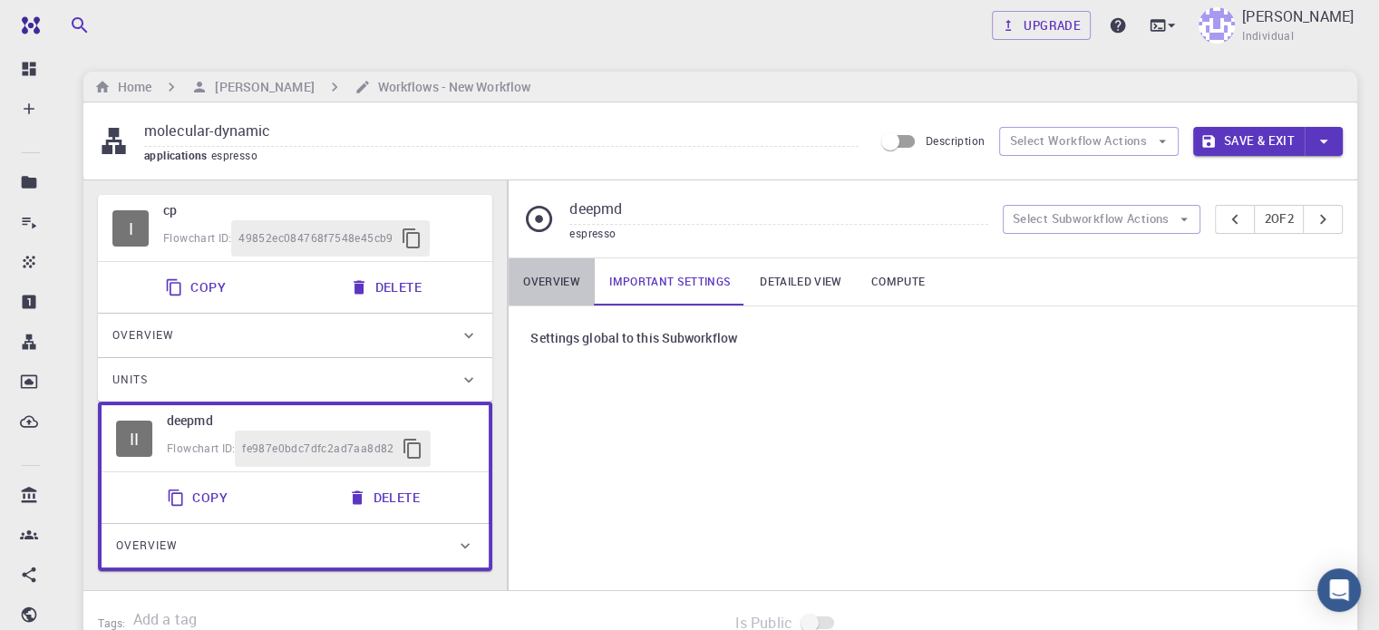
click at [551, 276] on link "Overview" at bounding box center [552, 281] width 86 height 47
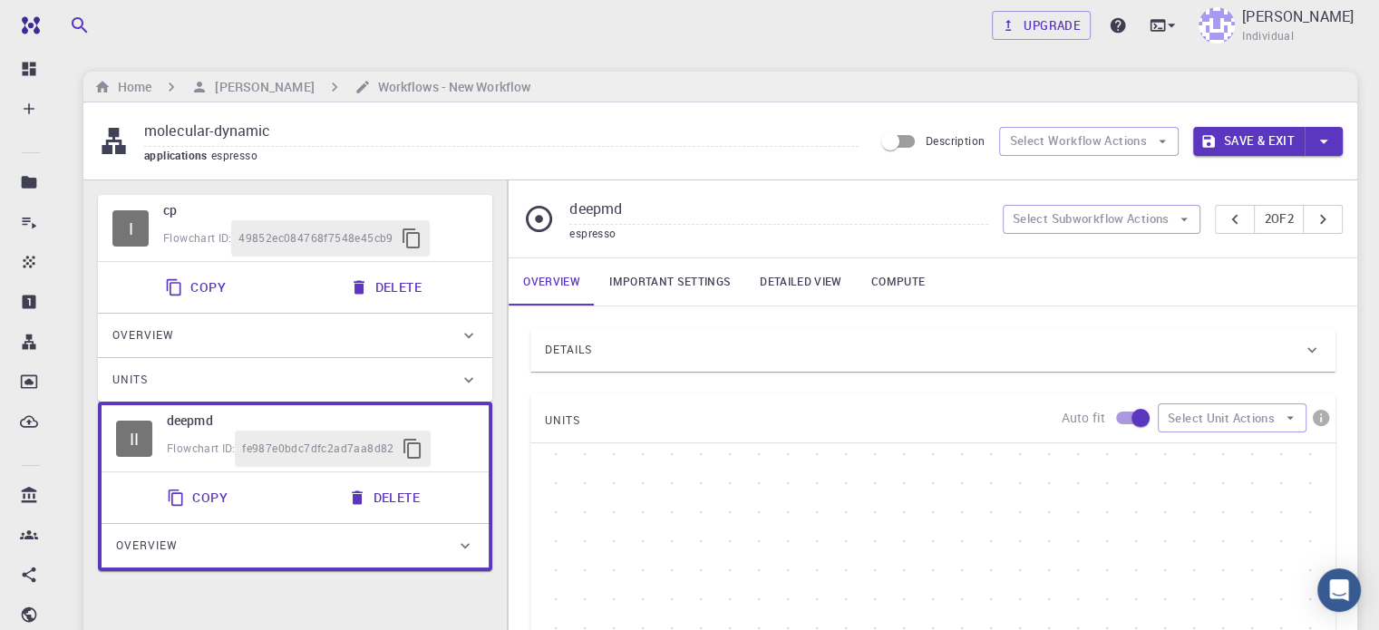
click at [620, 348] on div "Details" at bounding box center [924, 349] width 758 height 29
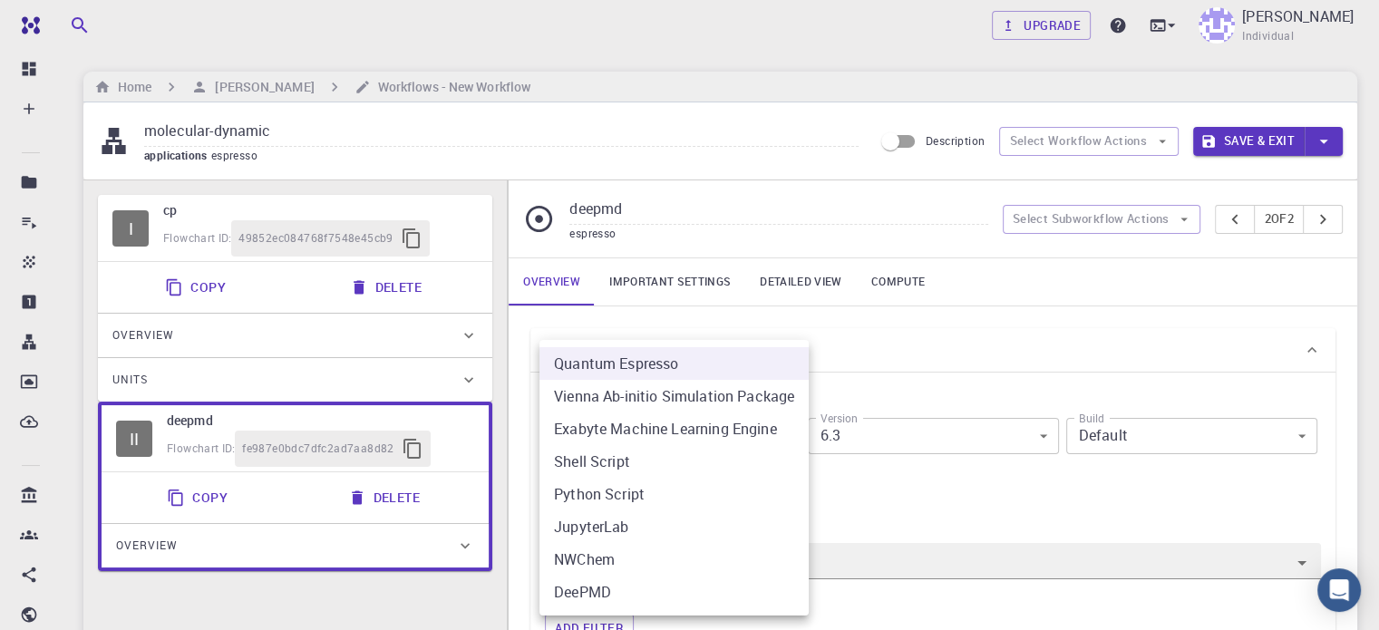
click at [702, 586] on li "DeePMD" at bounding box center [673, 592] width 269 height 33
type input "deepmd"
type input "2.0.2"
type input "deepmd"
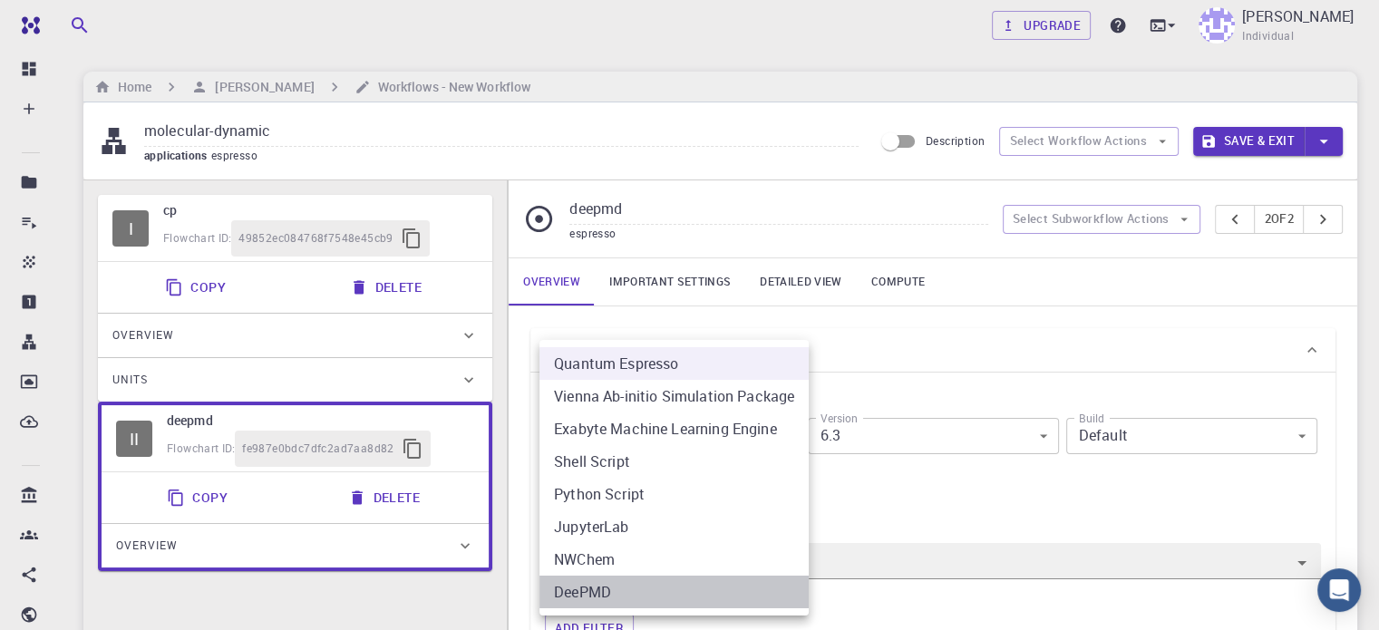
type input "2.0.2"
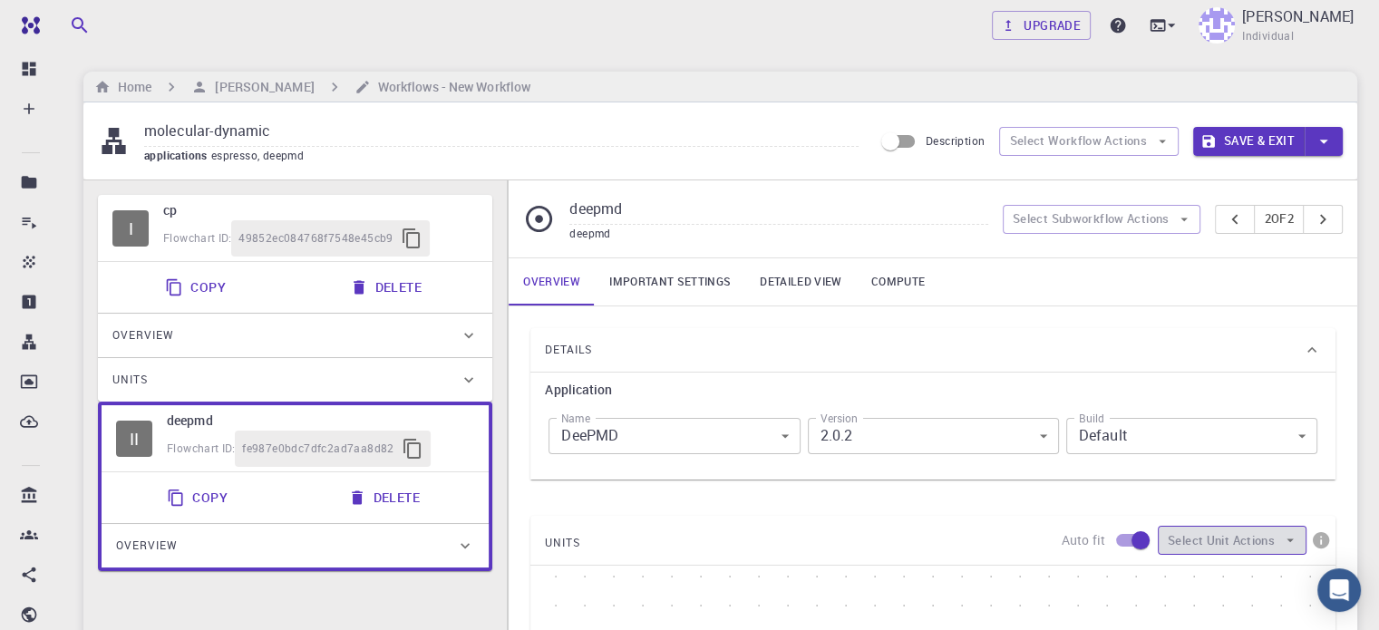
click at [1260, 538] on button "Select Unit Actions" at bounding box center [1232, 540] width 149 height 29
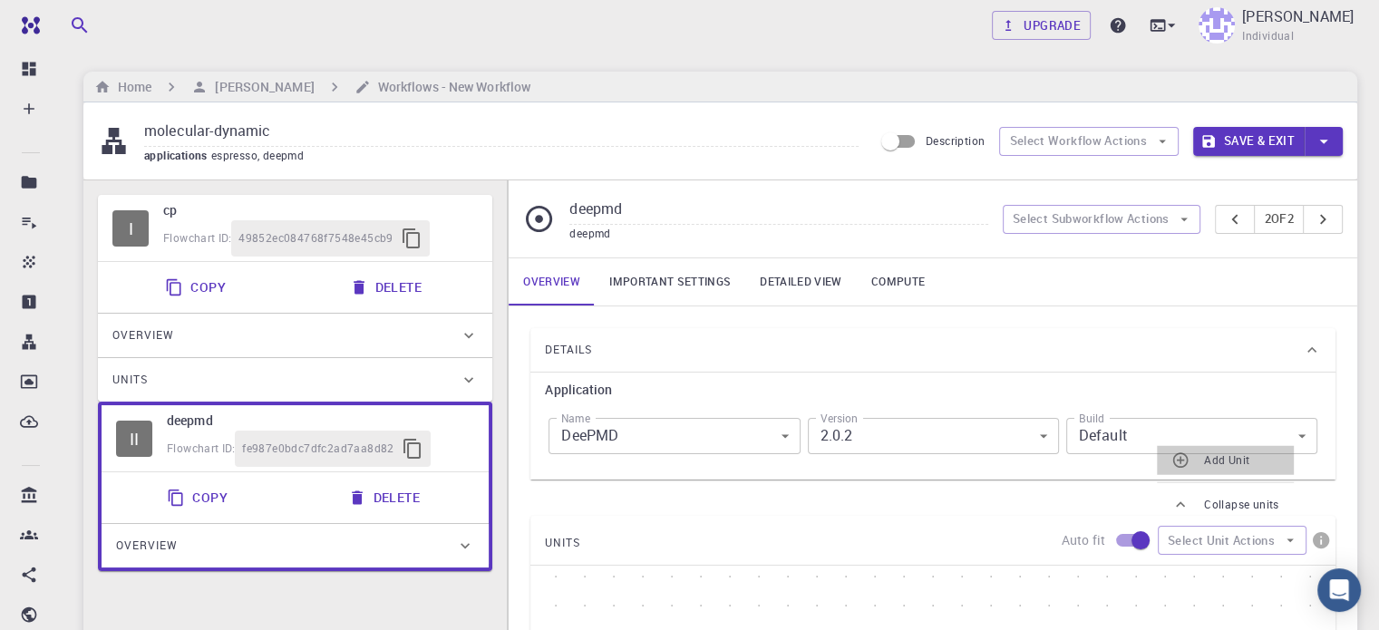
click at [1233, 457] on span "Add Unit" at bounding box center [1241, 460] width 75 height 18
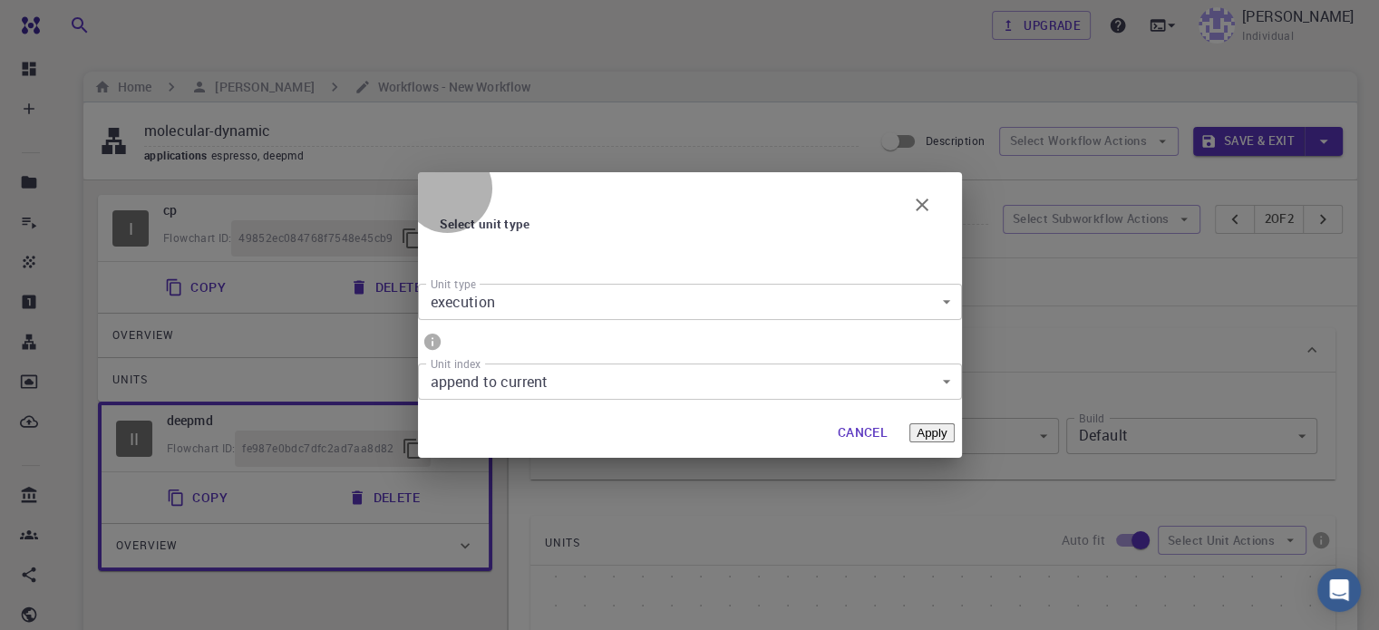
click at [916, 423] on button "Apply" at bounding box center [931, 432] width 44 height 19
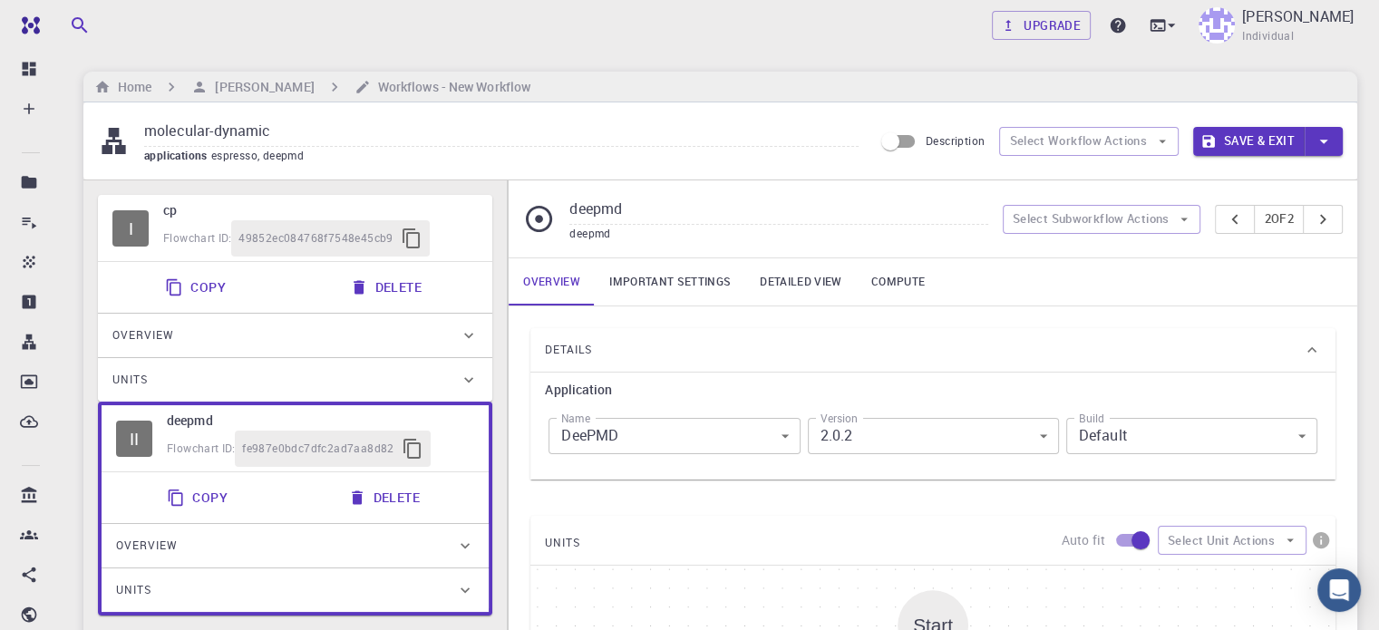
click at [776, 460] on div "Name [PERSON_NAME] deepmd Name" at bounding box center [674, 436] width 258 height 58
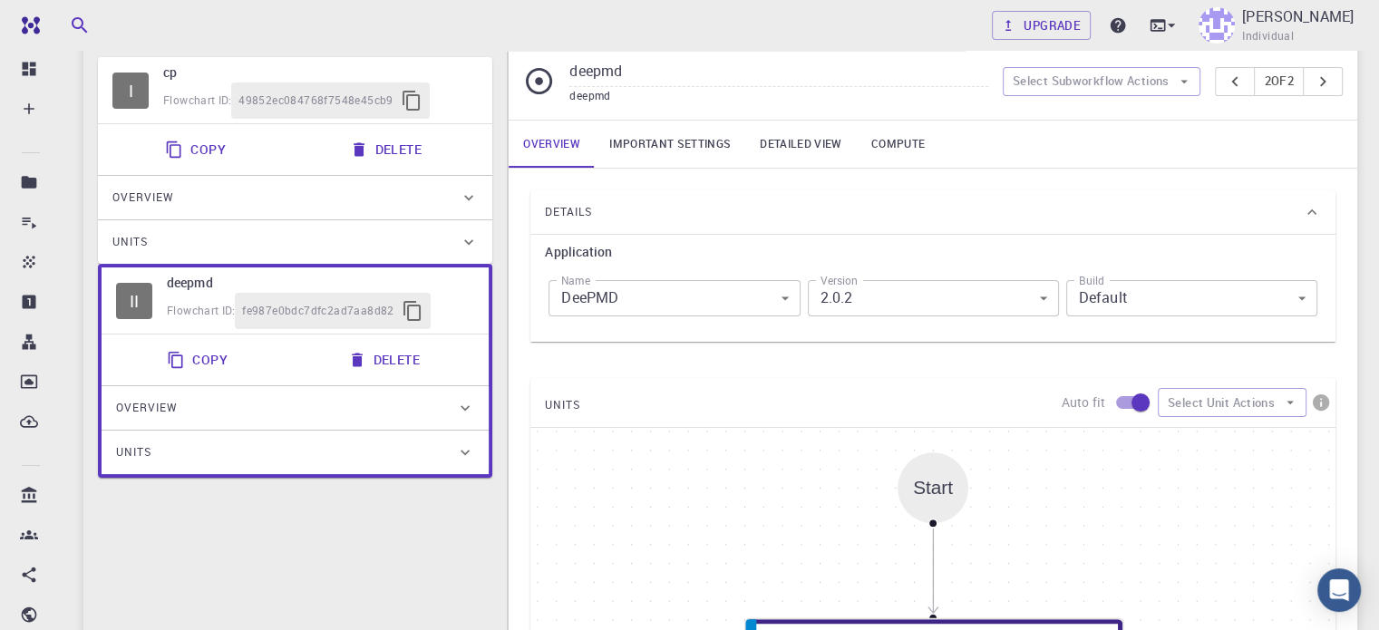
scroll to position [144, 0]
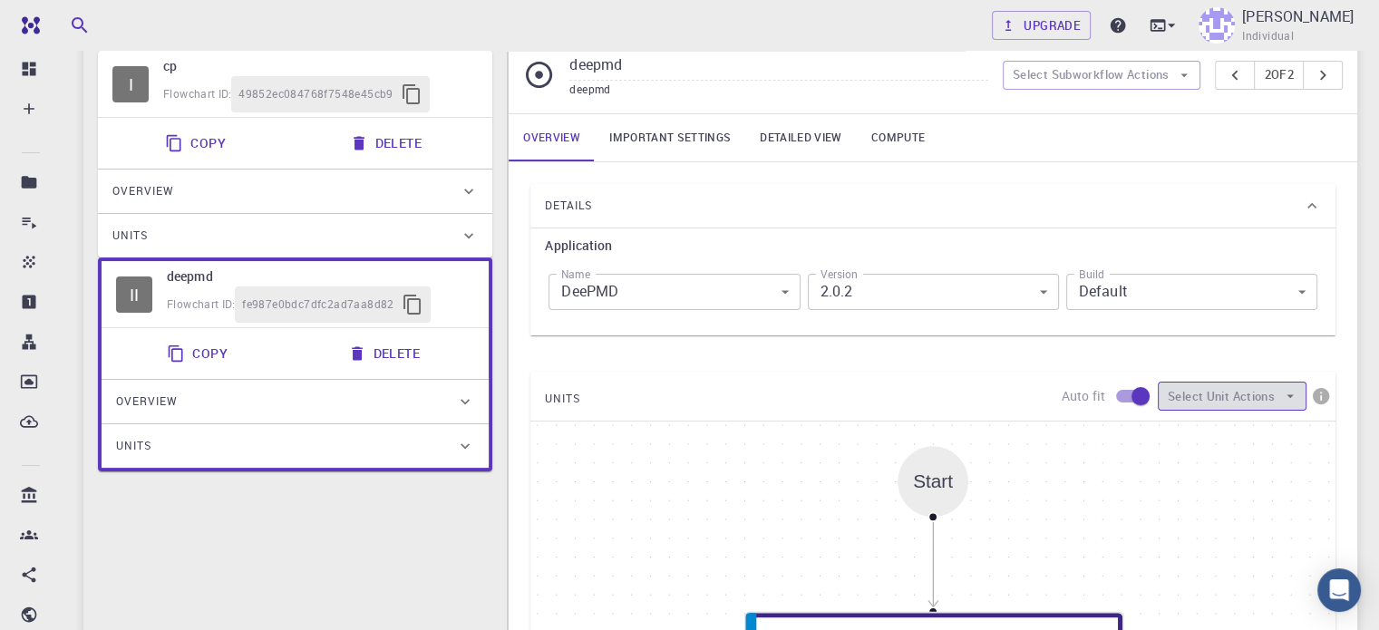
click at [1258, 389] on button "Select Unit Actions" at bounding box center [1232, 396] width 149 height 29
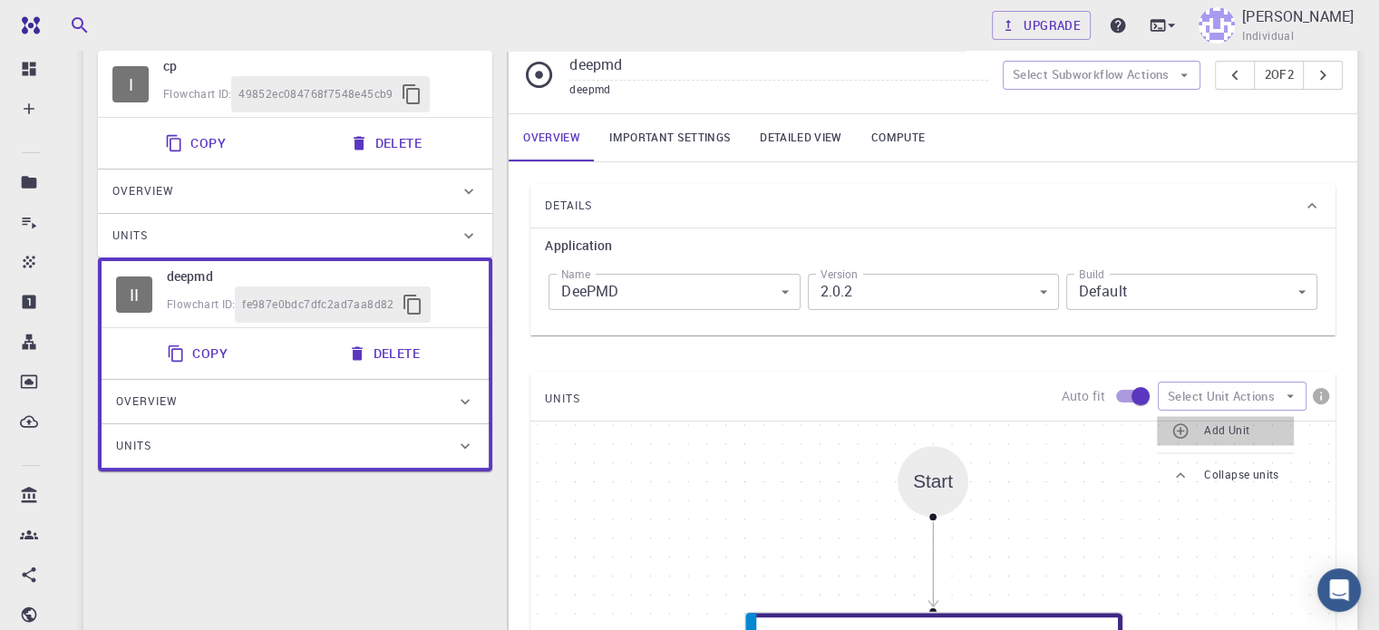
click at [1248, 427] on span "Add Unit" at bounding box center [1241, 430] width 75 height 18
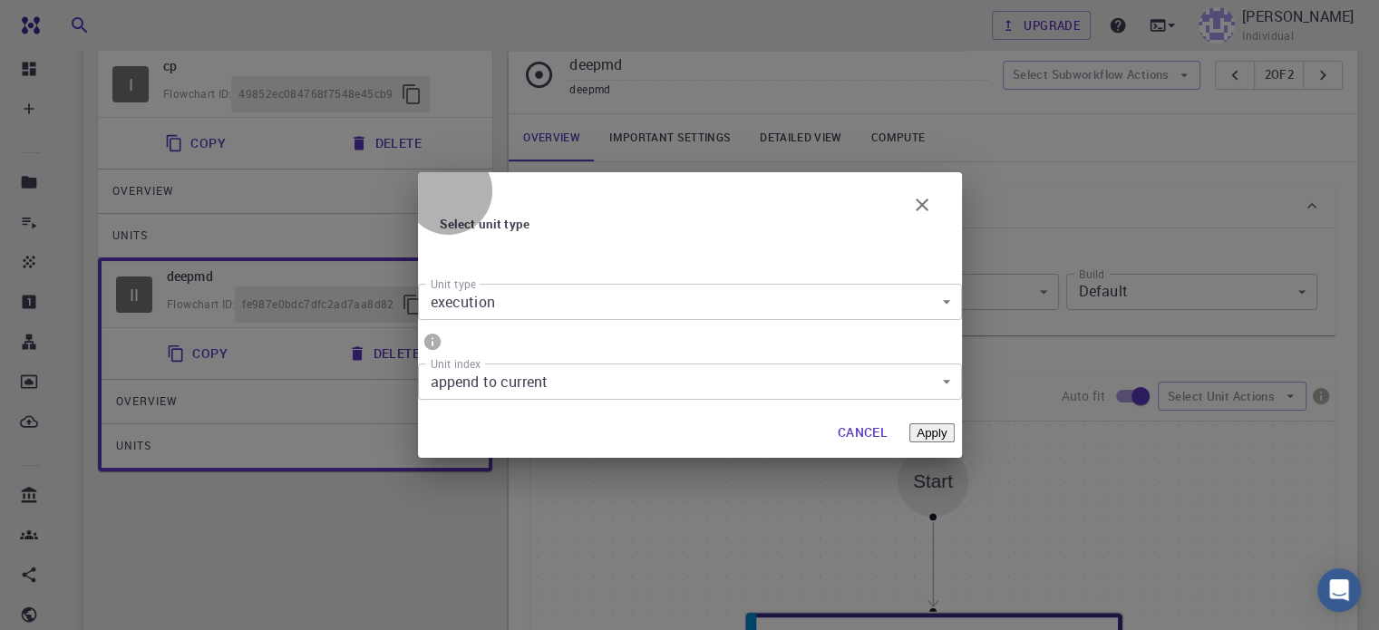
click at [916, 423] on button "Apply" at bounding box center [931, 432] width 44 height 19
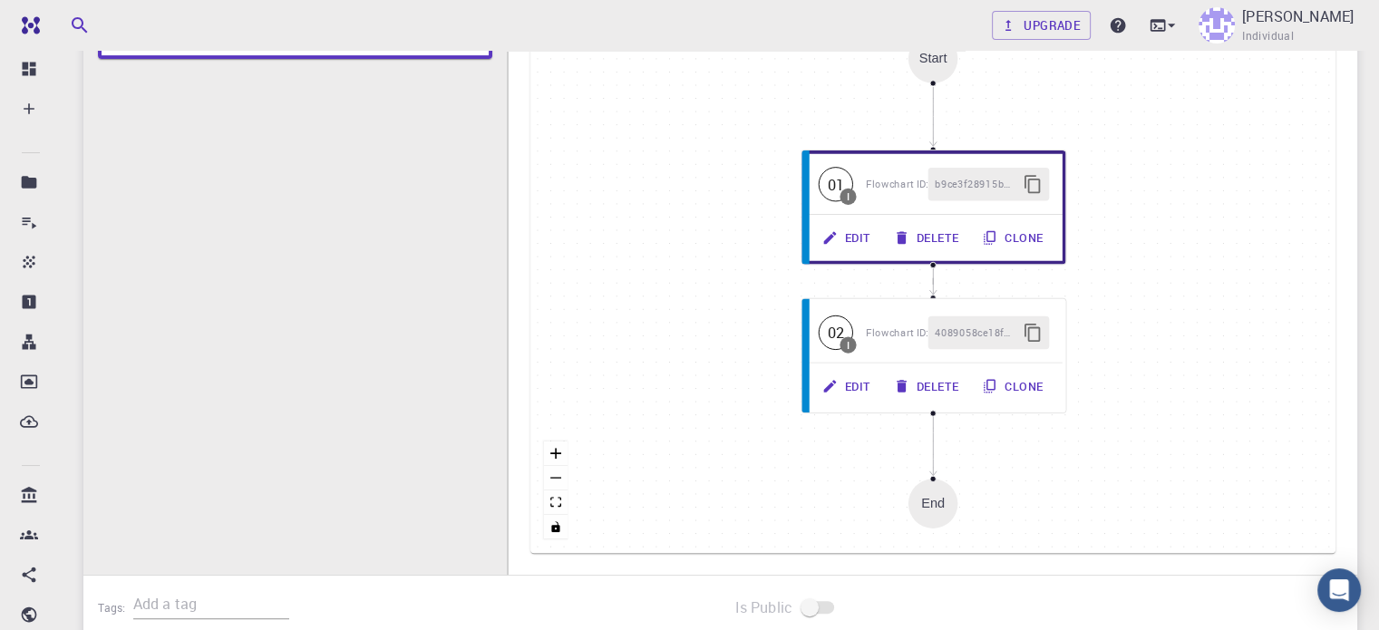
scroll to position [557, 0]
click at [856, 387] on button "Edit" at bounding box center [843, 386] width 75 height 34
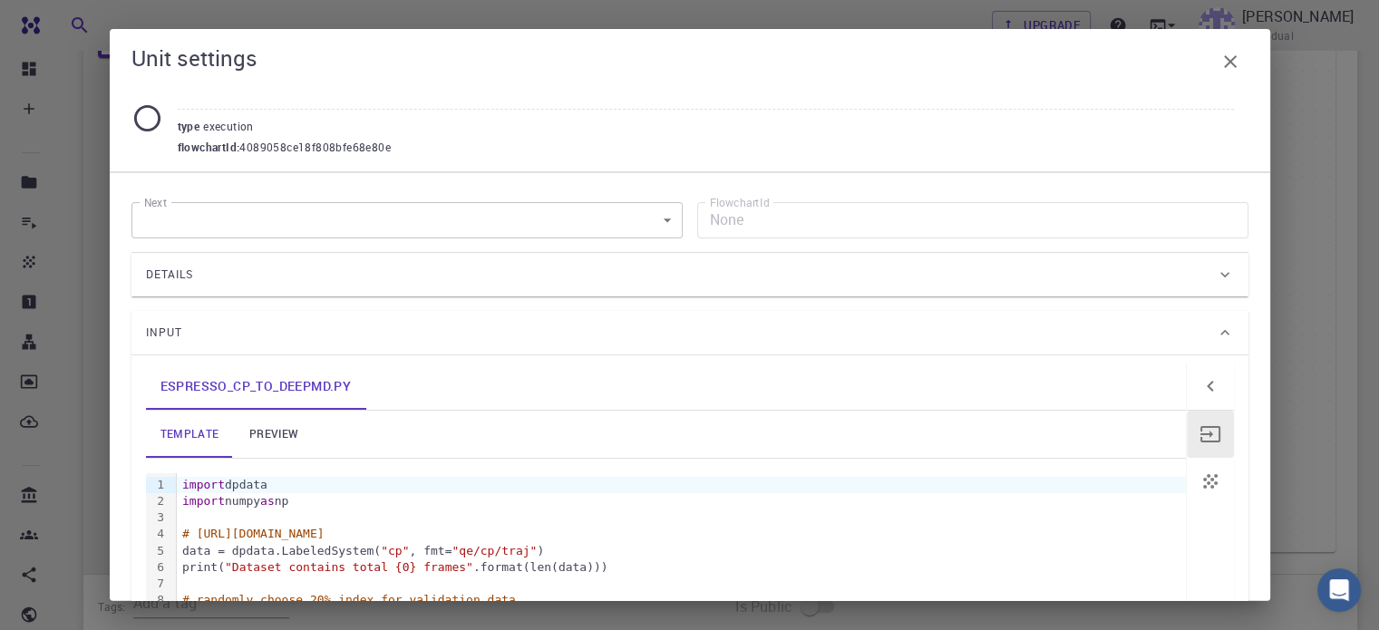
click at [643, 279] on div "Details" at bounding box center [681, 274] width 1070 height 29
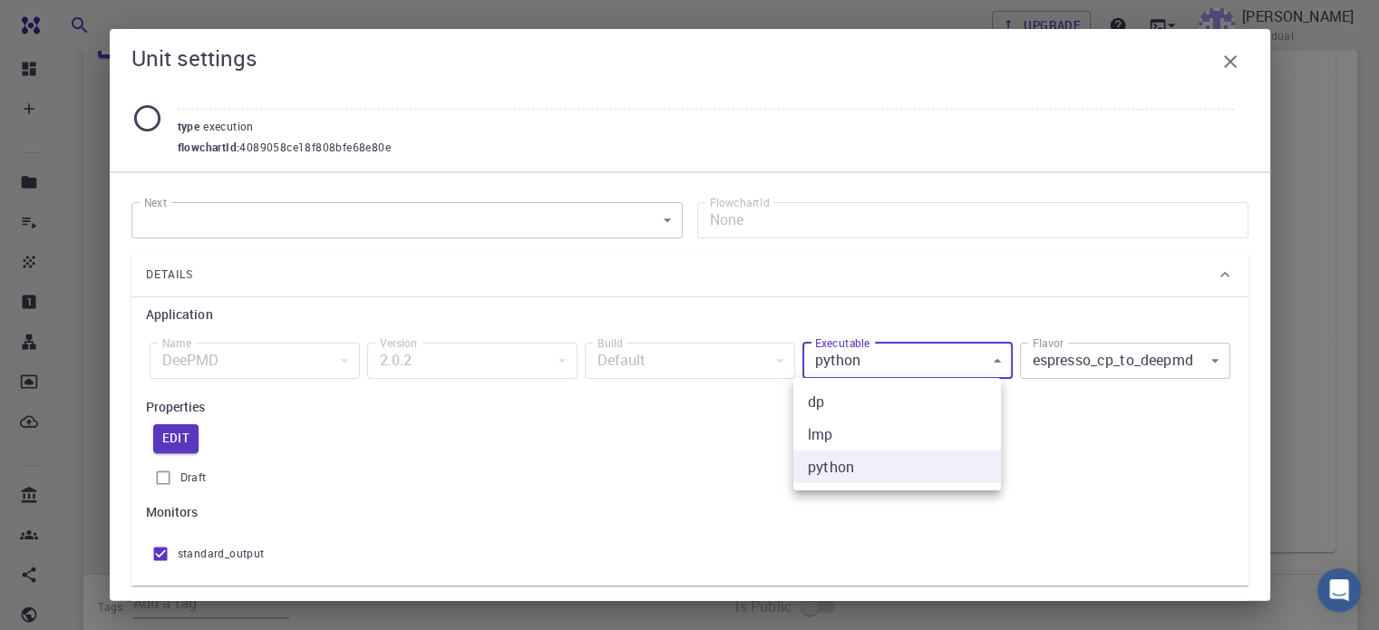
click at [925, 368] on body "Free Dashboard Create New Job New Material Create Material Upload File Import f…" at bounding box center [689, 137] width 1379 height 1388
click at [903, 401] on li "dp" at bounding box center [897, 401] width 208 height 33
type input "dp"
type input "dp_train_se_e2_r"
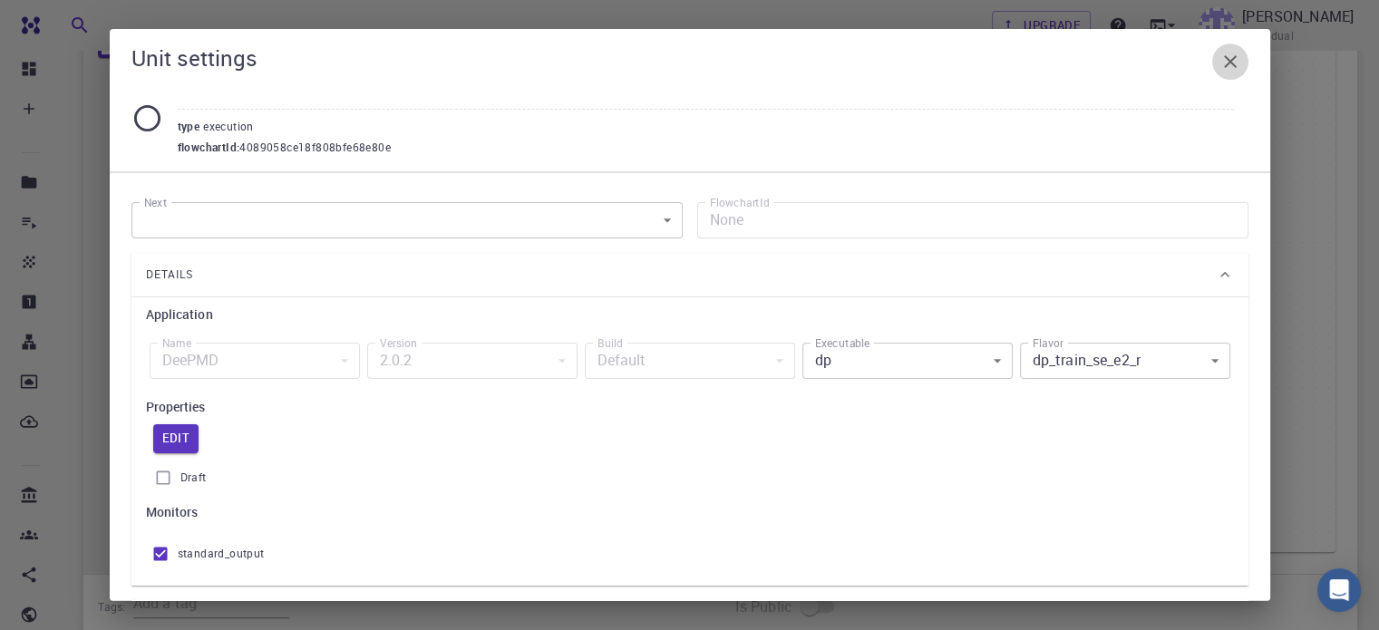
click at [1229, 54] on icon "button" at bounding box center [1230, 62] width 22 height 22
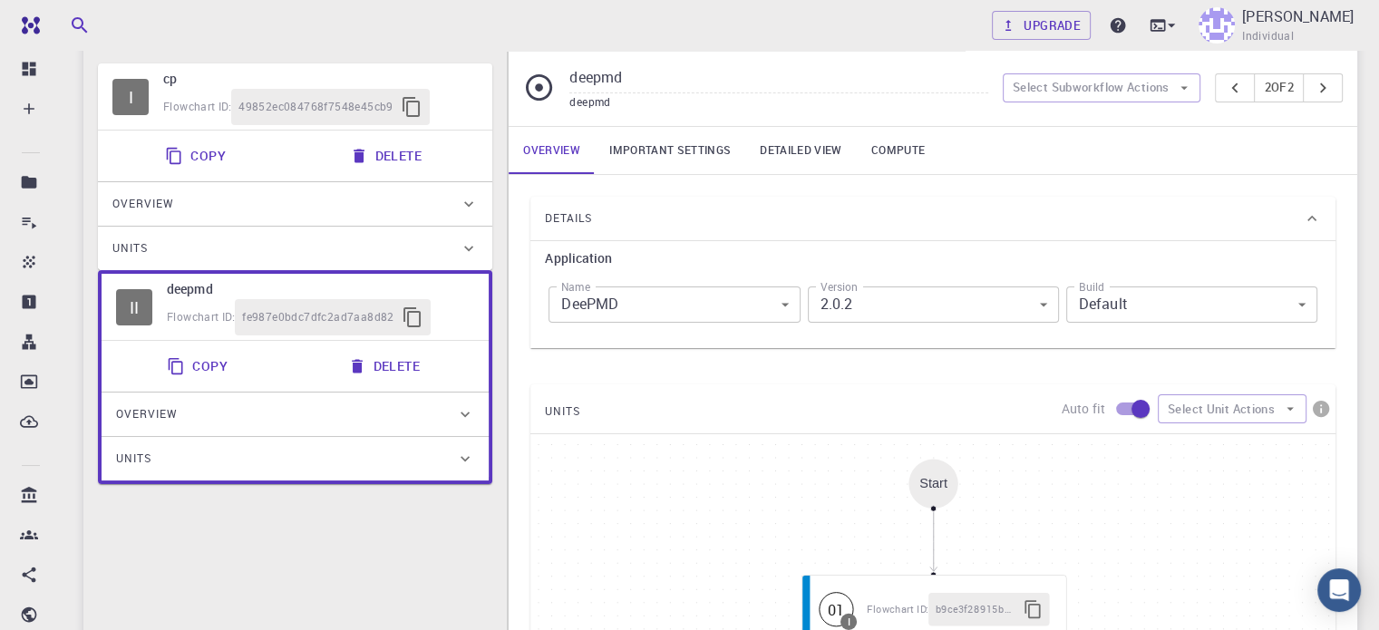
scroll to position [129, 0]
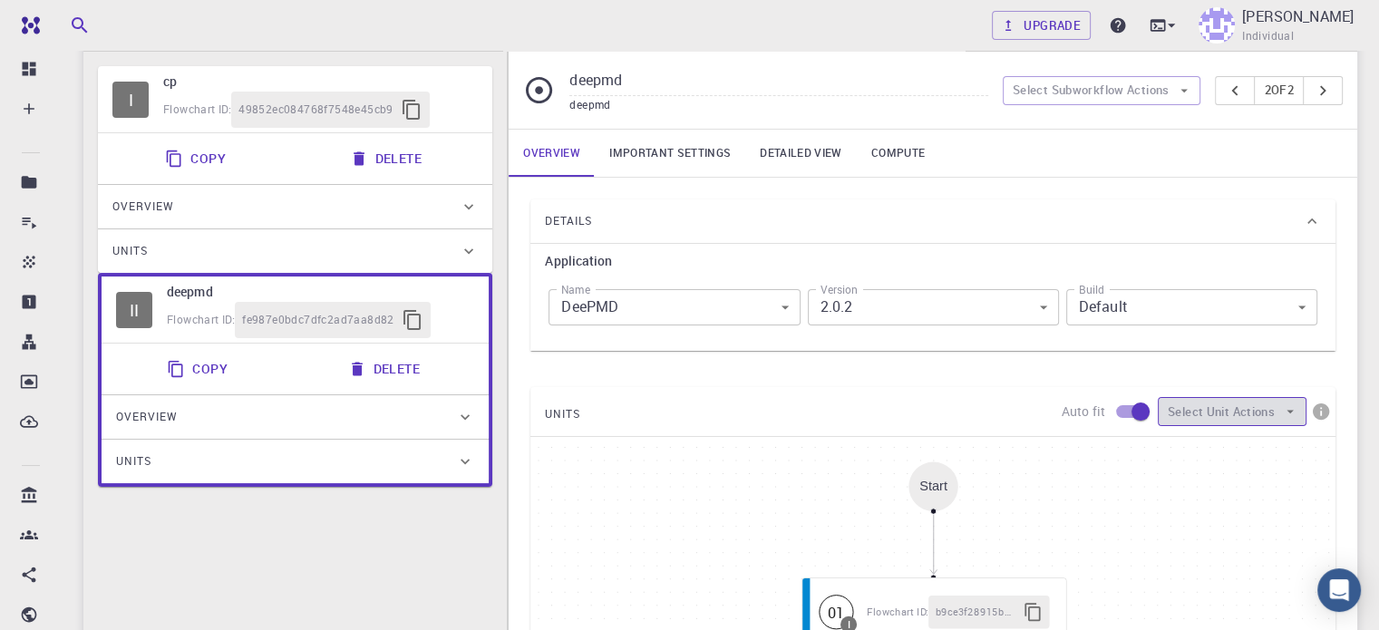
click at [1266, 409] on button "Select Unit Actions" at bounding box center [1232, 411] width 149 height 29
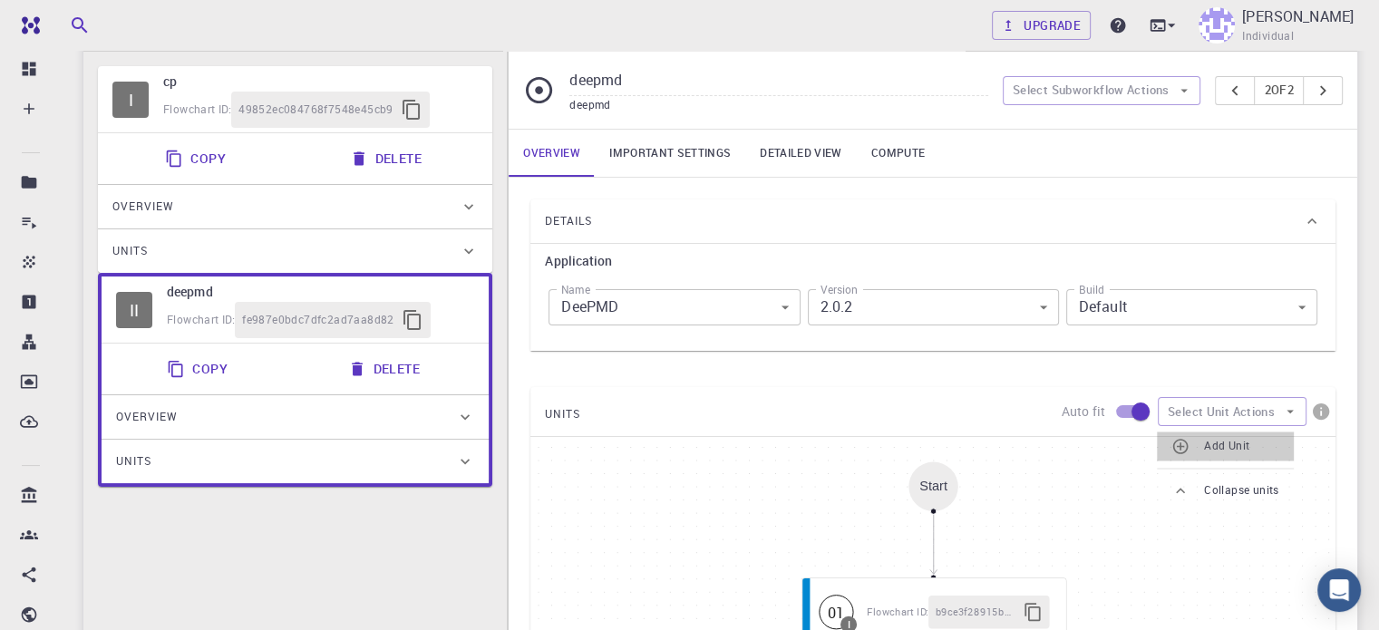
click at [1249, 443] on span "Add Unit" at bounding box center [1241, 446] width 75 height 18
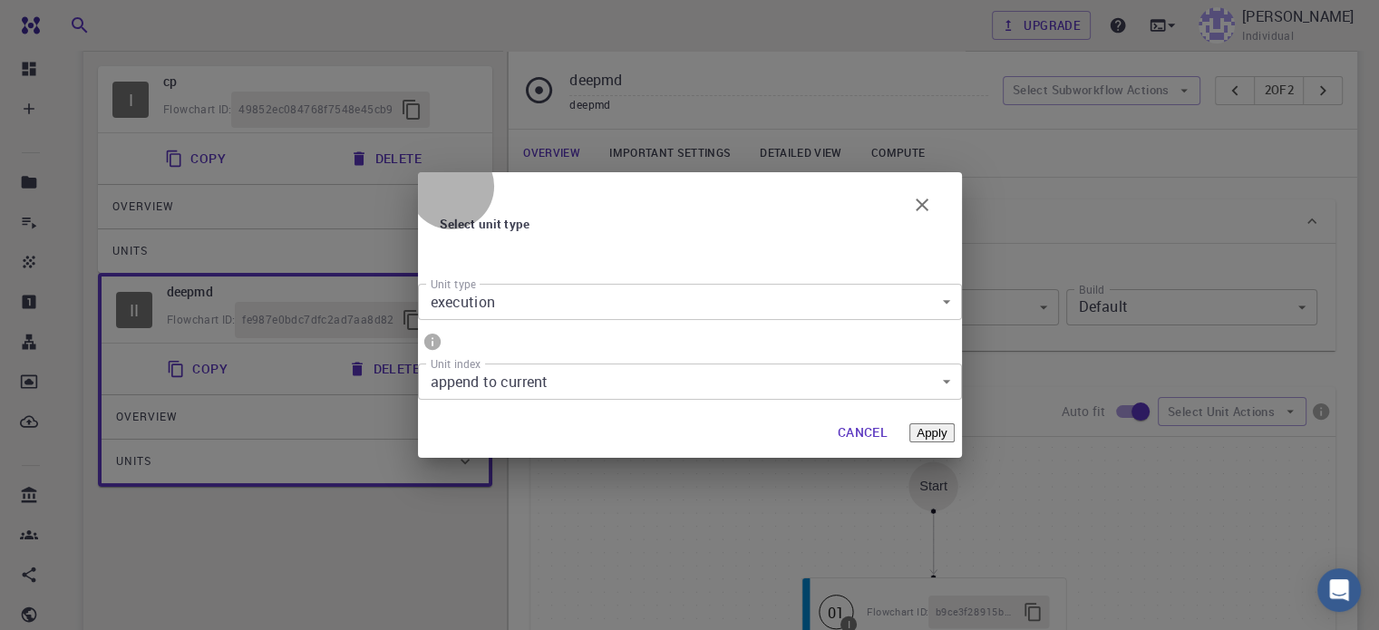
click at [919, 423] on button "Apply" at bounding box center [931, 432] width 44 height 19
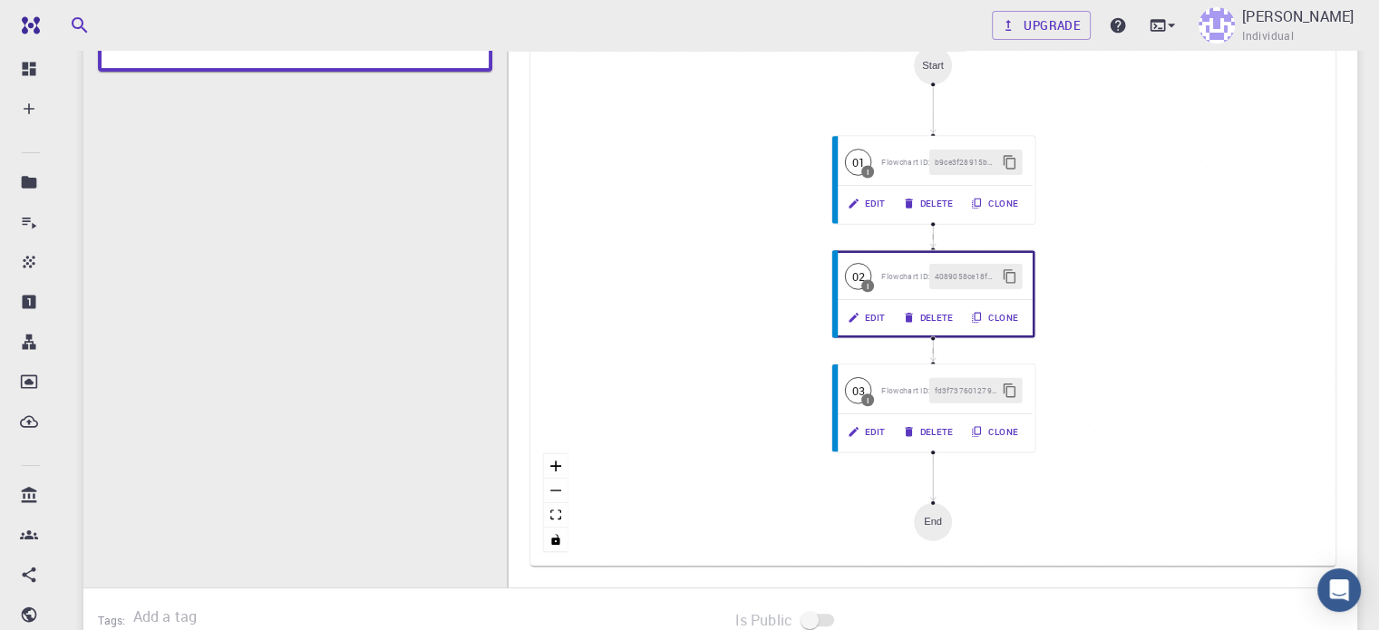
scroll to position [543, 0]
click at [868, 431] on button "Edit" at bounding box center [864, 434] width 58 height 26
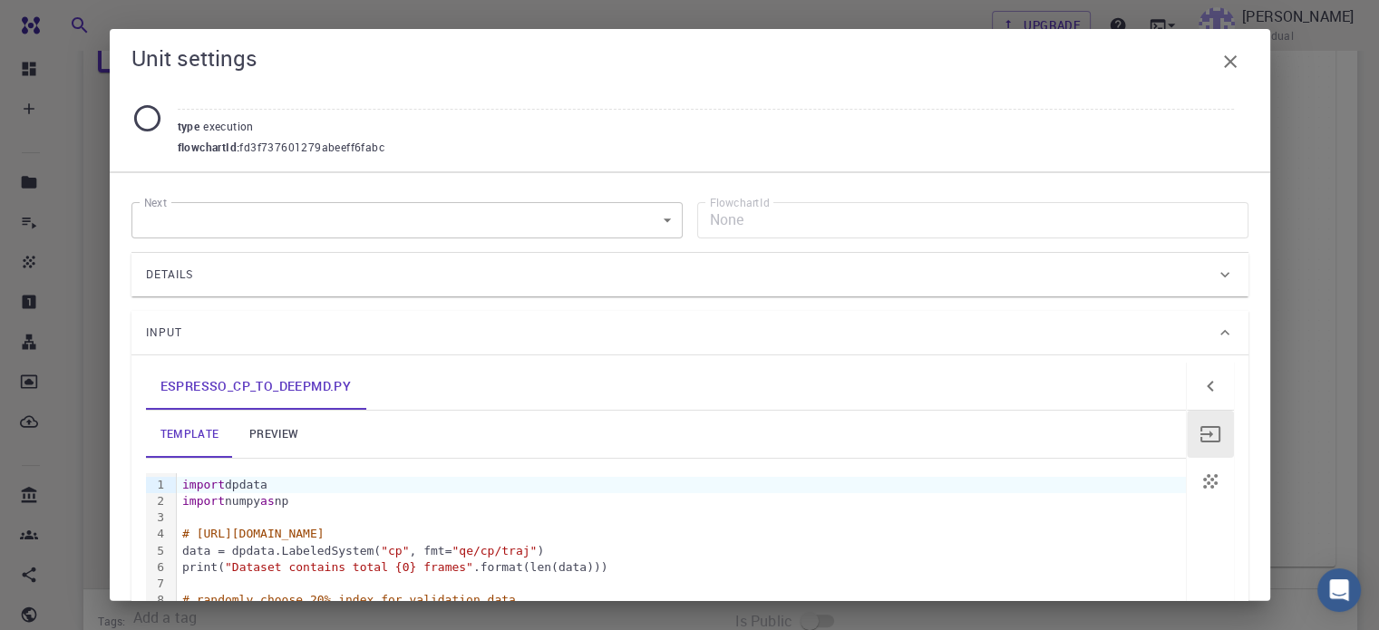
click at [886, 272] on div "Details" at bounding box center [681, 274] width 1070 height 29
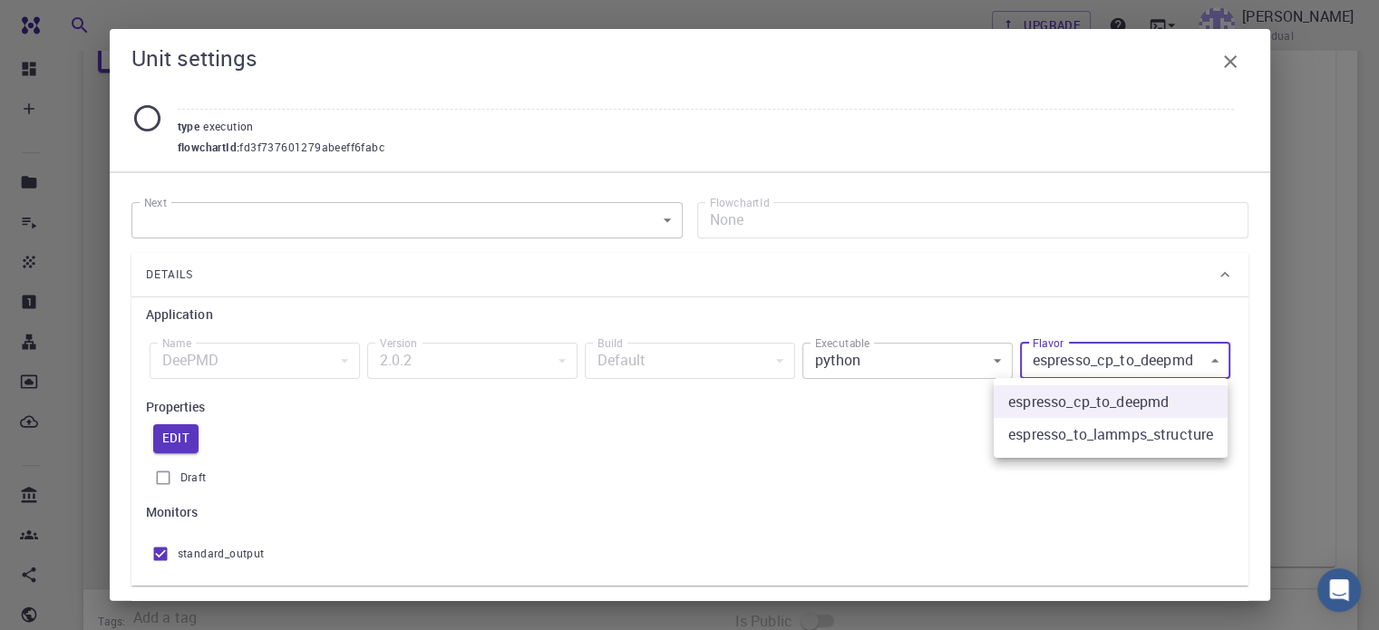
click at [1110, 354] on body "Free Dashboard Create New Job New Material Create Material Upload File Import f…" at bounding box center [689, 151] width 1379 height 1388
click at [1113, 441] on li "espresso_to_lammps_structure" at bounding box center [1110, 434] width 234 height 33
type input "espresso_to_lammps_structure"
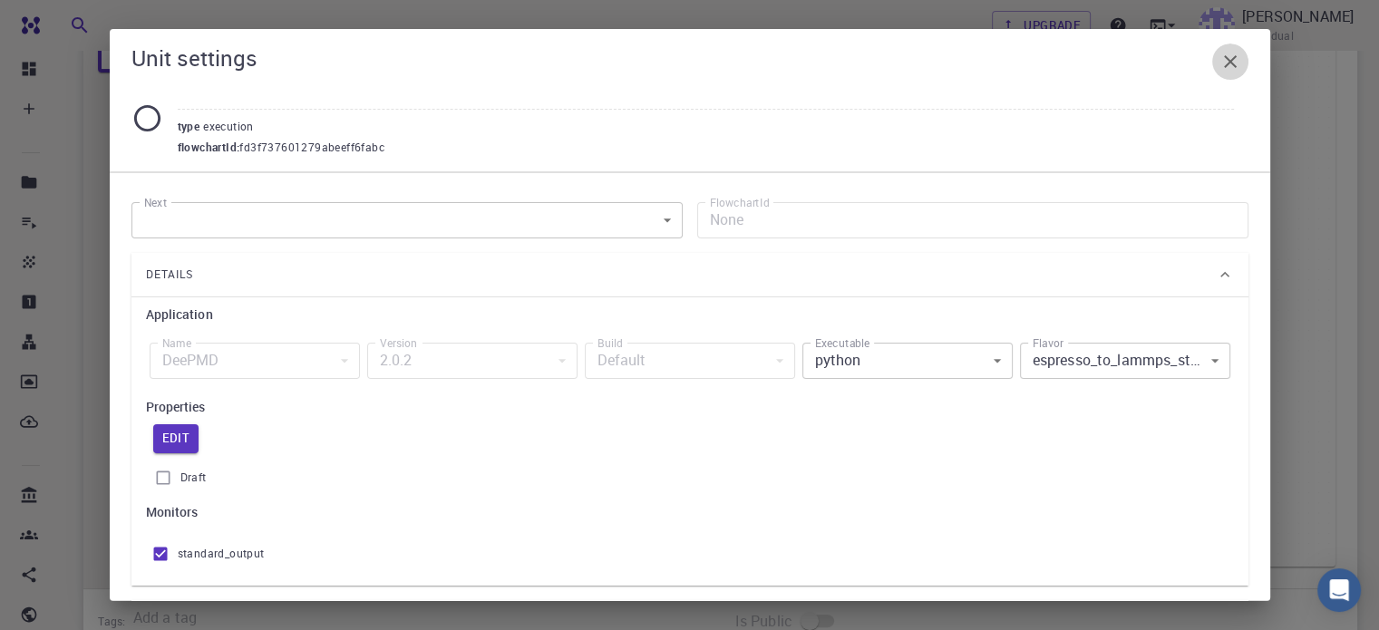
click at [1232, 53] on icon "button" at bounding box center [1230, 62] width 22 height 22
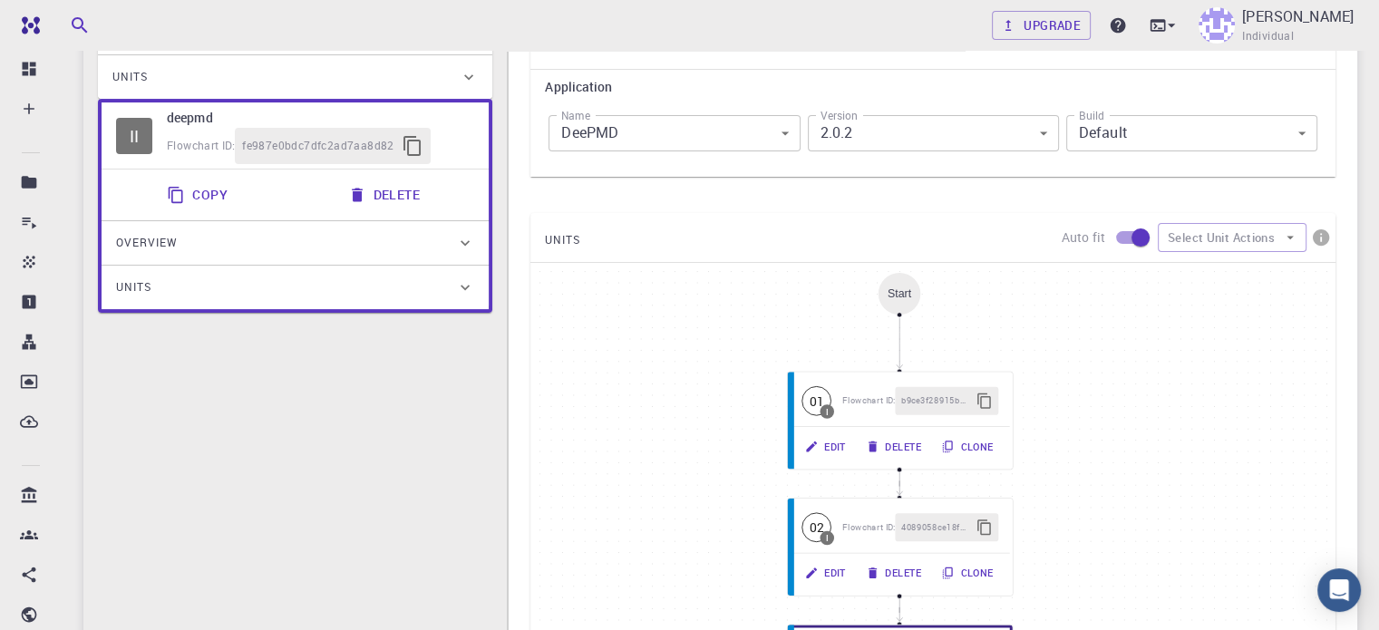
scroll to position [266, 0]
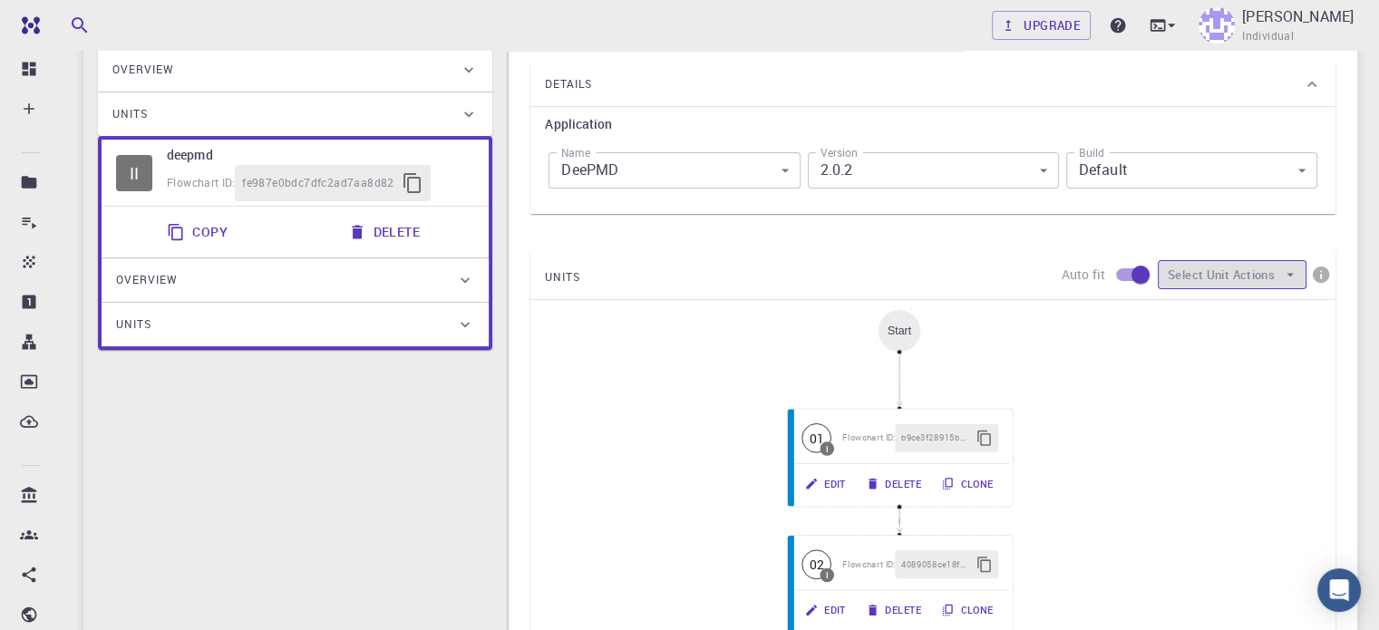
click at [1293, 264] on button "Select Unit Actions" at bounding box center [1232, 274] width 149 height 29
click at [1260, 311] on span "Add Unit" at bounding box center [1241, 309] width 75 height 18
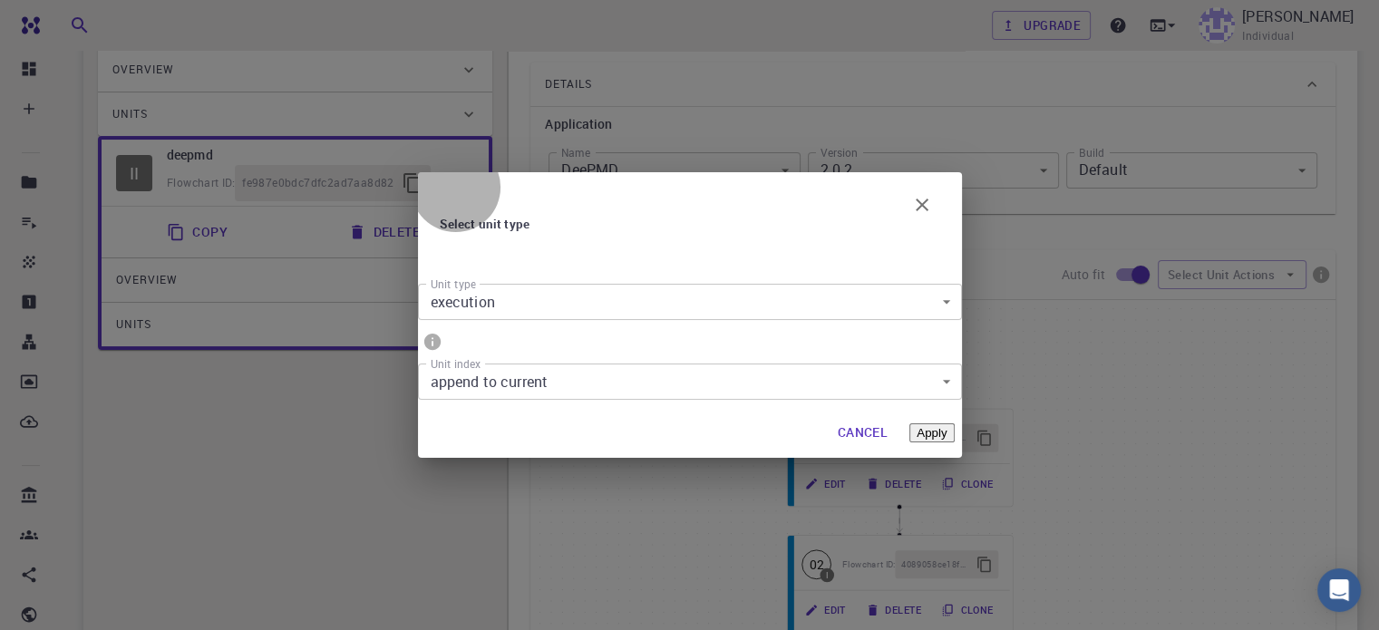
click at [924, 423] on button "Apply" at bounding box center [931, 432] width 44 height 19
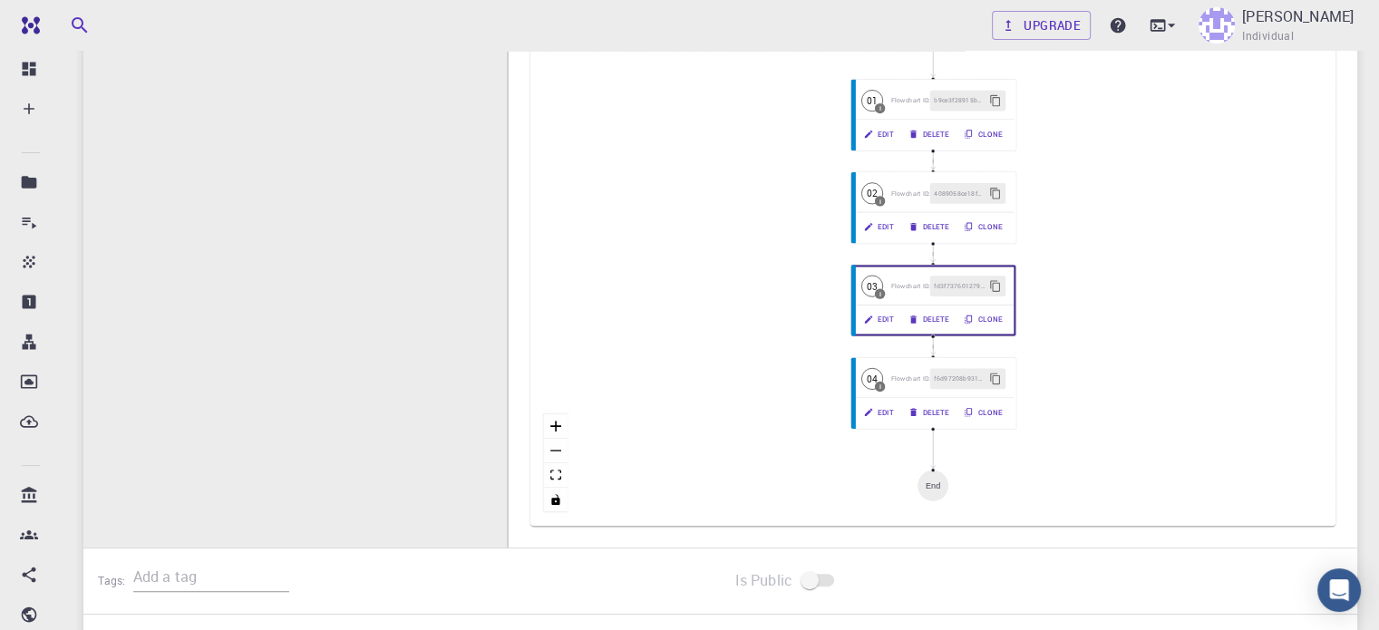
scroll to position [580, 0]
click at [881, 412] on button "Edit" at bounding box center [877, 417] width 47 height 22
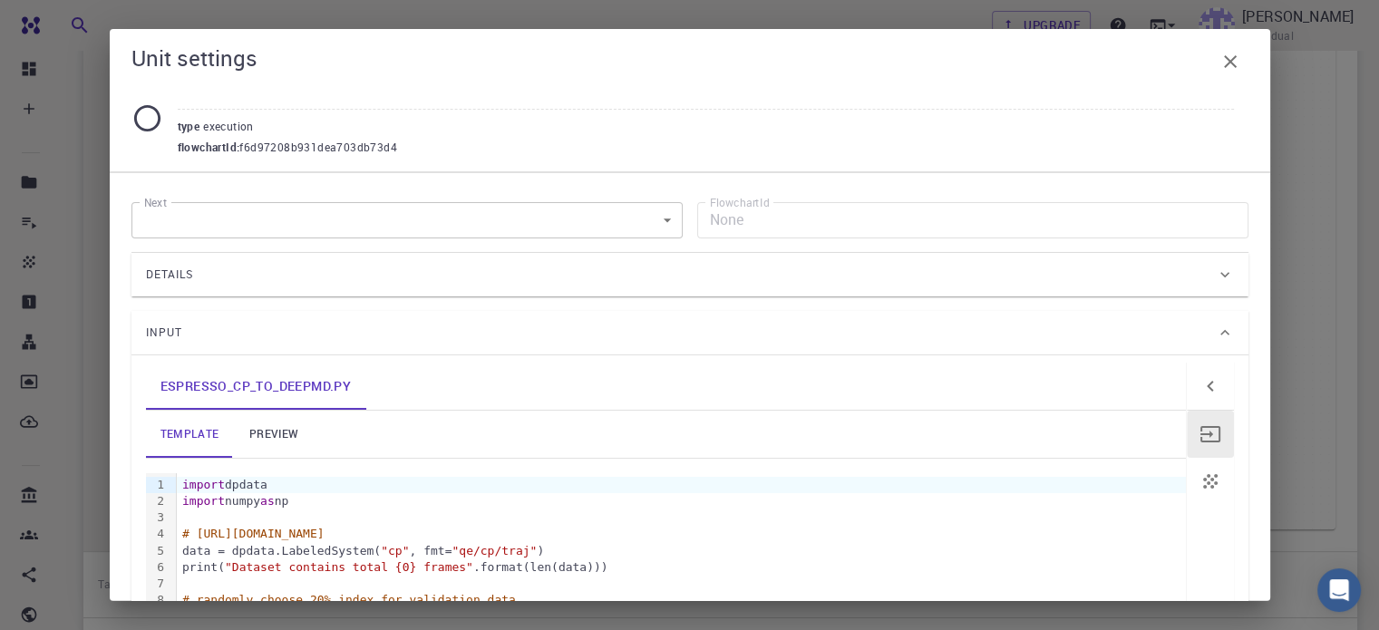
click at [954, 266] on div "Details" at bounding box center [681, 274] width 1070 height 29
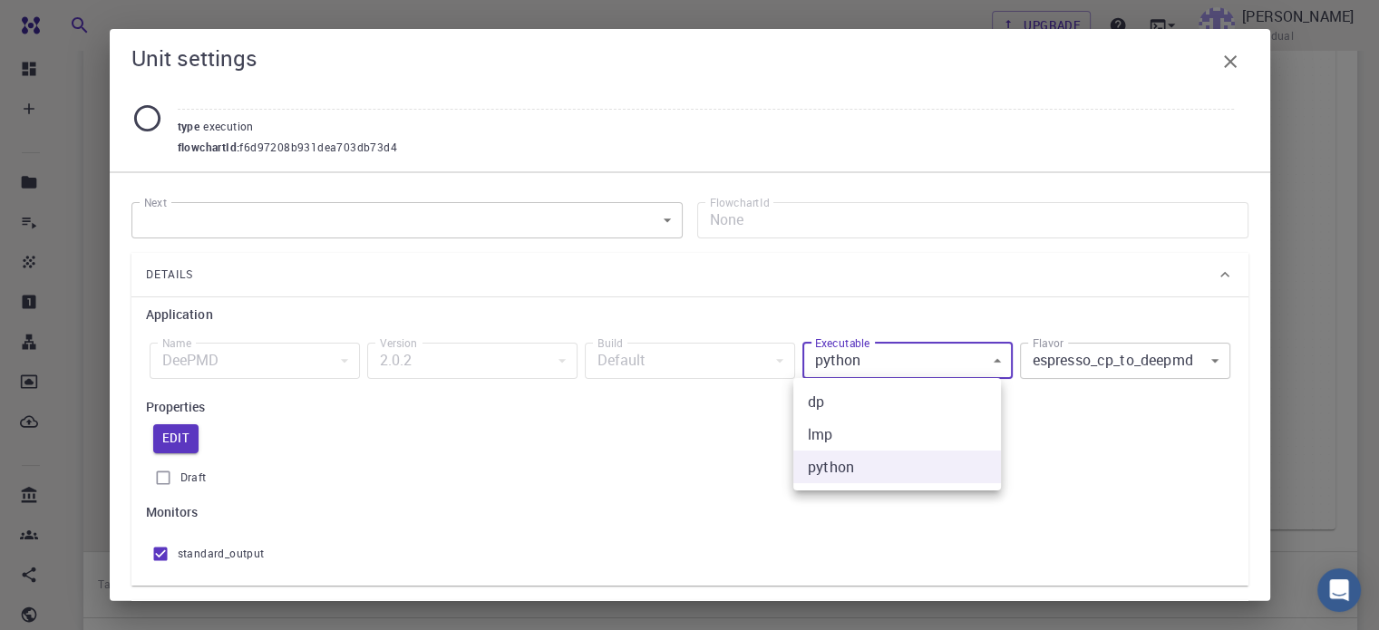
click at [939, 353] on body "Free Dashboard Create New Job New Material Create Material Upload File Import f…" at bounding box center [689, 114] width 1379 height 1388
click at [908, 432] on li "lmp" at bounding box center [897, 434] width 208 height 33
type input "lmp"
type input "lammps_md"
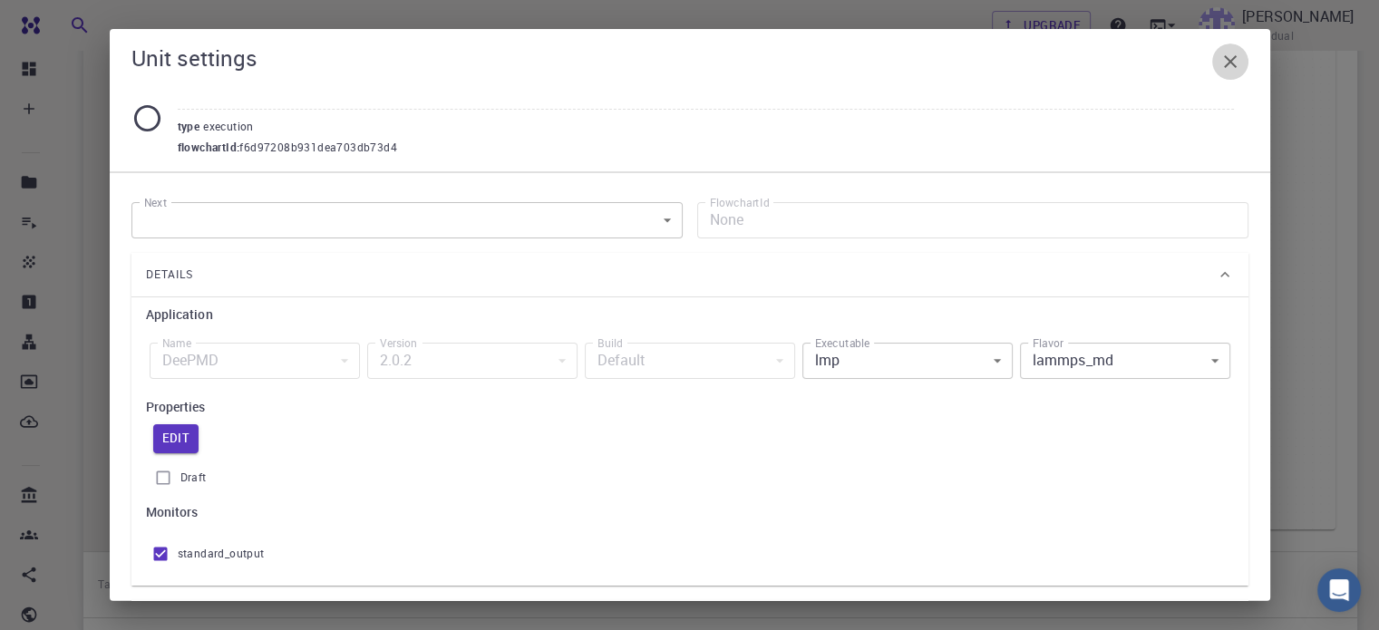
click at [1229, 56] on icon "button" at bounding box center [1230, 62] width 22 height 22
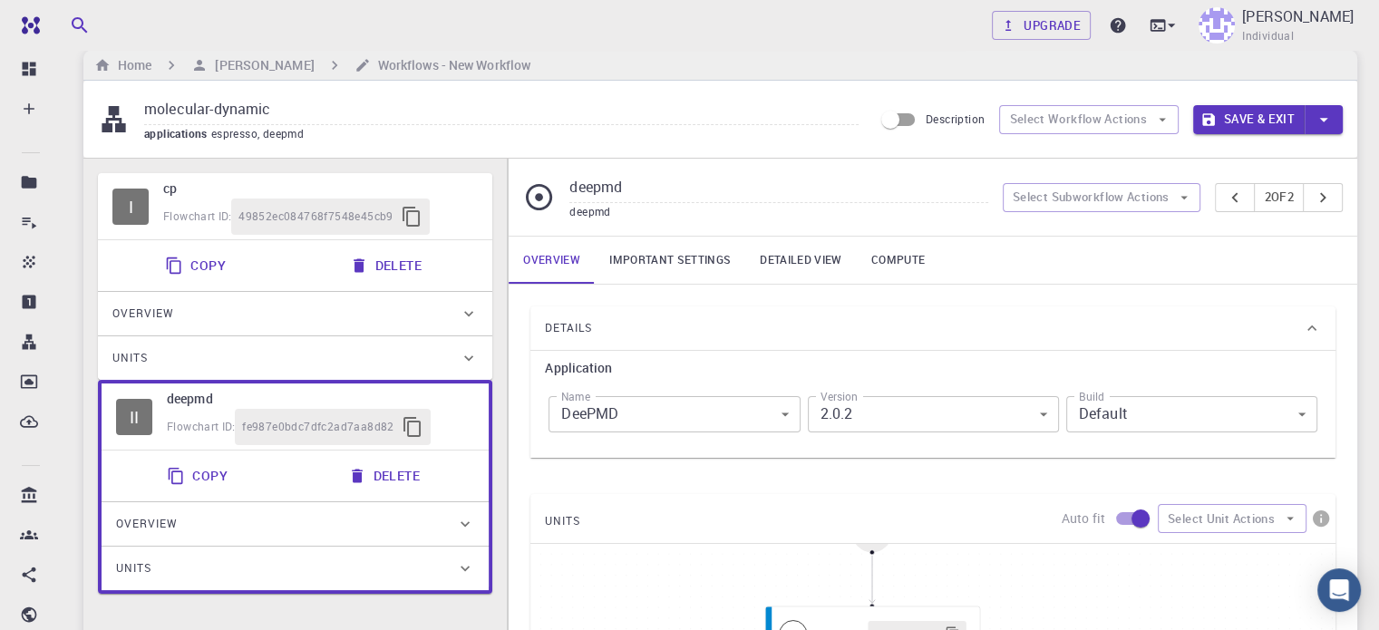
scroll to position [0, 0]
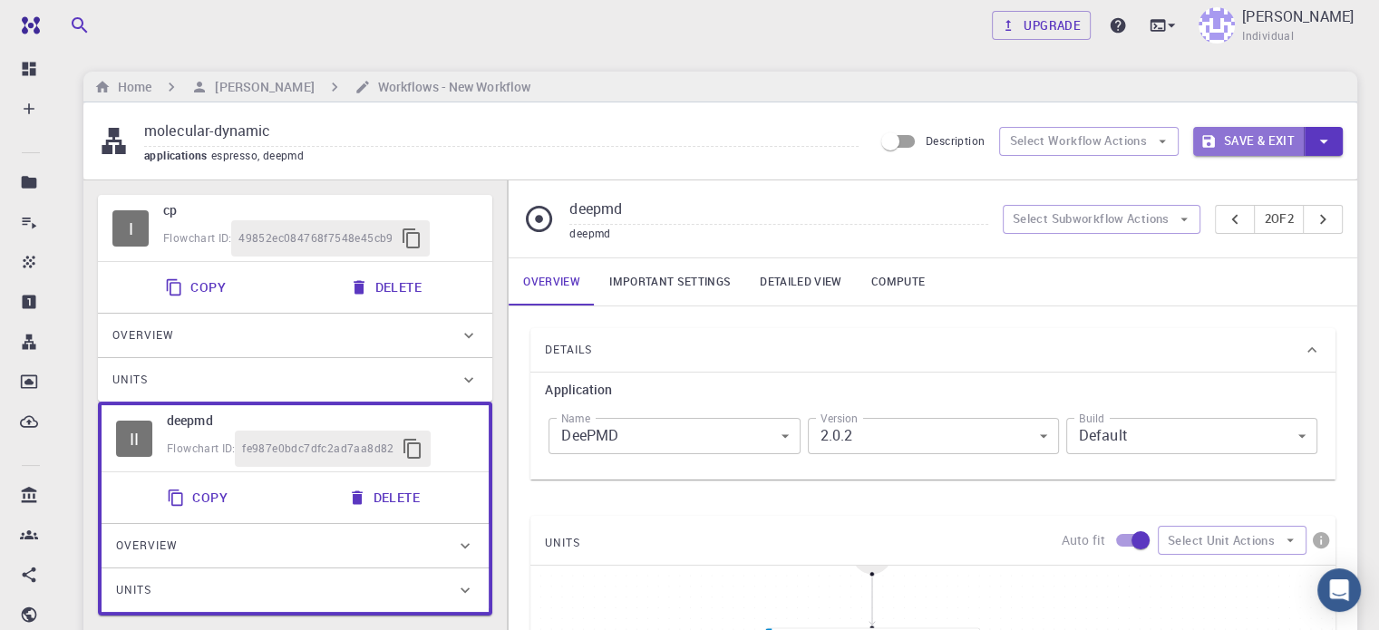
click at [1240, 138] on button "Save & Exit" at bounding box center [1248, 141] width 111 height 29
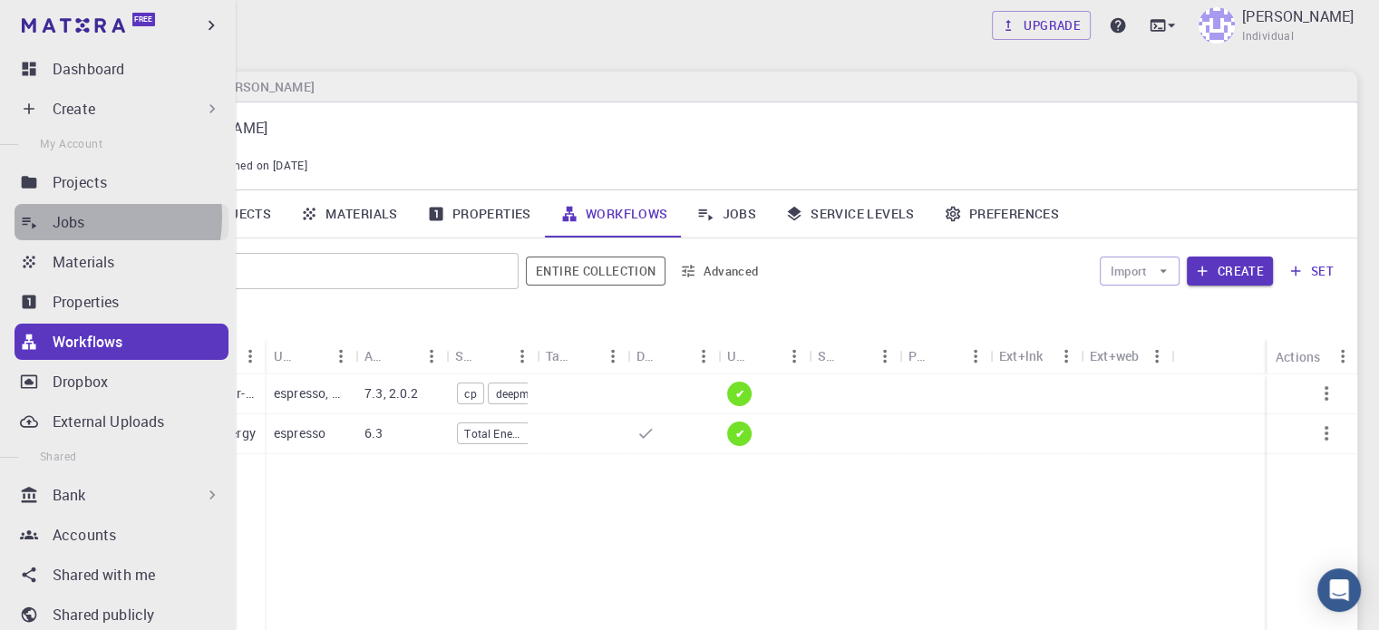
click at [73, 217] on p "Jobs" at bounding box center [69, 222] width 33 height 22
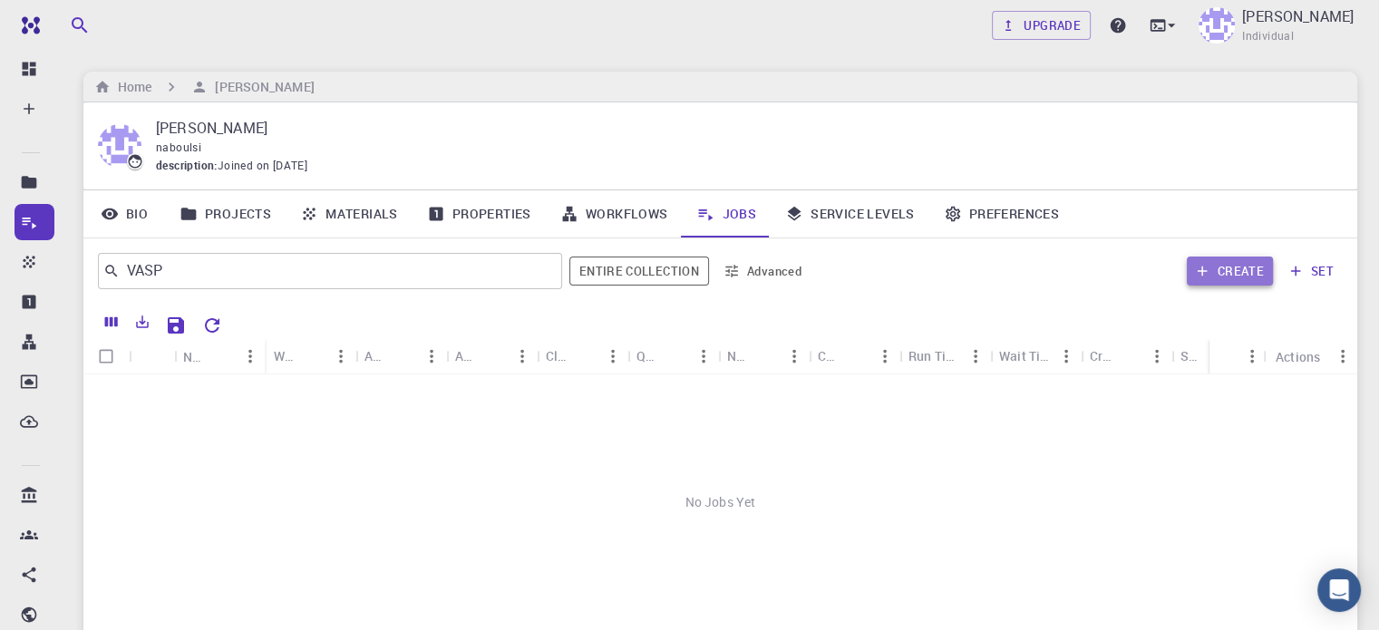
click at [1220, 272] on button "Create" at bounding box center [1230, 271] width 86 height 29
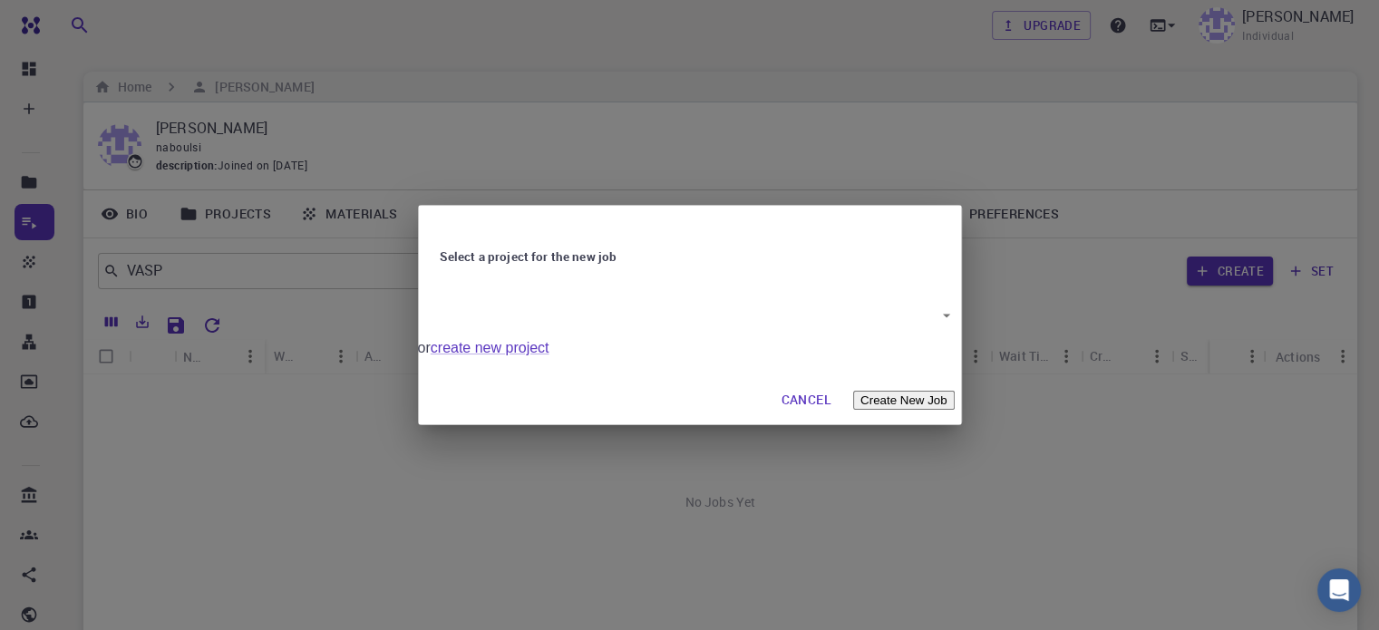
type input "LtsDNWhdBEwj4Nkwj"
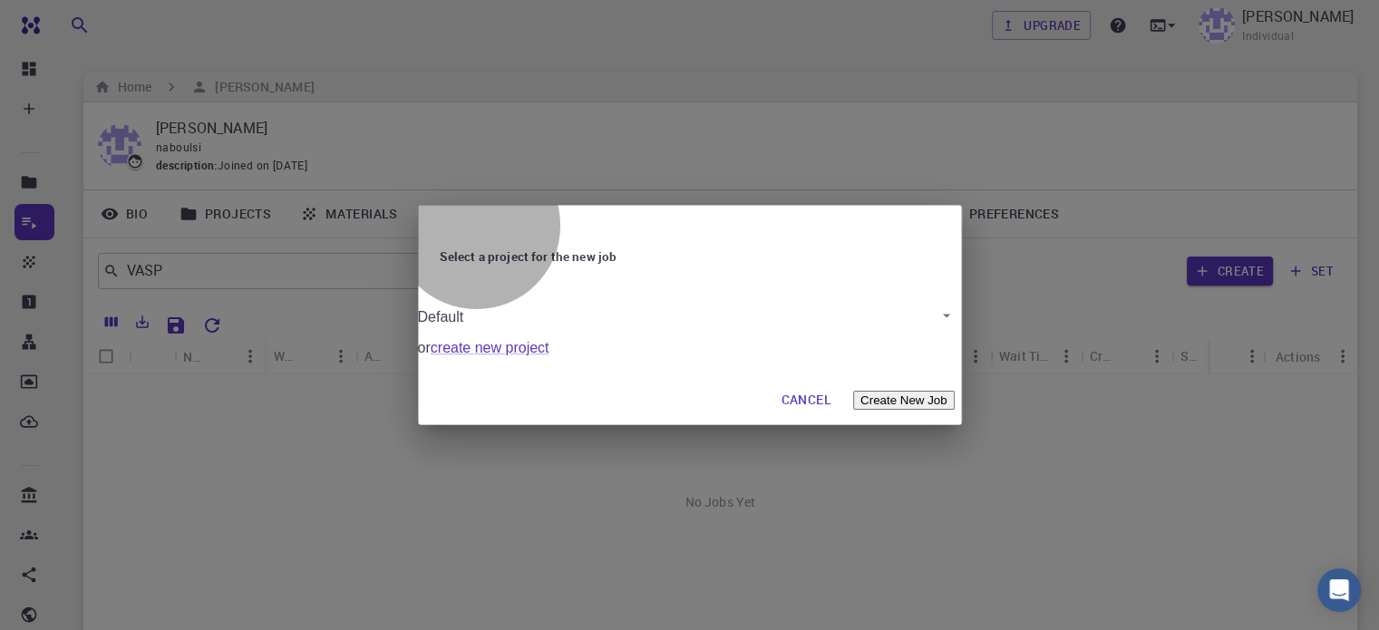
click at [874, 400] on button "Create New Job" at bounding box center [904, 400] width 102 height 19
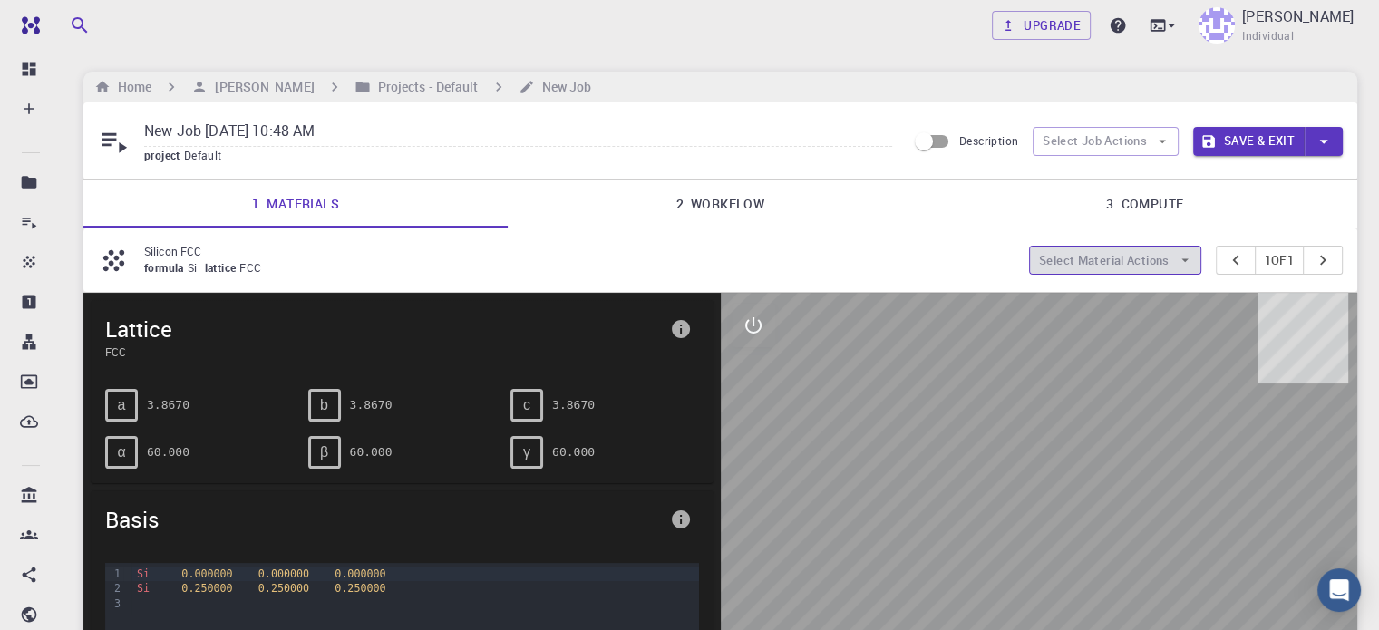
click at [1177, 254] on icon "button" at bounding box center [1185, 260] width 16 height 16
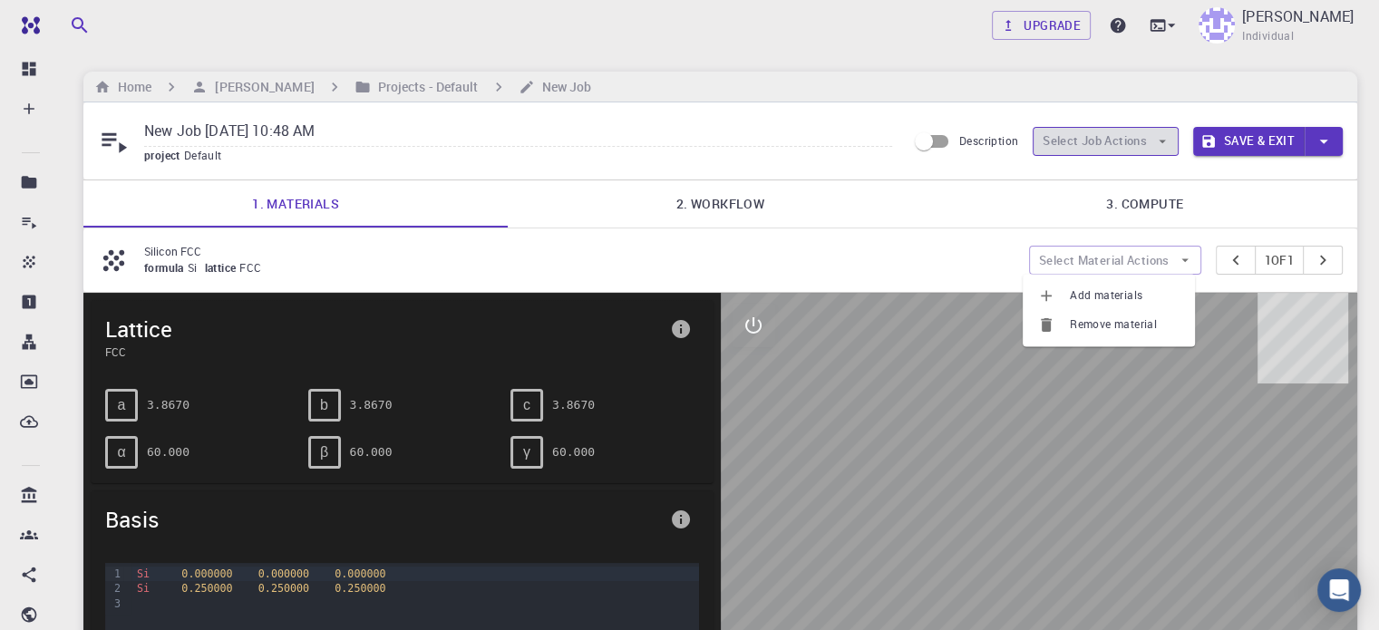
click at [1164, 133] on icon "button" at bounding box center [1162, 141] width 16 height 16
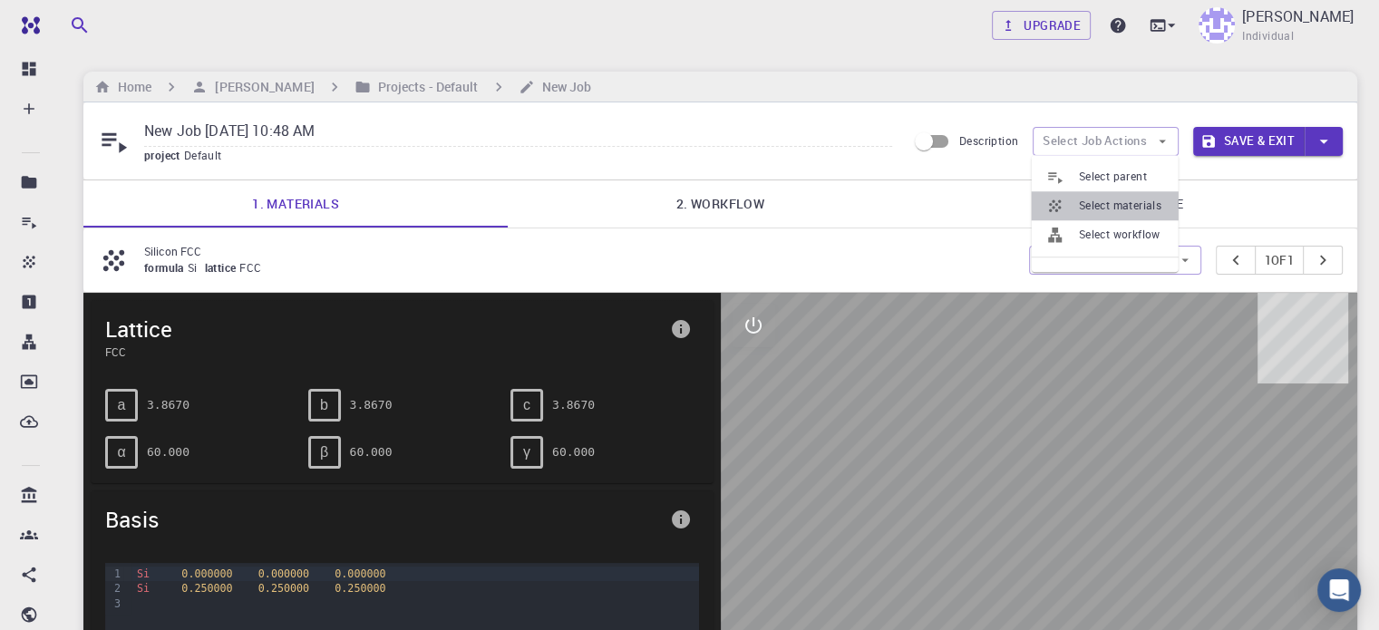
click at [1135, 197] on span "Select materials" at bounding box center [1121, 206] width 85 height 18
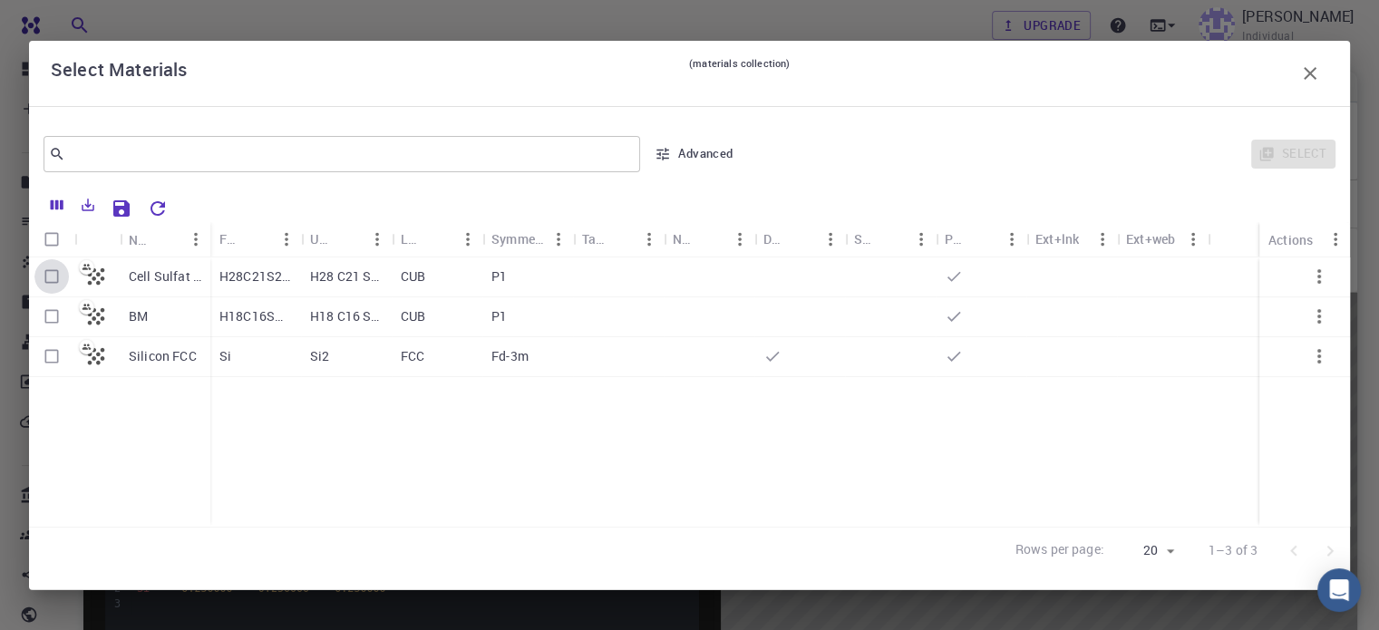
click at [51, 275] on input "Select row" at bounding box center [51, 276] width 34 height 34
checkbox input "true"
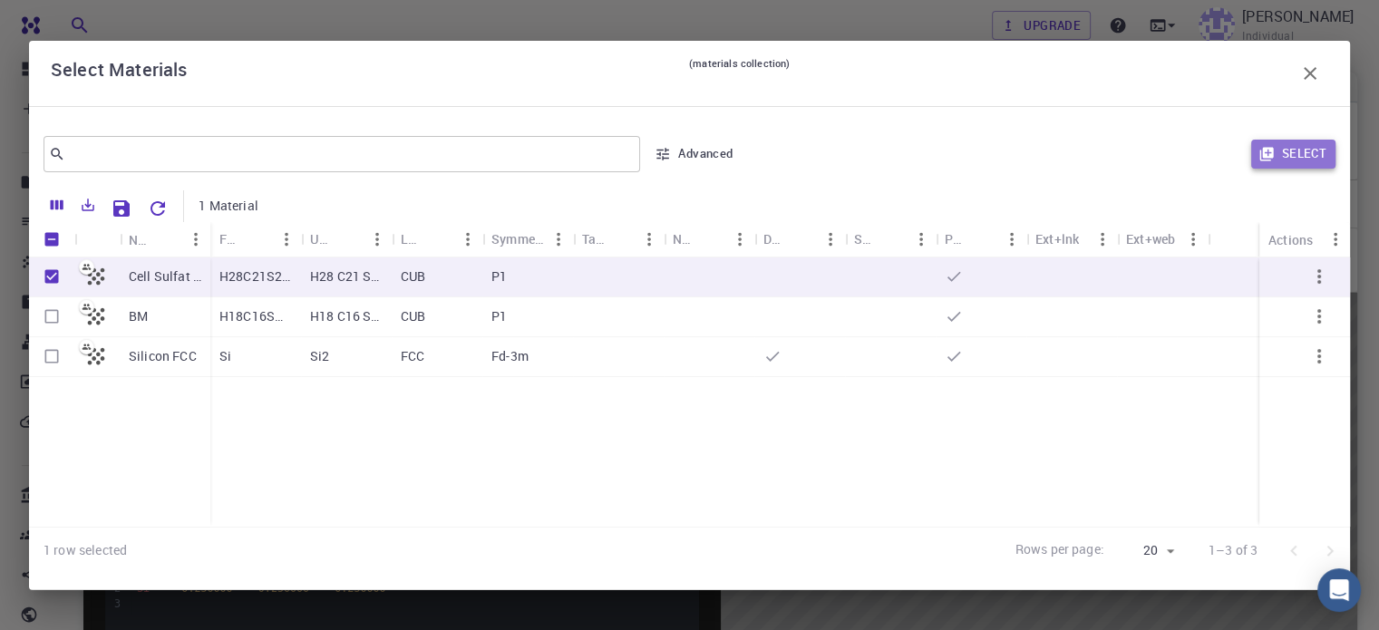
click at [1284, 156] on button "Select" at bounding box center [1293, 154] width 84 height 29
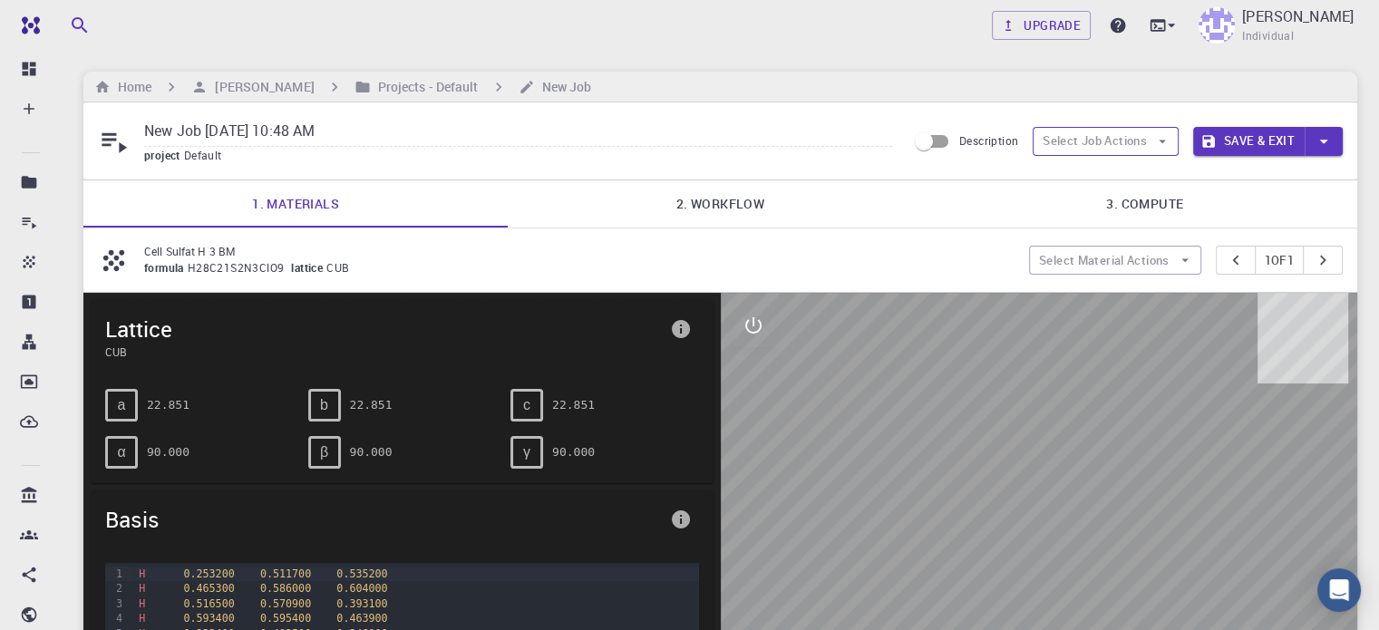
click at [1159, 140] on icon "button" at bounding box center [1161, 142] width 7 height 4
click at [1129, 237] on span "Select workflow" at bounding box center [1121, 235] width 85 height 18
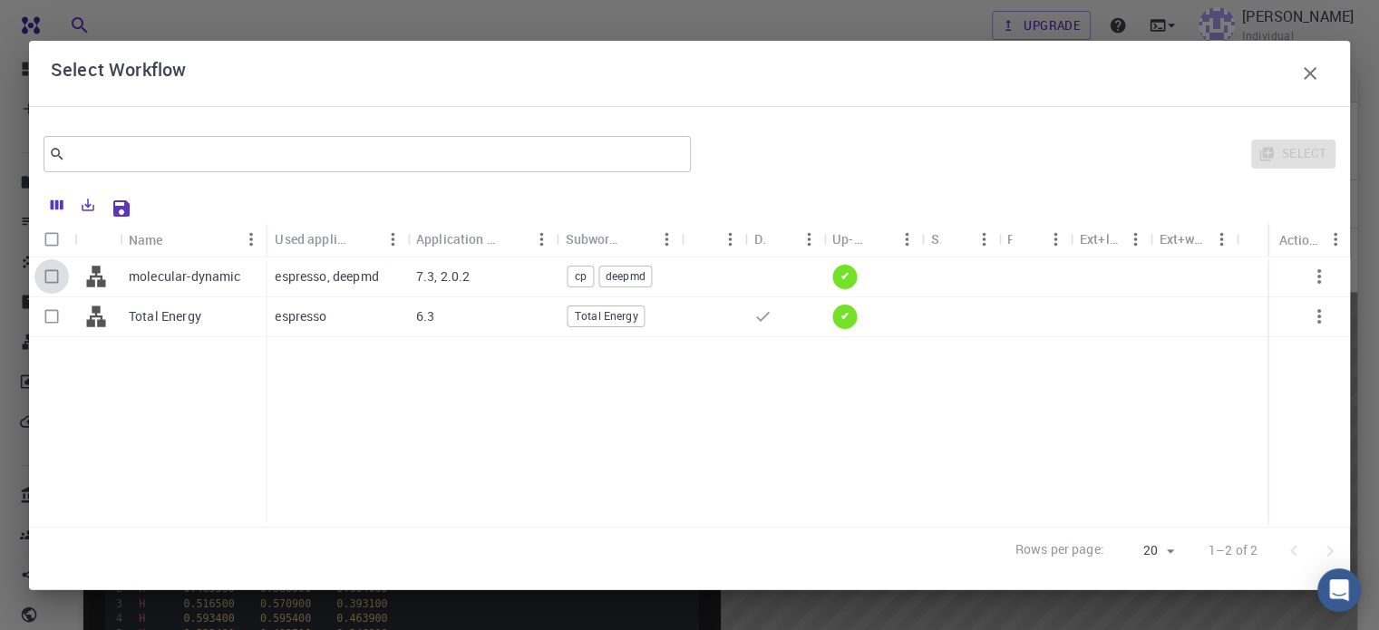
click at [52, 279] on input "Select row" at bounding box center [51, 276] width 34 height 34
checkbox input "true"
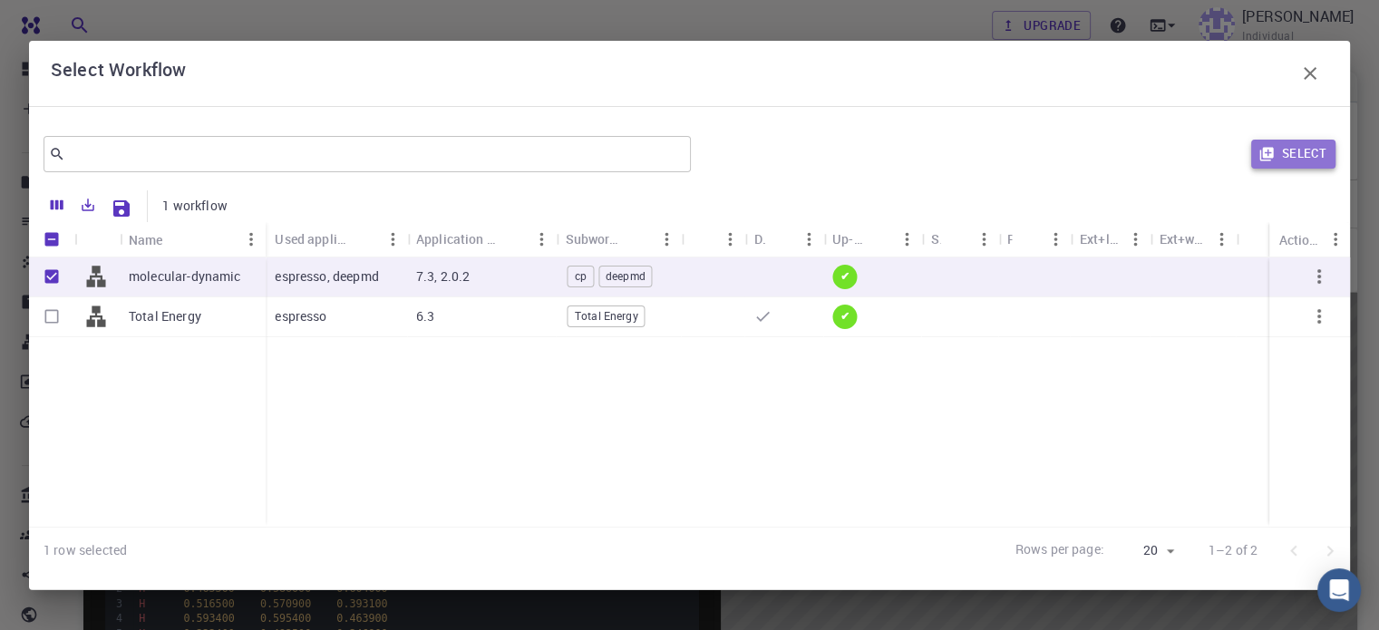
click at [1283, 149] on button "Select" at bounding box center [1293, 154] width 84 height 29
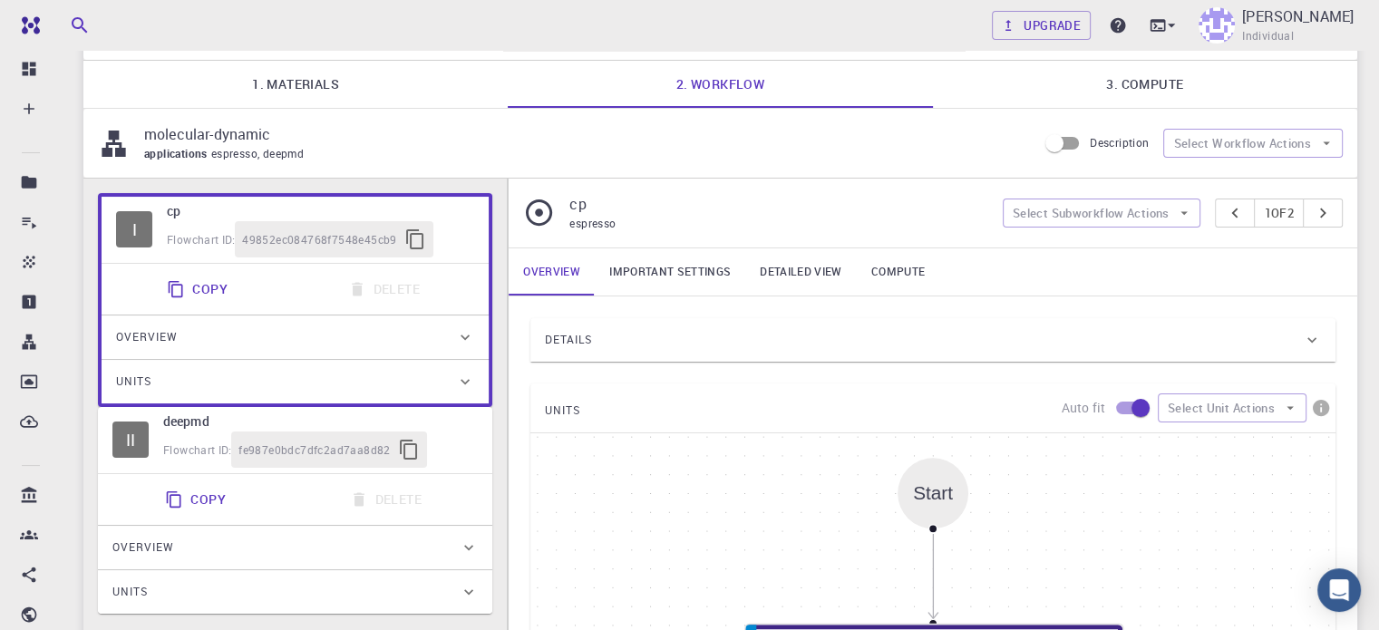
scroll to position [104, 0]
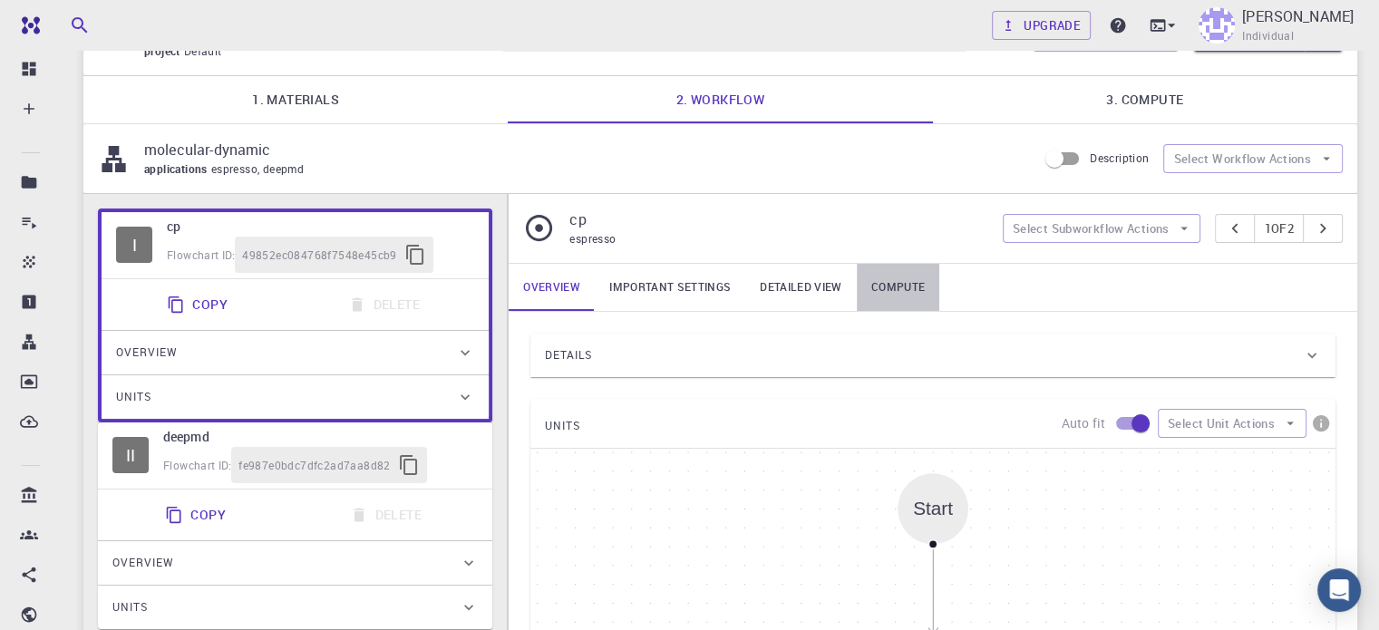
click at [894, 277] on link "Compute" at bounding box center [898, 287] width 82 height 47
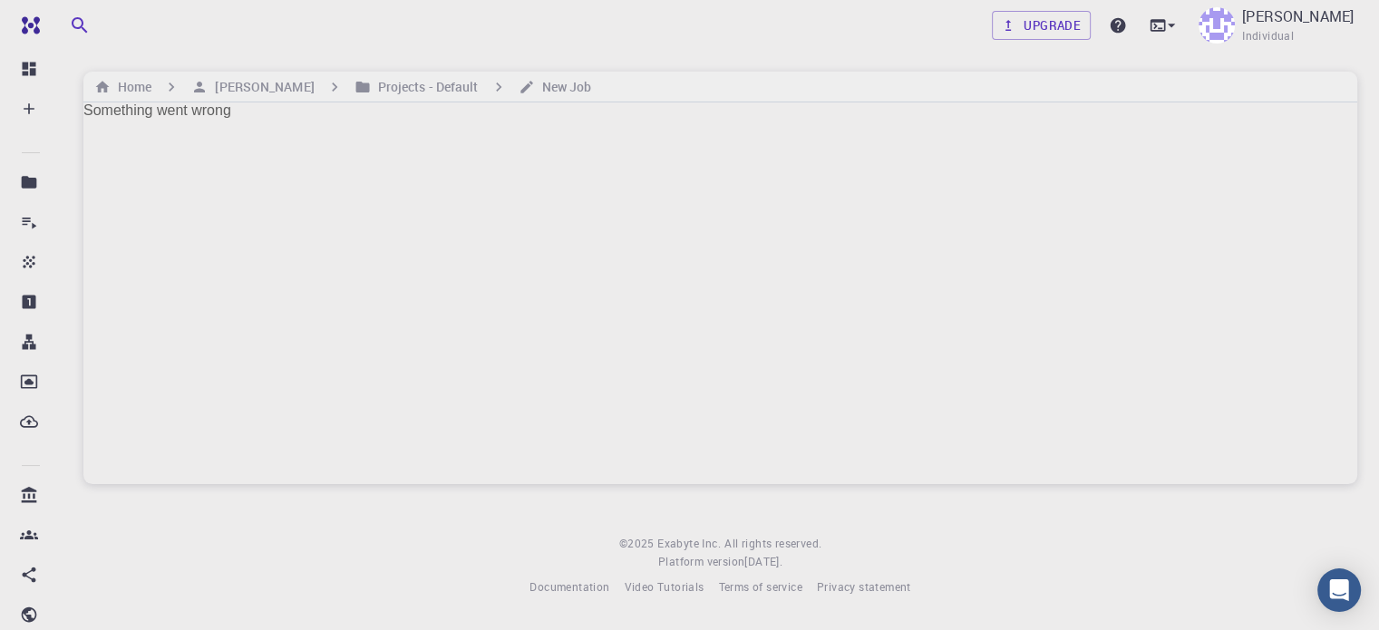
scroll to position [0, 0]
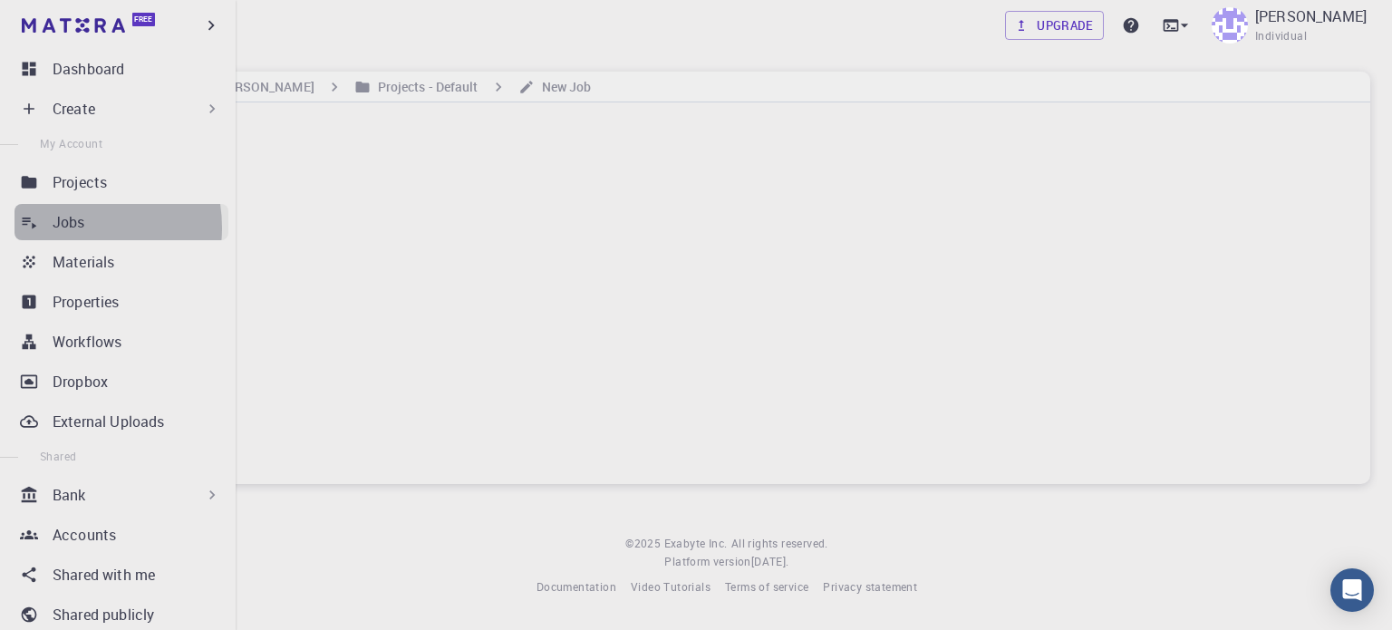
click at [68, 228] on p "Jobs" at bounding box center [69, 222] width 33 height 22
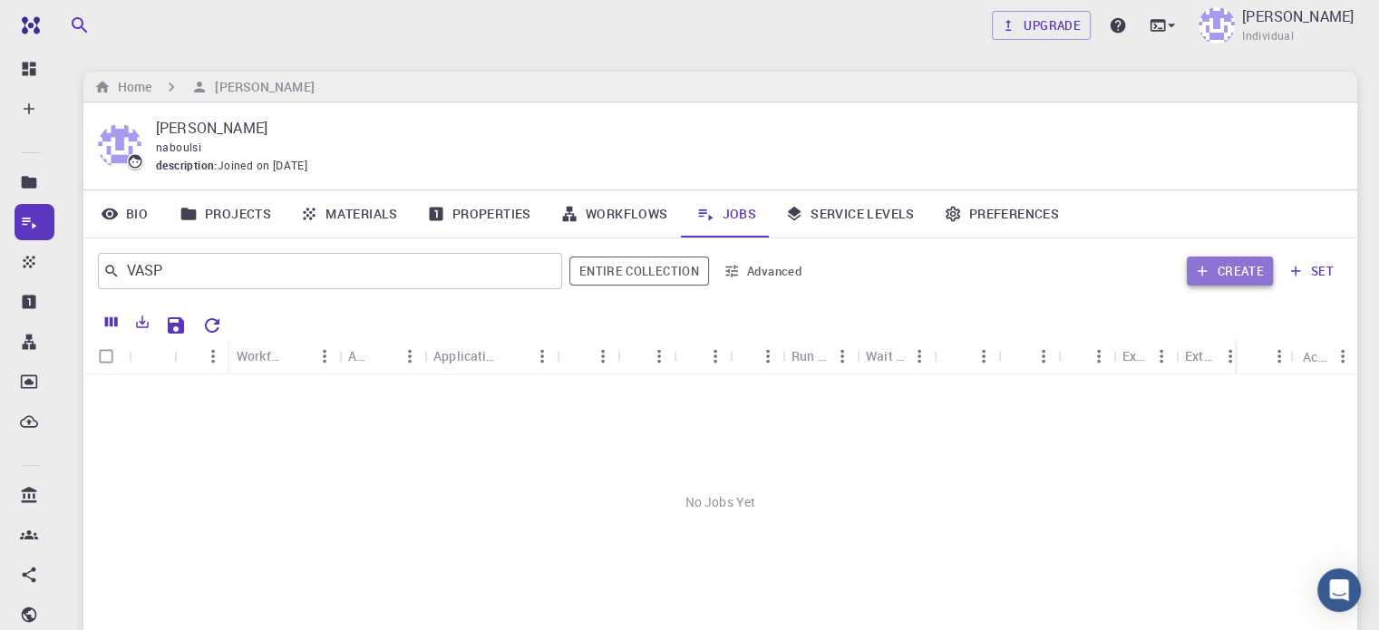
click at [1222, 267] on button "Create" at bounding box center [1230, 271] width 86 height 29
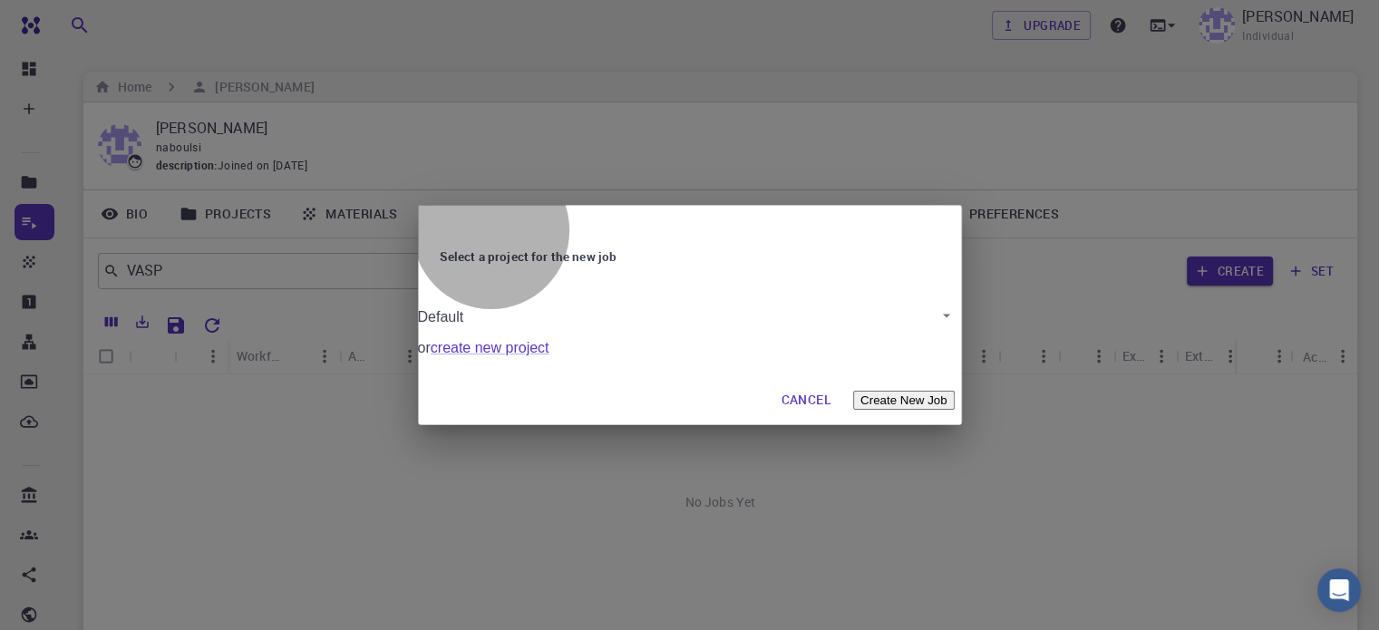
click at [888, 404] on button "Create New Job" at bounding box center [904, 400] width 102 height 19
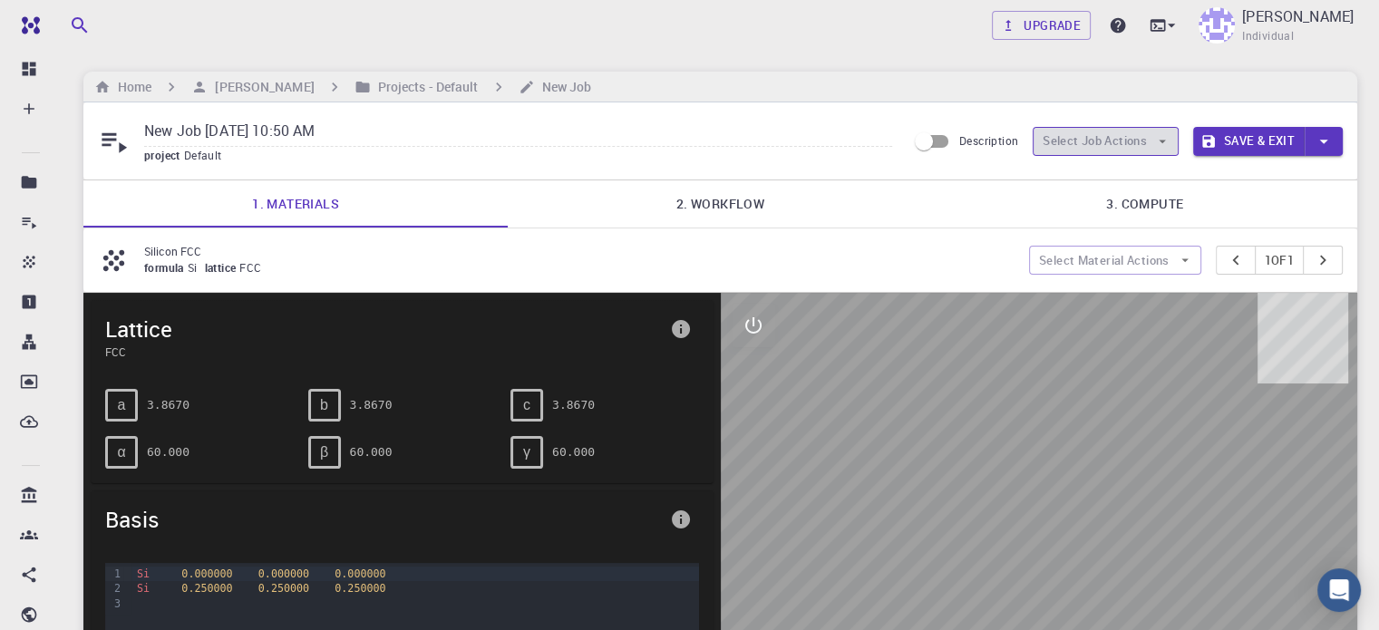
click at [1147, 141] on button "Select Job Actions" at bounding box center [1105, 141] width 146 height 29
click at [1117, 206] on span "Select materials" at bounding box center [1121, 206] width 85 height 18
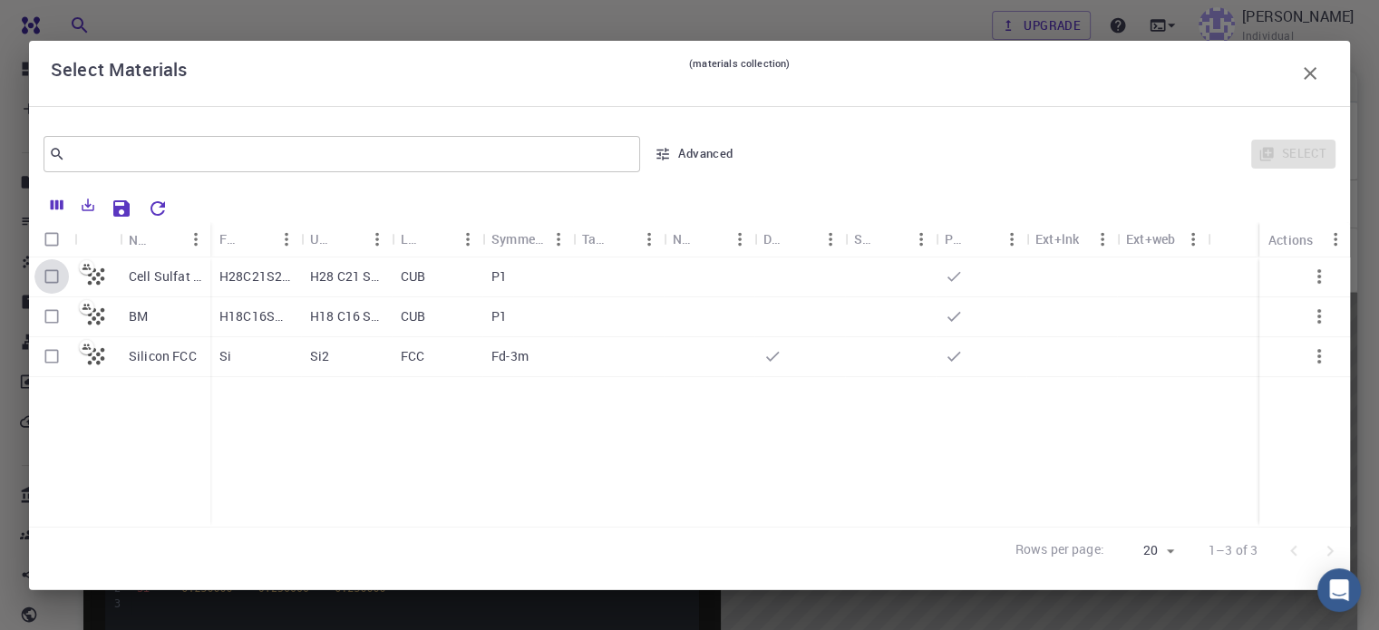
click at [44, 278] on input "Select row" at bounding box center [51, 276] width 34 height 34
checkbox input "true"
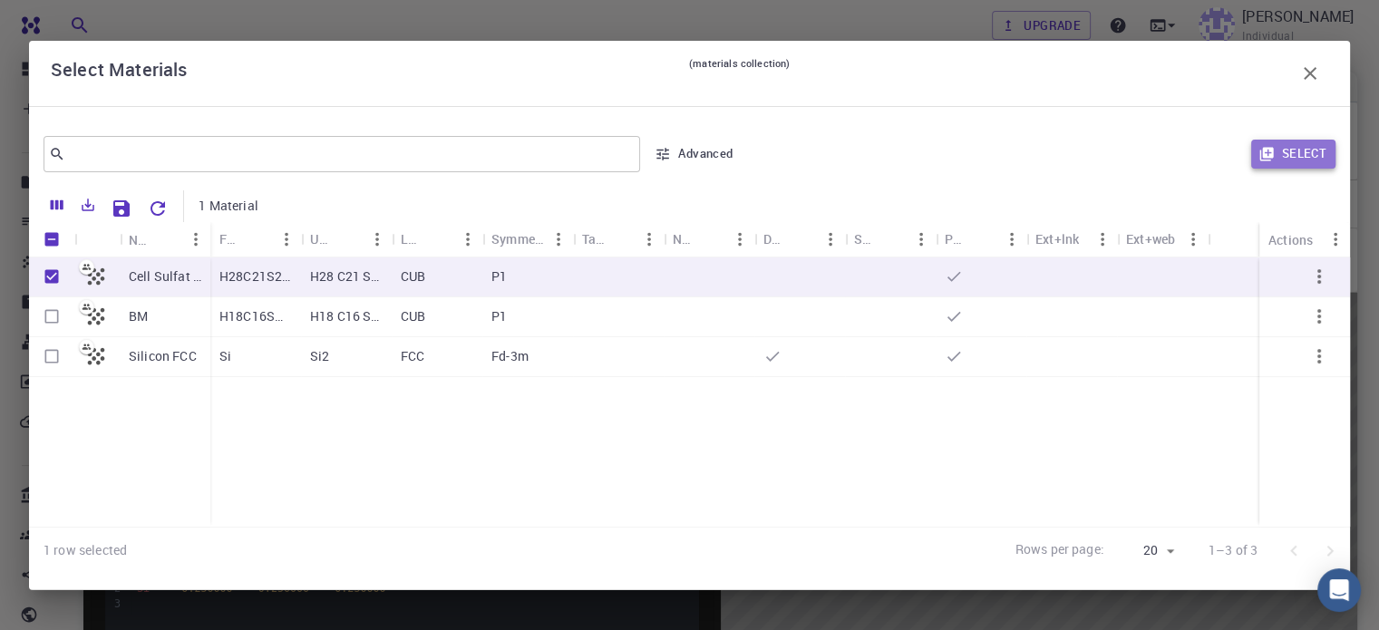
click at [1298, 157] on button "Select" at bounding box center [1293, 154] width 84 height 29
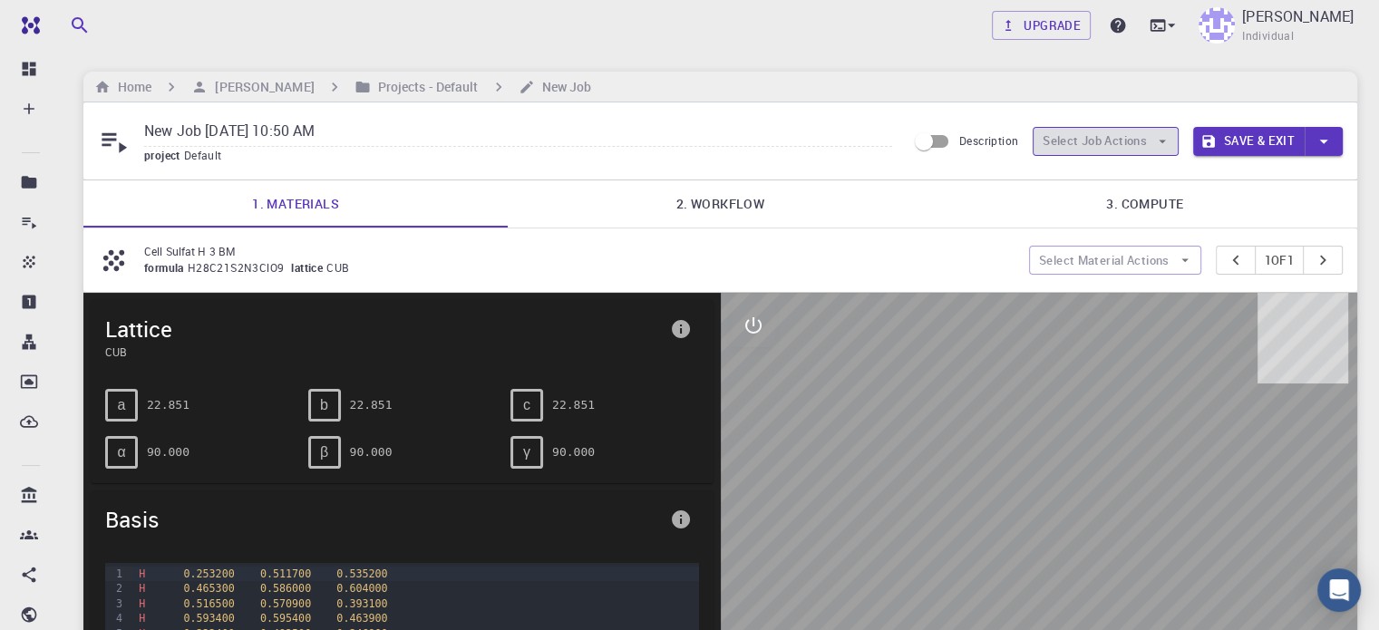
click at [1154, 142] on icon "button" at bounding box center [1162, 141] width 16 height 16
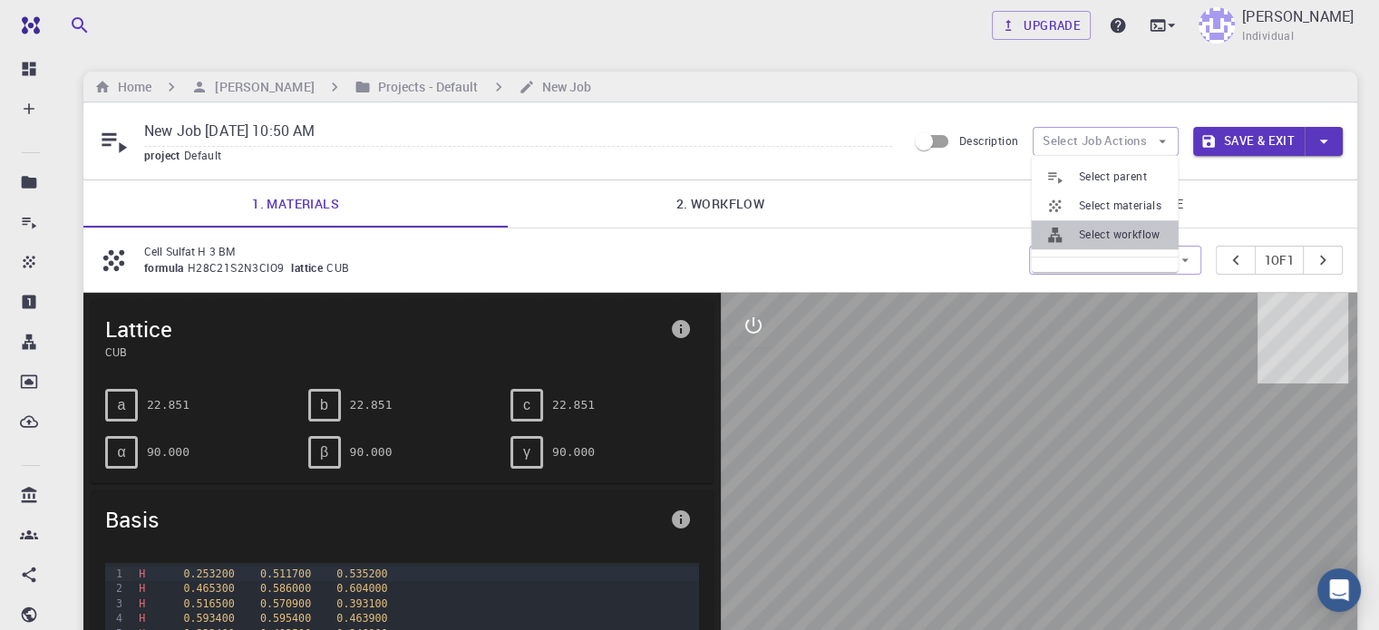
click at [1122, 232] on span "Select workflow" at bounding box center [1121, 235] width 85 height 18
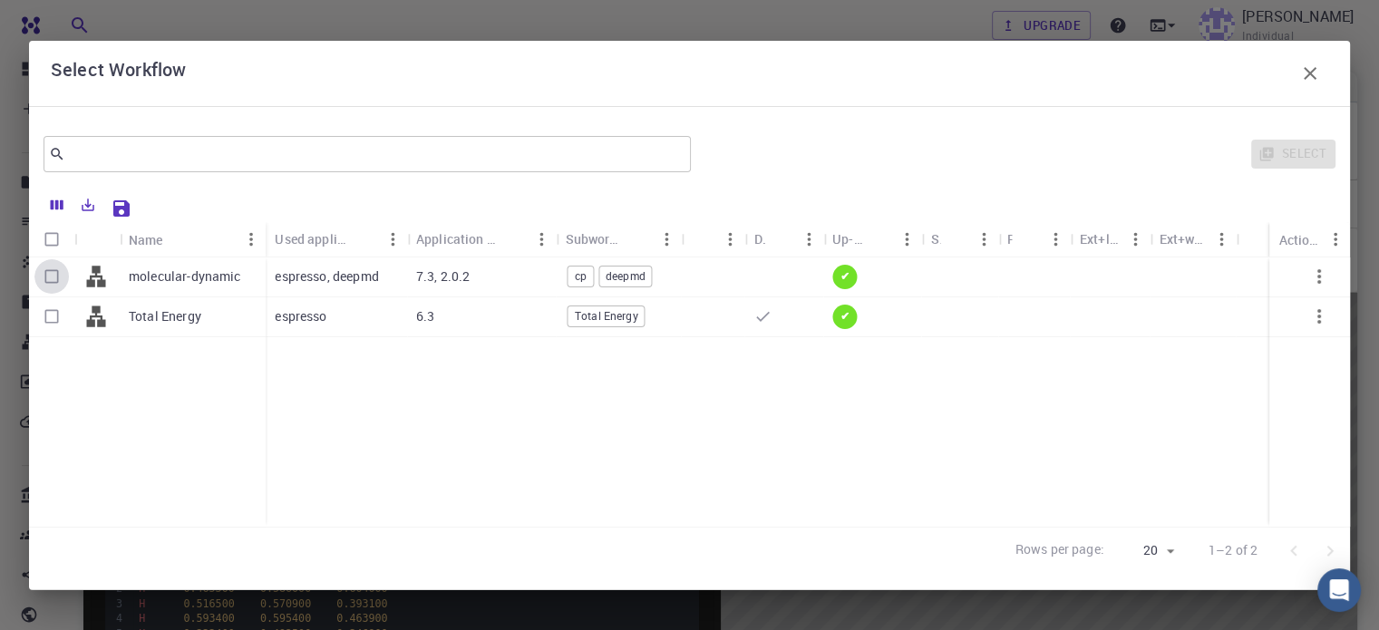
click at [53, 275] on input "Select row" at bounding box center [51, 276] width 34 height 34
checkbox input "true"
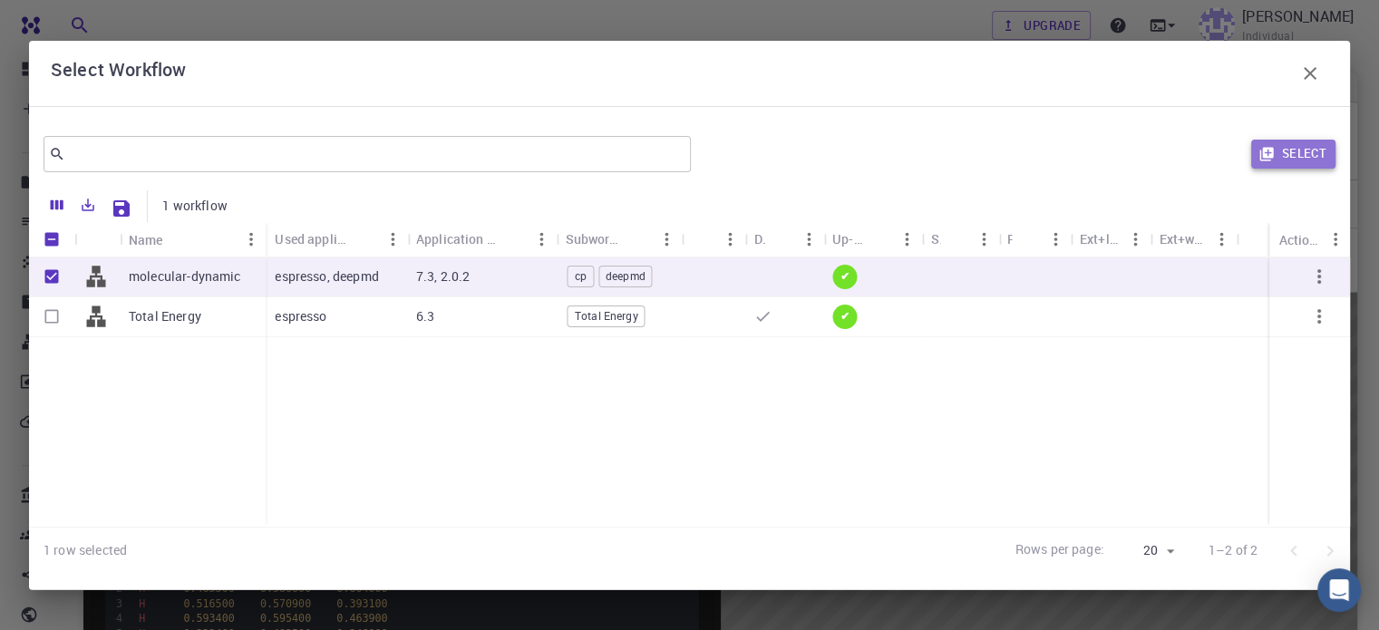
click at [1295, 155] on button "Select" at bounding box center [1293, 154] width 84 height 29
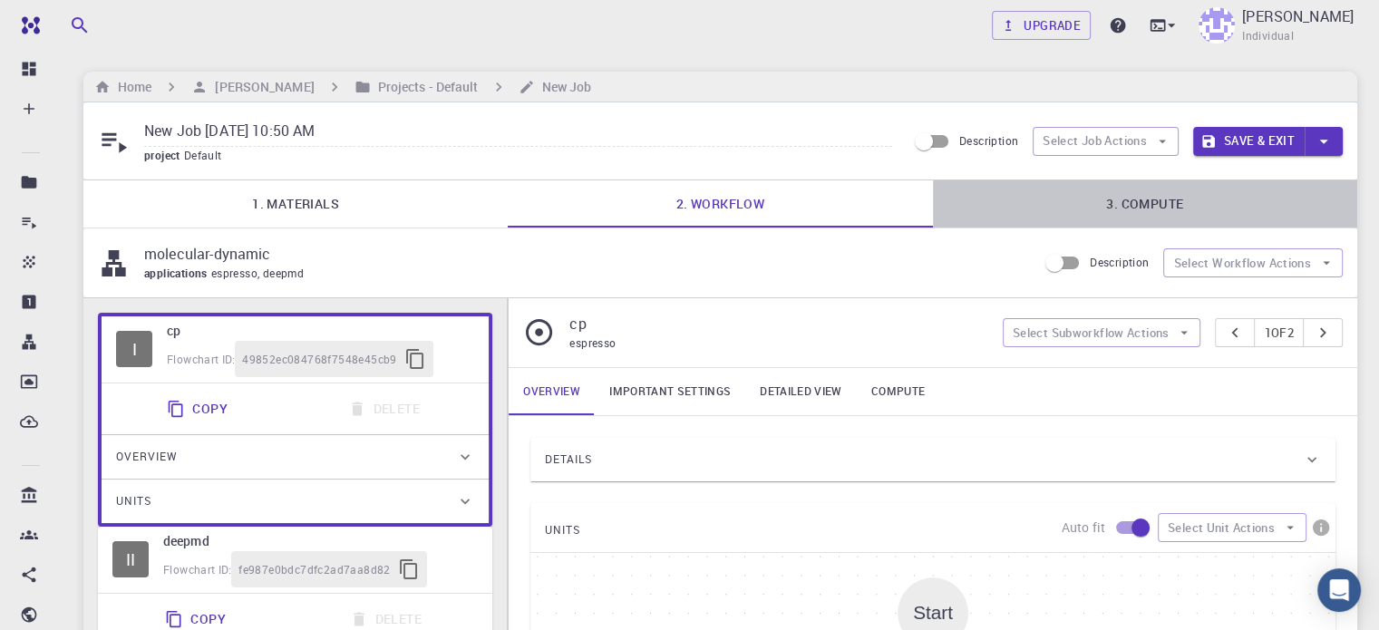
click at [1182, 203] on link "3. Compute" at bounding box center [1145, 203] width 424 height 47
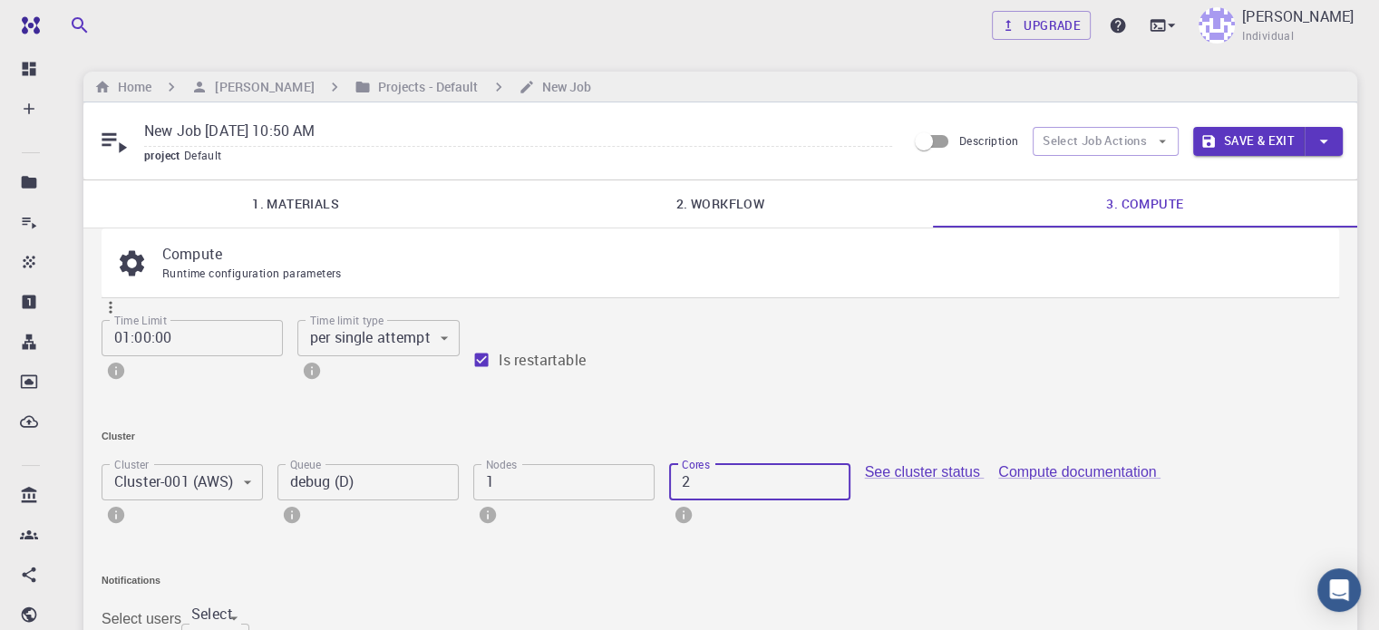
type input "2"
click at [669, 500] on input "2" at bounding box center [759, 482] width 181 height 36
click at [1265, 148] on button "Save & Exit" at bounding box center [1248, 141] width 111 height 29
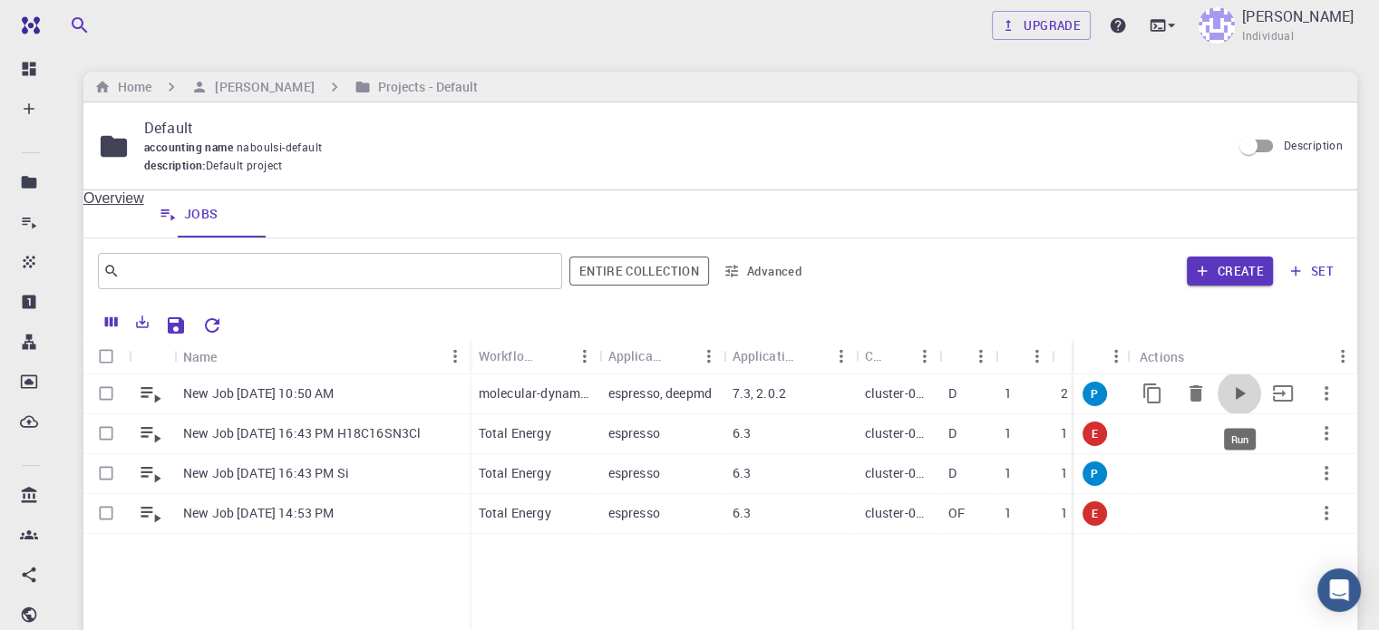
click at [1242, 393] on icon "Run" at bounding box center [1240, 393] width 10 height 13
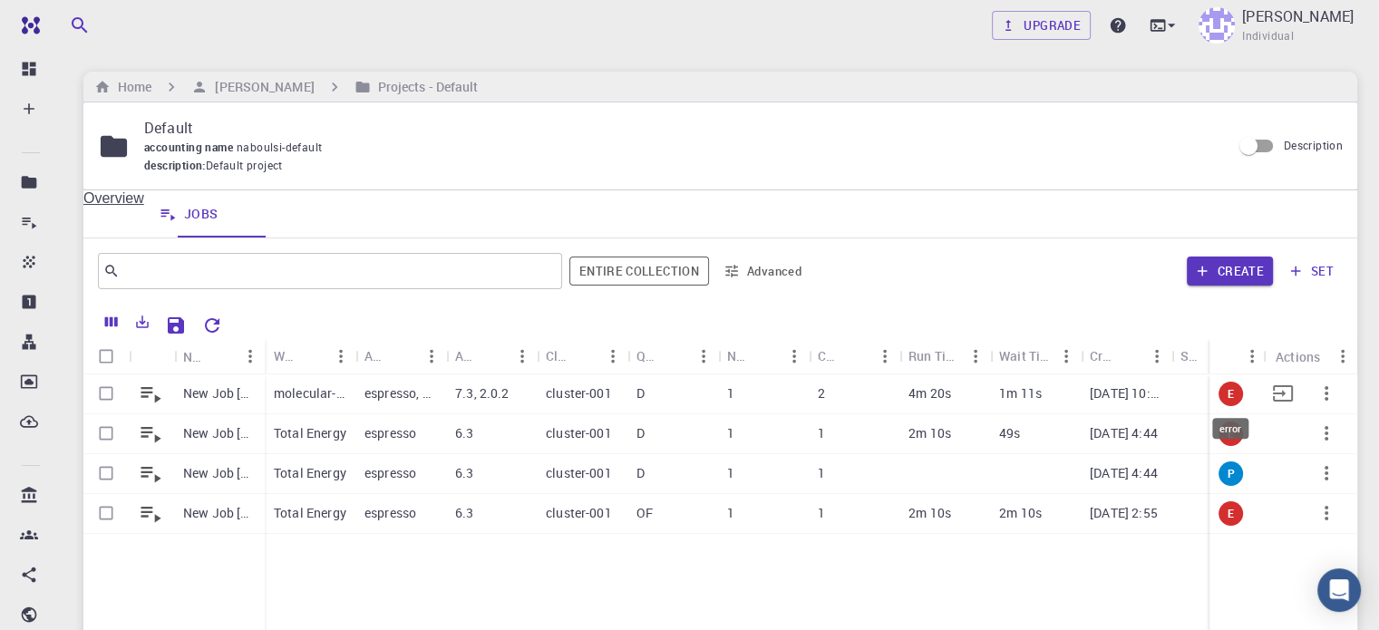
click at [1232, 394] on span "E" at bounding box center [1230, 393] width 21 height 15
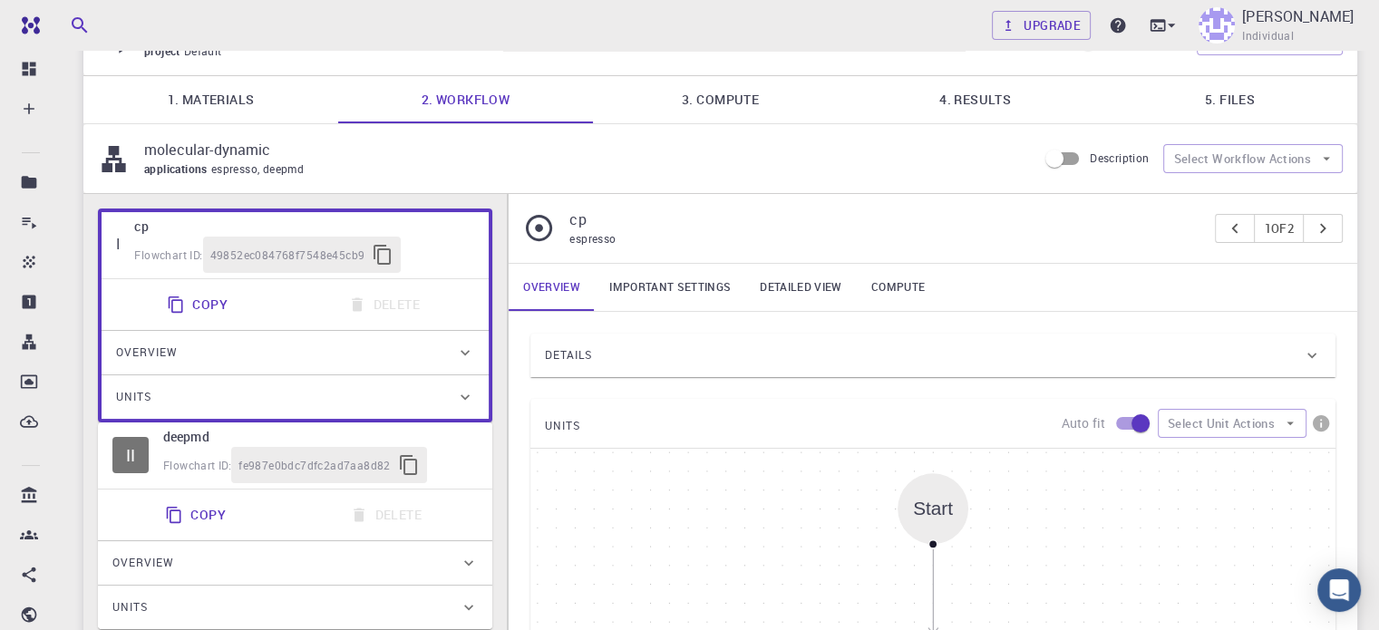
scroll to position [98, 0]
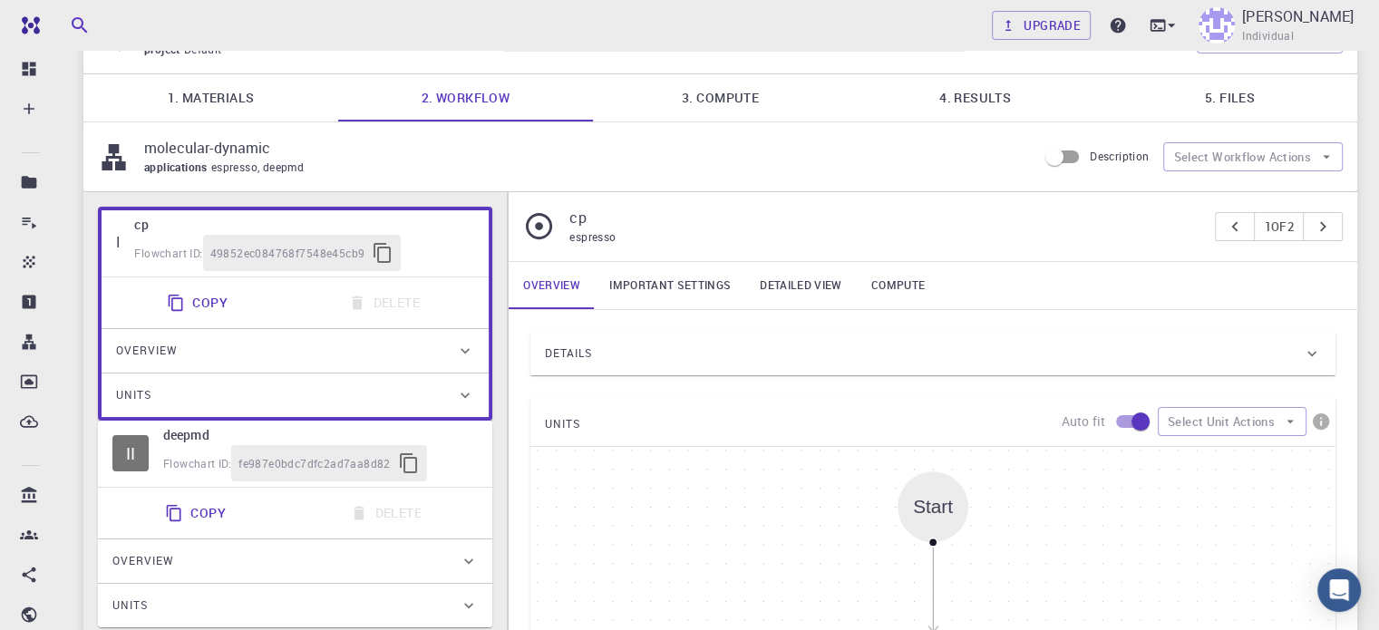
click at [120, 236] on div "I" at bounding box center [118, 243] width 4 height 16
click at [174, 225] on h6 "cp" at bounding box center [304, 225] width 340 height 20
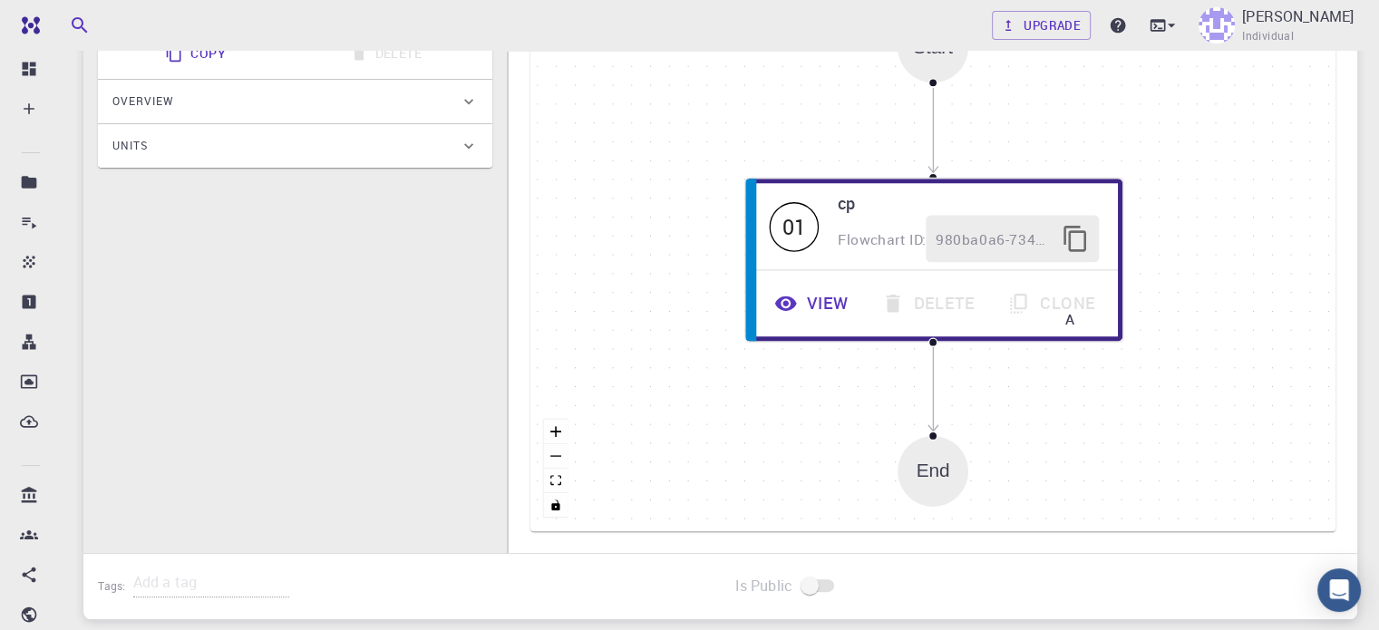
scroll to position [566, 0]
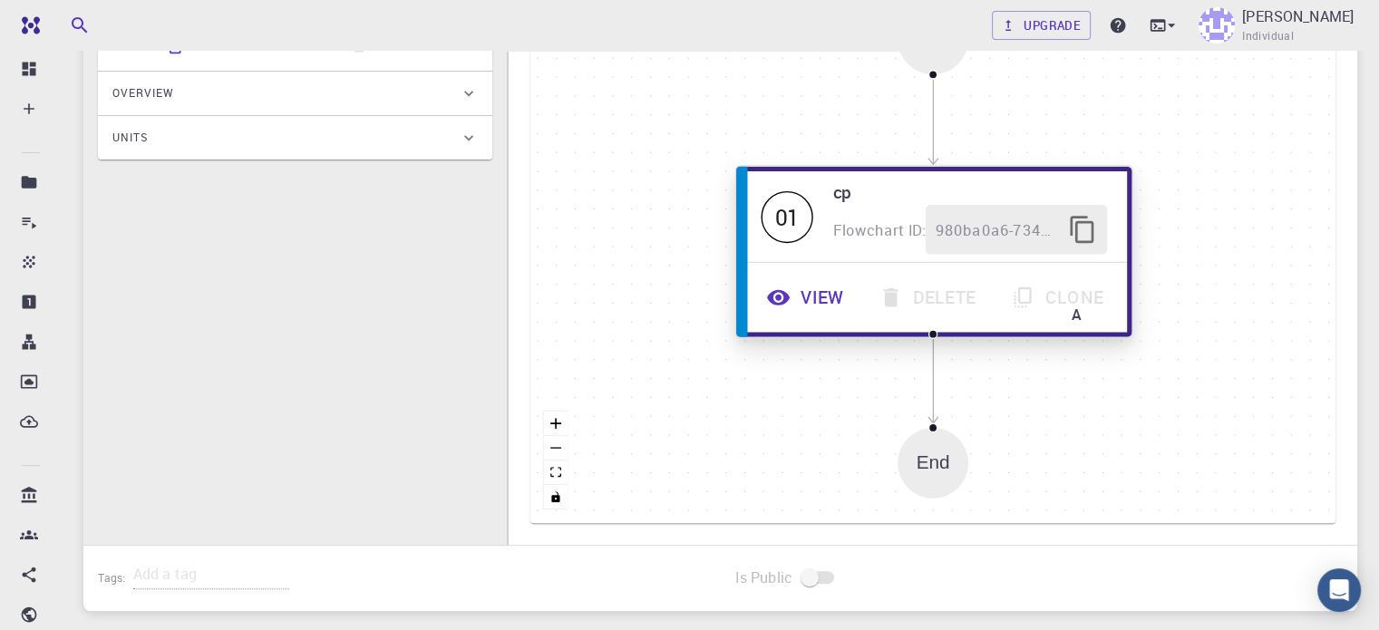
click at [861, 228] on span "Flowchart ID:" at bounding box center [879, 229] width 93 height 20
click at [826, 292] on button "View" at bounding box center [807, 298] width 112 height 50
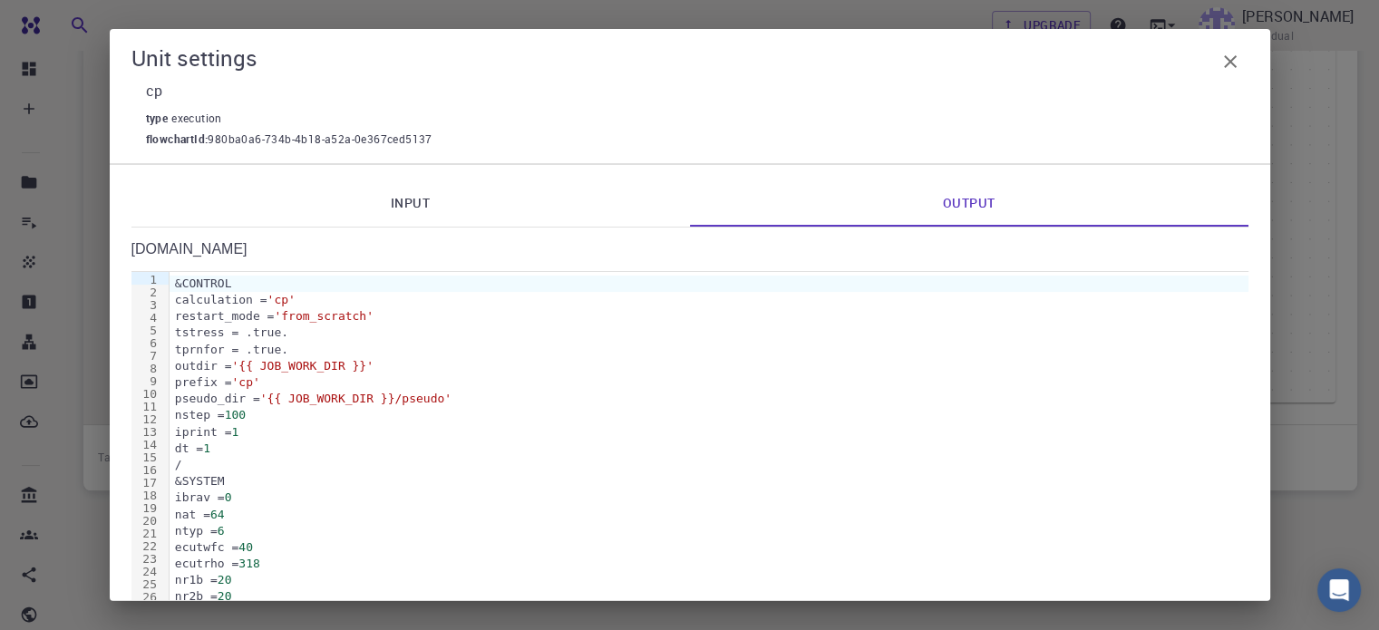
scroll to position [3441, 0]
click at [1228, 64] on icon "button" at bounding box center [1230, 62] width 22 height 22
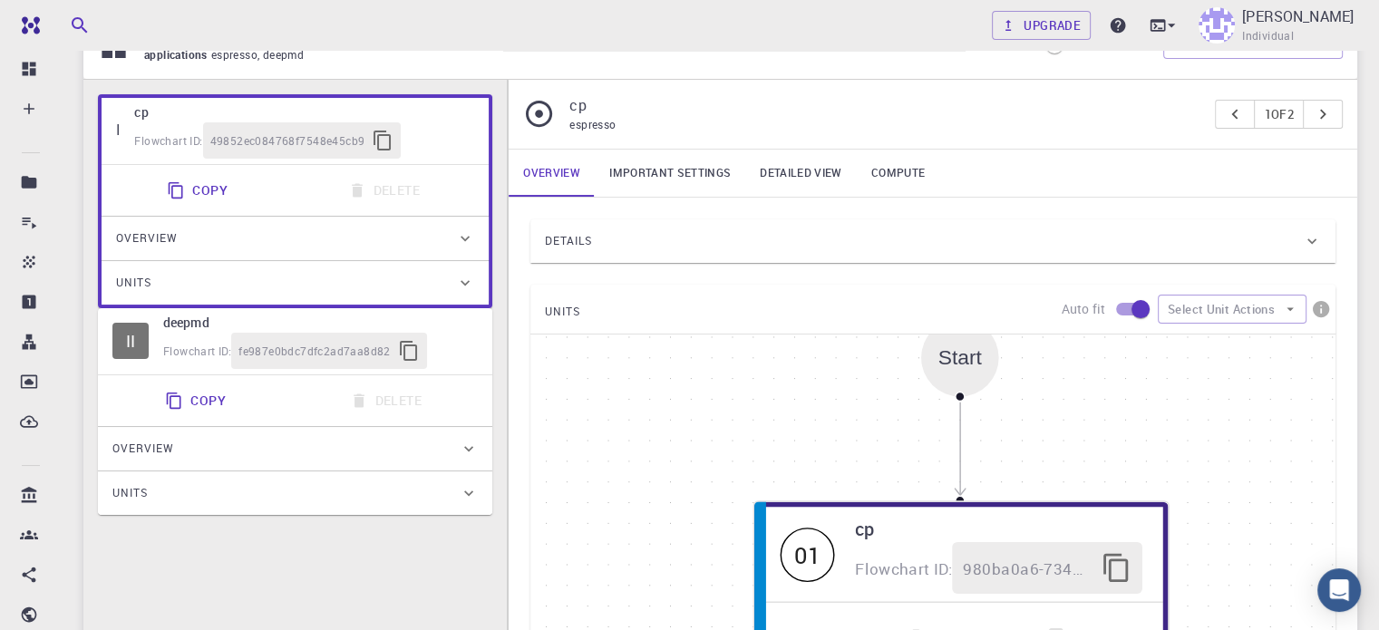
scroll to position [211, 0]
click at [308, 448] on div "Overview" at bounding box center [295, 448] width 394 height 44
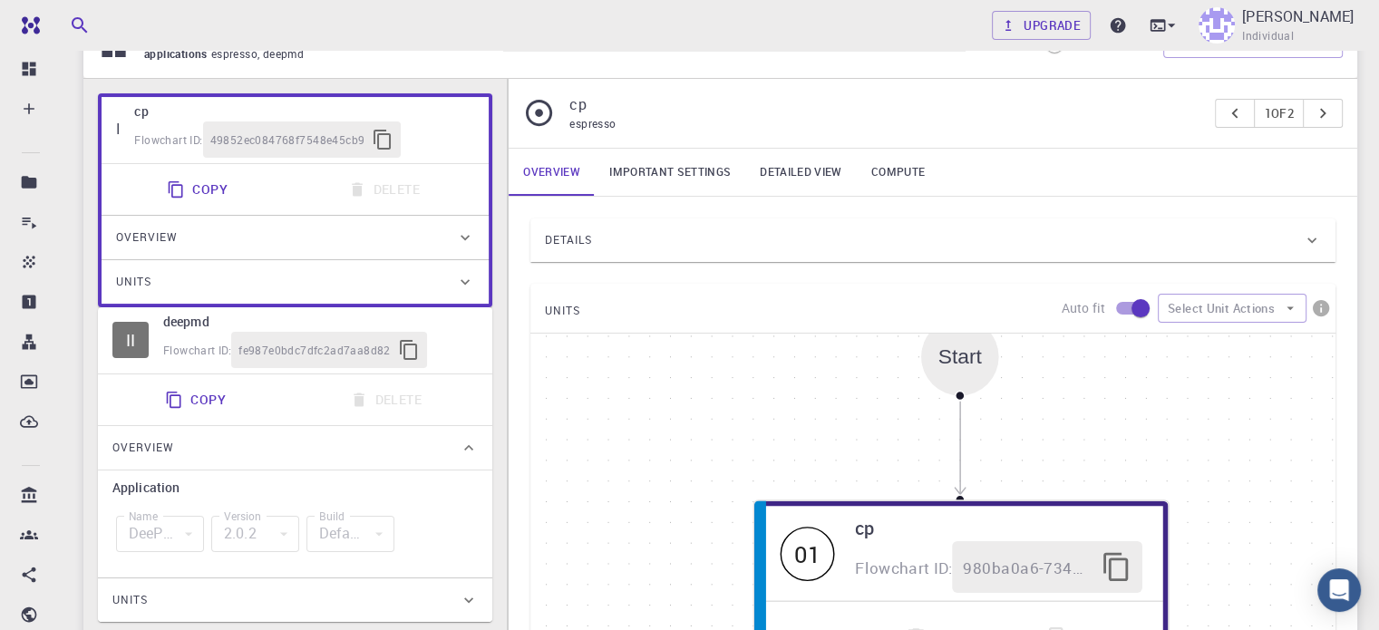
click at [474, 332] on h6 "deepmd" at bounding box center [320, 322] width 315 height 20
type input "deepmd"
type input "2.0.2"
type input "Default"
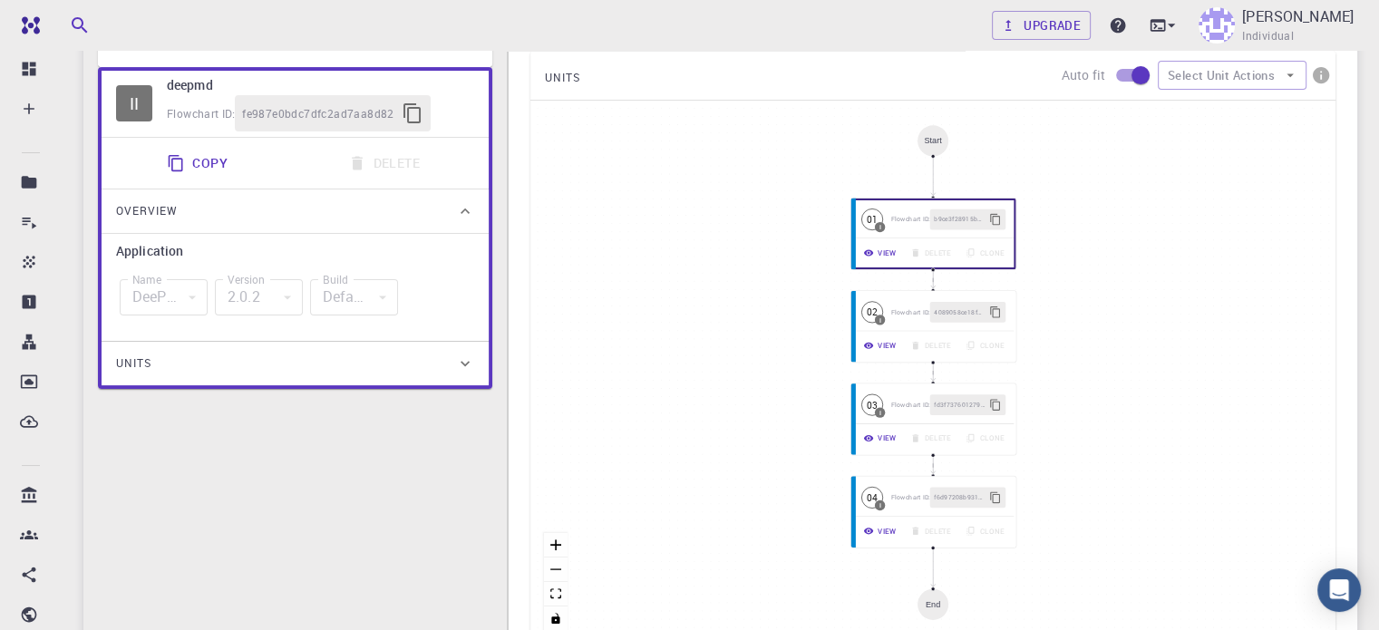
scroll to position [443, 0]
click at [877, 257] on button "View" at bounding box center [878, 255] width 49 height 22
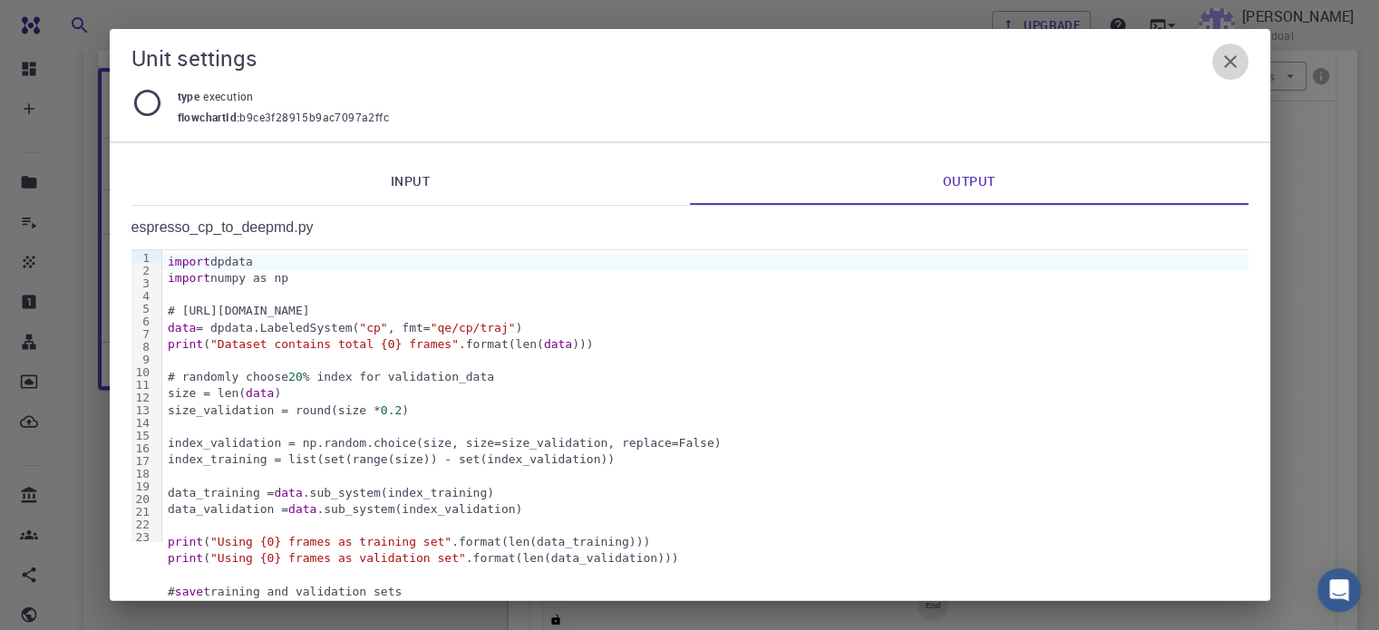
click at [1235, 73] on icon "button" at bounding box center [1230, 62] width 22 height 22
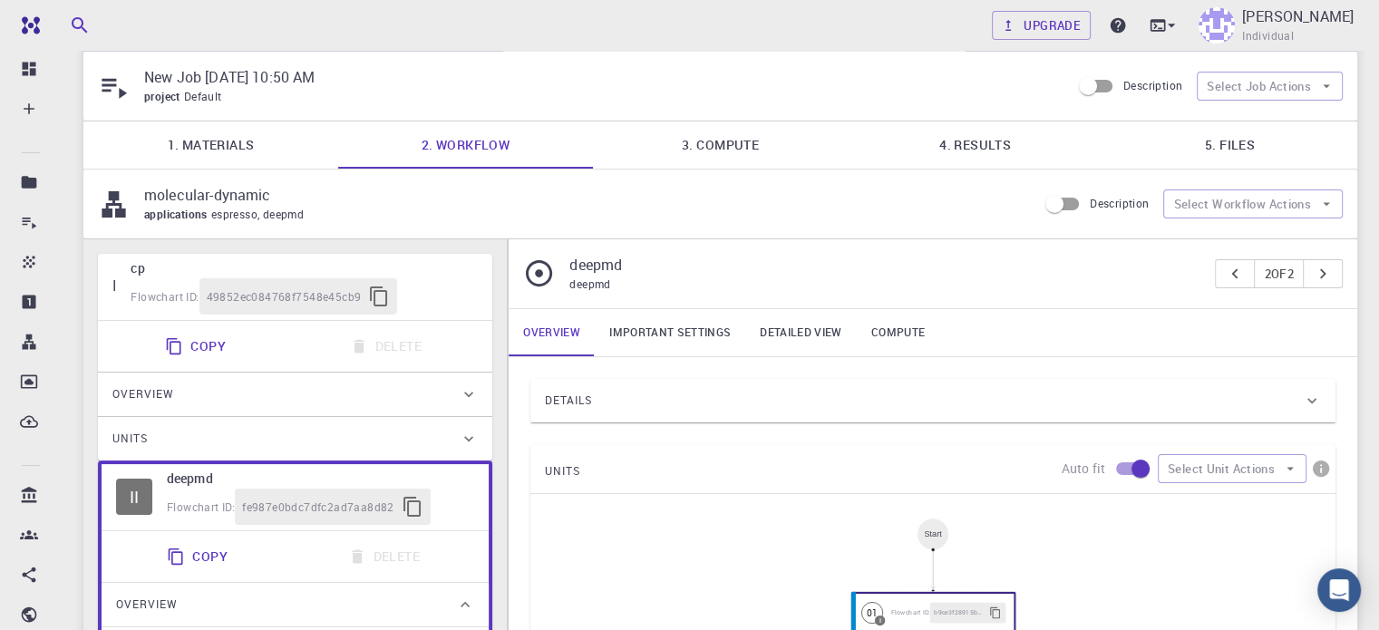
scroll to position [0, 0]
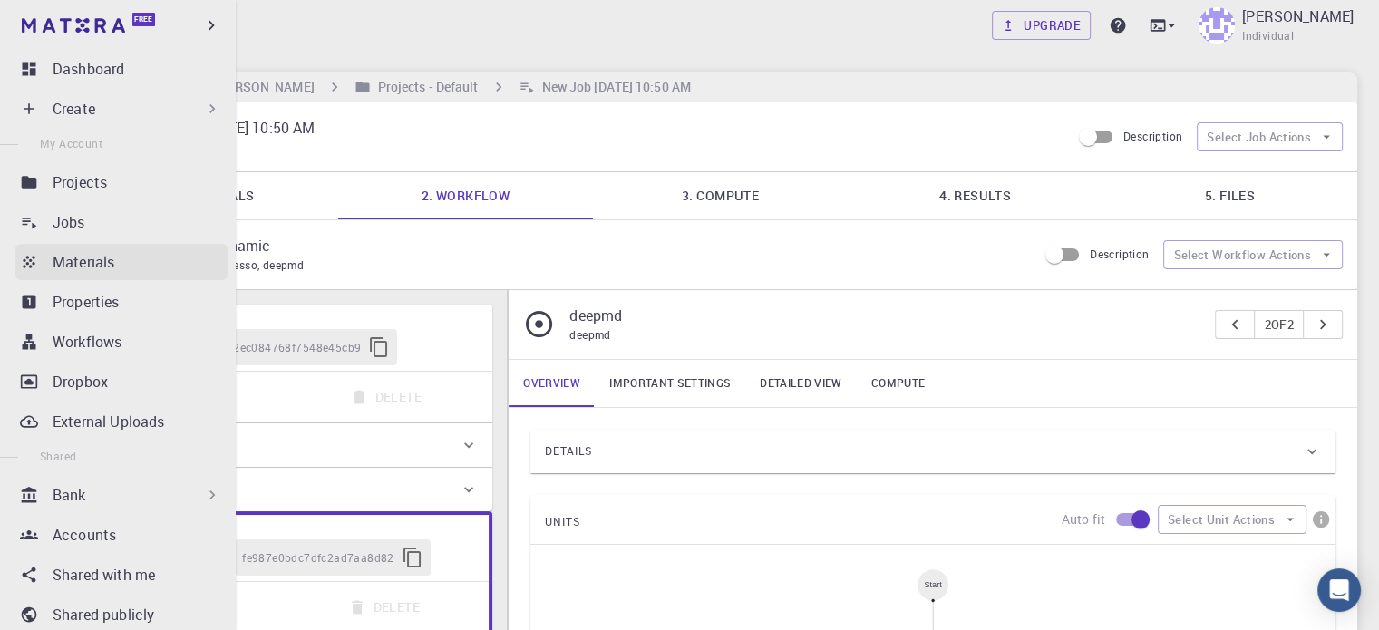
click at [35, 263] on icon at bounding box center [29, 262] width 18 height 18
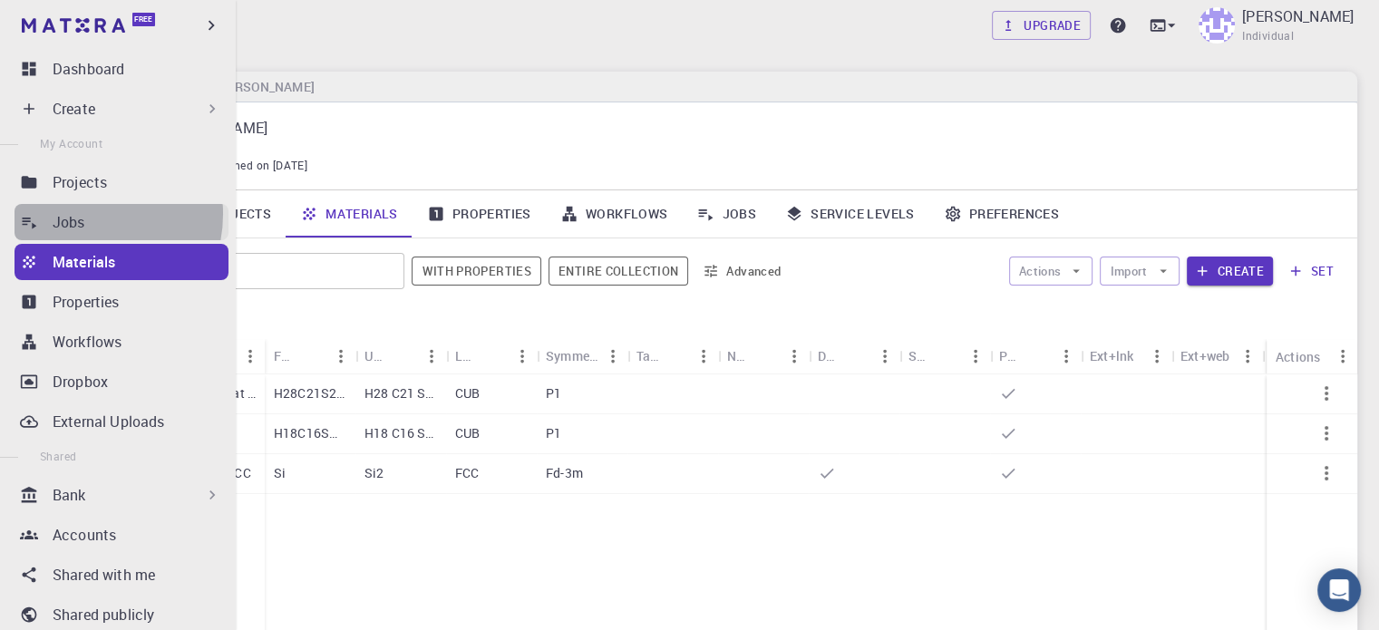
click at [81, 214] on p "Jobs" at bounding box center [69, 222] width 33 height 22
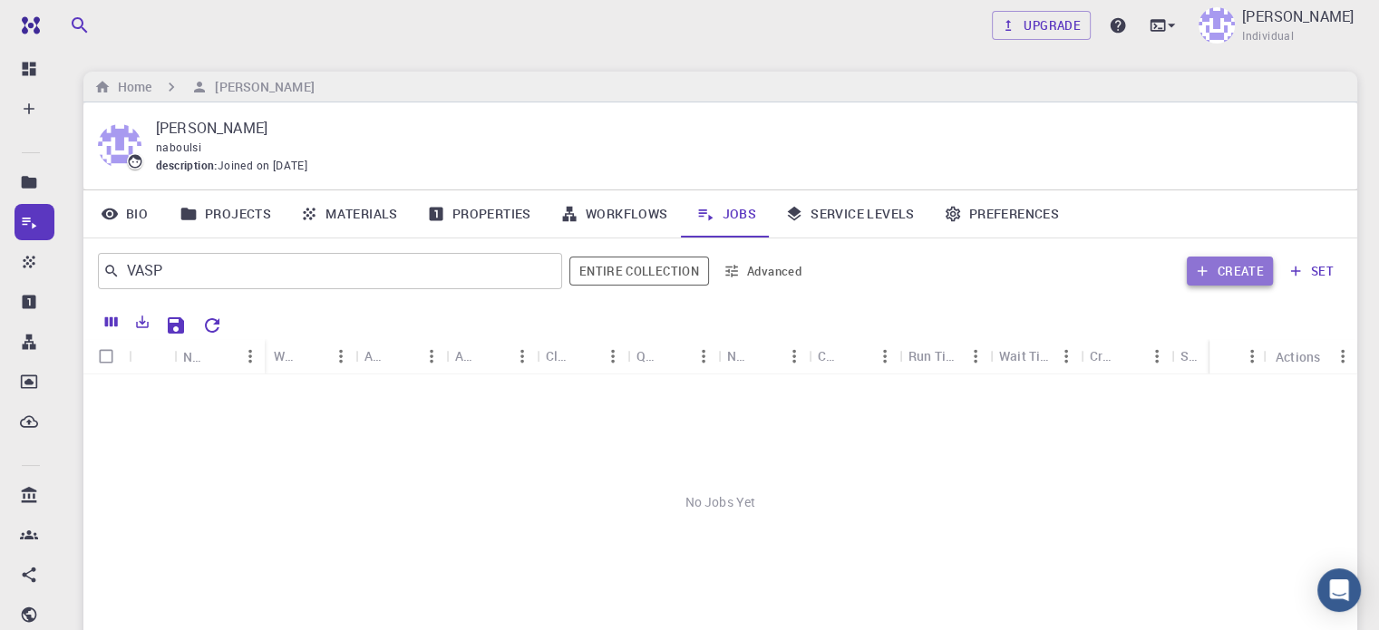
click at [1244, 276] on button "Create" at bounding box center [1230, 271] width 86 height 29
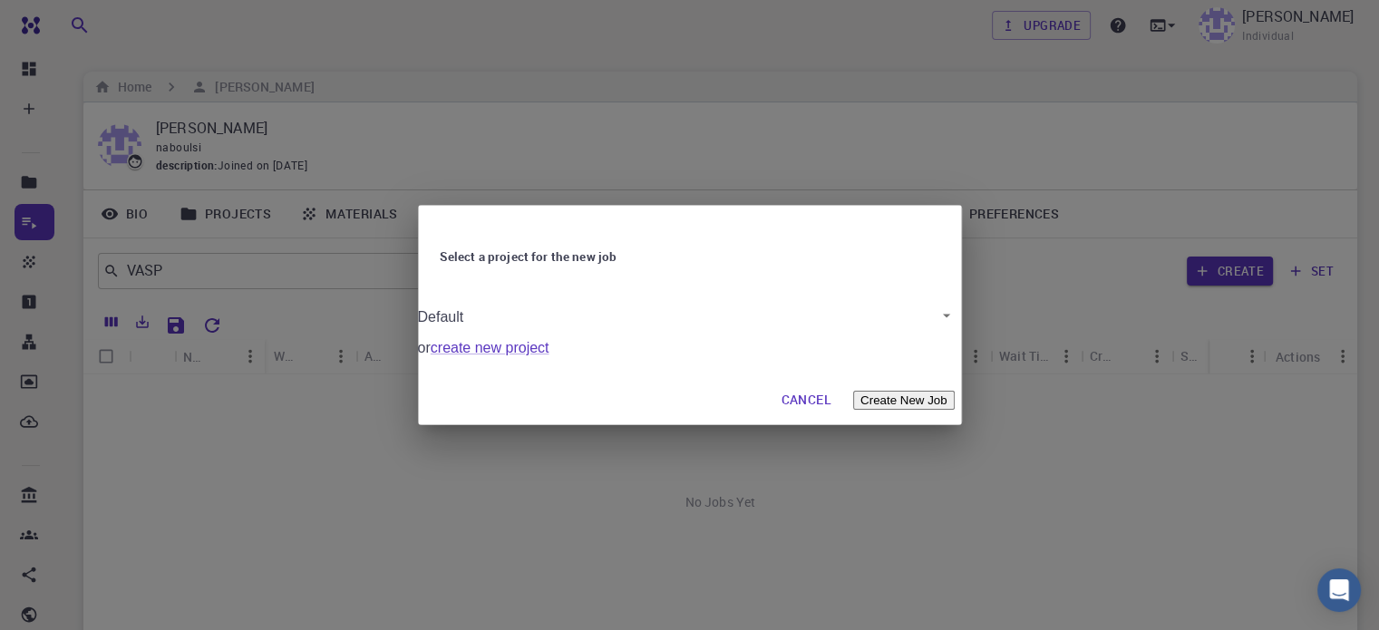
click at [877, 394] on button "Create New Job" at bounding box center [904, 400] width 102 height 19
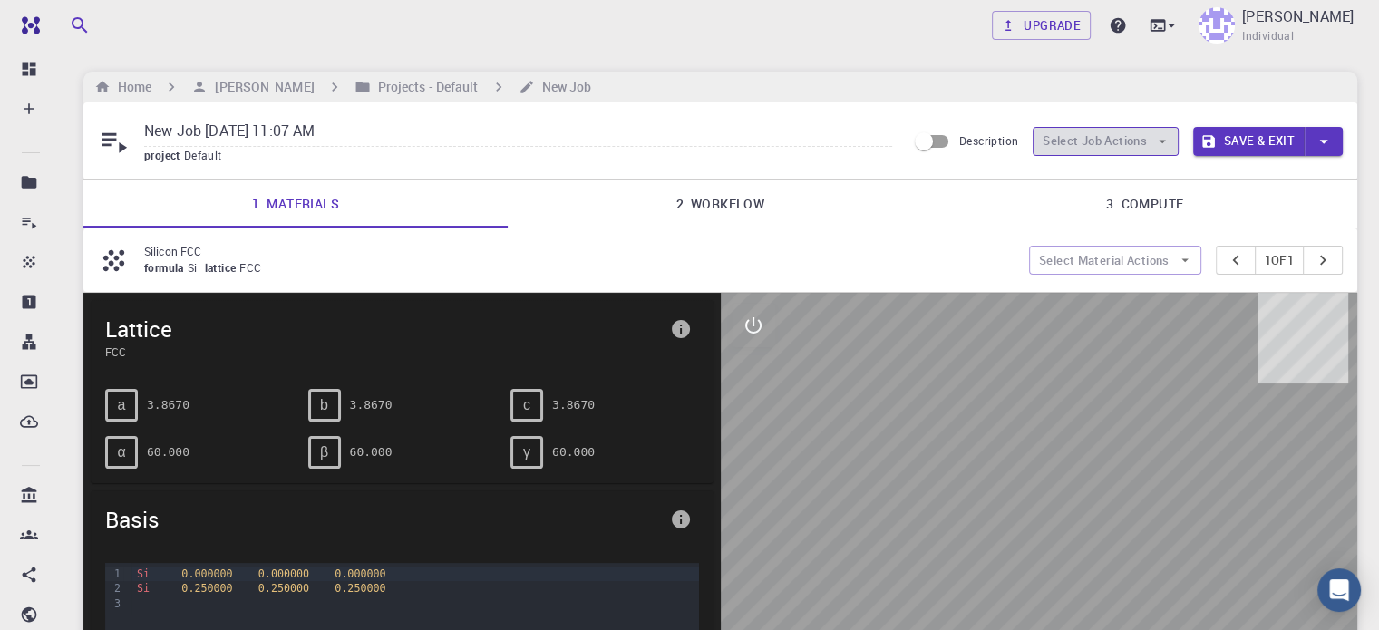
click at [1149, 140] on button "Select Job Actions" at bounding box center [1105, 141] width 146 height 29
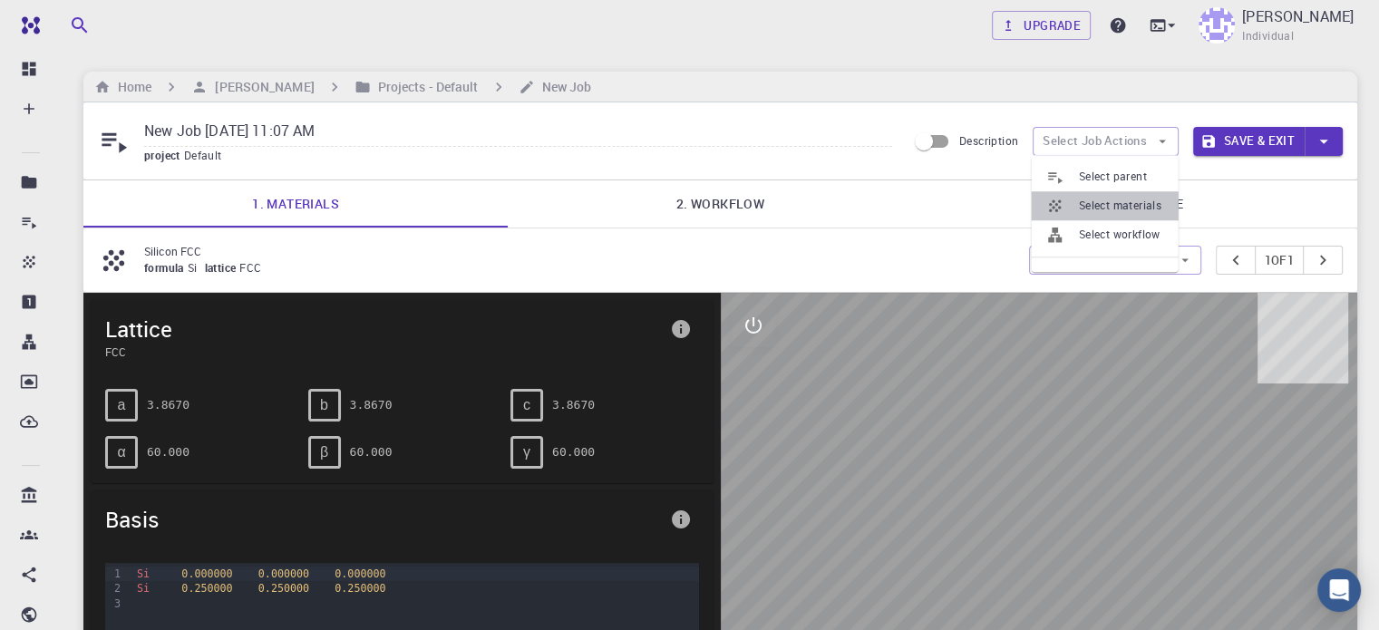
click at [1142, 202] on span "Select materials" at bounding box center [1121, 206] width 85 height 18
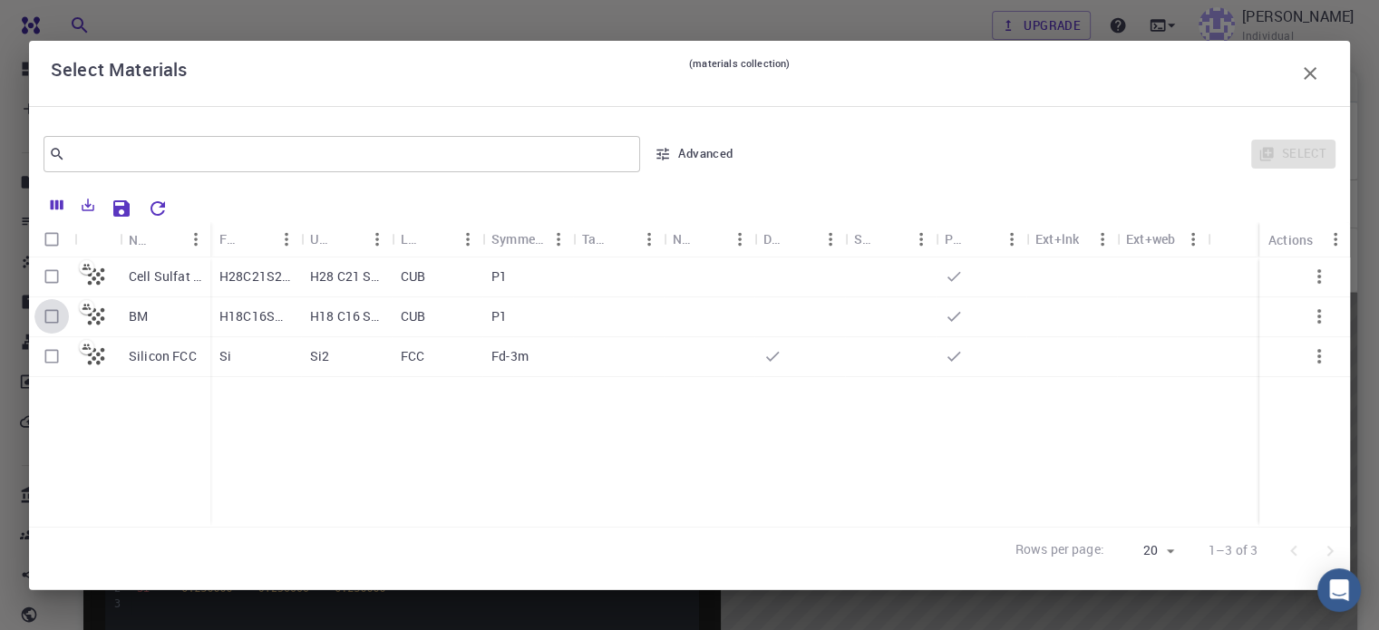
click at [44, 315] on input "Select row" at bounding box center [51, 316] width 34 height 34
checkbox input "true"
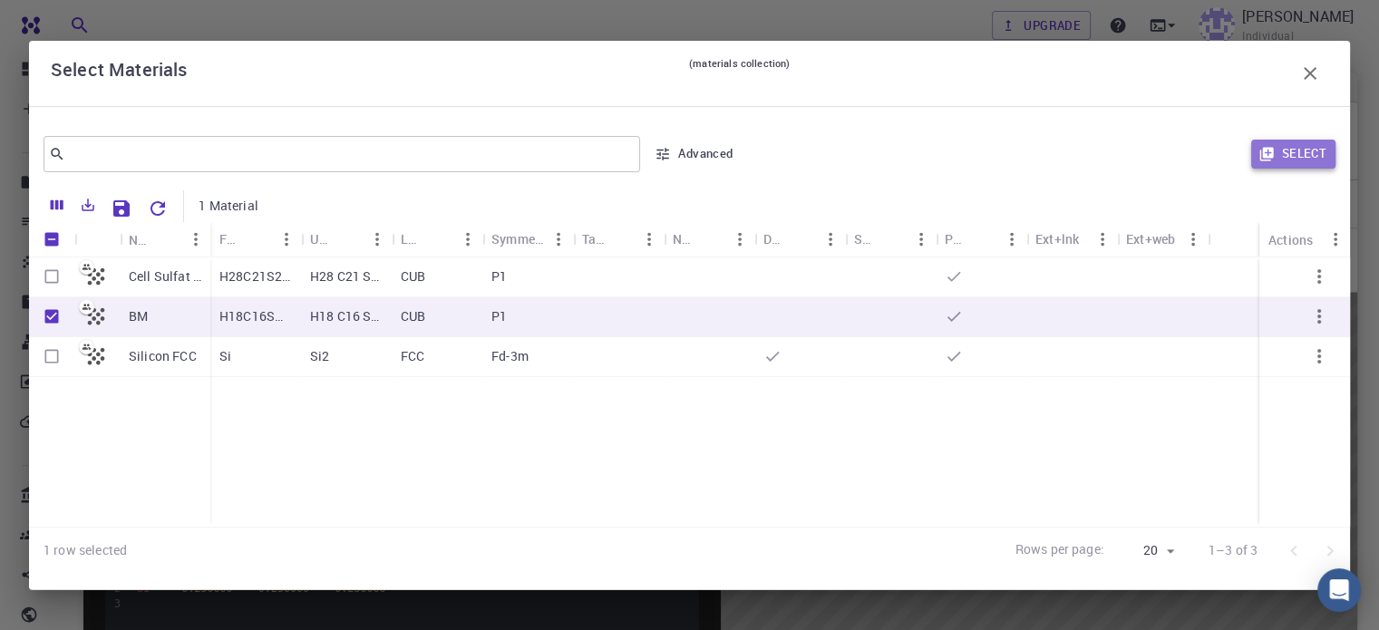
click at [1284, 146] on button "Select" at bounding box center [1293, 154] width 84 height 29
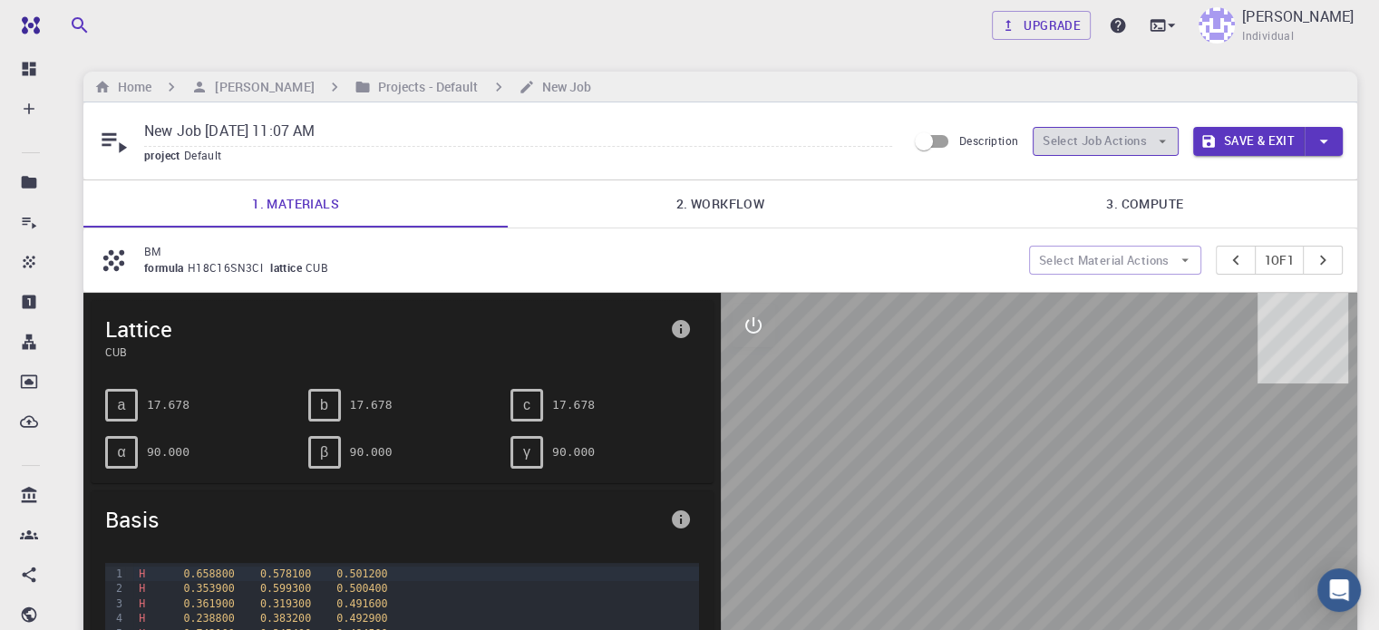
click at [1149, 147] on button "Select Job Actions" at bounding box center [1105, 141] width 146 height 29
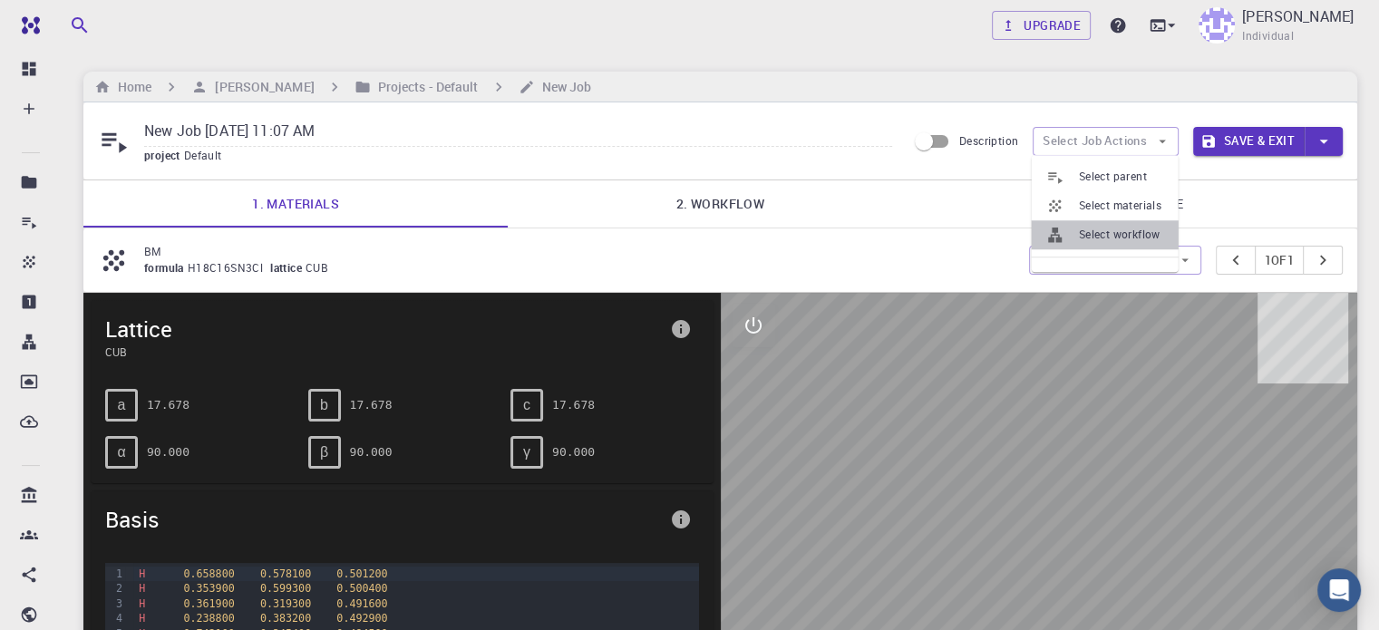
click at [1148, 239] on span "Select workflow" at bounding box center [1121, 235] width 85 height 18
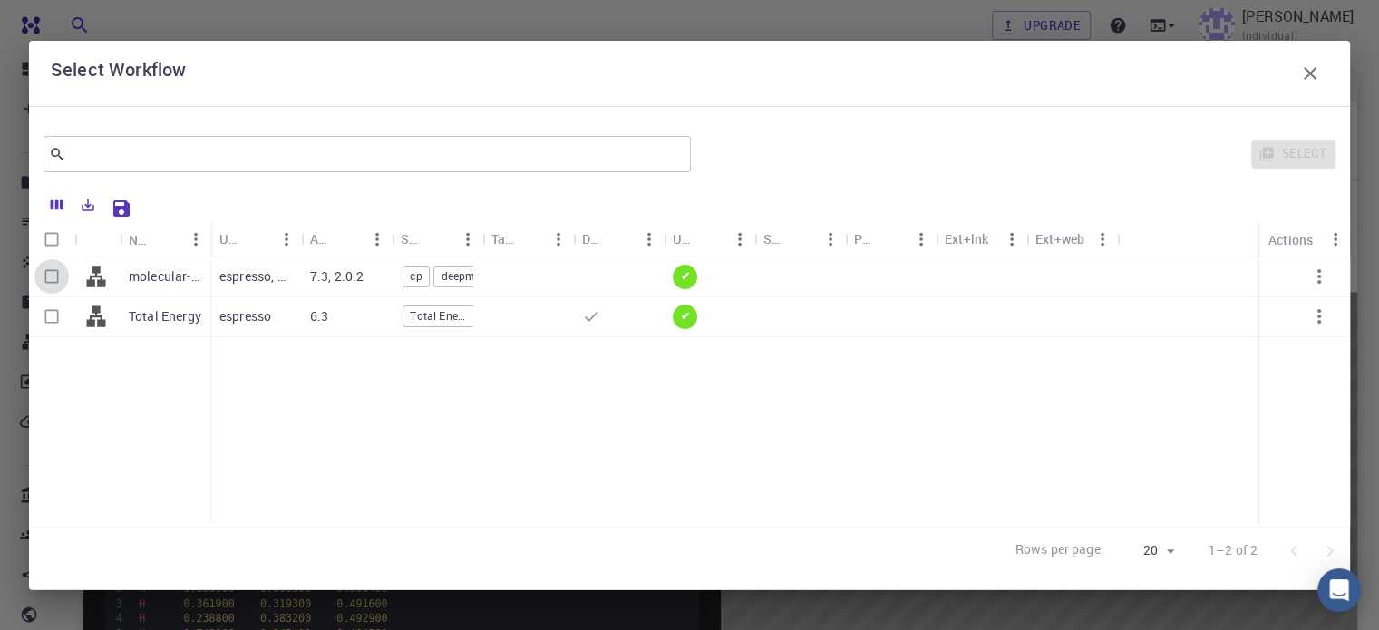
click at [50, 279] on input "Select row" at bounding box center [51, 276] width 34 height 34
checkbox input "true"
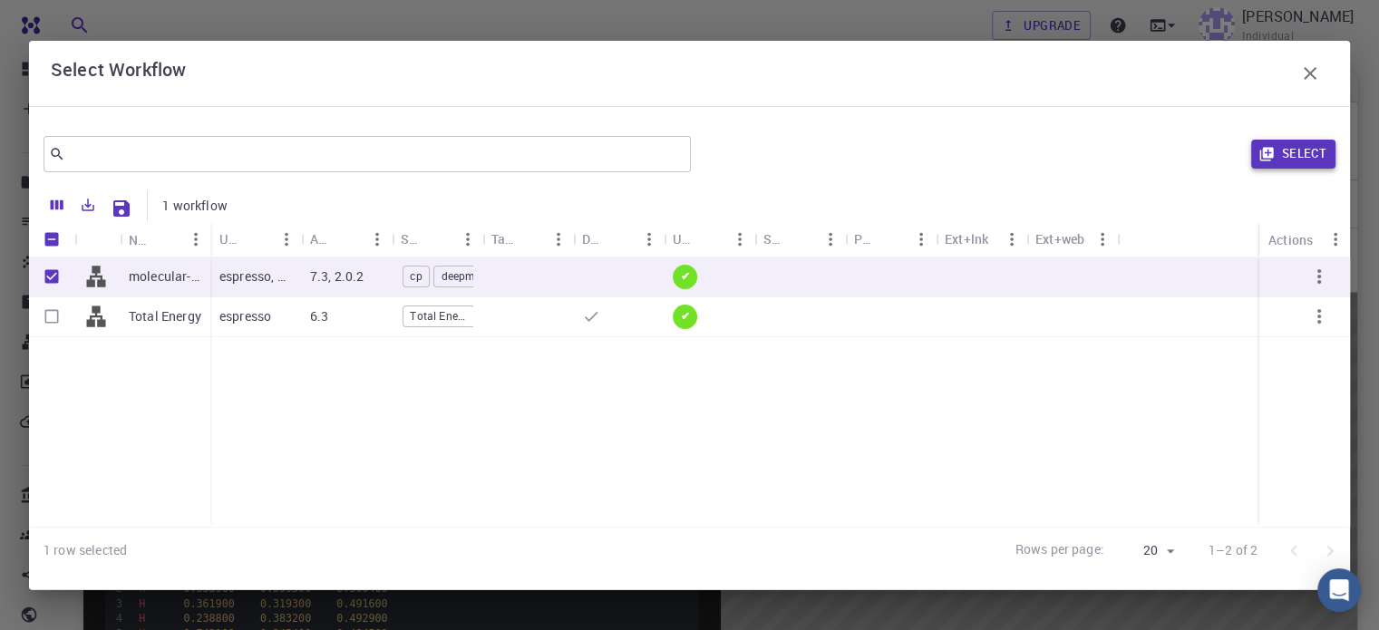
click at [1296, 155] on button "Select" at bounding box center [1293, 154] width 84 height 29
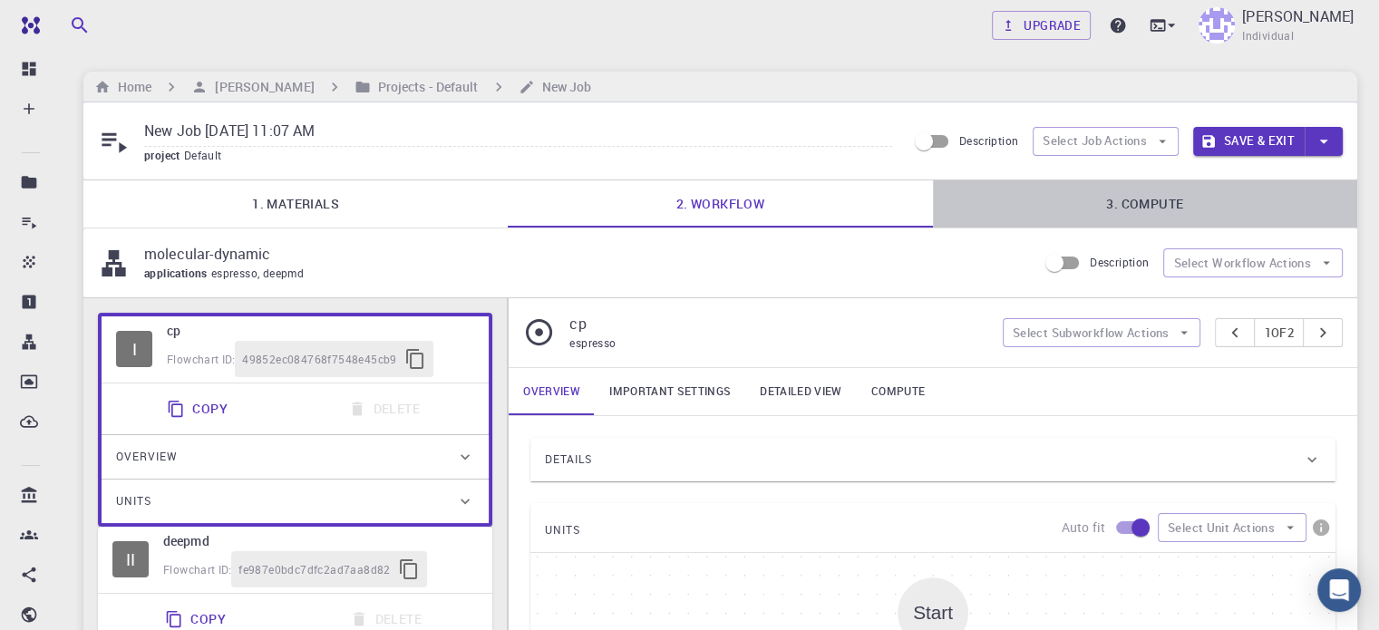
click at [1158, 206] on link "3. Compute" at bounding box center [1145, 203] width 424 height 47
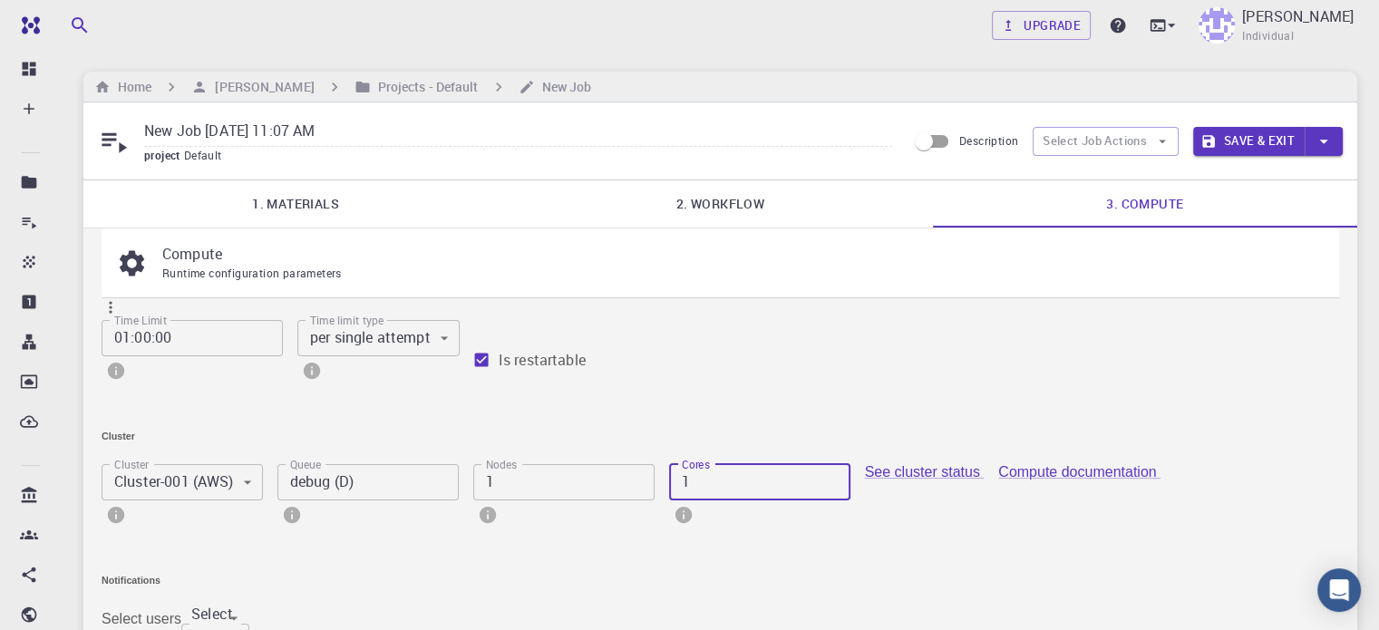
click at [669, 500] on input "1" at bounding box center [759, 482] width 181 height 36
type input "2"
click at [669, 500] on input "2" at bounding box center [759, 482] width 181 height 36
click at [1258, 140] on button "Save & Exit" at bounding box center [1248, 141] width 111 height 29
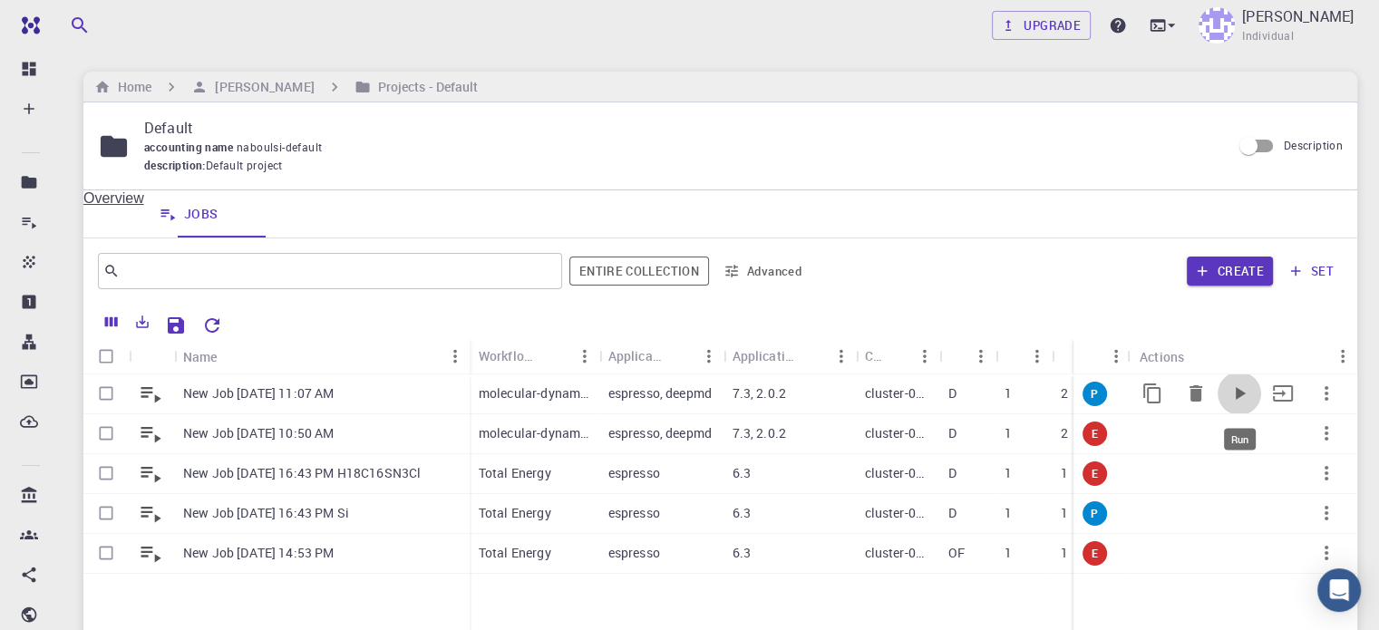
click at [1240, 392] on icon "Run" at bounding box center [1240, 393] width 10 height 13
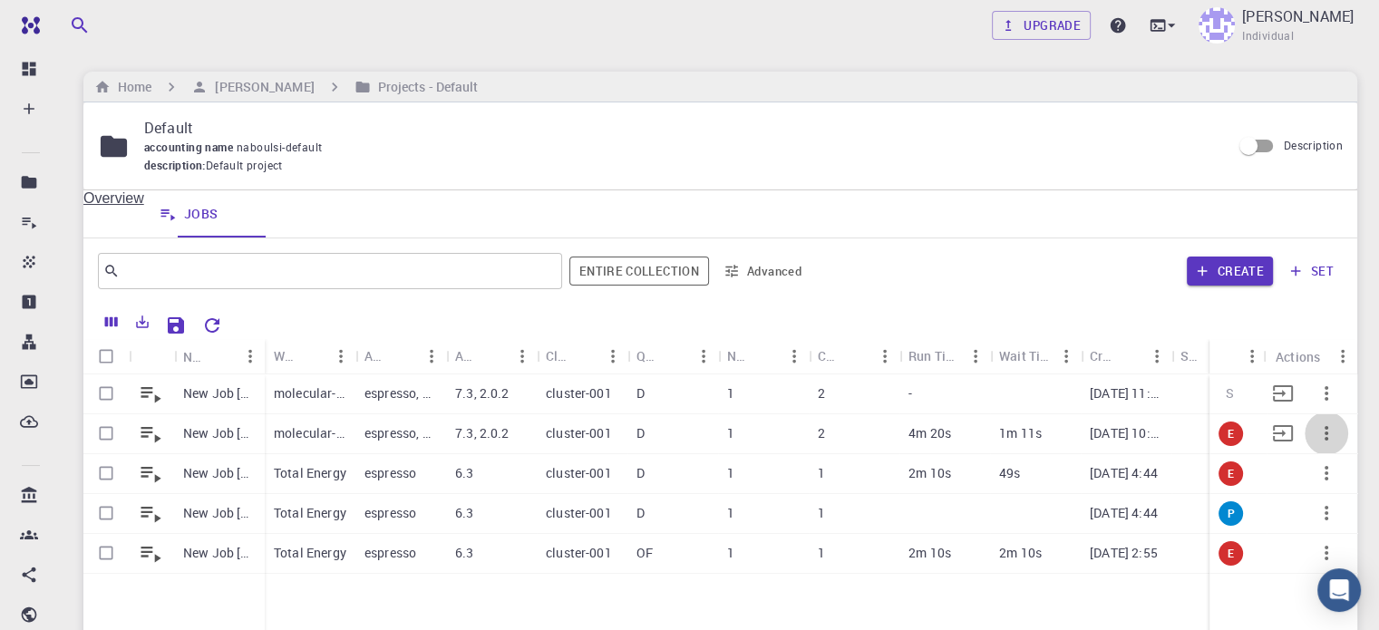
click at [1334, 423] on icon "button" at bounding box center [1326, 433] width 22 height 22
click at [1331, 423] on span "Open" at bounding box center [1316, 422] width 27 height 18
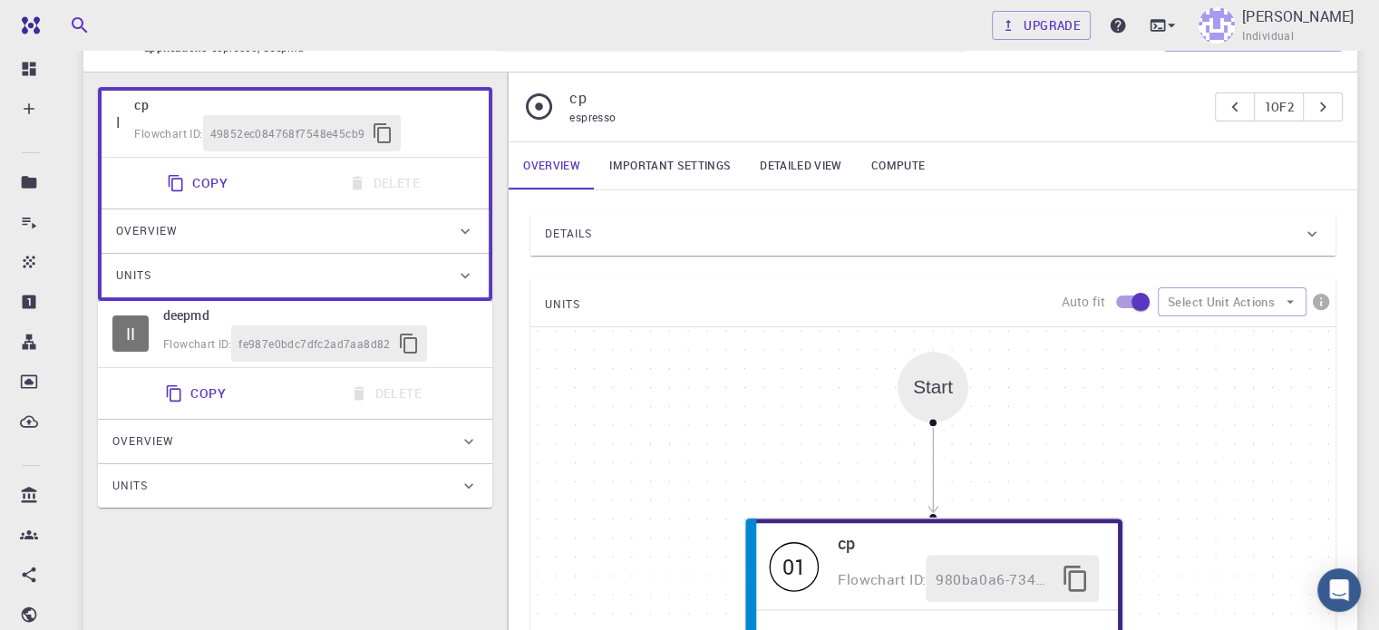
scroll to position [218, 0]
click at [489, 352] on div "II deepmd Flowchart ID: fe987e0bdc7dfc2ad7aa8d82 Copy Delete Overview Applicati…" at bounding box center [295, 404] width 394 height 207
type input "deepmd"
type input "2.0.2"
type input "Default"
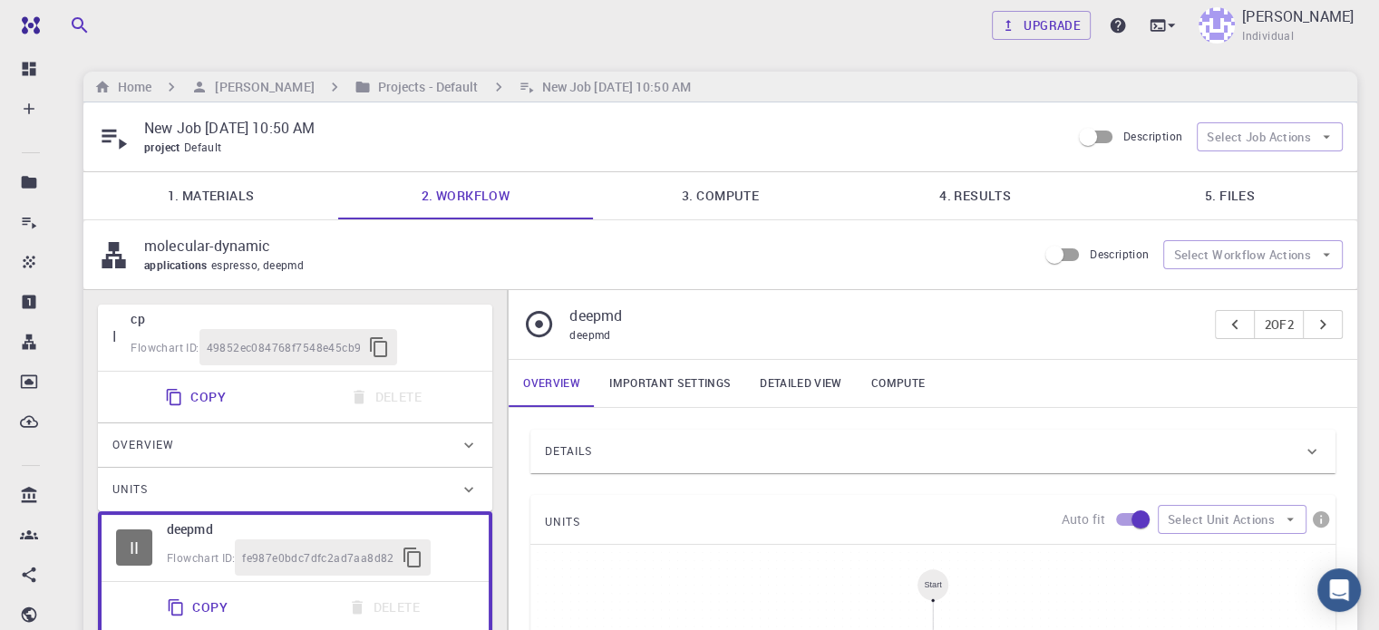
scroll to position [0, 0]
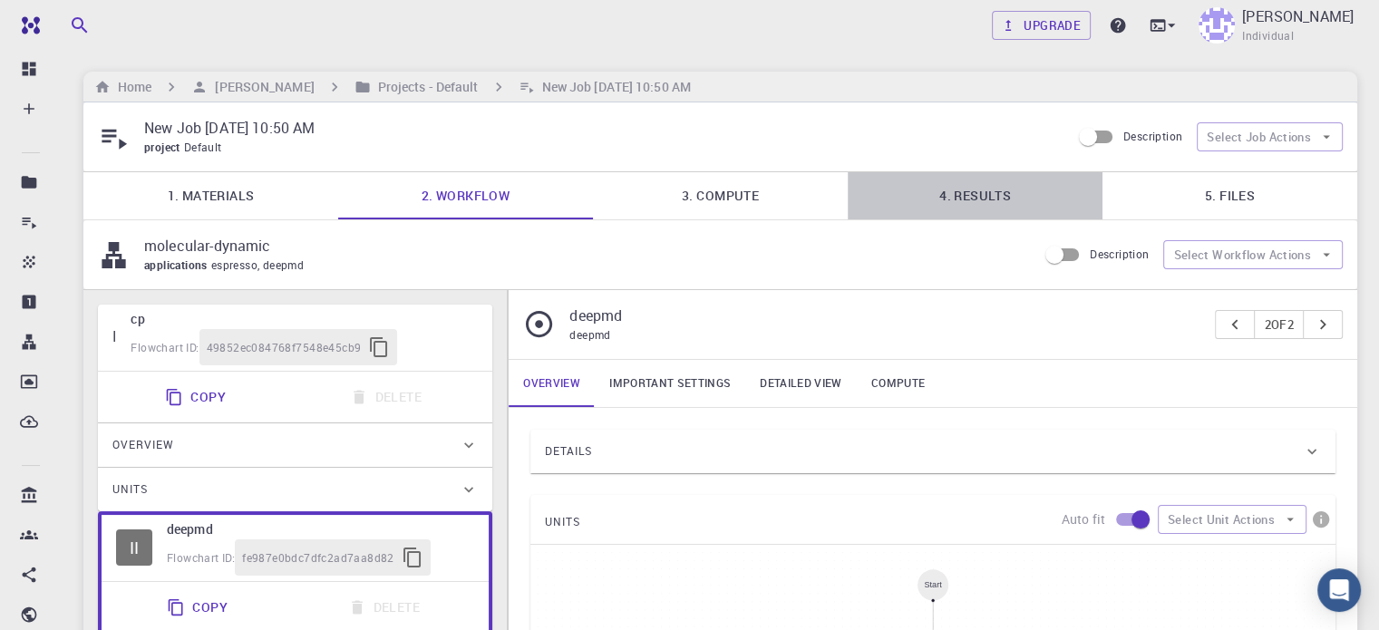
click at [982, 192] on link "4. Results" at bounding box center [975, 195] width 255 height 47
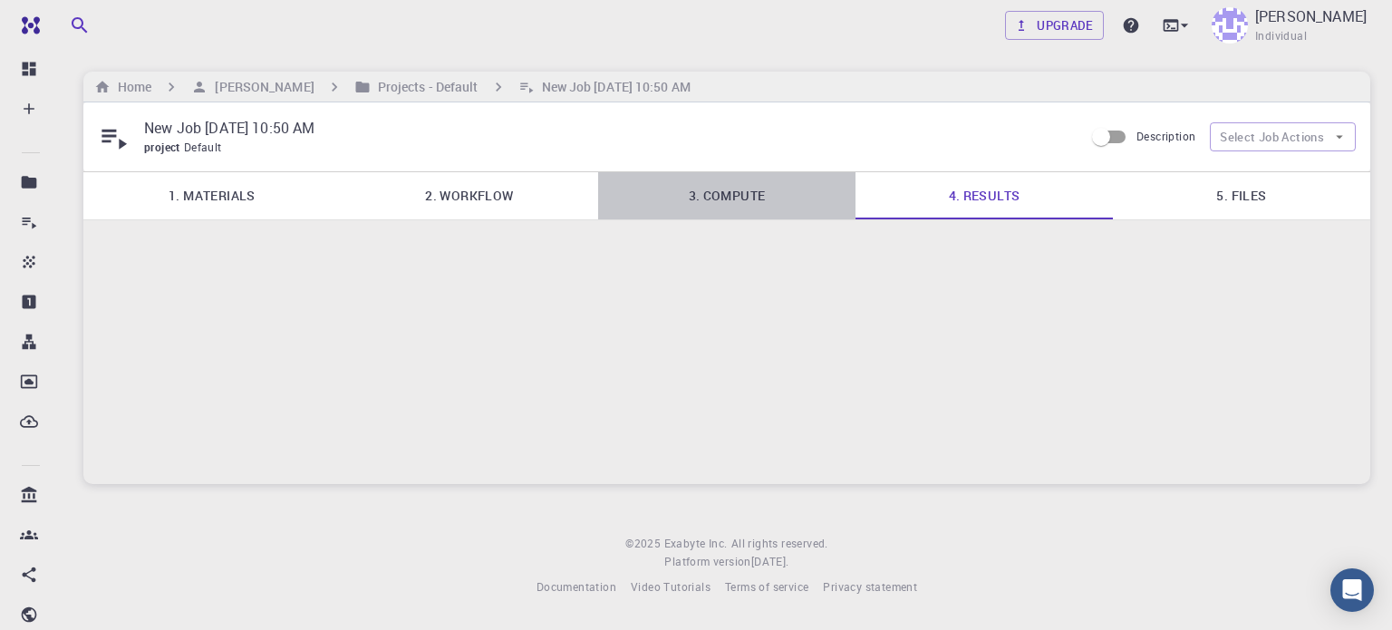
click at [730, 189] on link "3. Compute" at bounding box center [726, 195] width 257 height 47
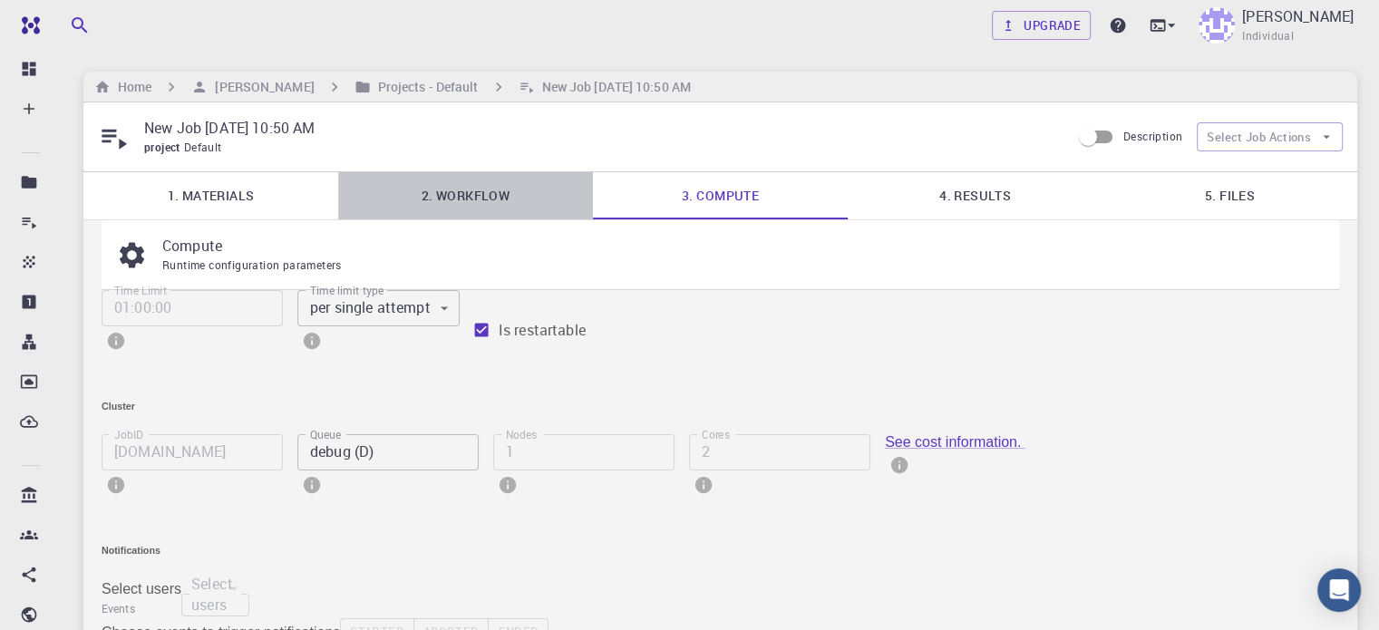
click at [486, 184] on link "2. Workflow" at bounding box center [465, 195] width 255 height 47
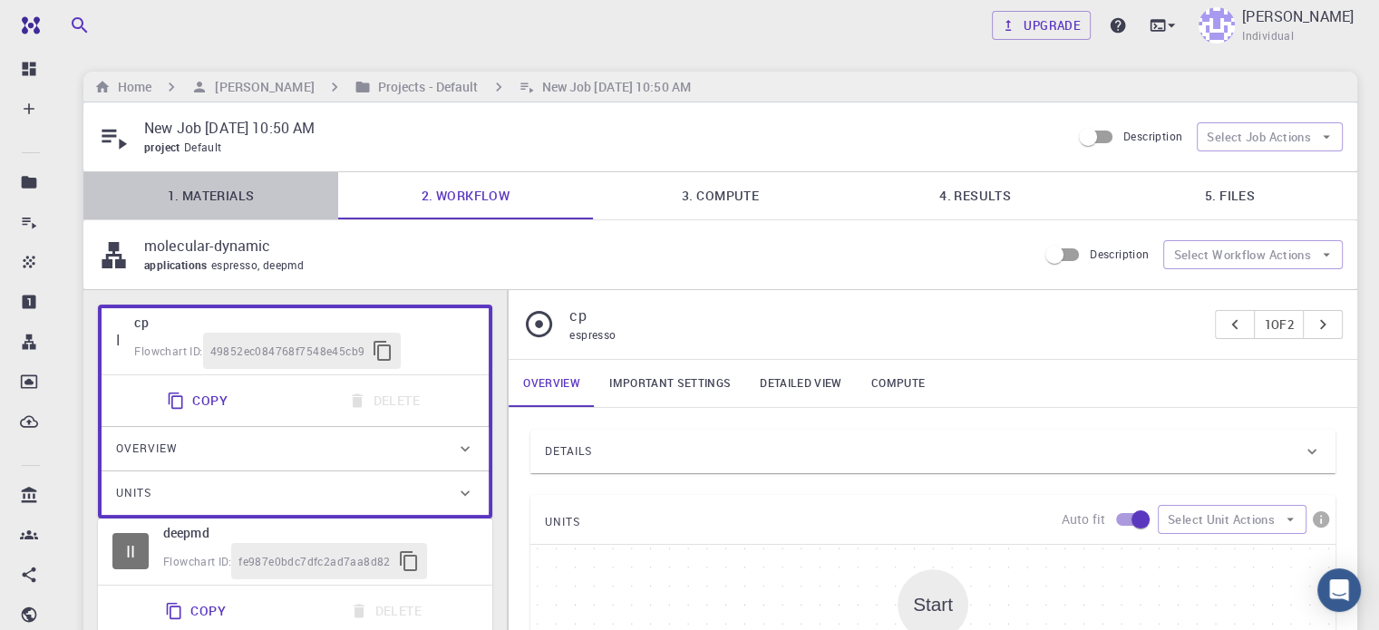
click at [221, 187] on link "1. Materials" at bounding box center [210, 195] width 255 height 47
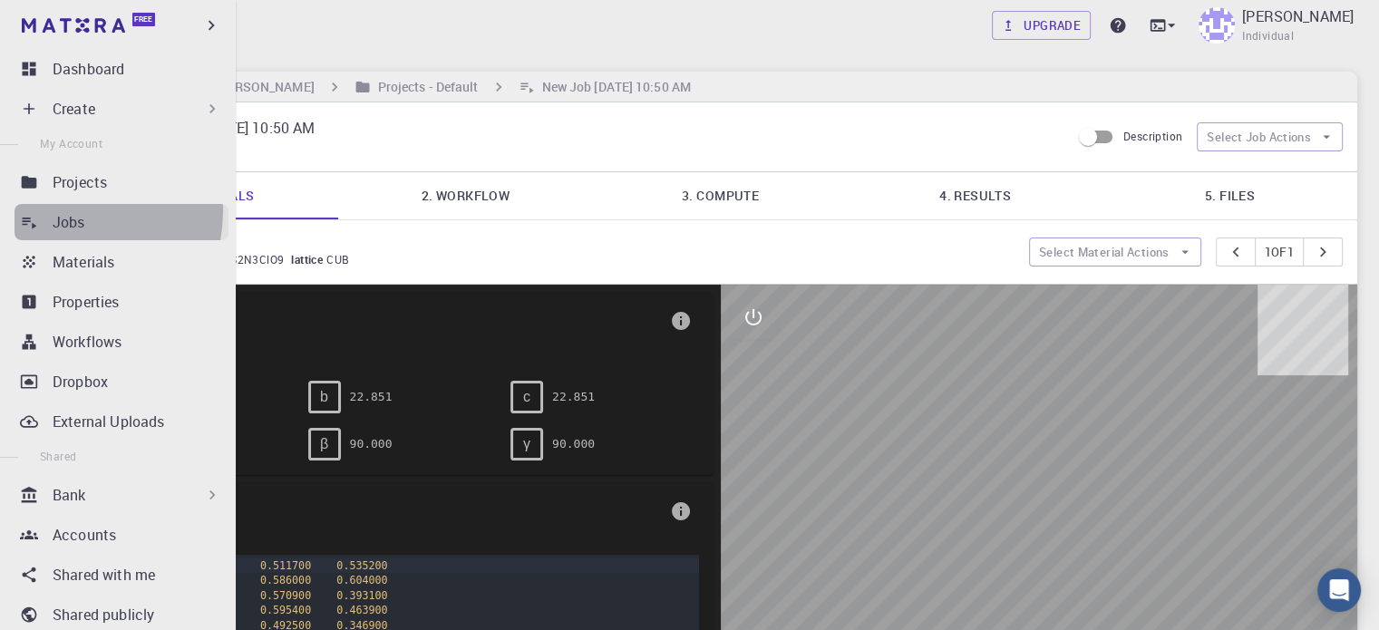
click at [62, 211] on p "Jobs" at bounding box center [69, 222] width 33 height 22
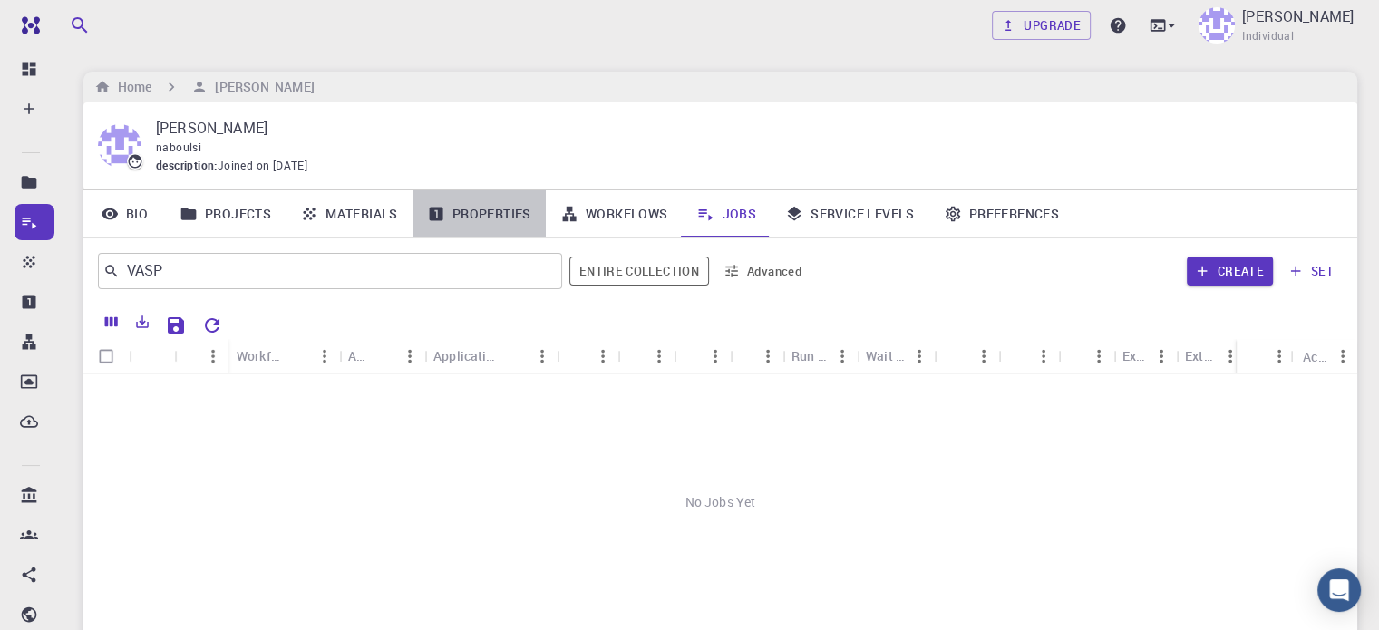
click at [492, 209] on link "Properties" at bounding box center [478, 213] width 133 height 47
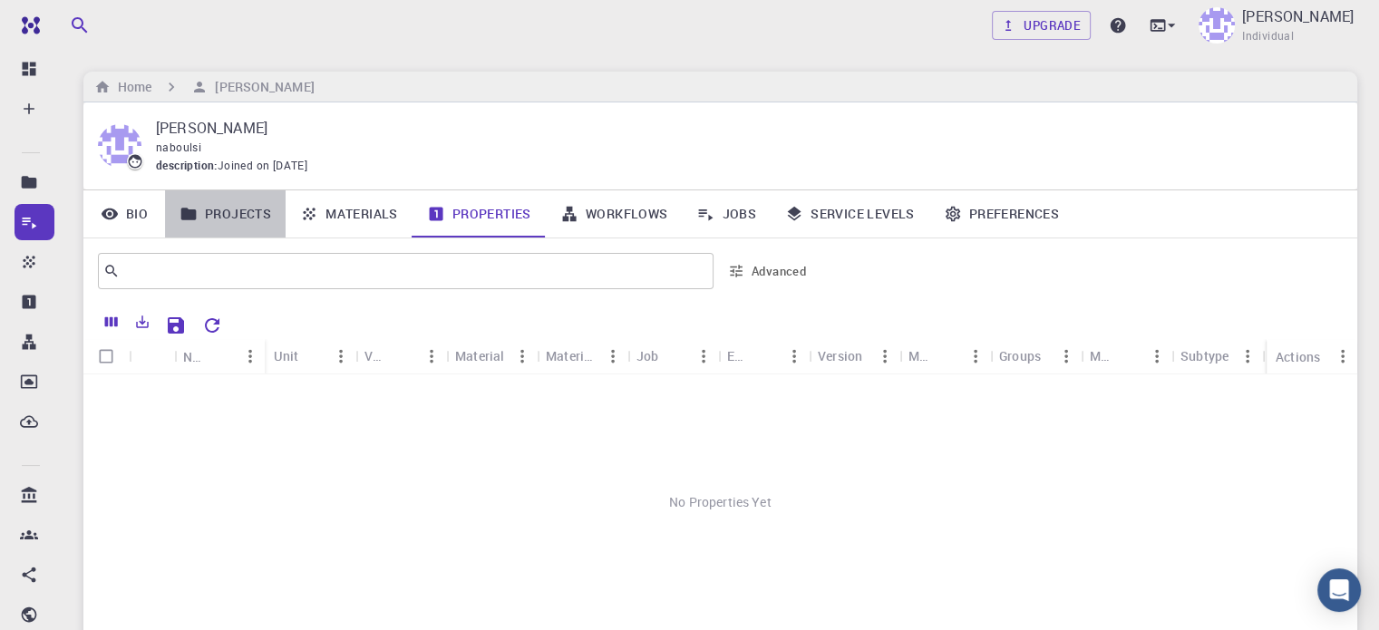
click at [218, 217] on link "Projects" at bounding box center [225, 213] width 121 height 47
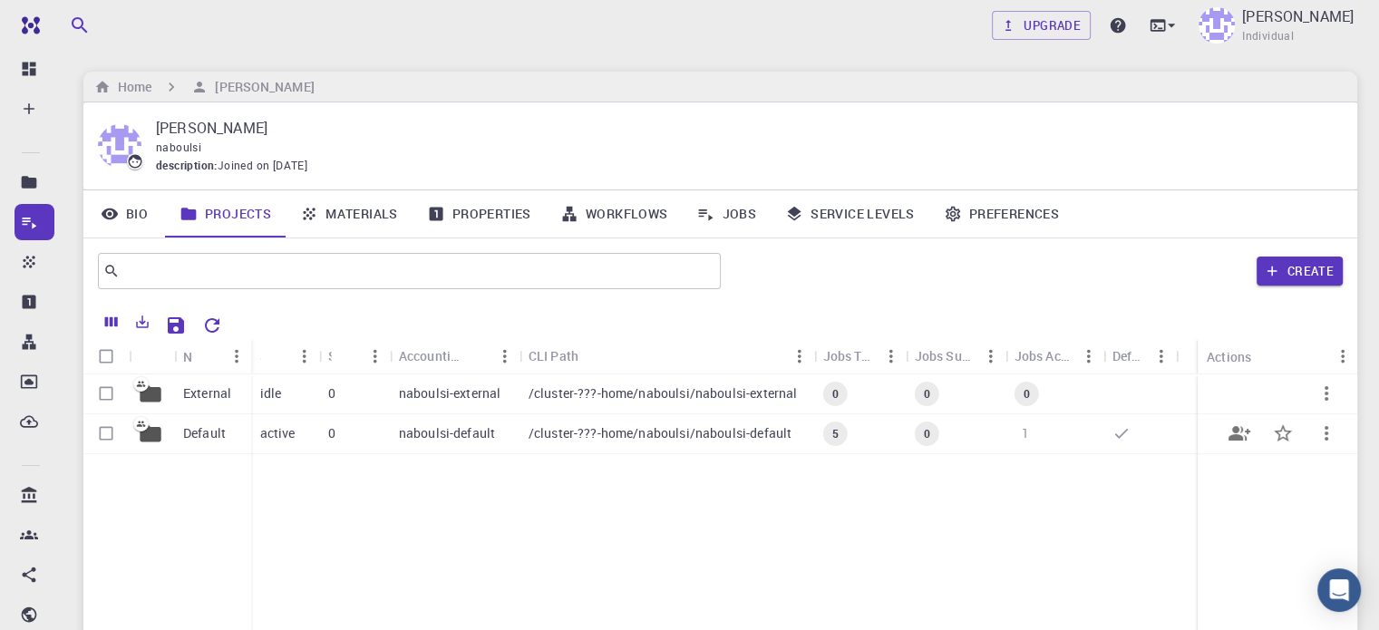
click at [1026, 431] on span "1" at bounding box center [1025, 432] width 22 height 17
